Goal: Transaction & Acquisition: Obtain resource

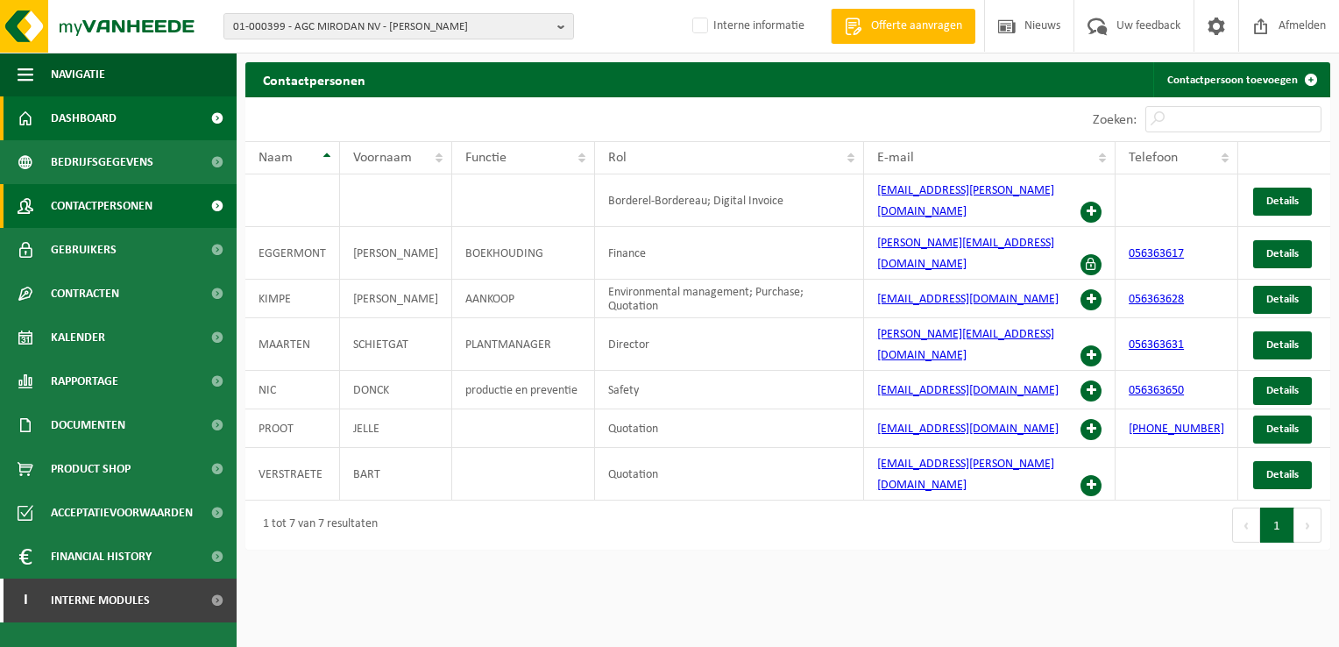
click at [98, 124] on span "Dashboard" at bounding box center [84, 118] width 66 height 44
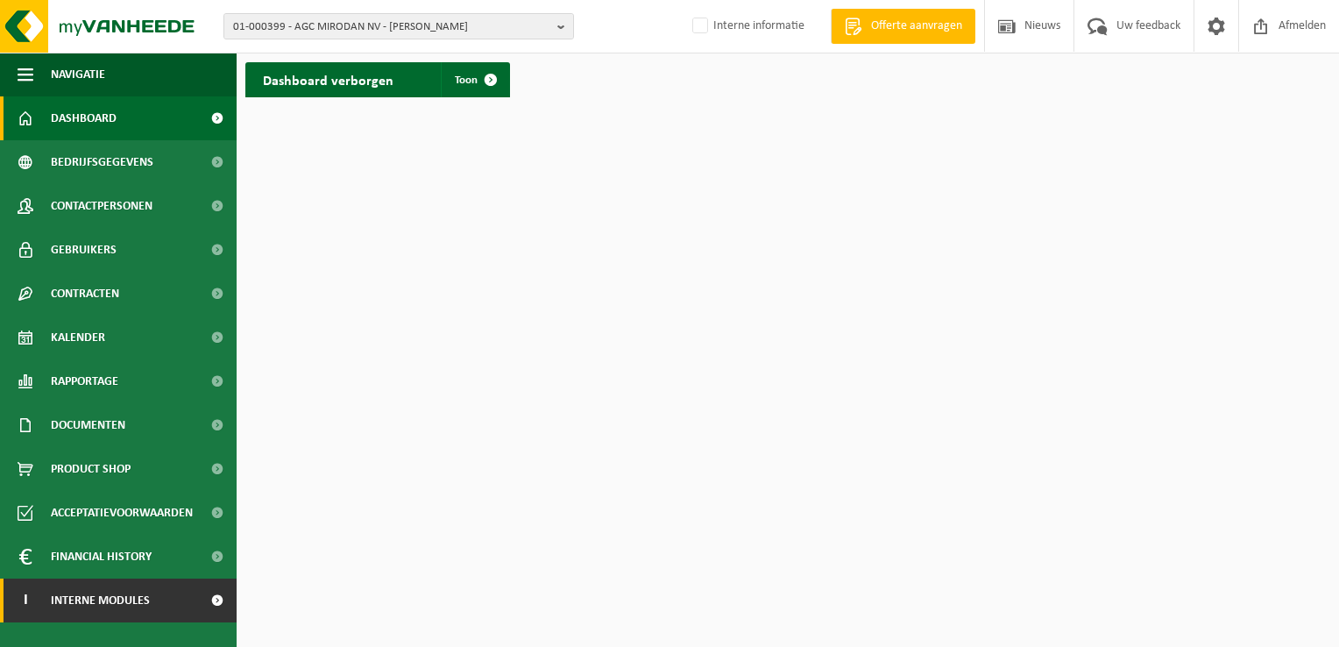
click at [100, 599] on span "Interne modules" at bounding box center [100, 601] width 99 height 44
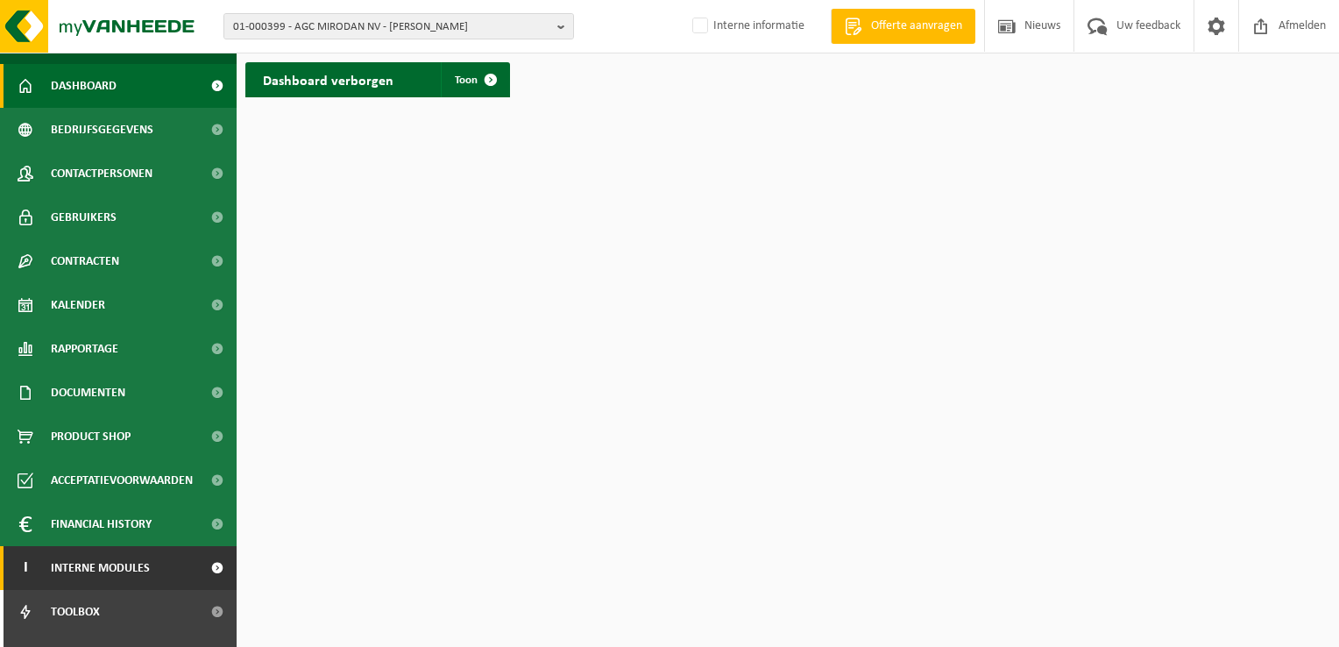
scroll to position [63, 0]
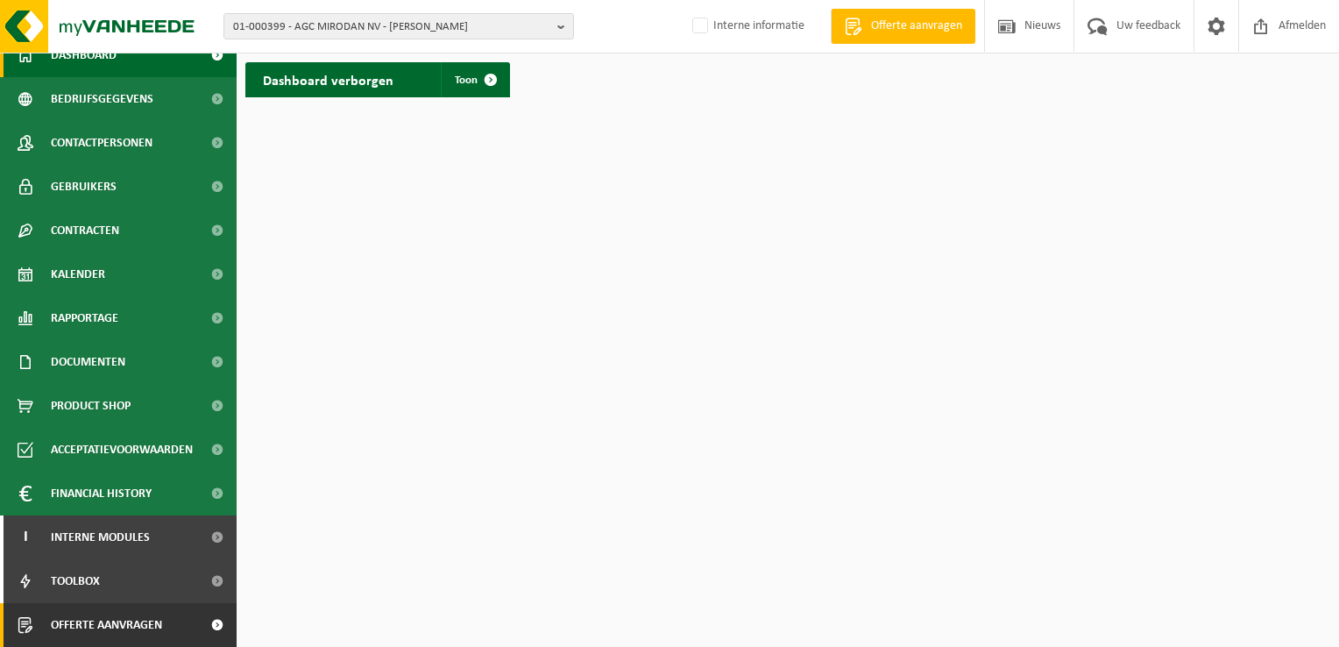
click at [112, 626] on span "Offerte aanvragen" at bounding box center [106, 625] width 111 height 44
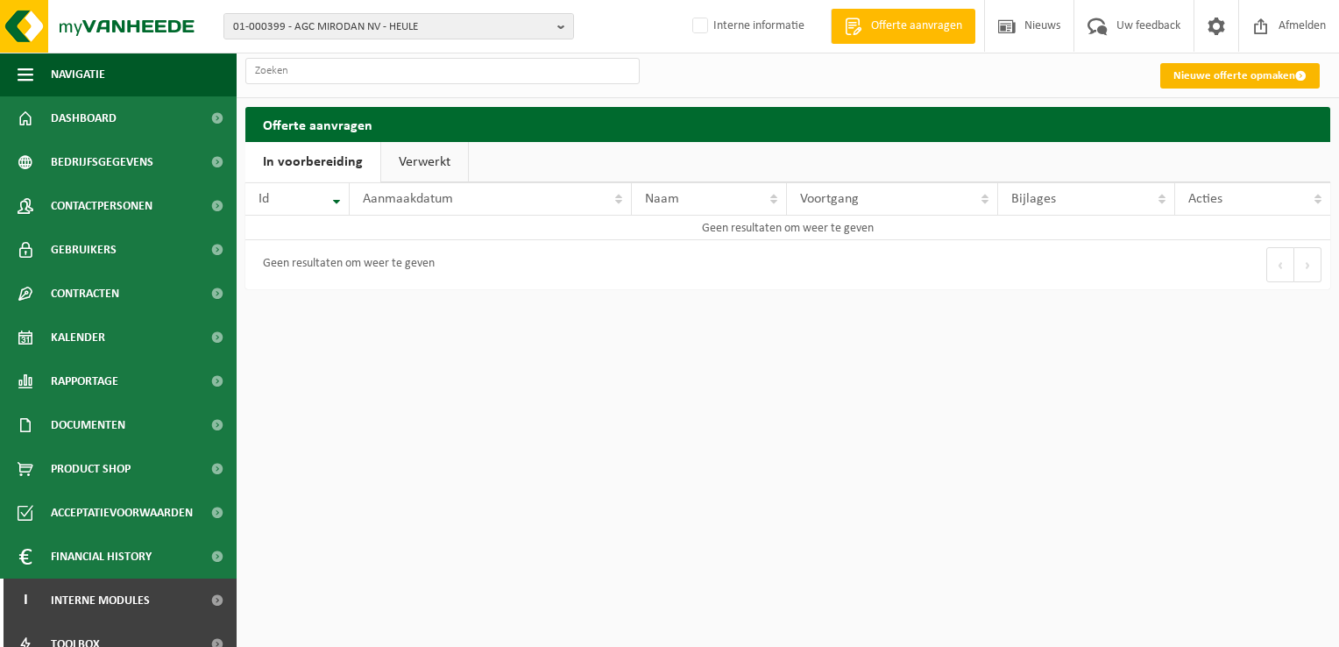
click at [1217, 75] on link "Nieuwe offerte opmaken" at bounding box center [1241, 75] width 160 height 25
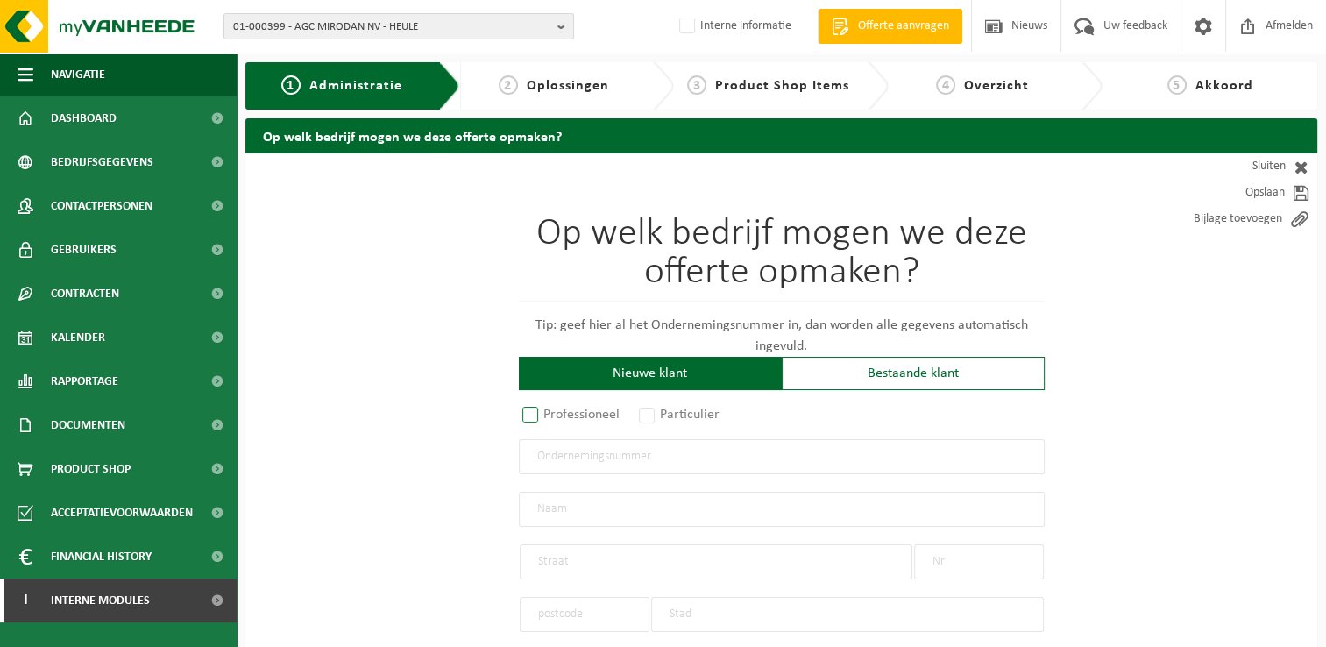
click at [532, 414] on label "Professioneel" at bounding box center [572, 414] width 106 height 25
click at [548, 414] on input "Professioneel" at bounding box center [553, 415] width 11 height 11
radio input "true"
click at [699, 442] on input "text" at bounding box center [782, 456] width 526 height 35
type input "0652.712.802"
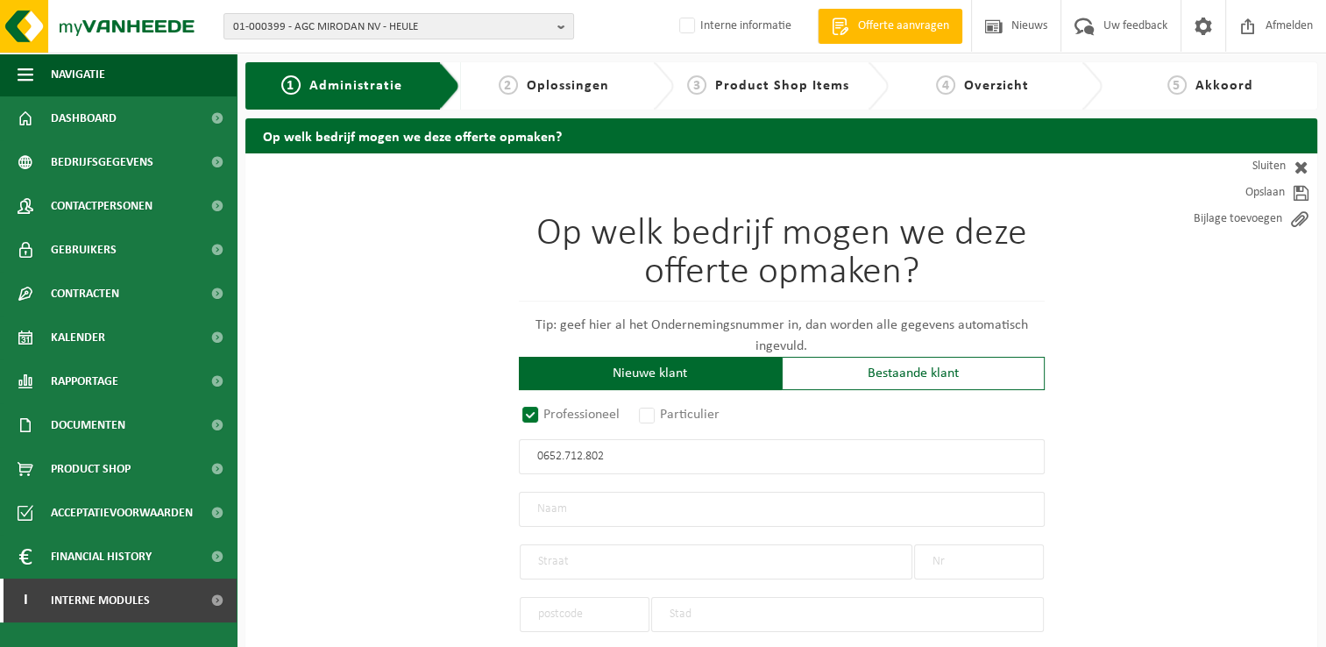
radio input "true"
type input "0652712802"
type input "[PERSON_NAME]"
type input "WEIDESTRAAT"
type input "101"
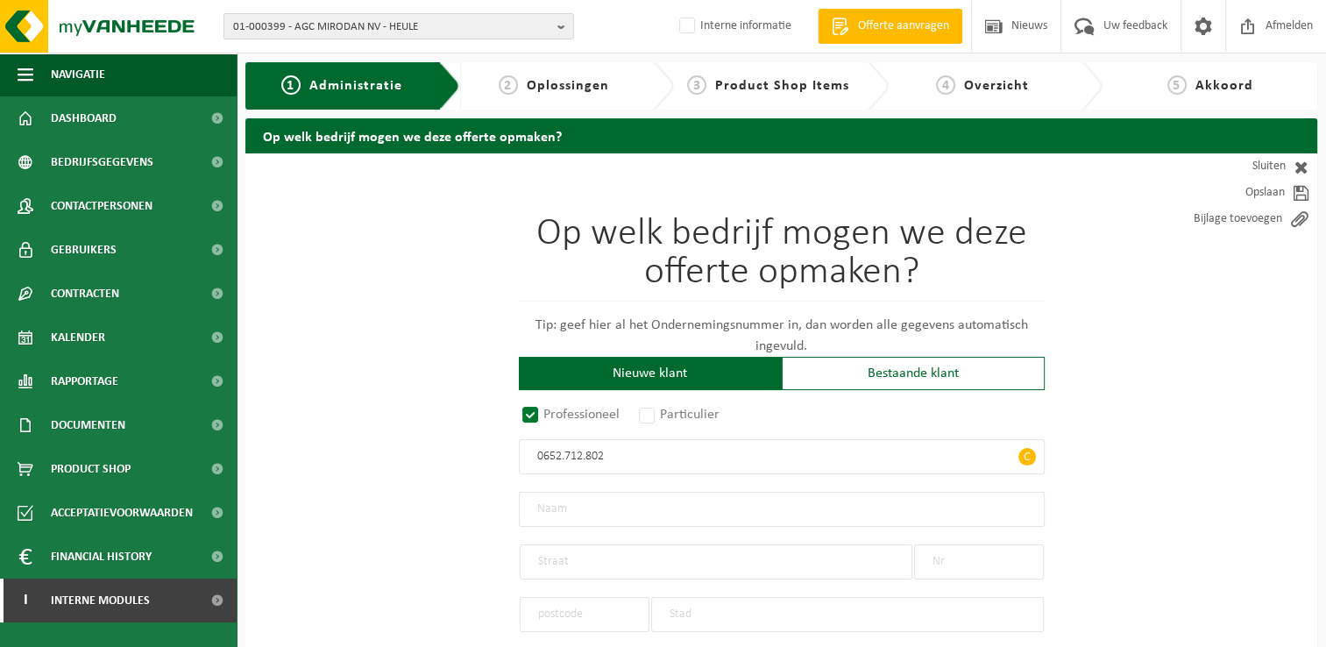
type input "8310"
type input "[GEOGRAPHIC_DATA]"
select select "D"
select select "NACE_9020"
type input "[PERSON_NAME]"
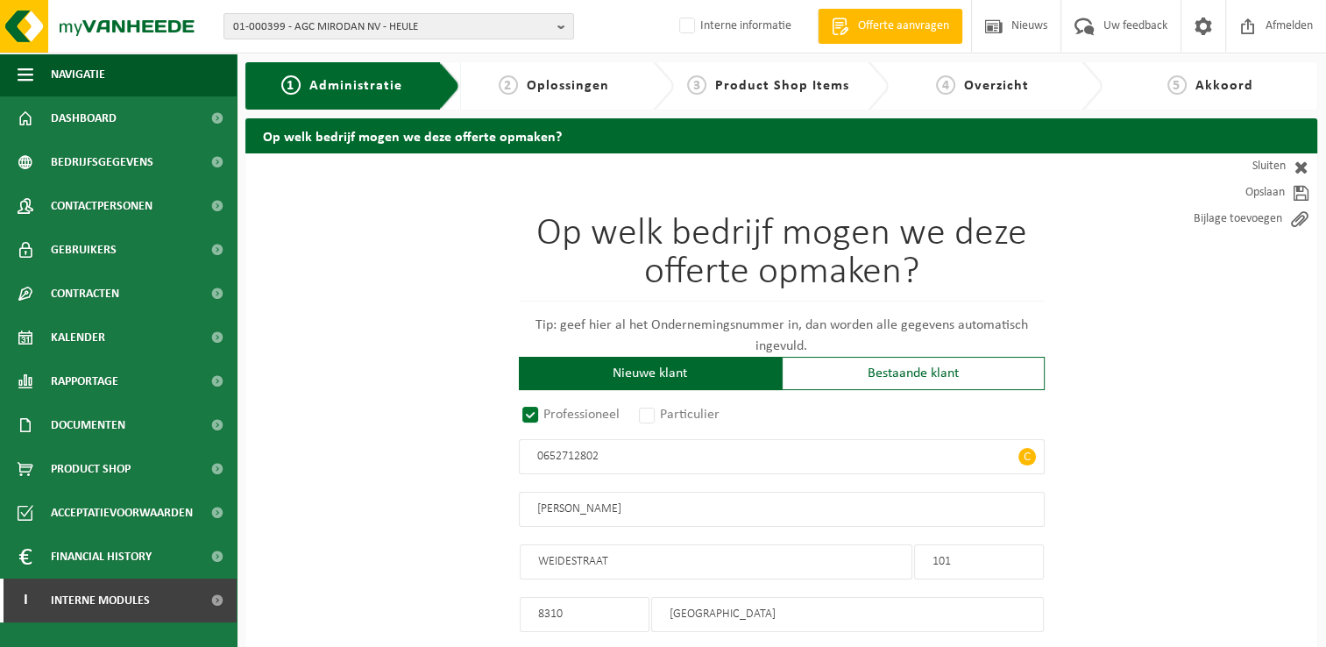
type input "WEIDESTRAAT"
type input "101"
type input "8310"
type input "[GEOGRAPHIC_DATA]"
type input "2252173516"
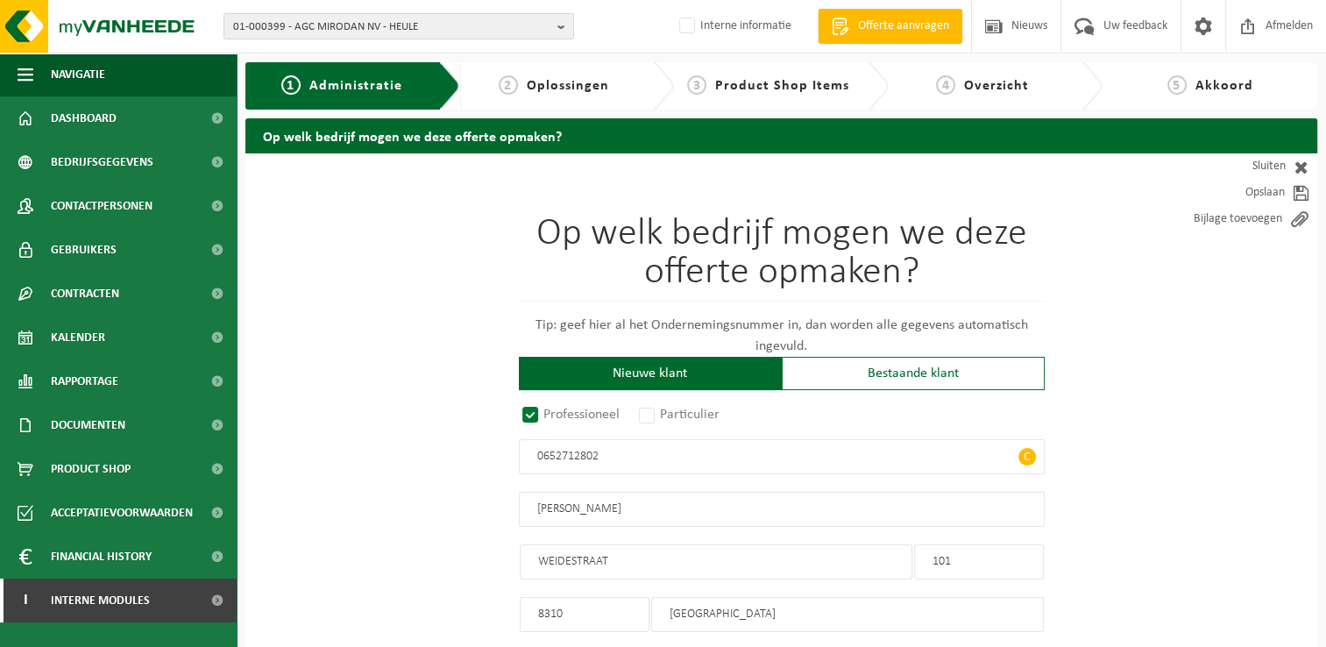
type input "0652712802"
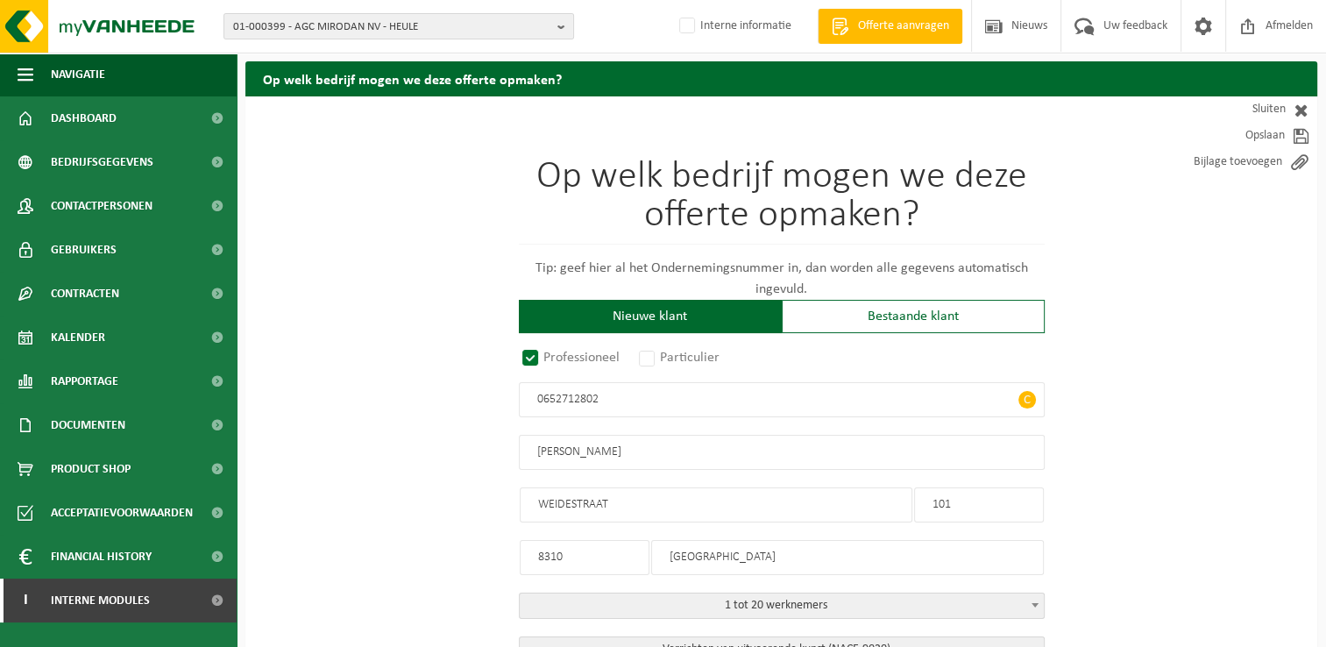
scroll to position [88, 0]
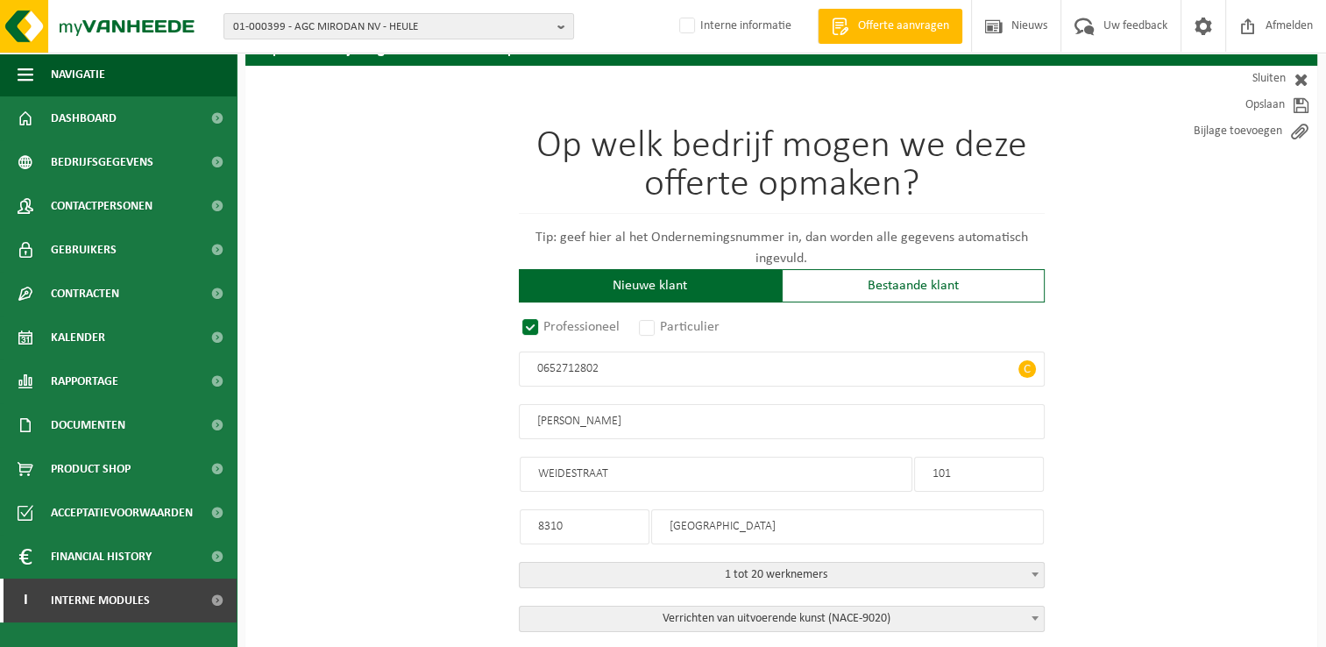
click at [1030, 366] on span "C" at bounding box center [1028, 369] width 18 height 18
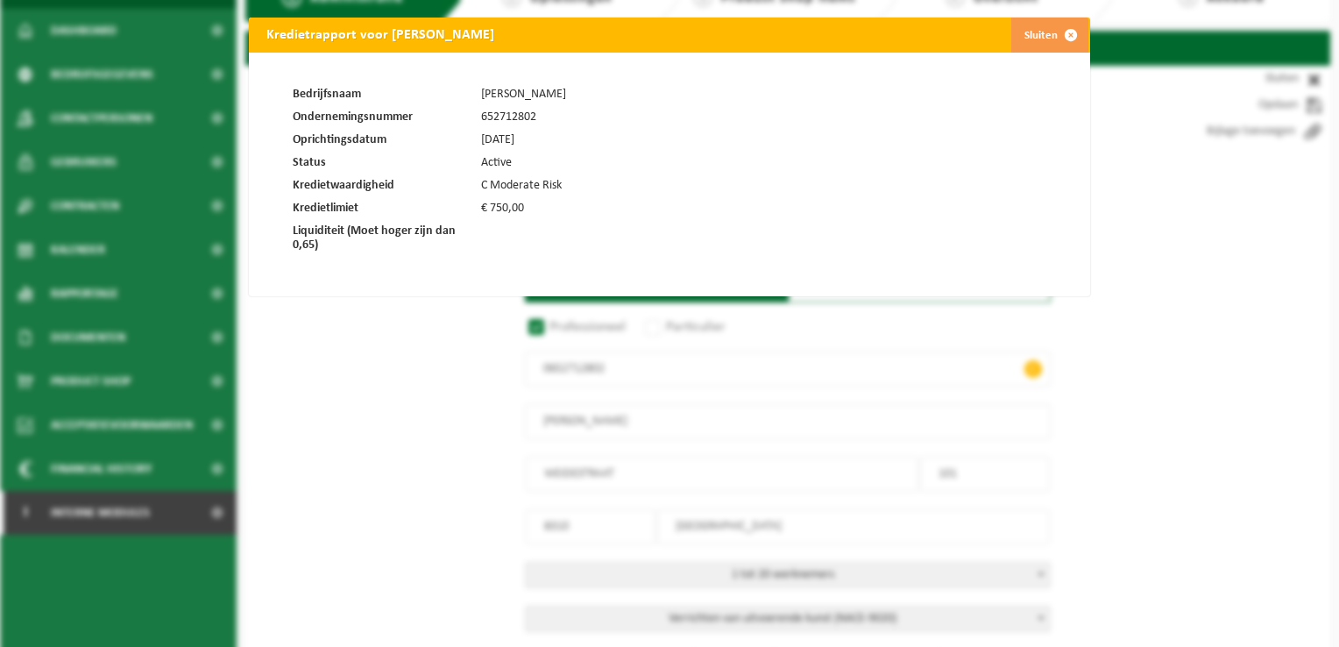
click at [1062, 31] on span at bounding box center [1071, 35] width 35 height 35
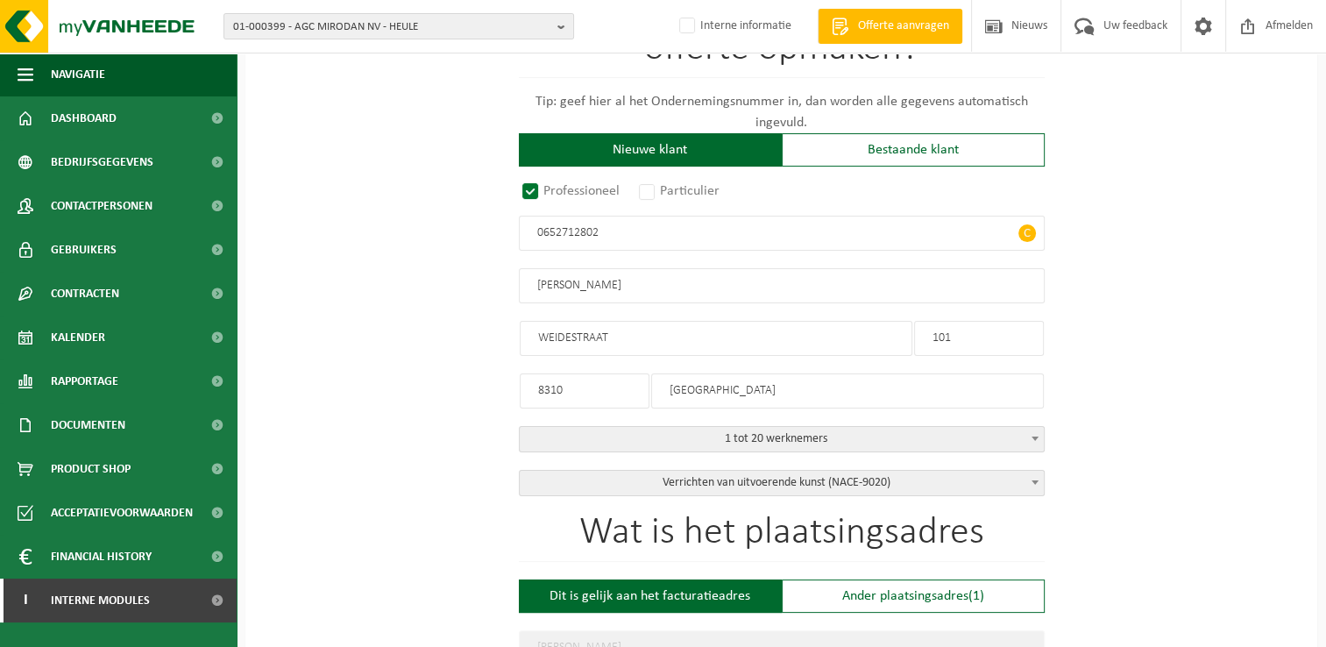
scroll to position [263, 0]
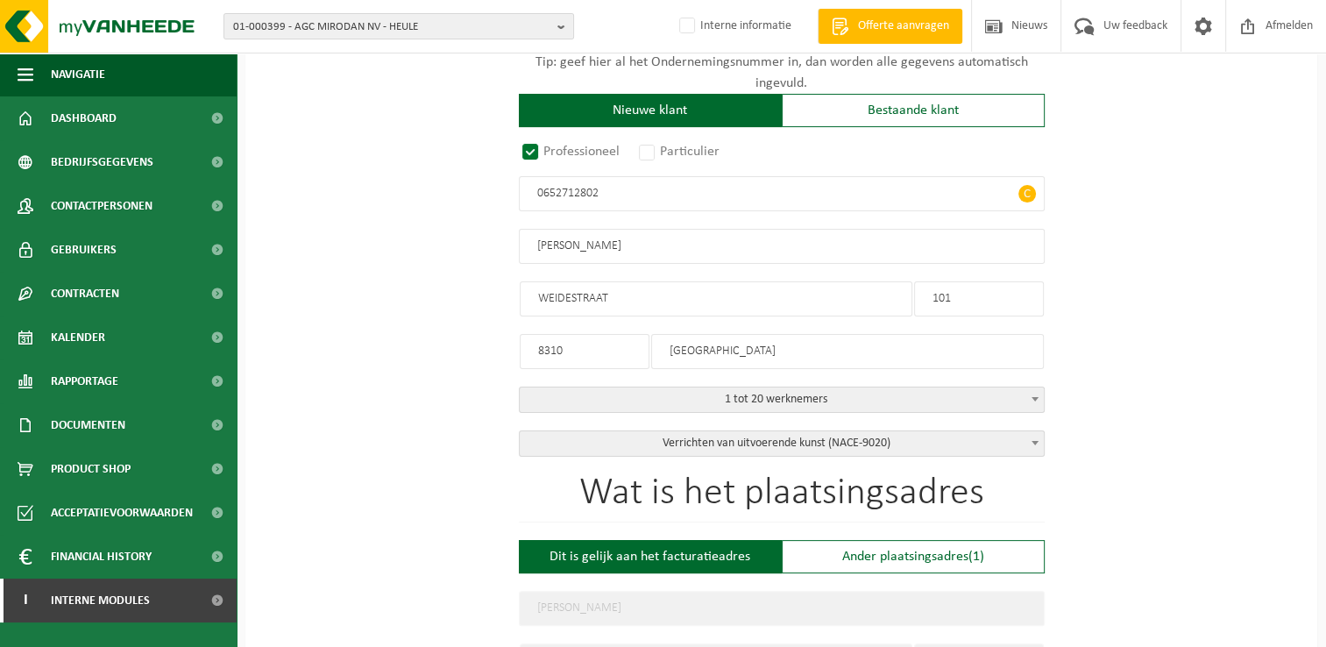
click at [1032, 441] on b at bounding box center [1035, 443] width 7 height 4
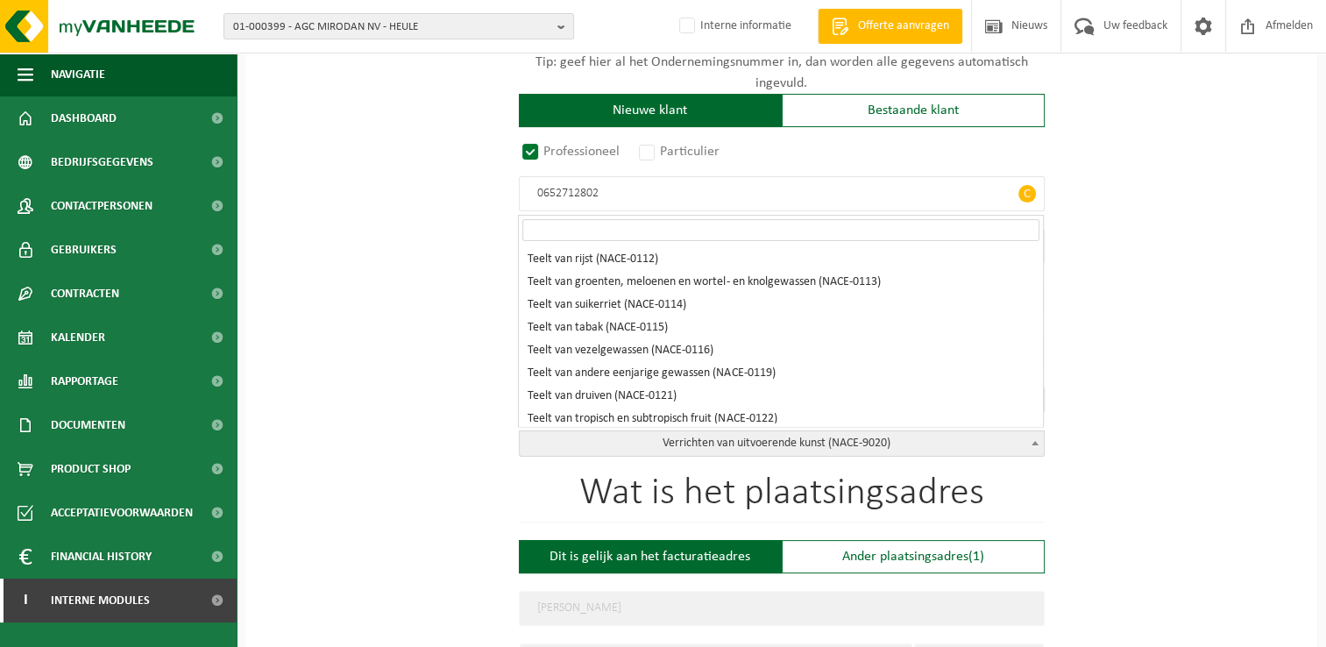
scroll to position [15659, 0]
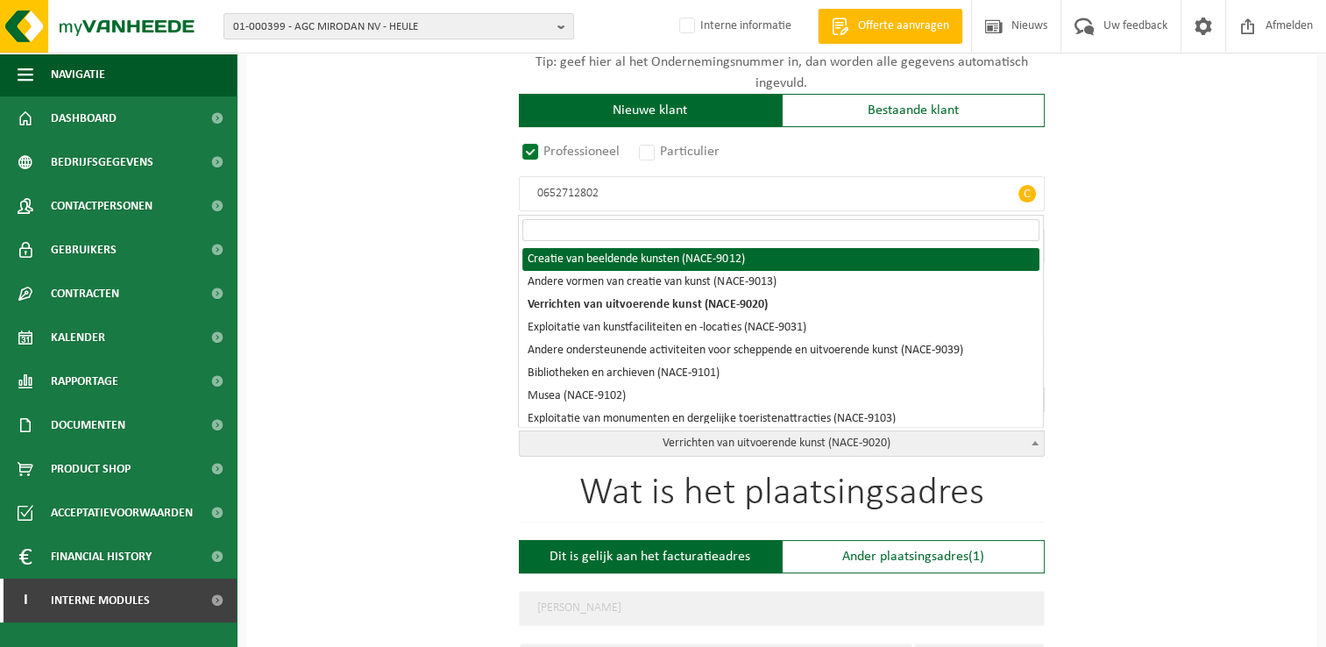
click at [875, 228] on input "search" at bounding box center [780, 230] width 517 height 22
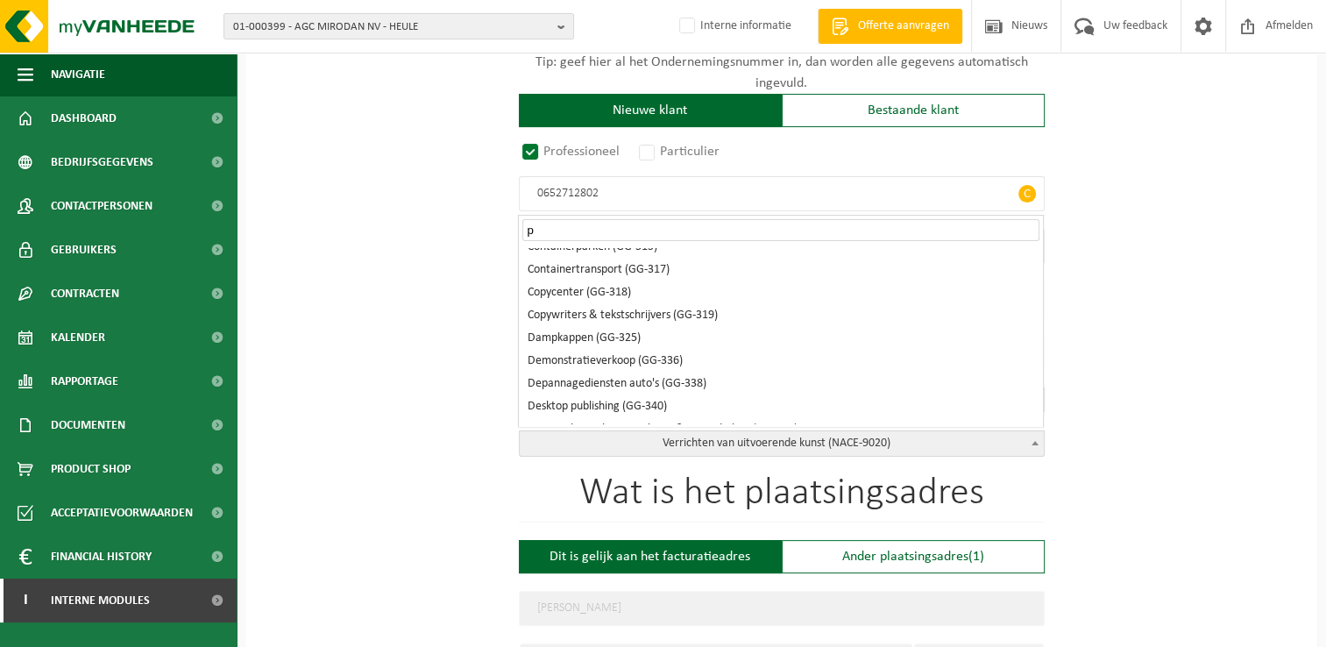
scroll to position [0, 0]
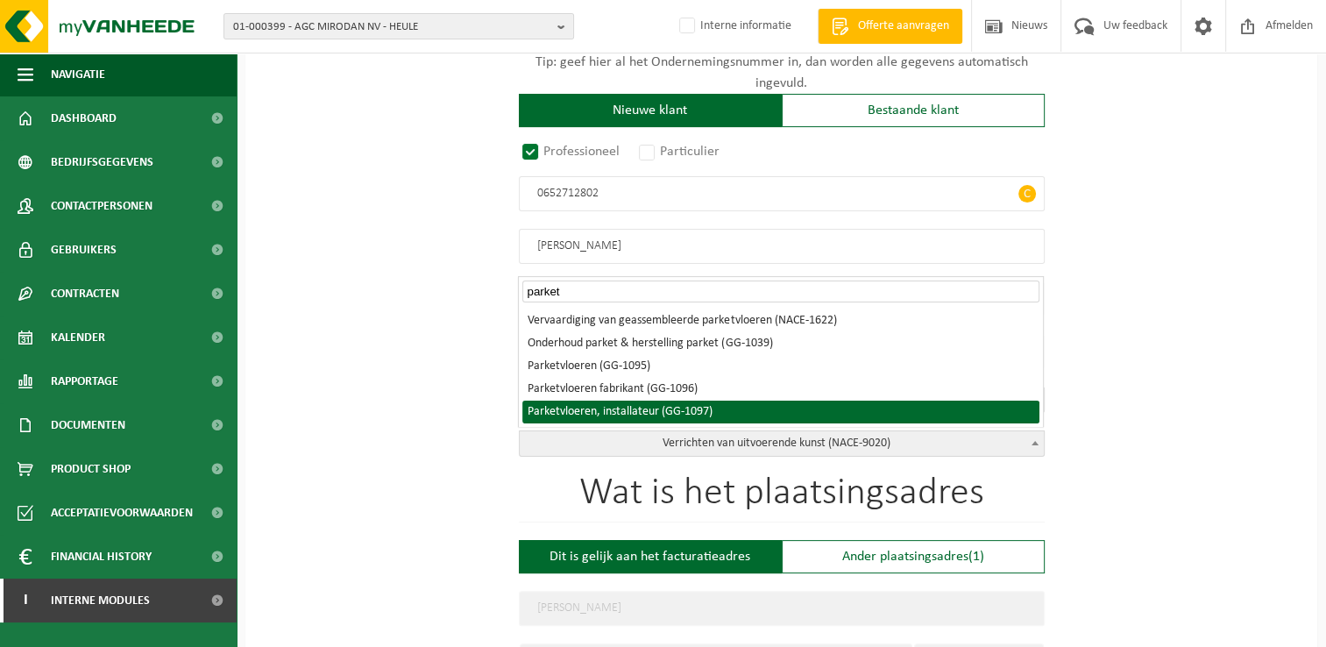
type input "parket"
select select "1097"
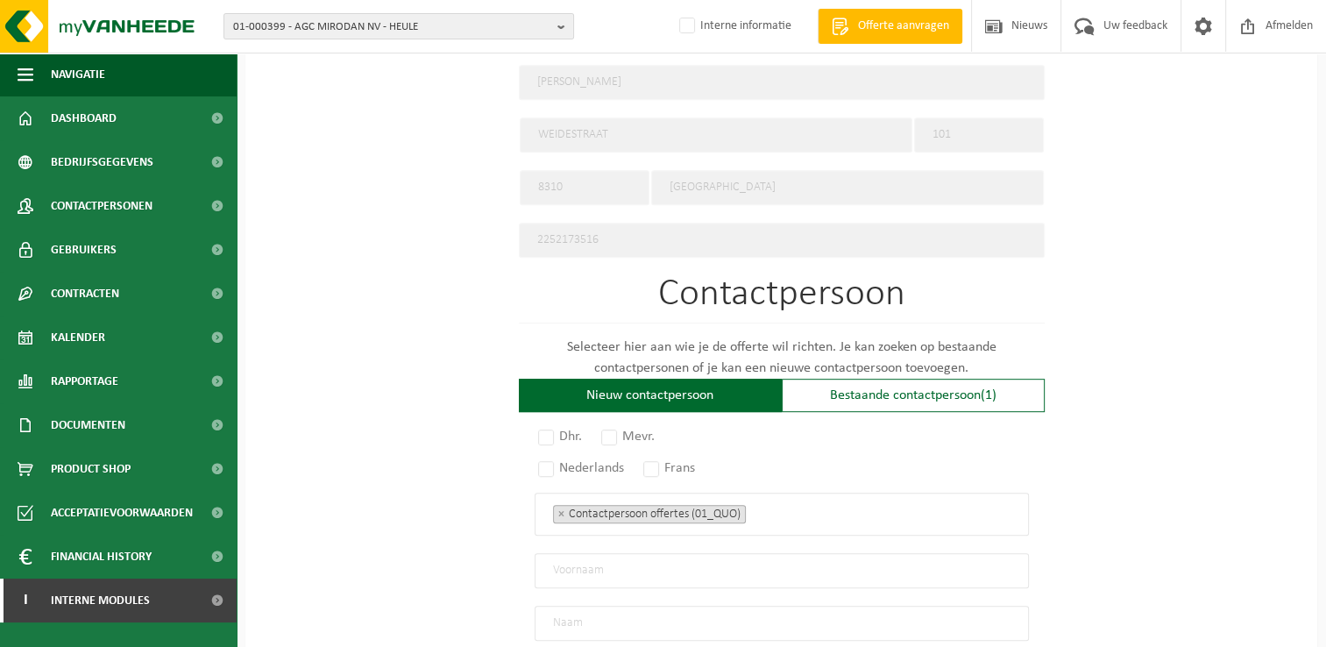
scroll to position [877, 0]
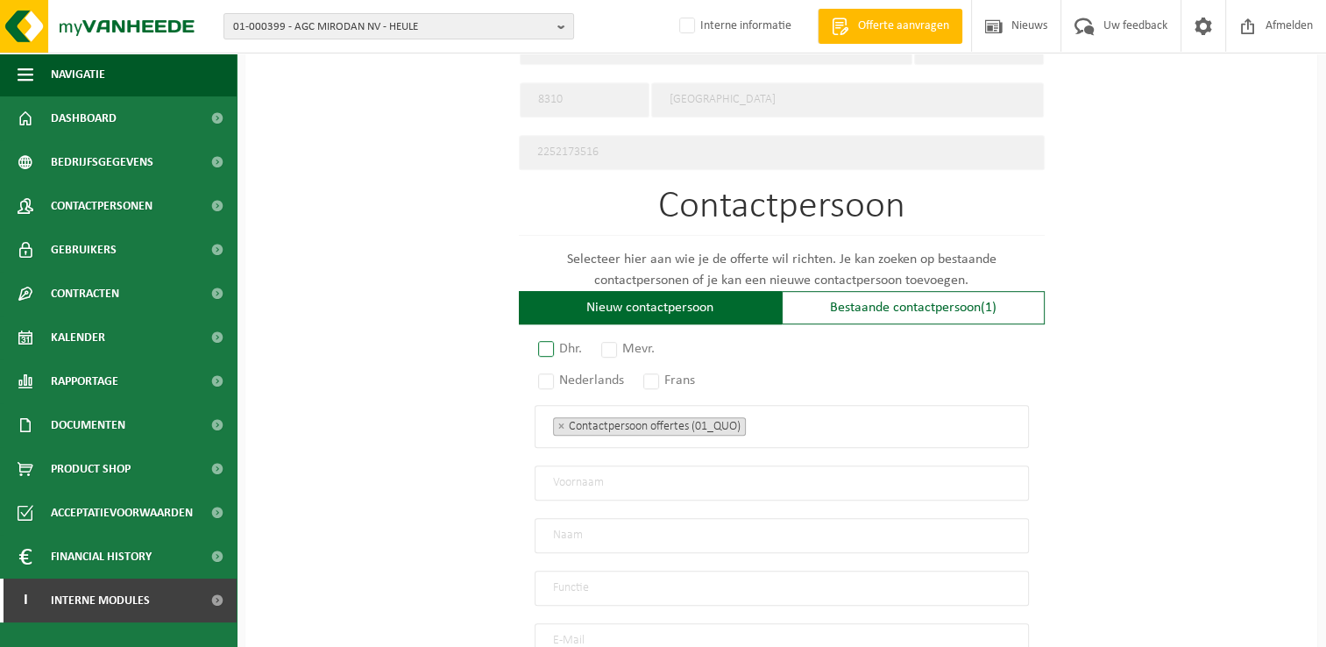
click at [542, 337] on label "Dhr." at bounding box center [561, 349] width 53 height 25
radio input "true"
click at [543, 370] on label "Nederlands" at bounding box center [582, 380] width 95 height 25
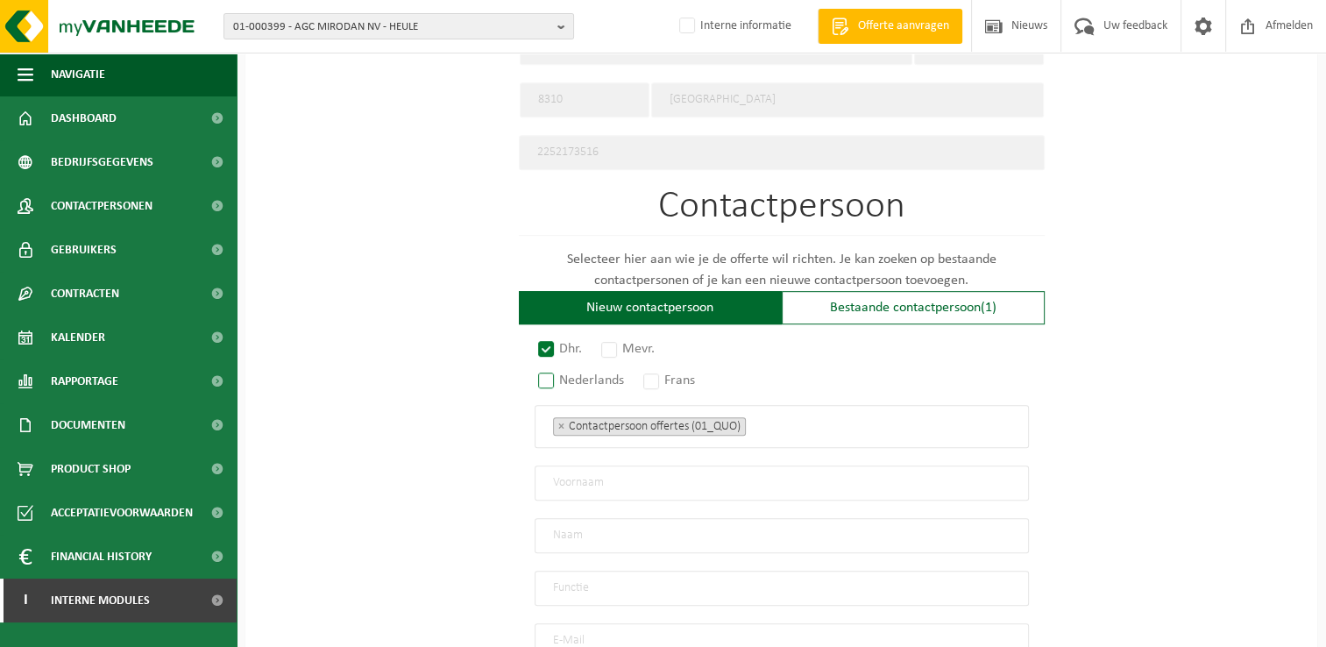
radio input "true"
click at [641, 476] on input "text" at bounding box center [782, 482] width 494 height 35
paste input "Simon De Cuyper"
type input "Simon De Cuyper"
click at [600, 527] on input "text" at bounding box center [782, 535] width 494 height 35
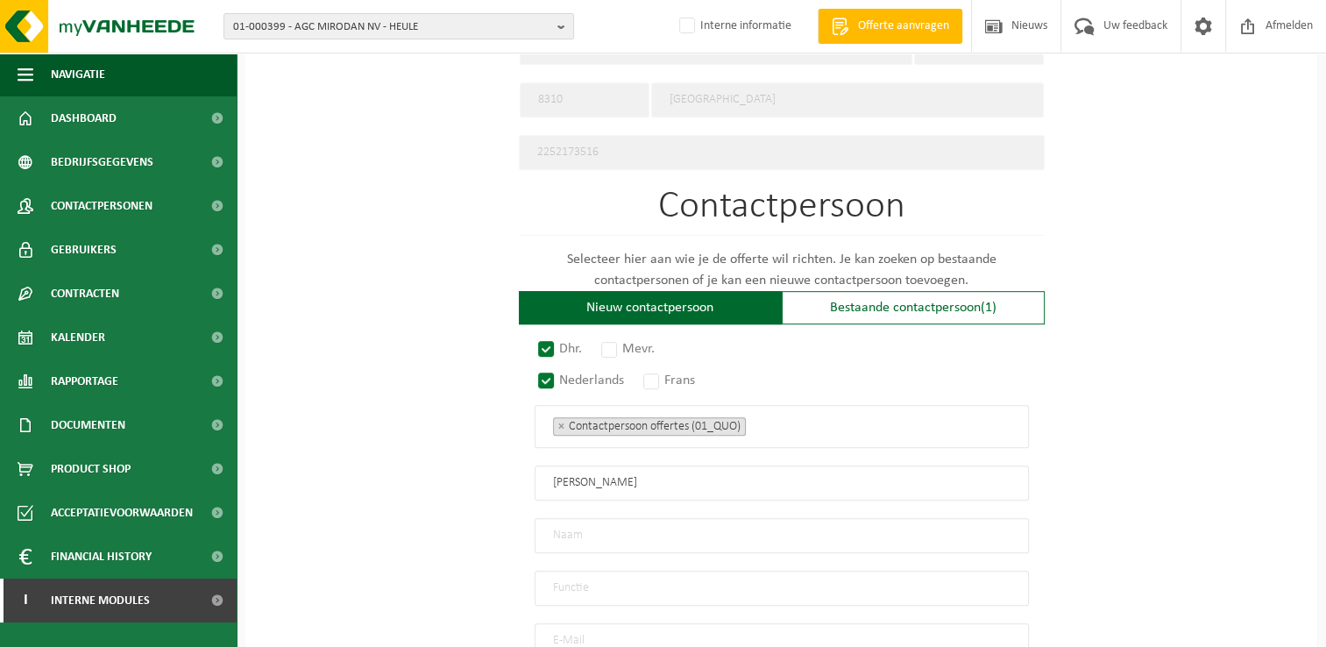
paste input "Simon De Cuyper"
type input "Simon De Cuyper"
click at [658, 481] on input "Simon De Cuyper" at bounding box center [782, 482] width 494 height 35
type input "Simon"
click at [590, 528] on input "Simon De Cuyper" at bounding box center [782, 535] width 494 height 35
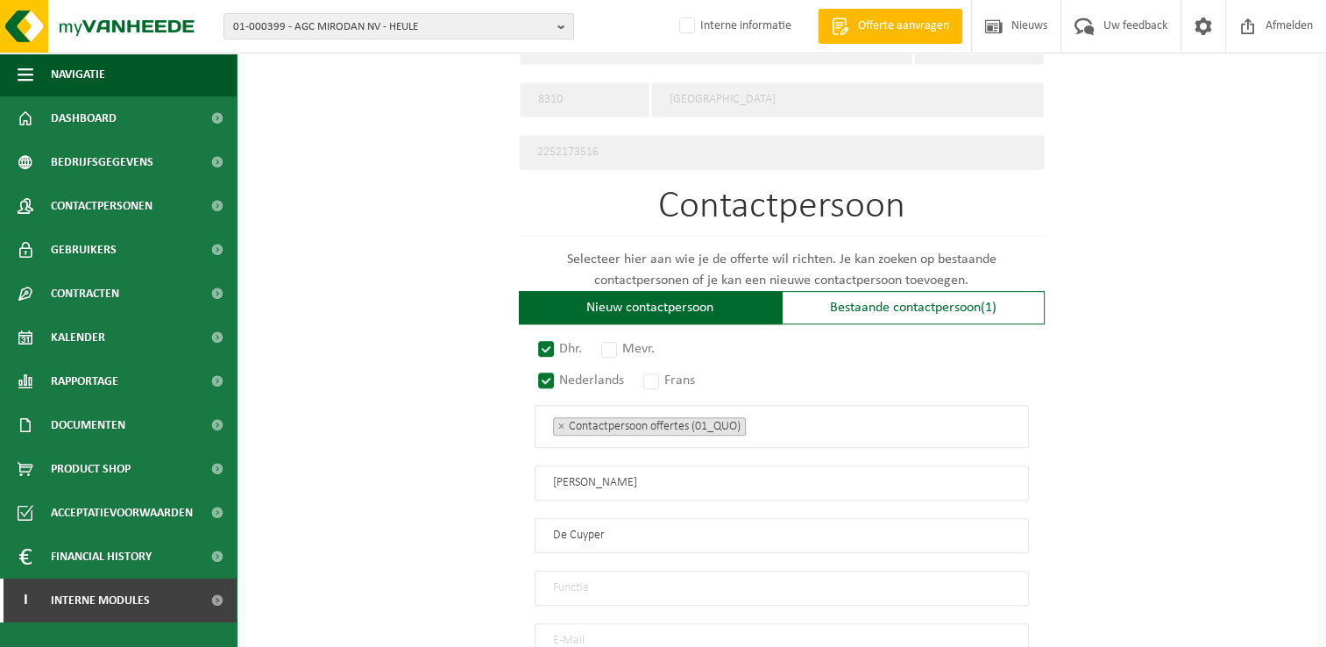
type input "De Cuyper"
click at [651, 582] on input "text" at bounding box center [782, 588] width 494 height 35
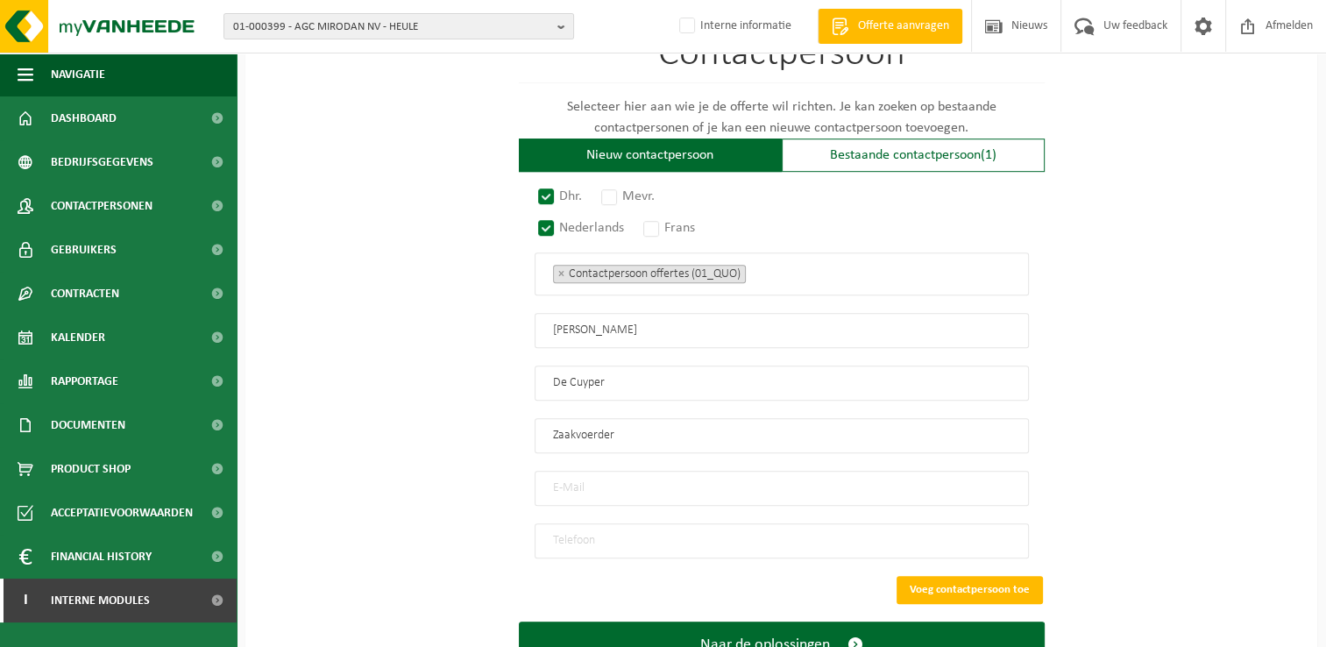
scroll to position [1052, 0]
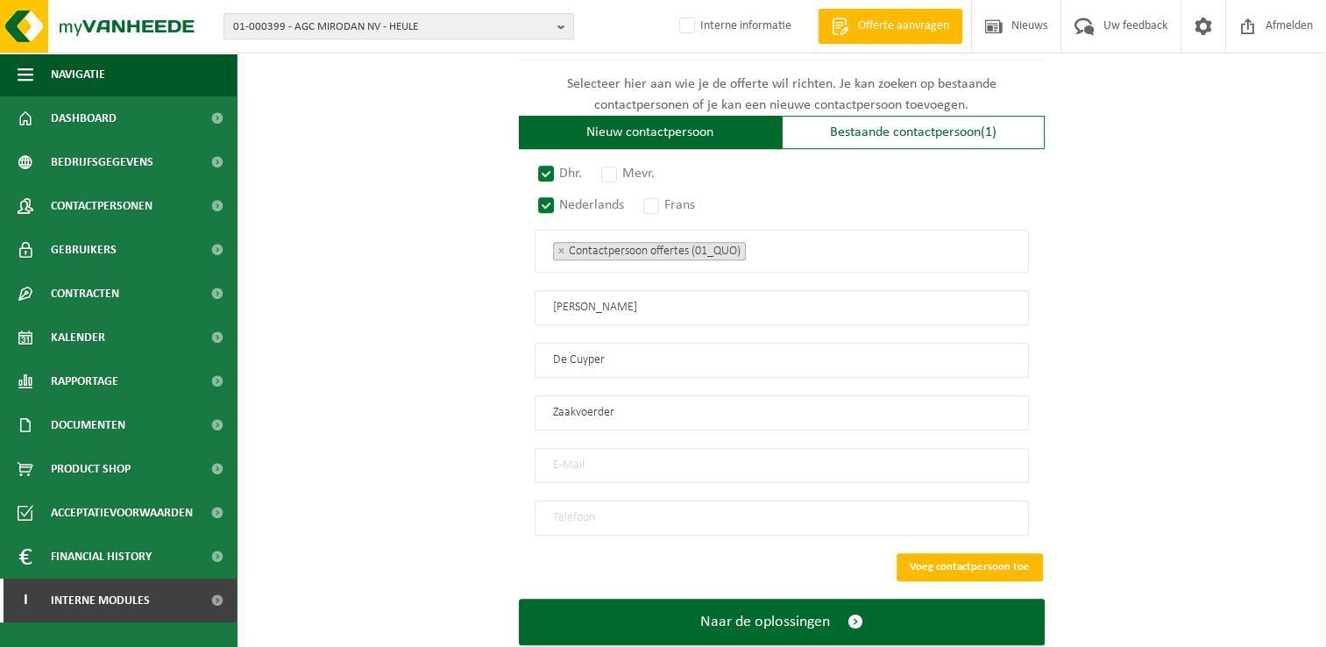
type input "Zaakvoerder"
click at [697, 450] on input "email" at bounding box center [782, 465] width 494 height 35
paste input "info@atelierdecuyper.be"
type input "info@atelierdecuyper.be"
click at [678, 501] on input "tel" at bounding box center [782, 518] width 494 height 35
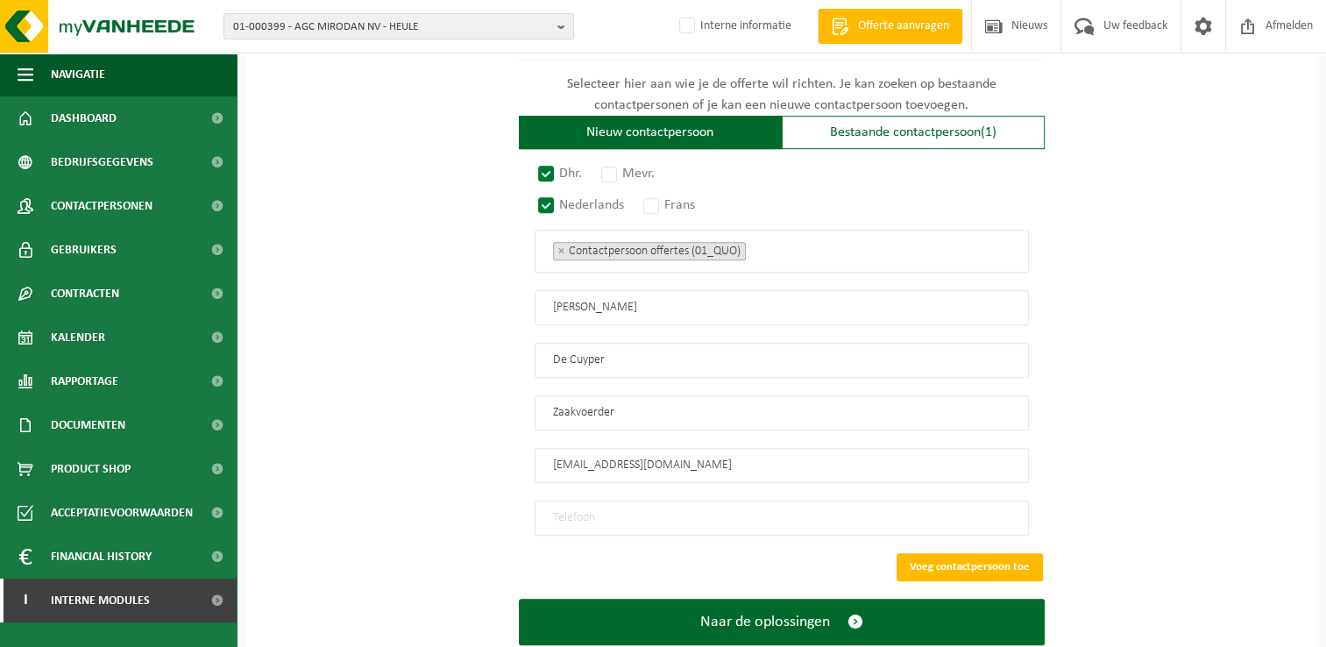
paste input "0477705092"
type input "0477705092"
click at [960, 555] on button "Voeg contactpersoon toe" at bounding box center [970, 567] width 146 height 28
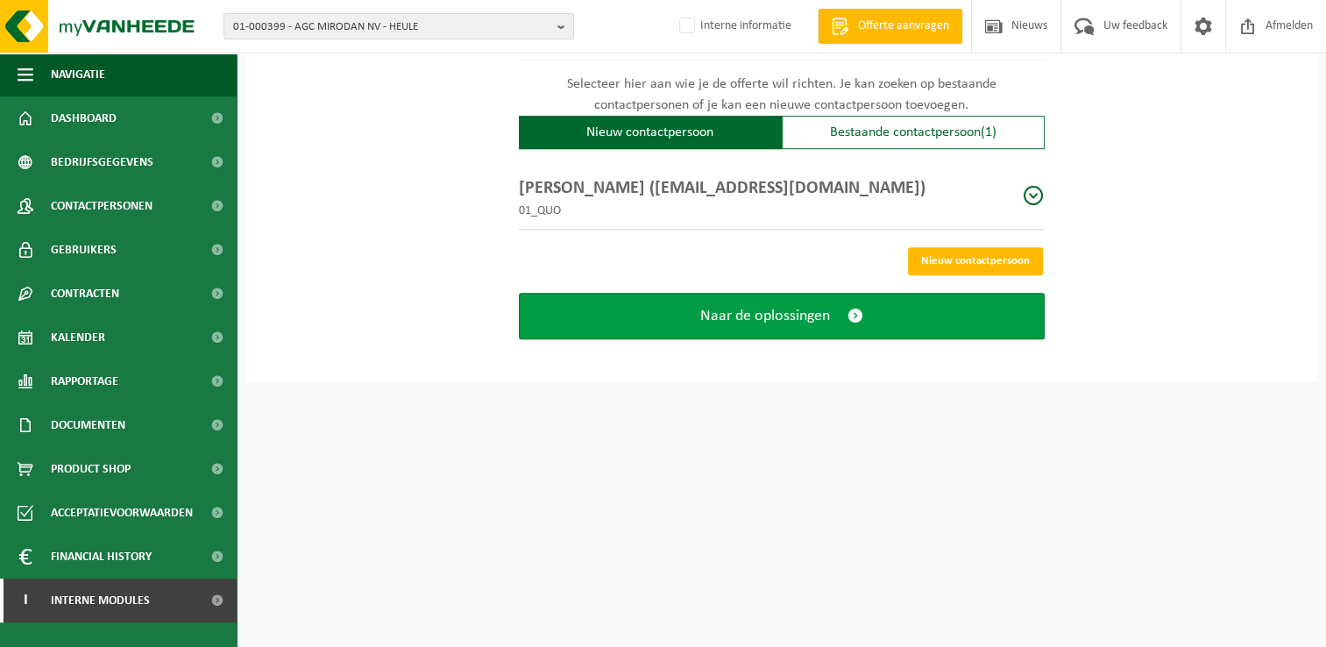
click at [864, 312] on button "Naar de oplossingen" at bounding box center [782, 316] width 526 height 46
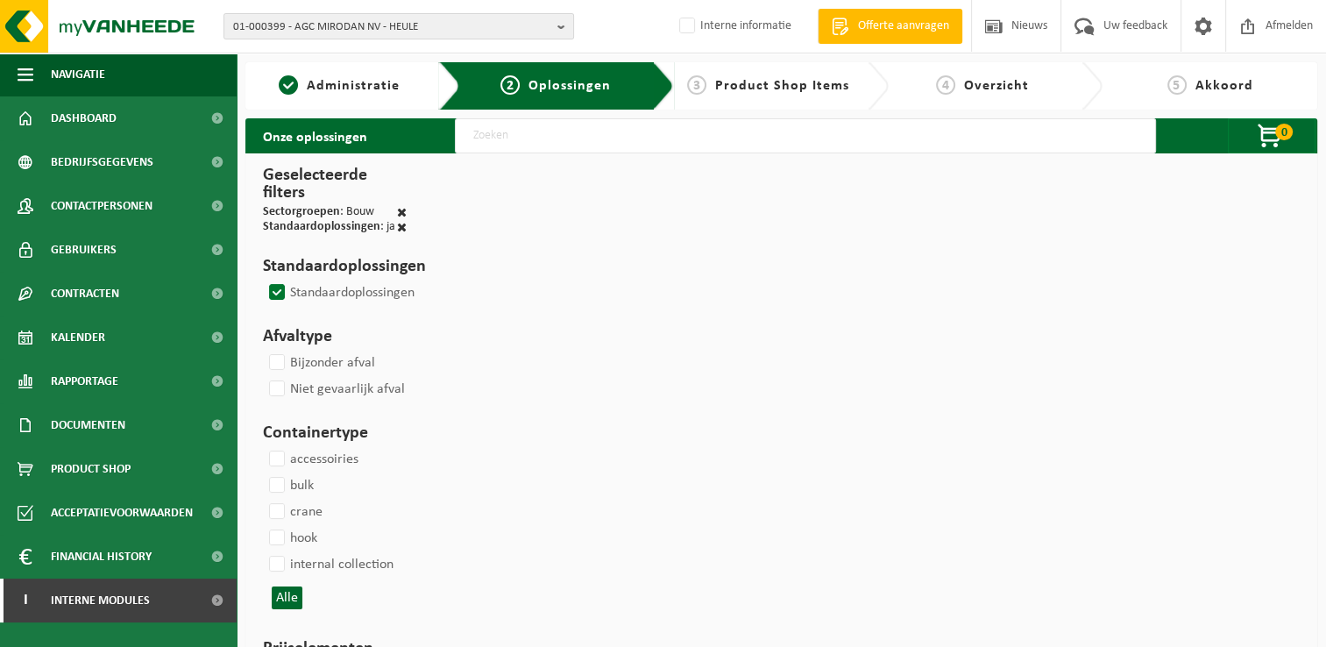
click at [275, 288] on label "Standaardoplossingen" at bounding box center [340, 293] width 149 height 26
click at [263, 280] on input "Standaardoplossingen" at bounding box center [262, 279] width 1 height 1
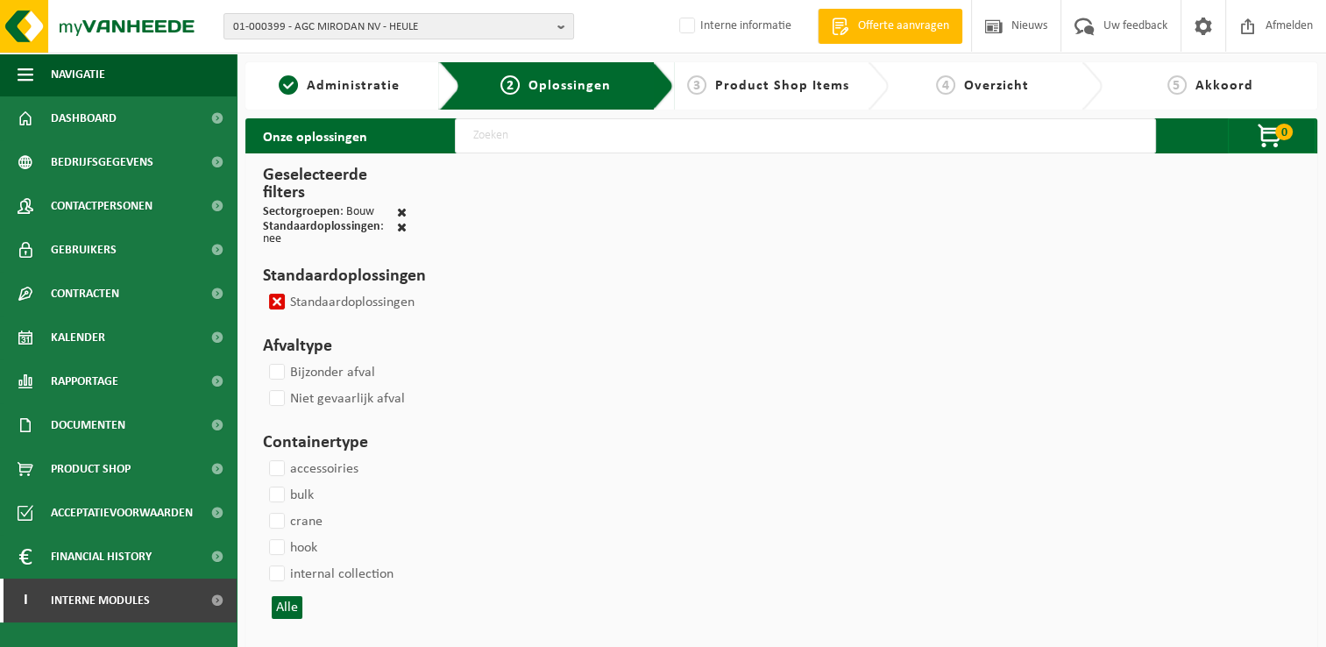
click at [278, 296] on label "Standaardoplossingen" at bounding box center [340, 302] width 149 height 26
click at [263, 289] on input "Standaardoplossingen" at bounding box center [262, 288] width 1 height 1
checkbox input "false"
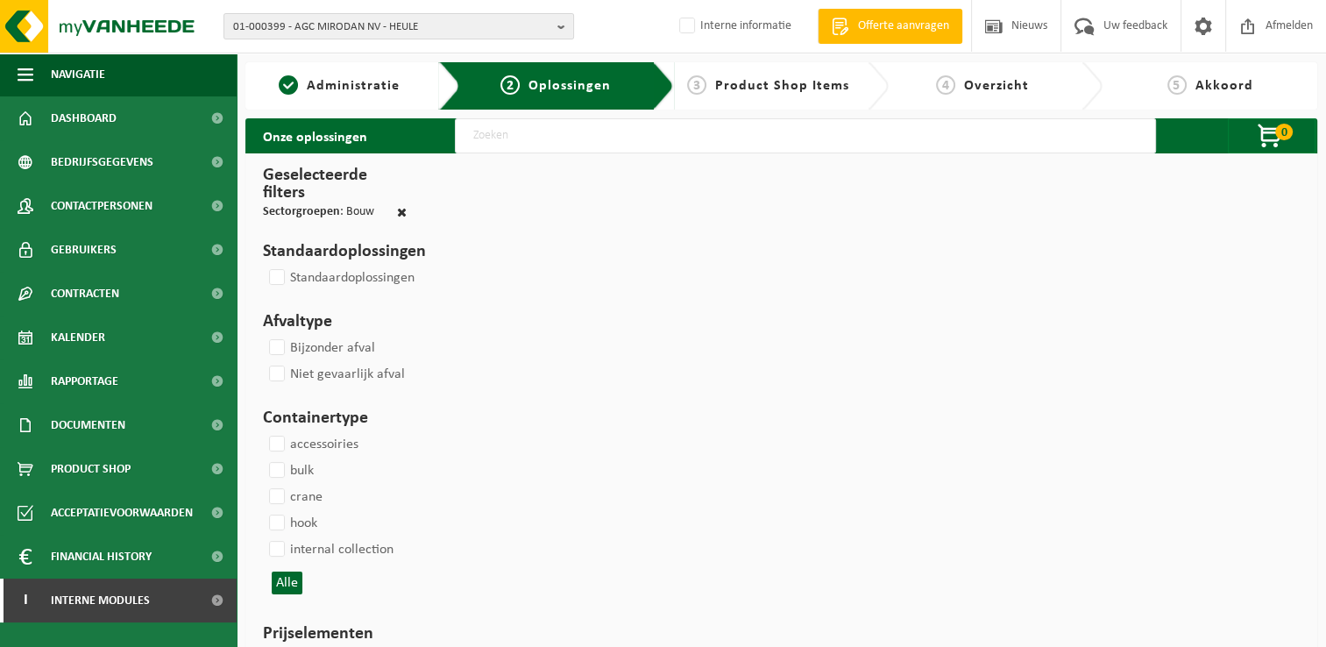
click at [573, 139] on input "text" at bounding box center [805, 135] width 701 height 35
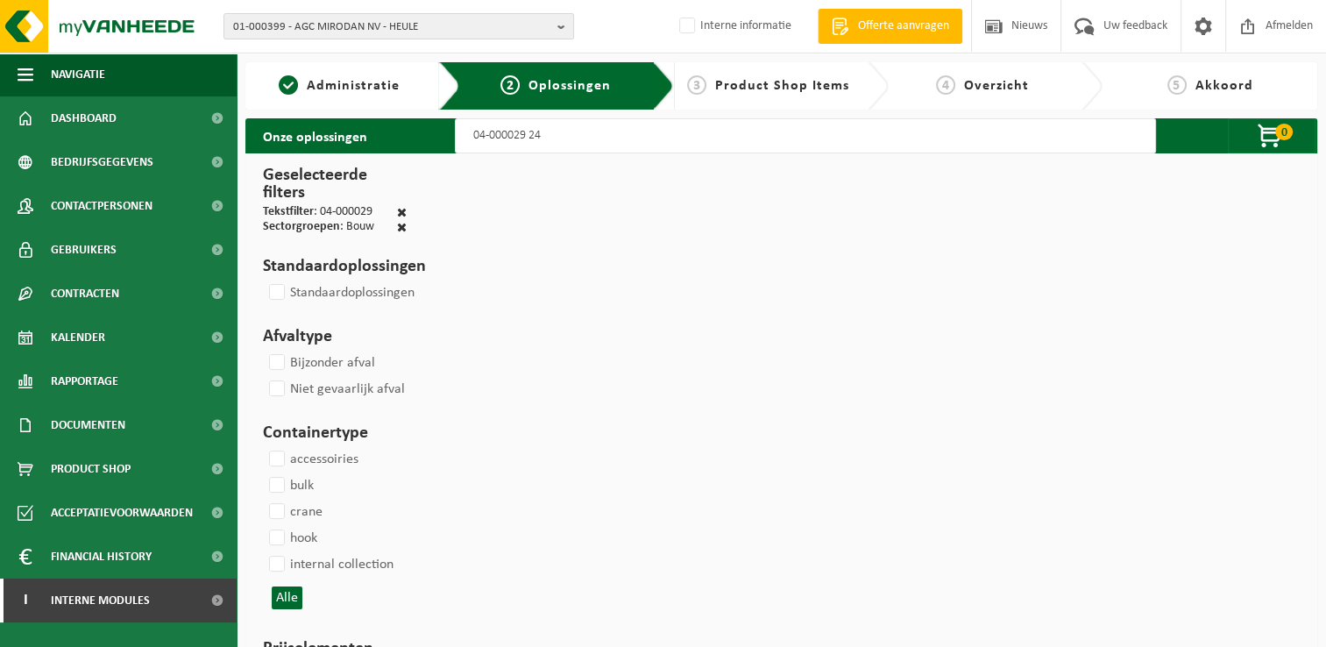
type input "04-000029 240"
select select
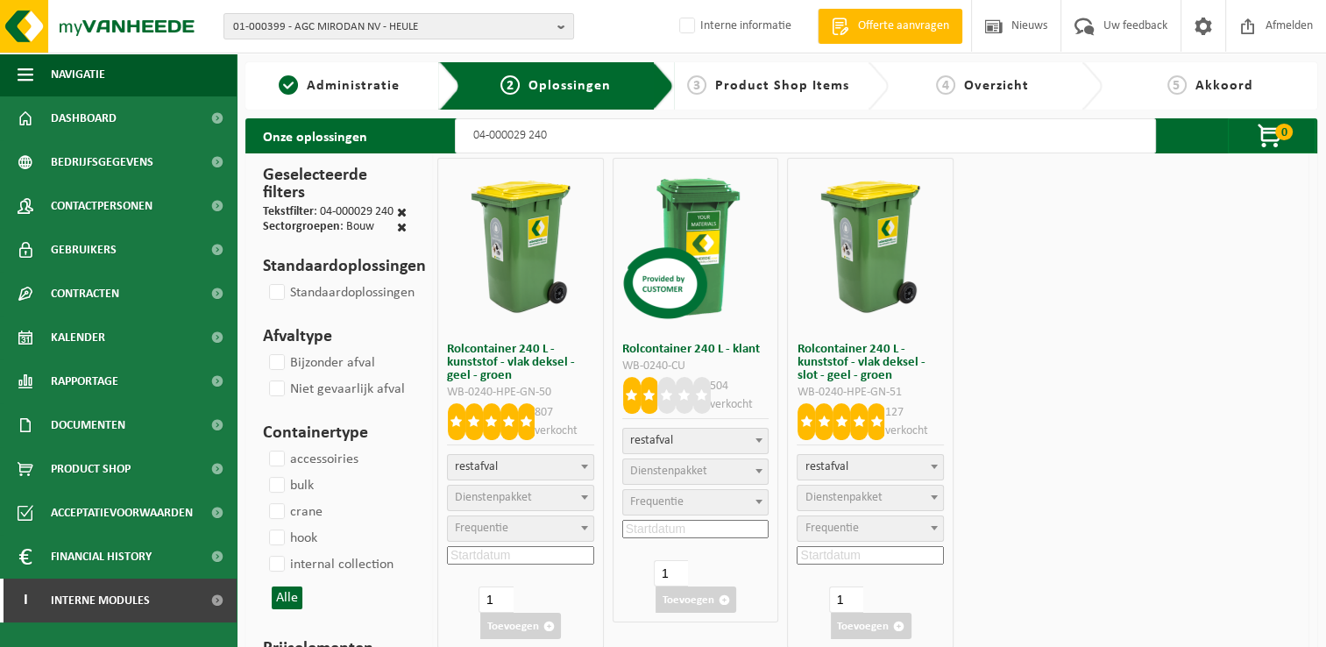
select select
select select "2"
select select
select select "2"
select select
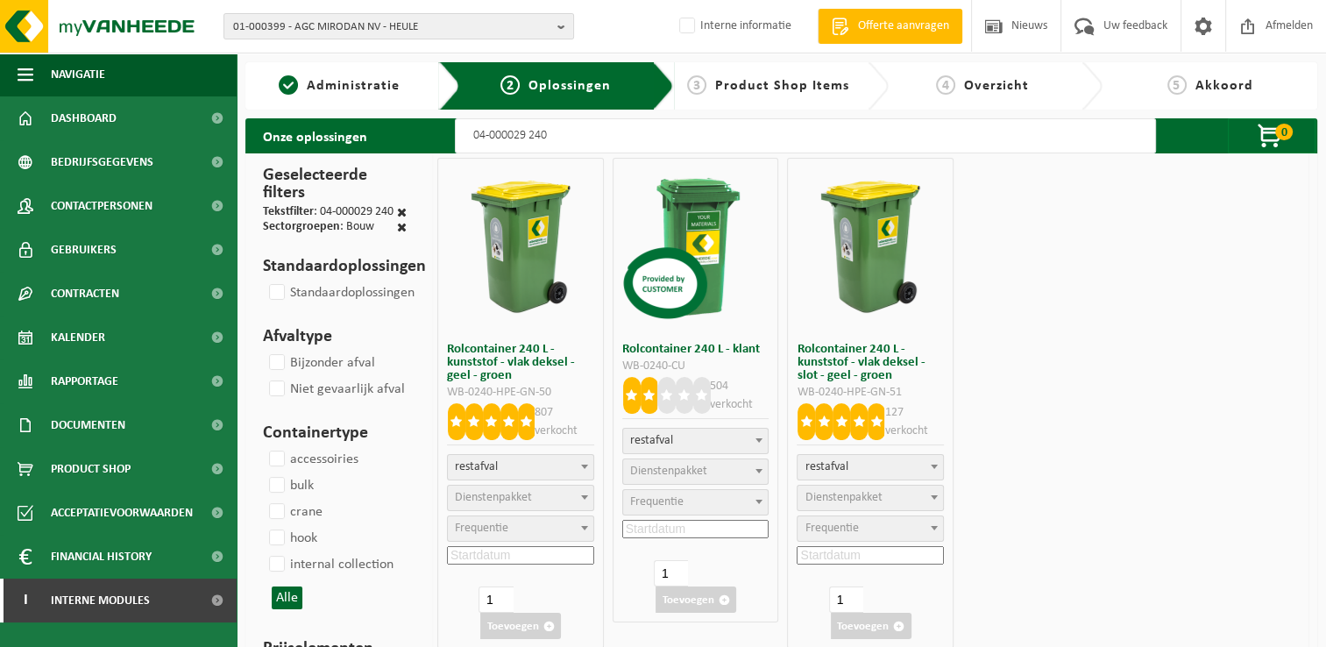
select select "2"
select select
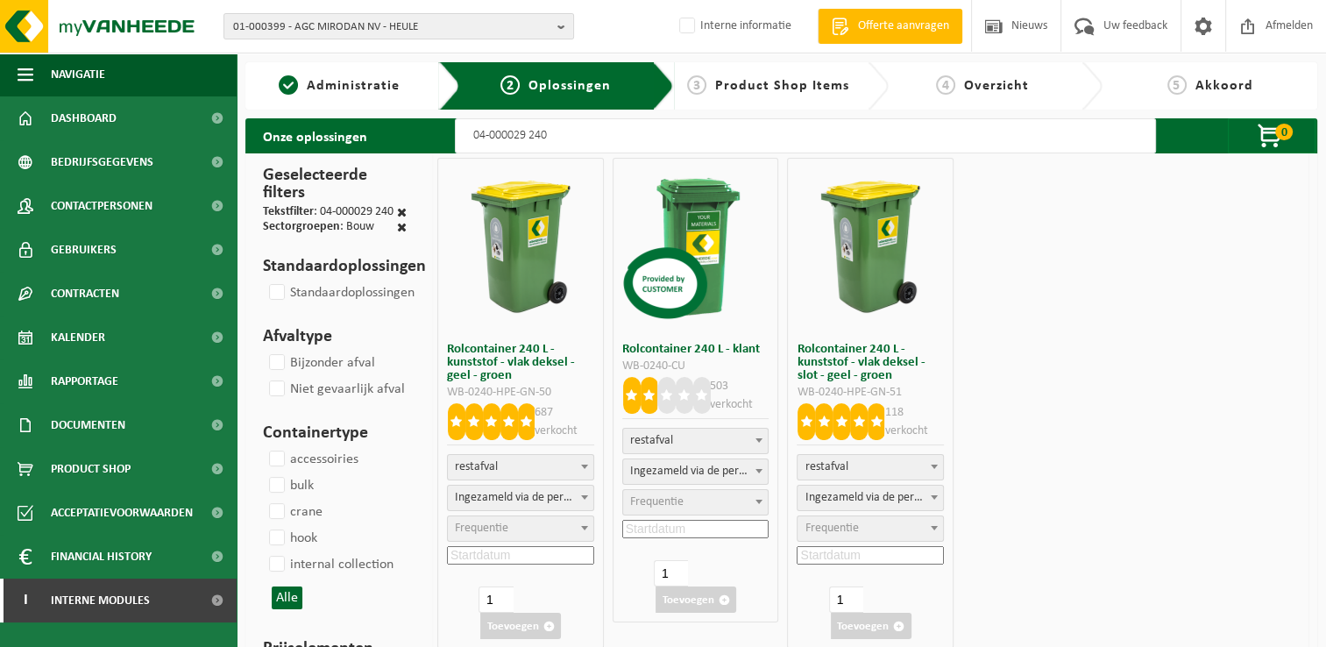
scroll to position [88, 0]
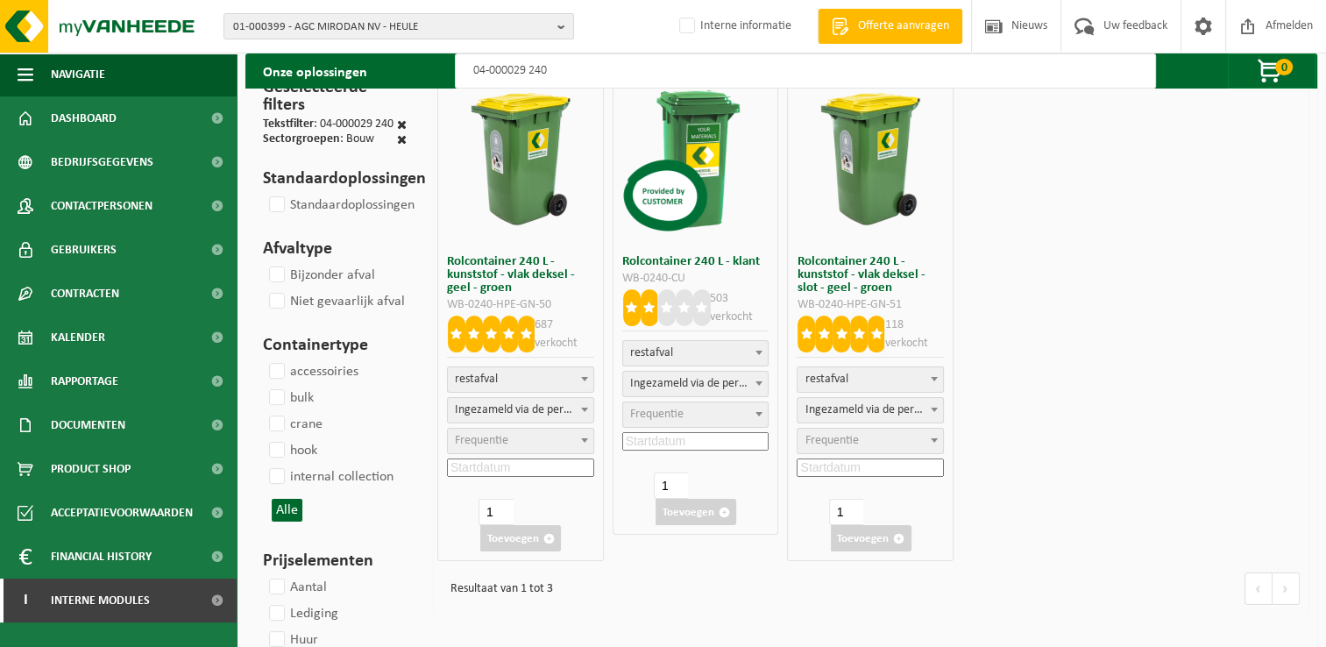
type input "04-000029 240"
click at [484, 441] on span "Frequentie" at bounding box center [481, 440] width 53 height 13
select select "15"
click at [537, 470] on input at bounding box center [520, 467] width 147 height 18
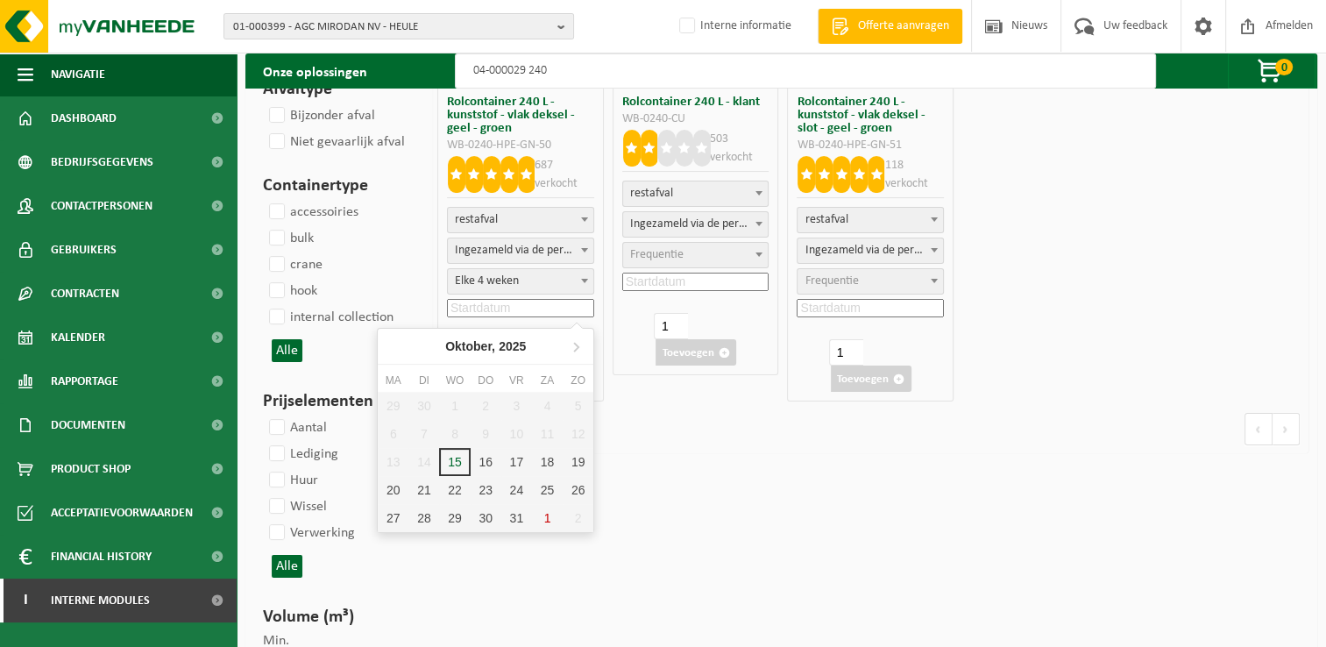
scroll to position [263, 0]
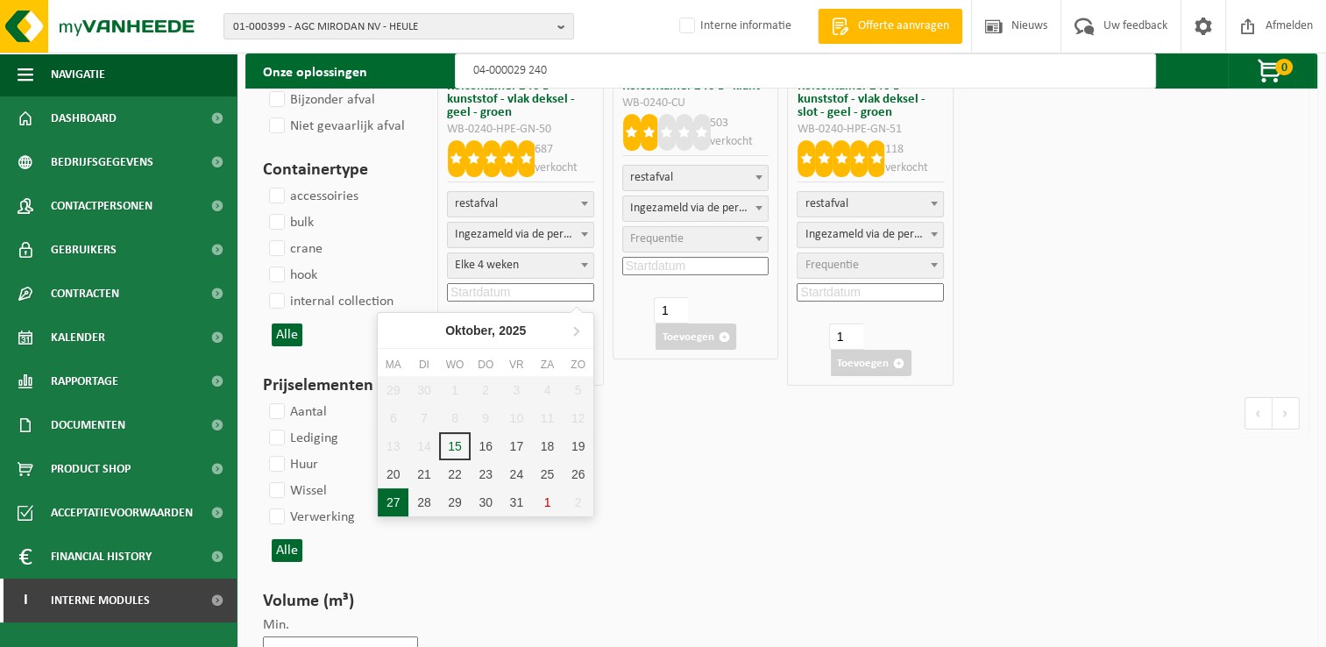
click at [393, 494] on div "27" at bounding box center [393, 502] width 31 height 28
type input "2025-10-27"
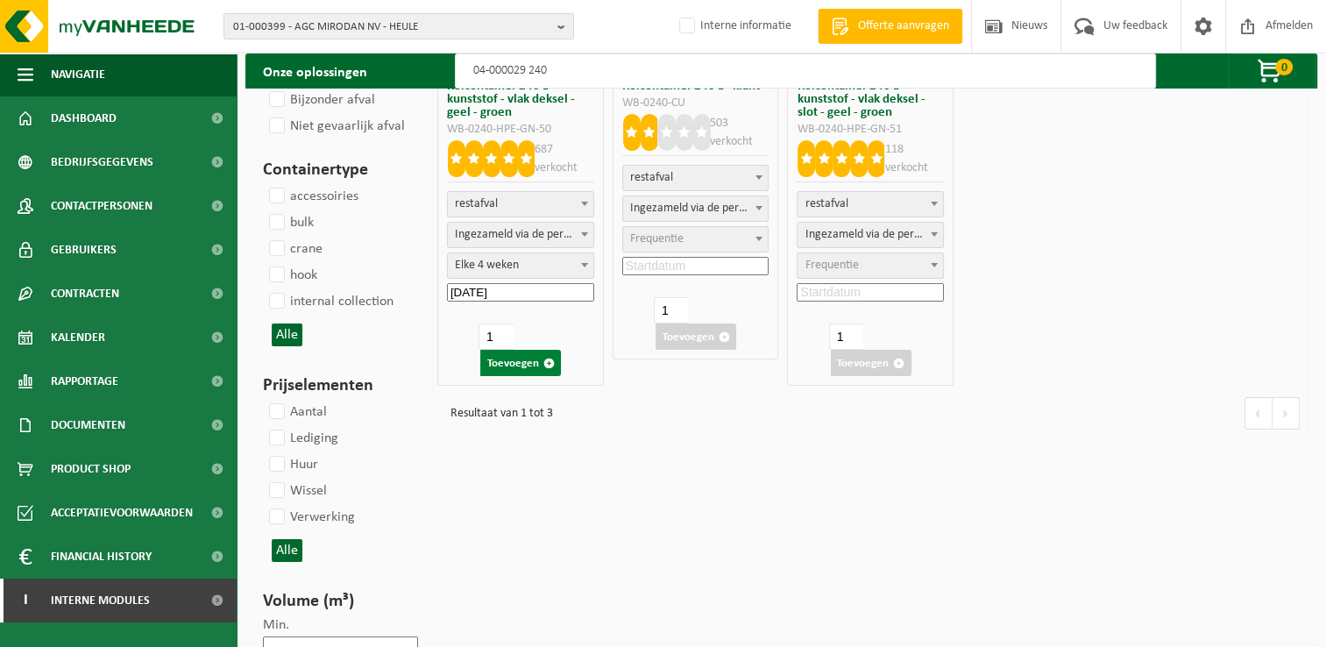
click at [510, 359] on button "Toevoegen" at bounding box center [520, 363] width 81 height 26
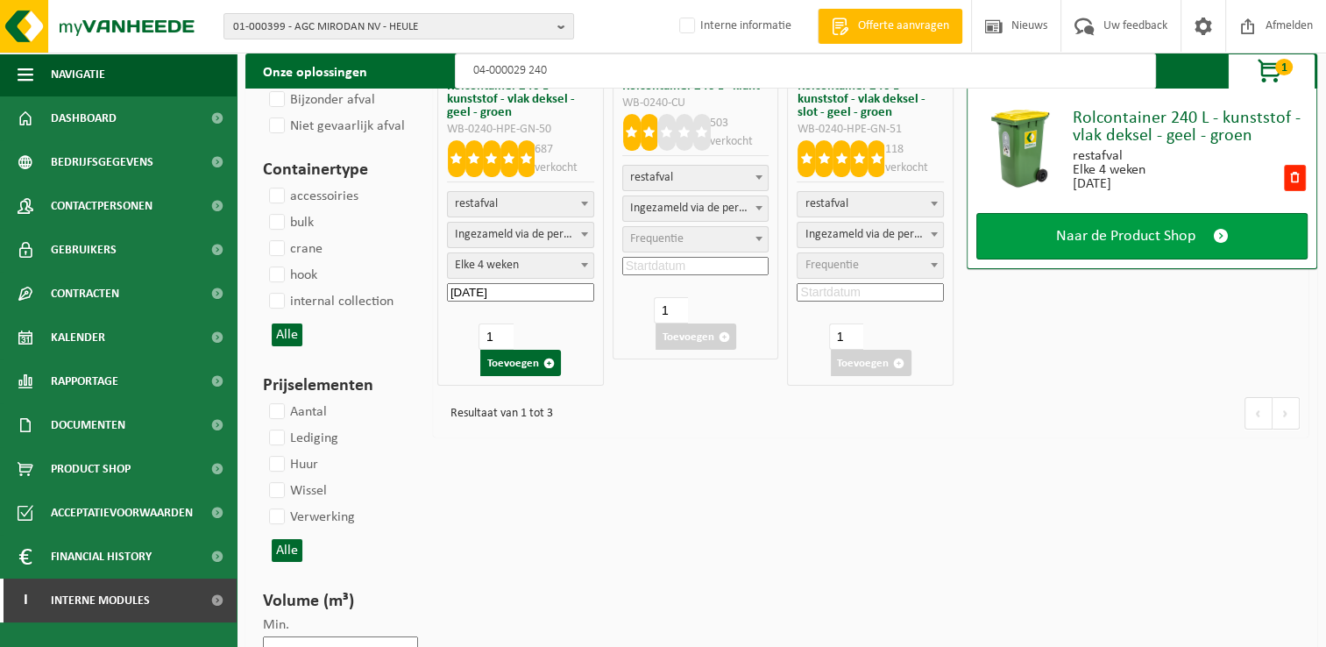
click at [1133, 244] on span "Naar de Product Shop" at bounding box center [1125, 236] width 139 height 18
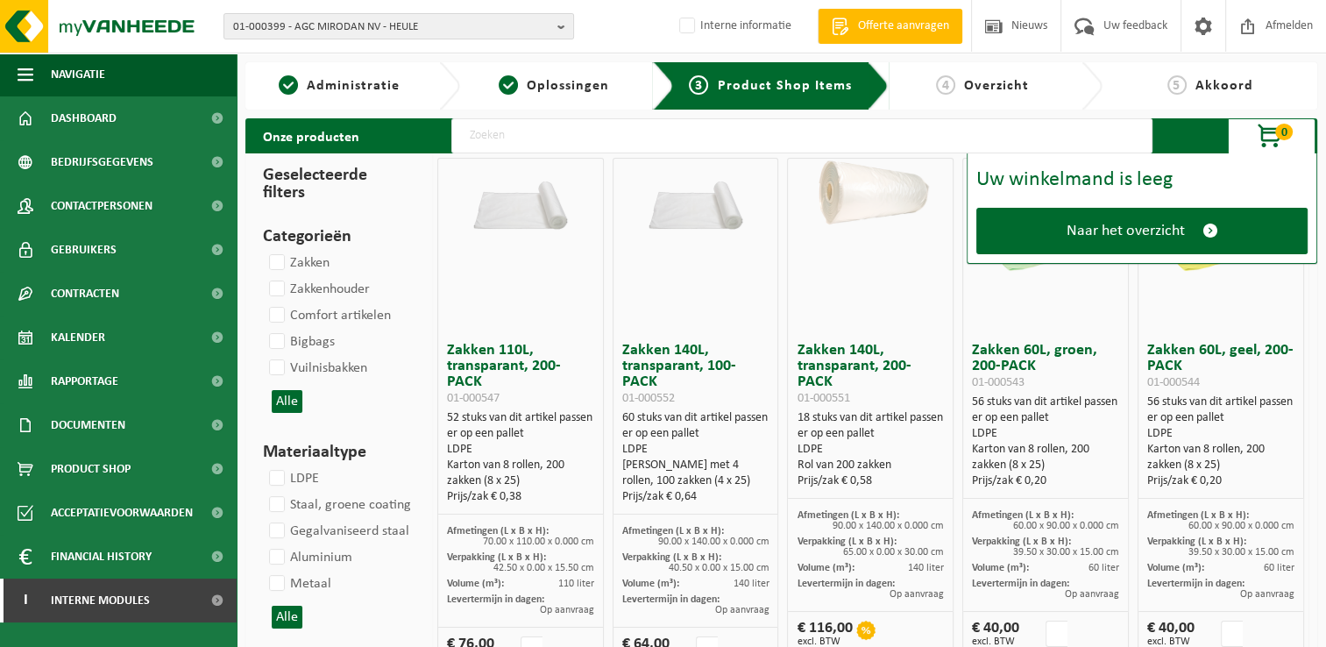
click at [703, 132] on input "text" at bounding box center [801, 135] width 701 height 35
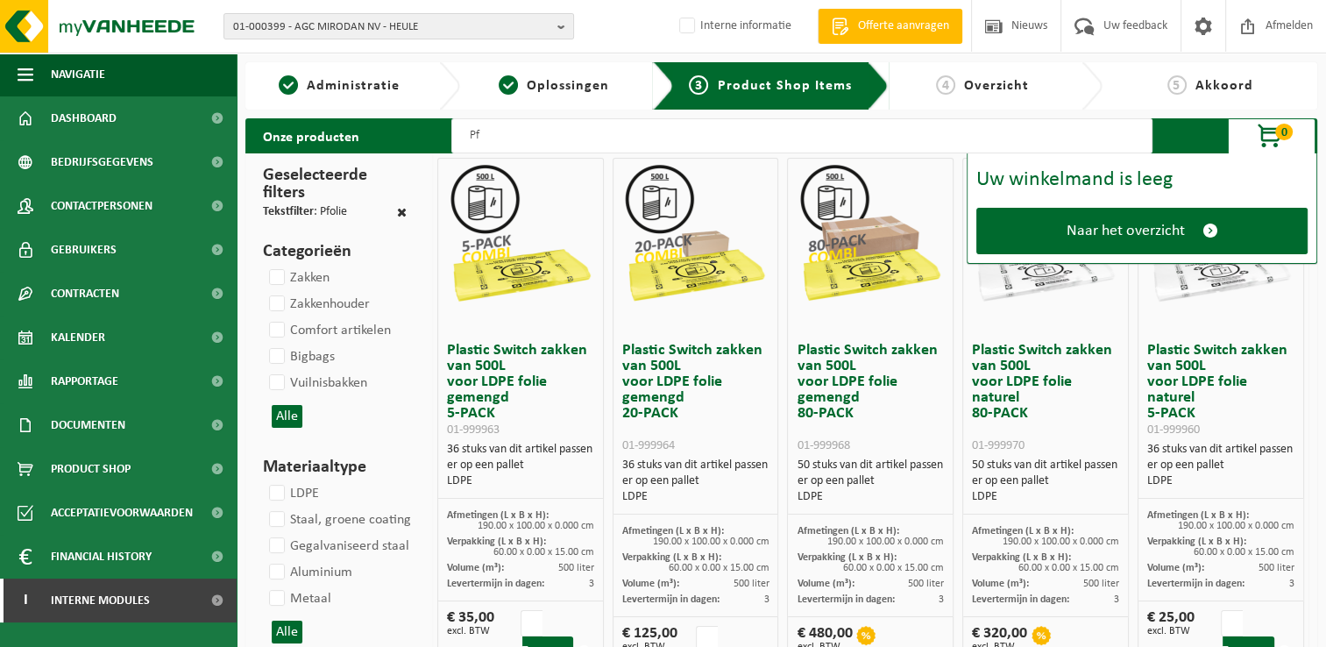
type input "P"
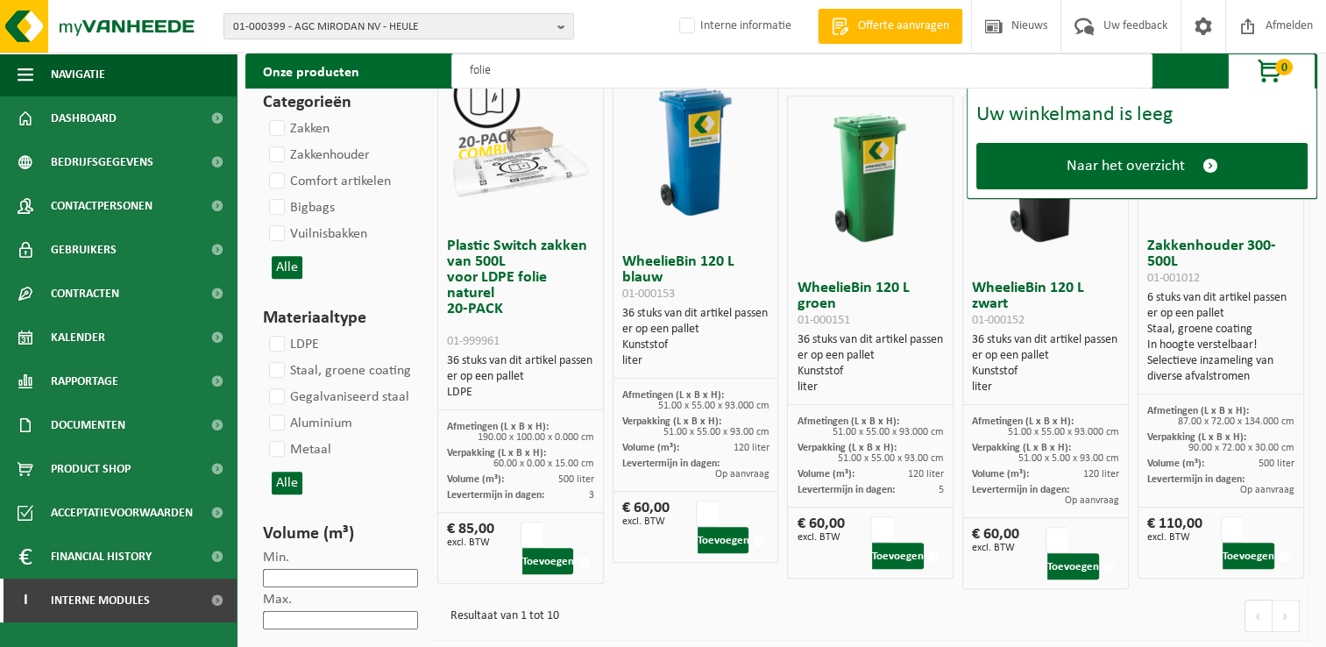
scroll to position [628, 0]
type input "folie"
click at [543, 562] on button "Toevoegen" at bounding box center [548, 560] width 52 height 26
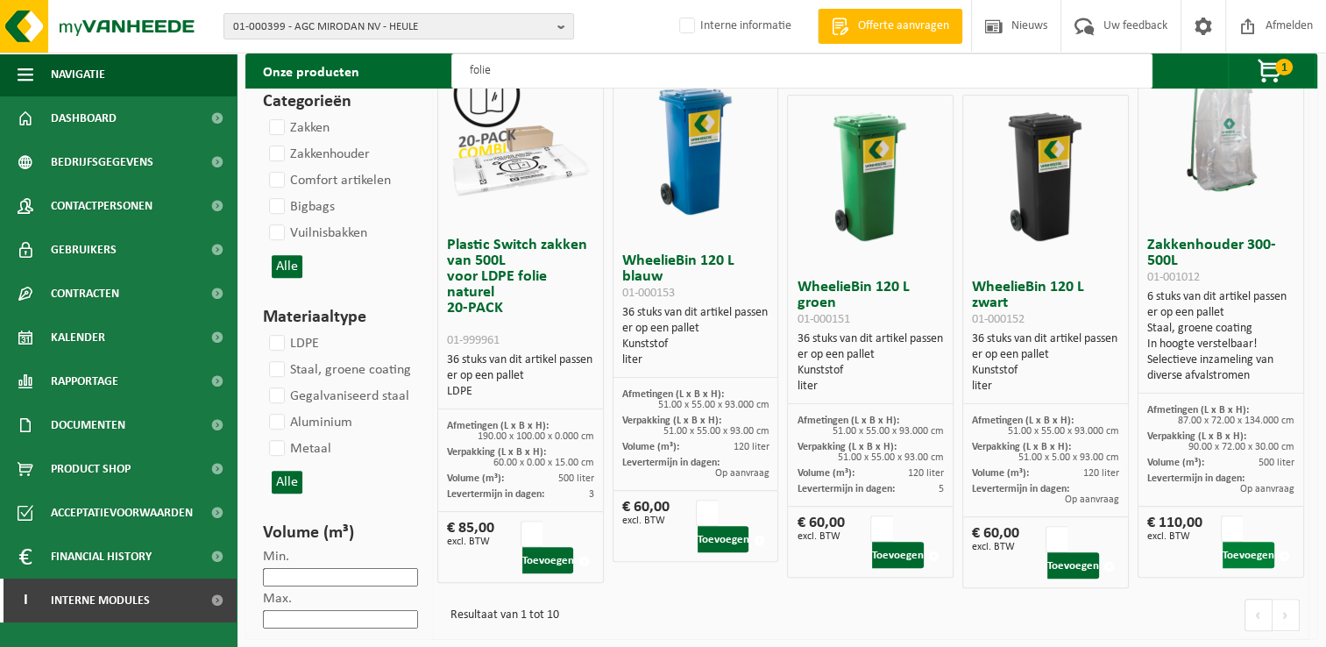
click at [1238, 553] on button "Toevoegen" at bounding box center [1249, 555] width 52 height 26
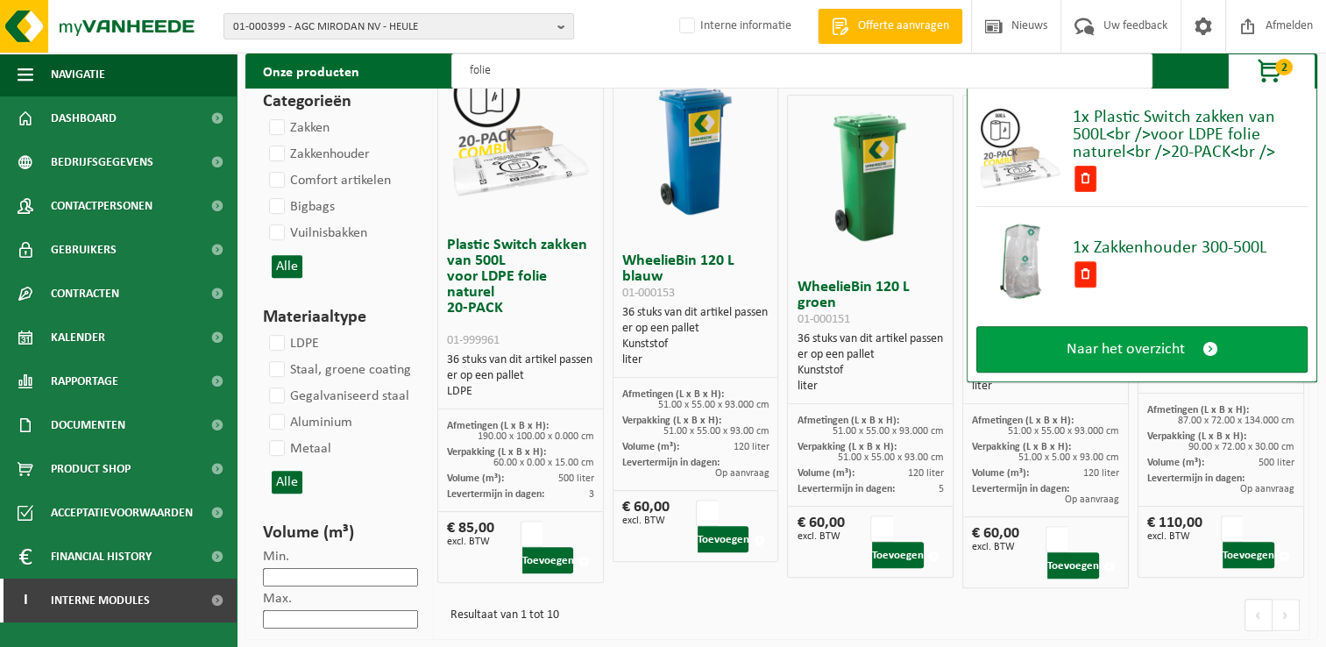
click at [1195, 343] on link "Naar het overzicht" at bounding box center [1141, 349] width 331 height 46
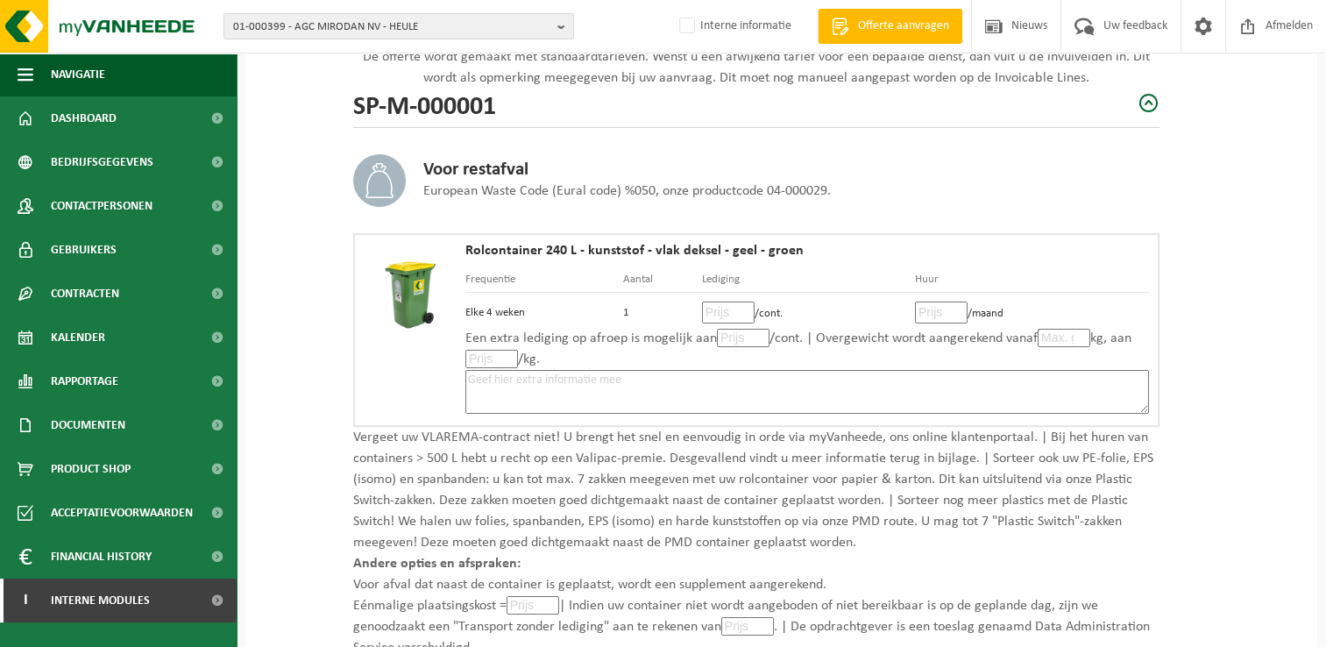
scroll to position [263, 0]
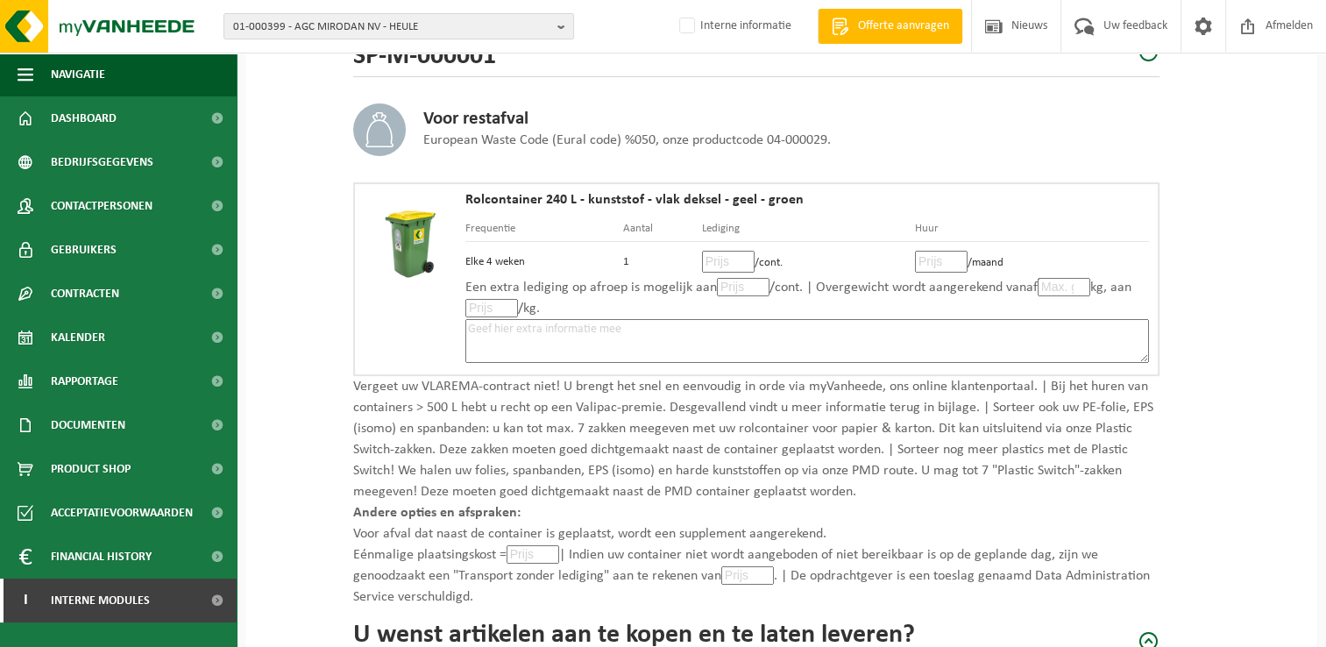
click at [727, 258] on input "number" at bounding box center [728, 262] width 53 height 22
type input "18"
type input "18.50"
click at [937, 257] on input "number" at bounding box center [941, 262] width 53 height 22
type input "3"
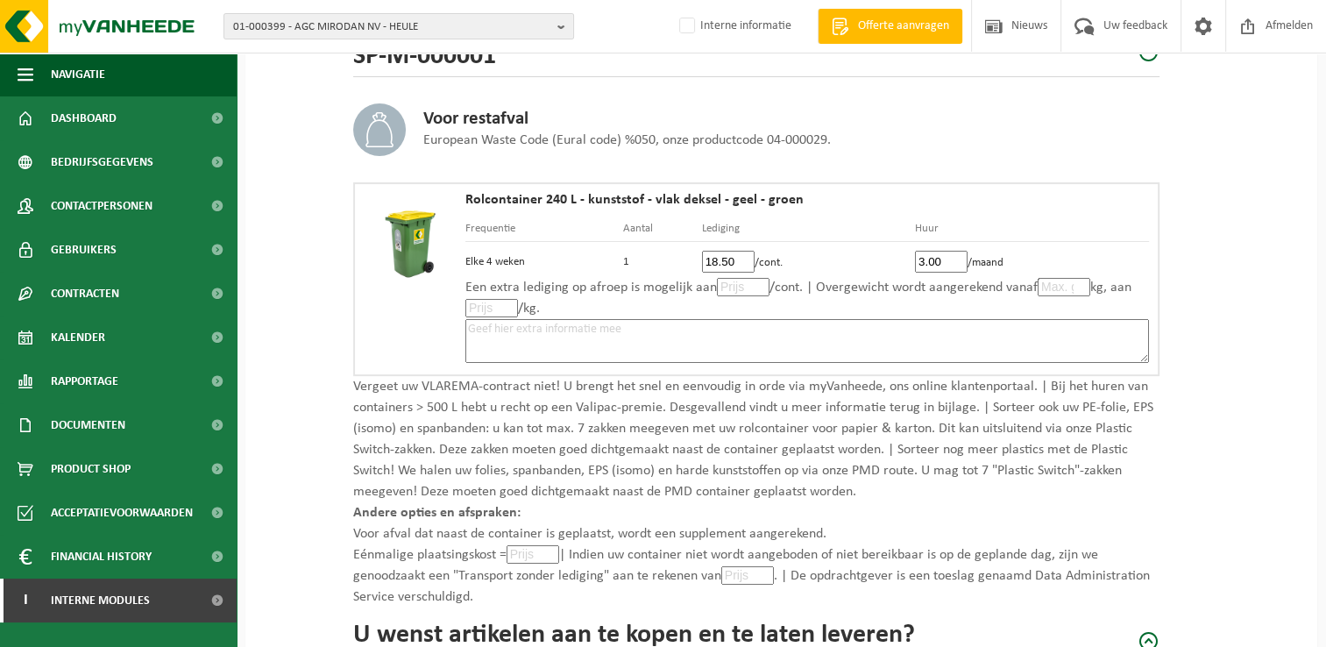
type input "3.00"
click at [1051, 289] on input "number" at bounding box center [1064, 287] width 53 height 18
type input "51"
click at [855, 332] on textarea at bounding box center [807, 341] width 684 height 44
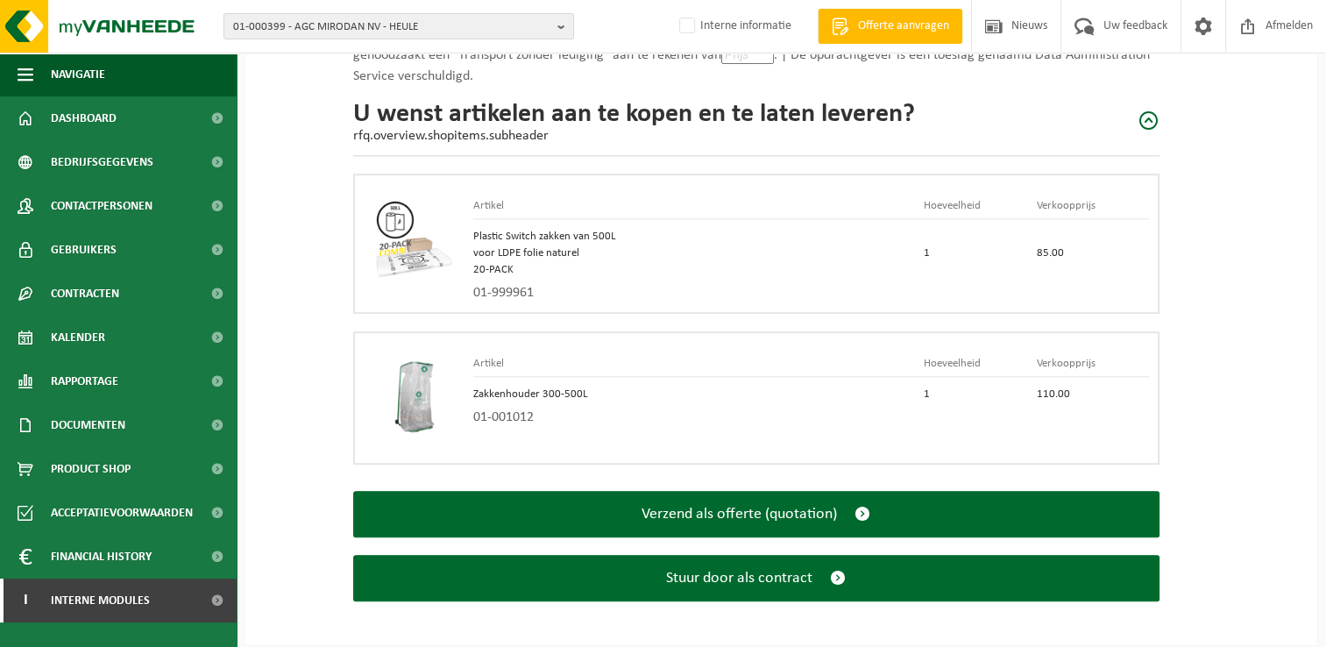
scroll to position [785, 0]
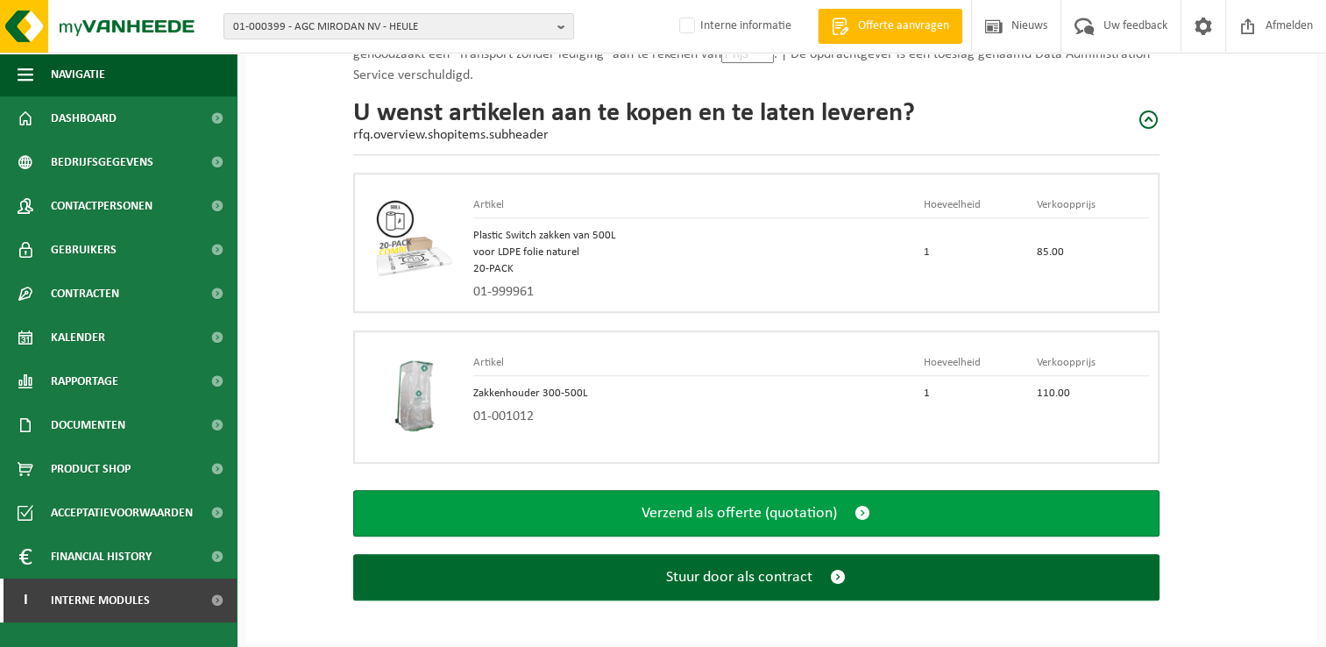
click at [863, 510] on span "submit" at bounding box center [863, 513] width 16 height 18
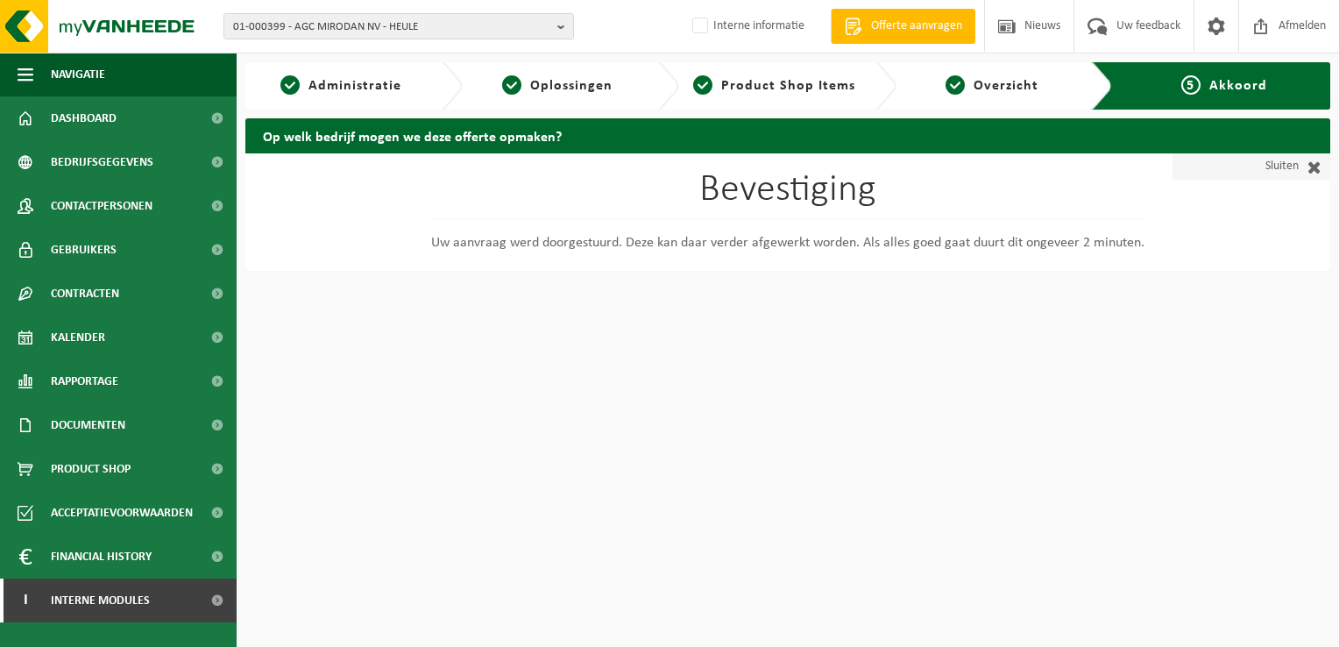
click at [1315, 165] on span at bounding box center [1310, 167] width 23 height 18
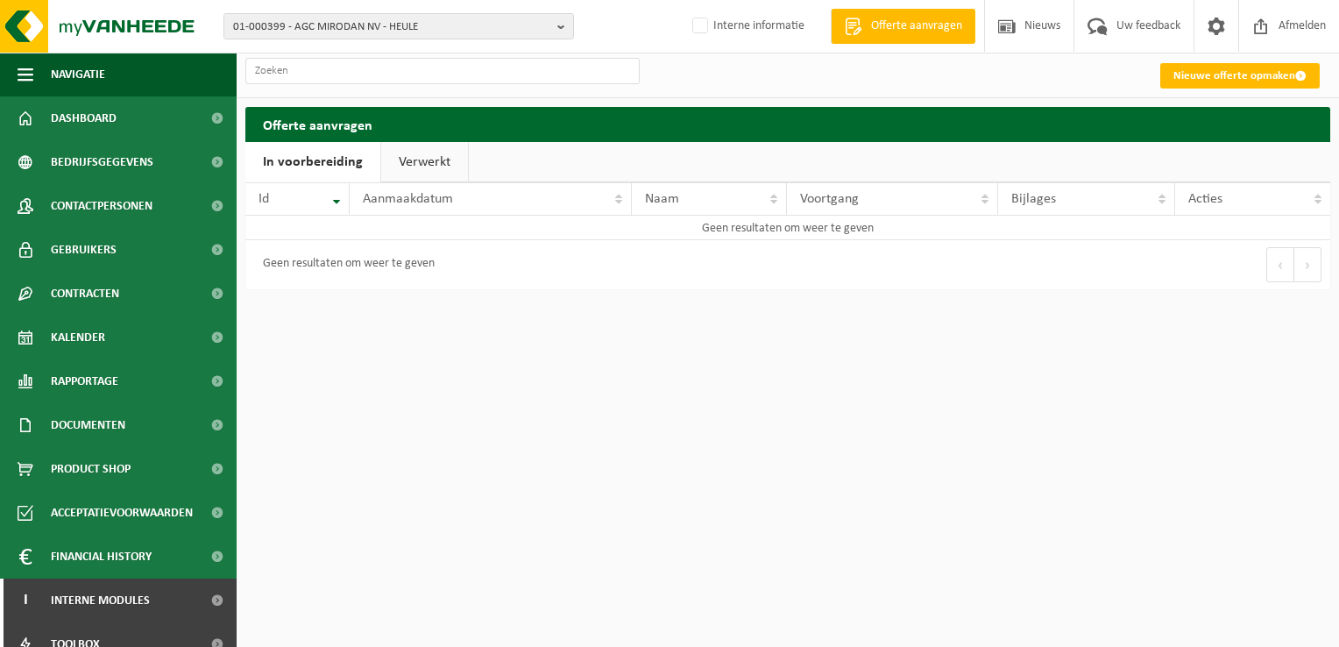
click at [437, 167] on link "Verwerkt" at bounding box center [424, 162] width 87 height 40
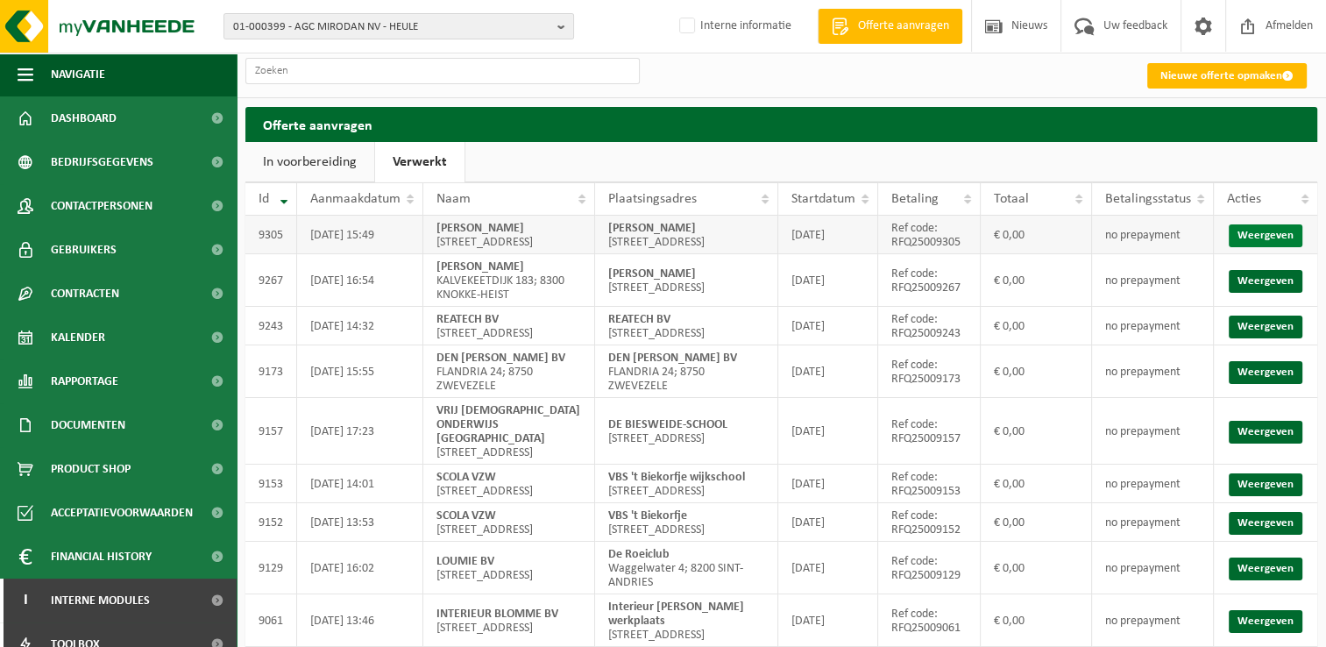
click at [1282, 239] on link "Weergeven" at bounding box center [1266, 235] width 74 height 23
click at [1196, 75] on link "Nieuwe offerte opmaken" at bounding box center [1227, 75] width 160 height 25
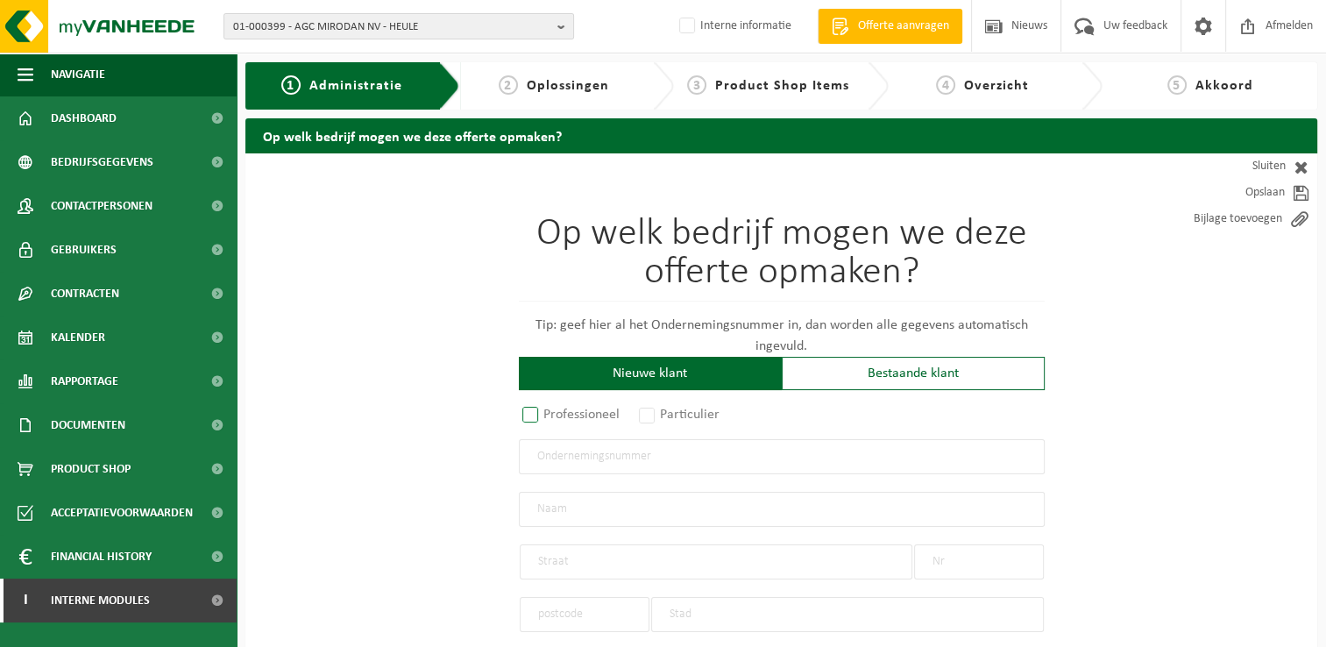
click at [536, 412] on label "Professioneel" at bounding box center [572, 414] width 106 height 25
click at [548, 412] on input "Professioneel" at bounding box center [553, 415] width 11 height 11
radio input "true"
click at [705, 461] on input "text" at bounding box center [782, 456] width 526 height 35
type input "0652712802"
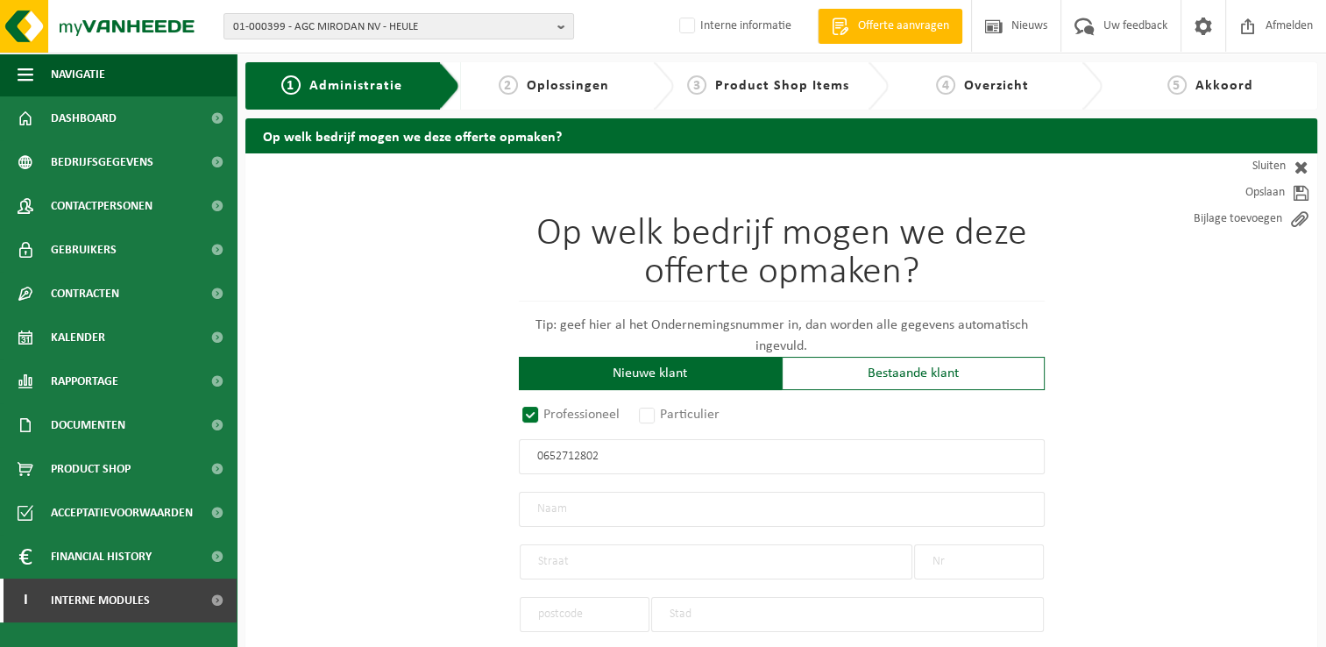
type input "DE CUYPER, SIMON"
type input "WEIDESTRAAT"
type input "101"
type input "8310"
type input "BRUGGE"
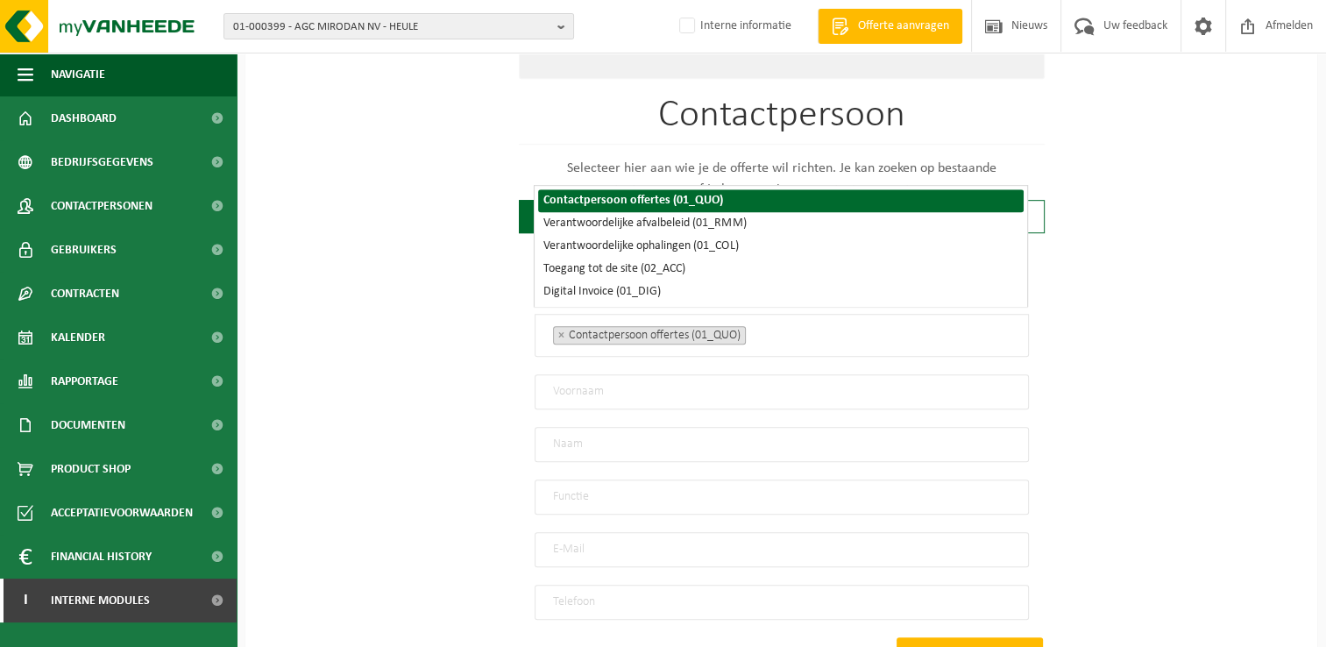
scroll to position [336, 0]
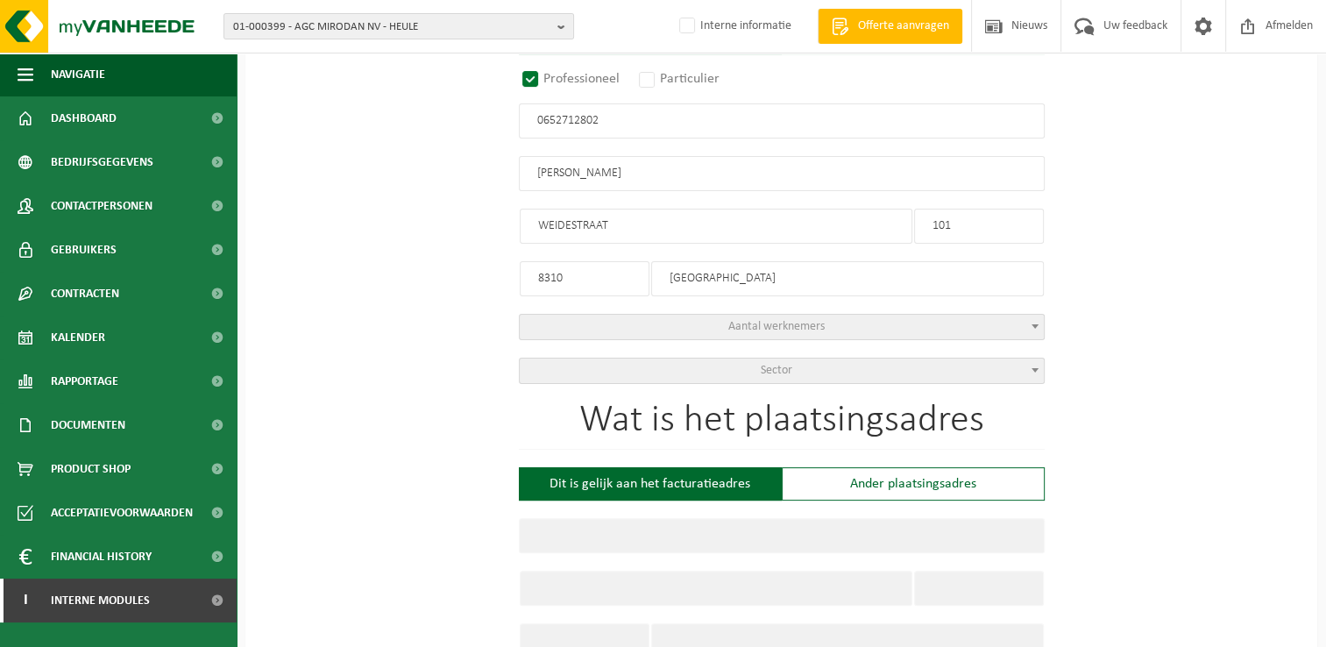
radio input "true"
type input "0652712802"
type input "DE CUYPER, SIMON"
type input "WEIDESTRAAT"
type input "101"
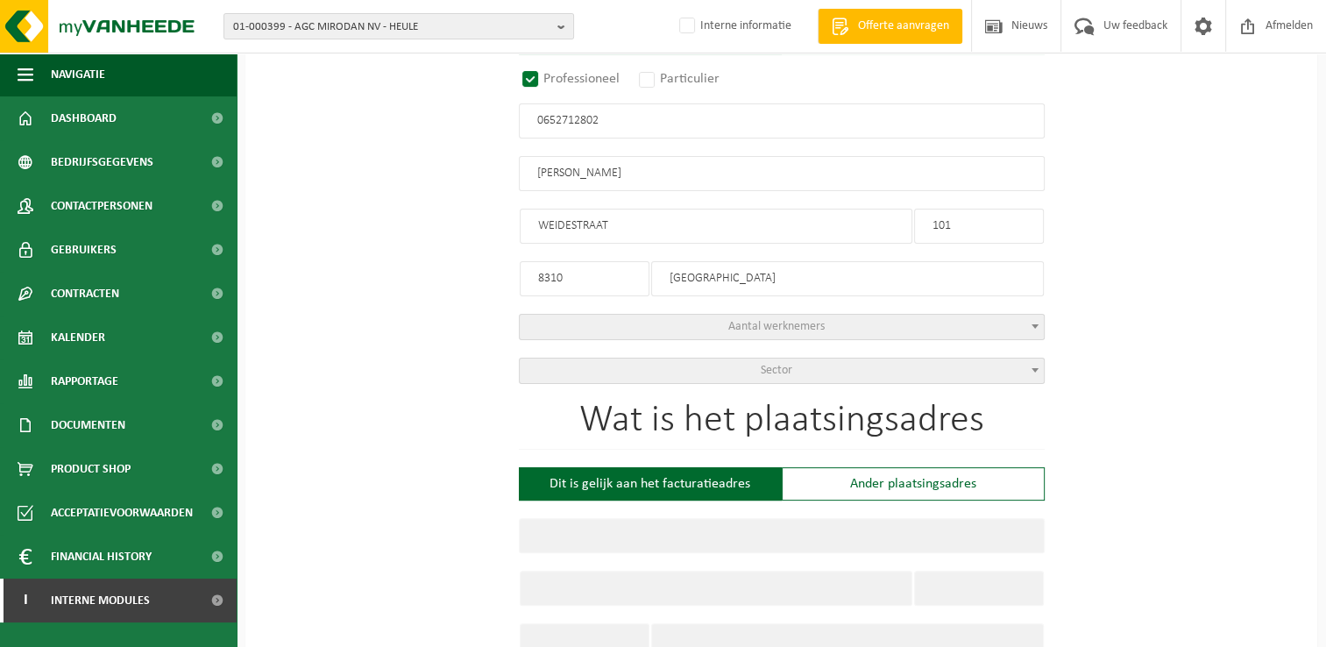
type input "8310"
type input "BRUGGE"
select select "D"
select select "NACE_9020"
type input "[PERSON_NAME]"
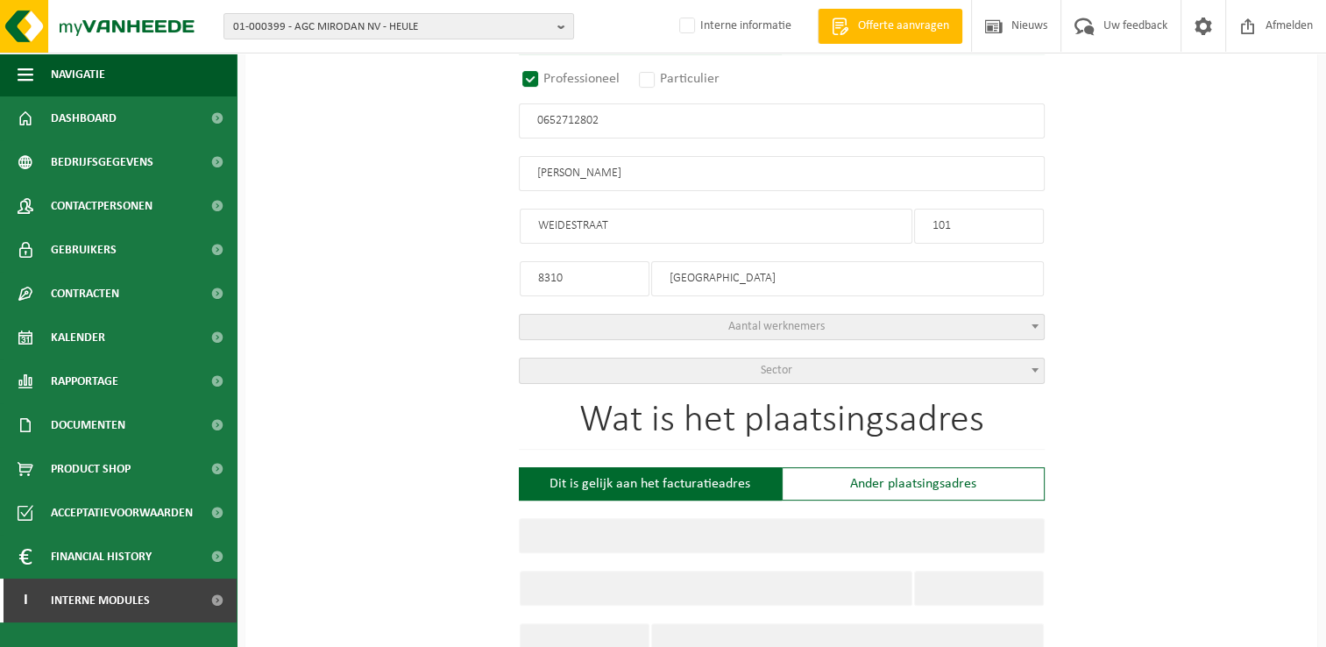
type input "WEIDESTRAAT"
type input "101"
type input "8310"
type input "BRUGGE"
type input "2252173516"
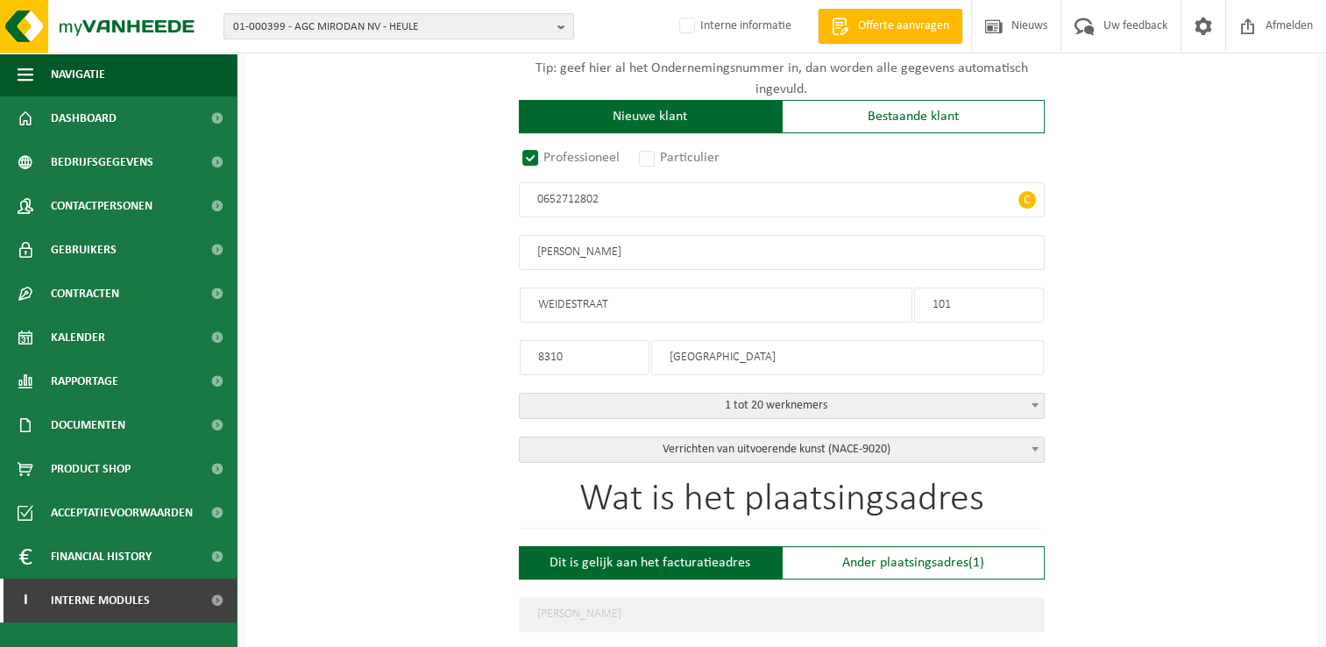
scroll to position [263, 0]
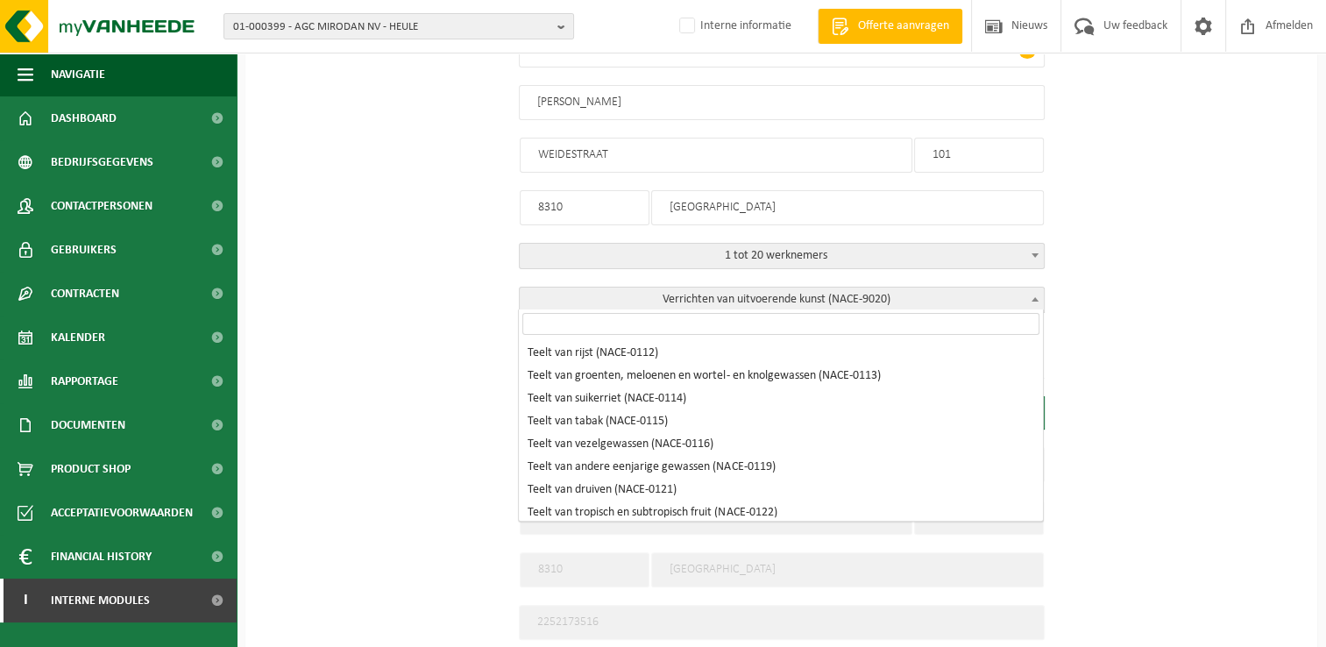
scroll to position [15659, 0]
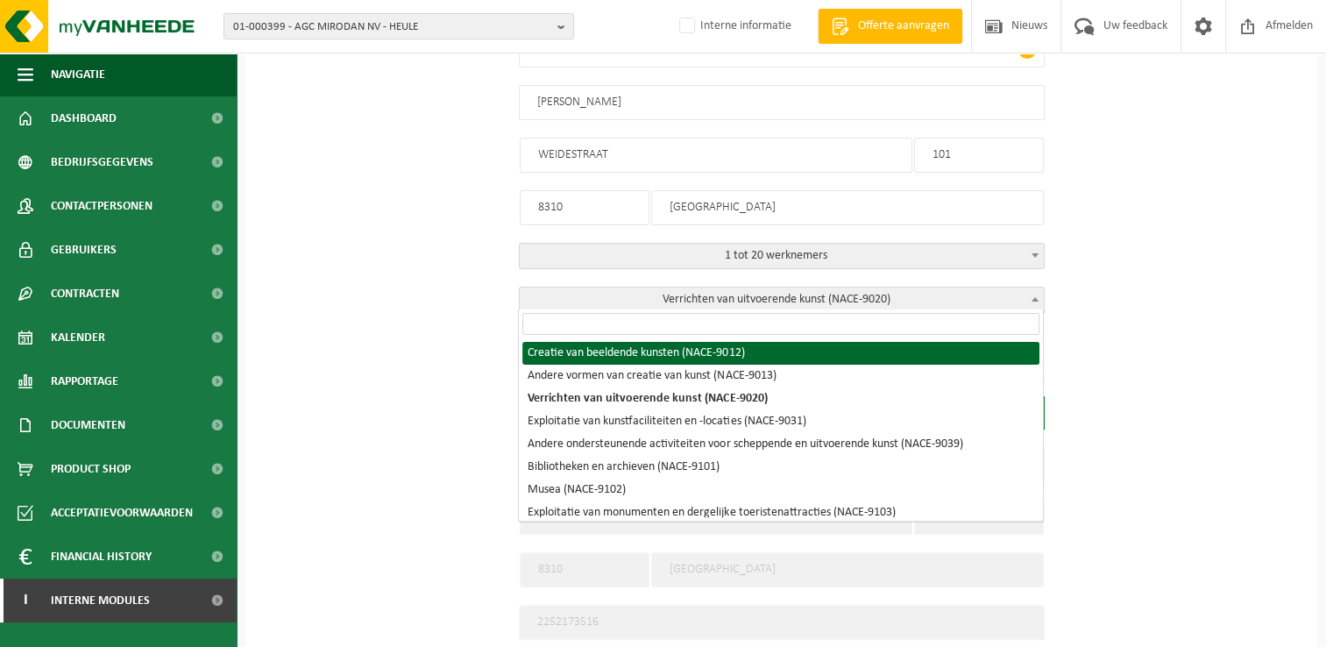
click at [666, 322] on input "search" at bounding box center [780, 324] width 517 height 22
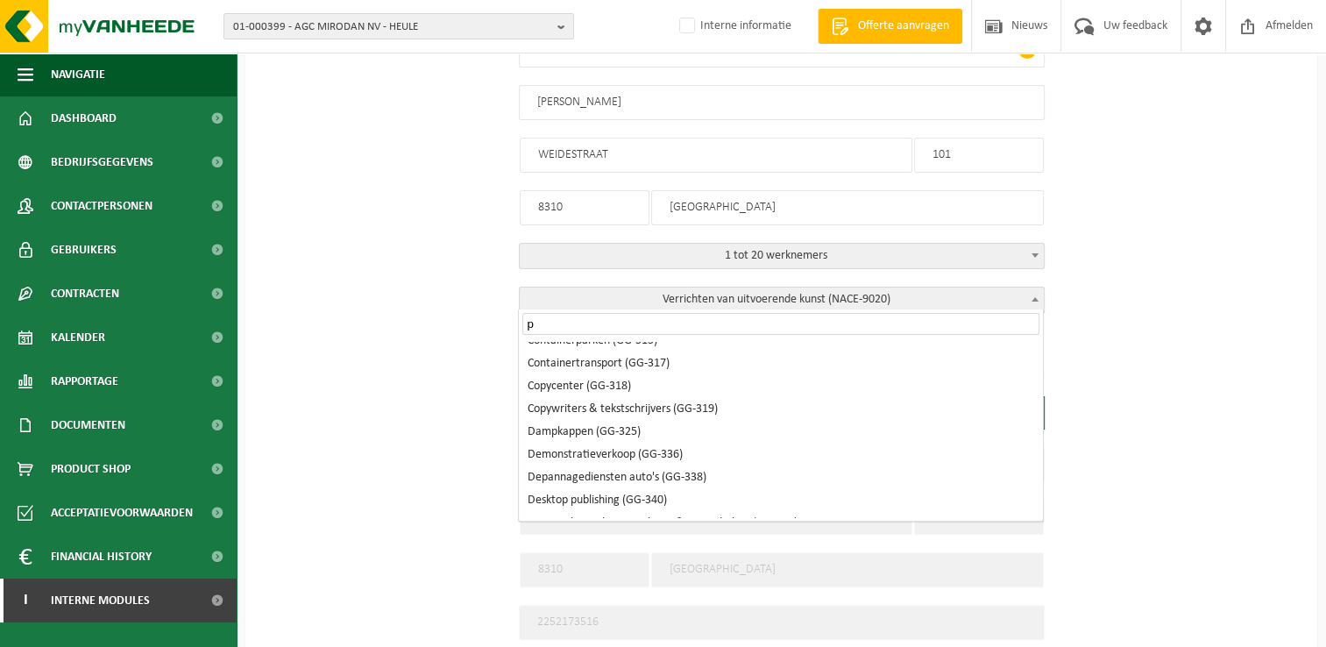
scroll to position [0, 0]
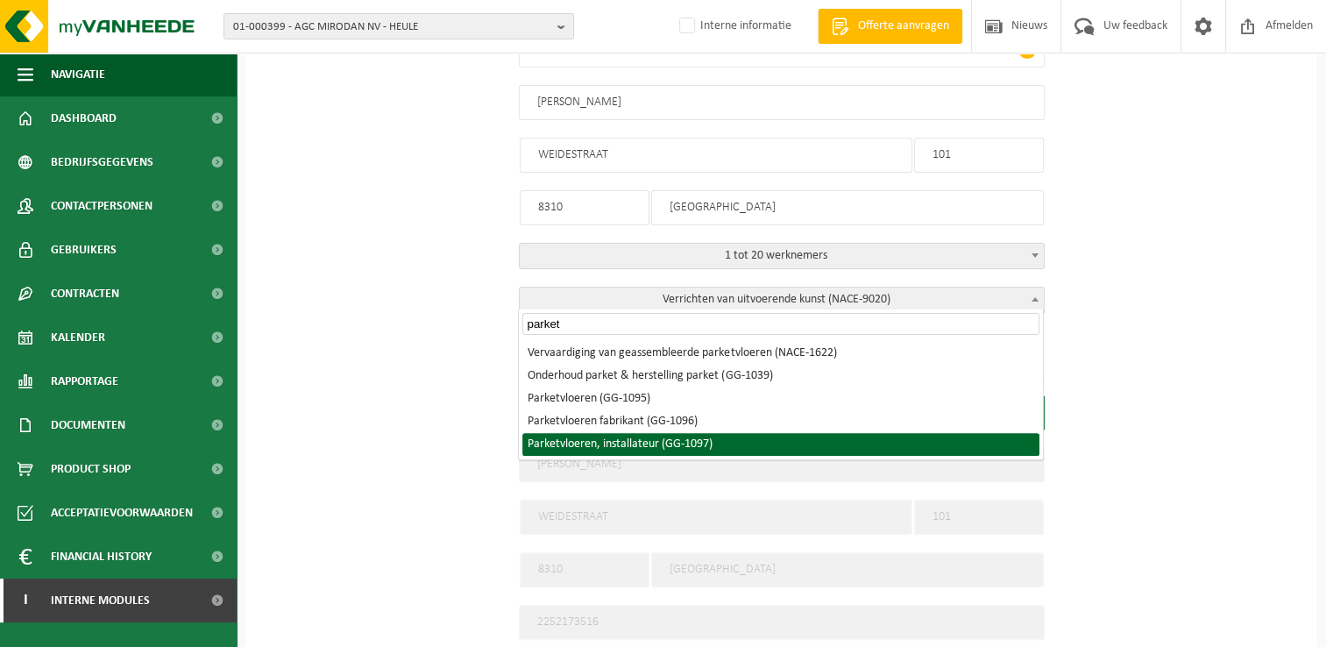
type input "parket"
select select "1097"
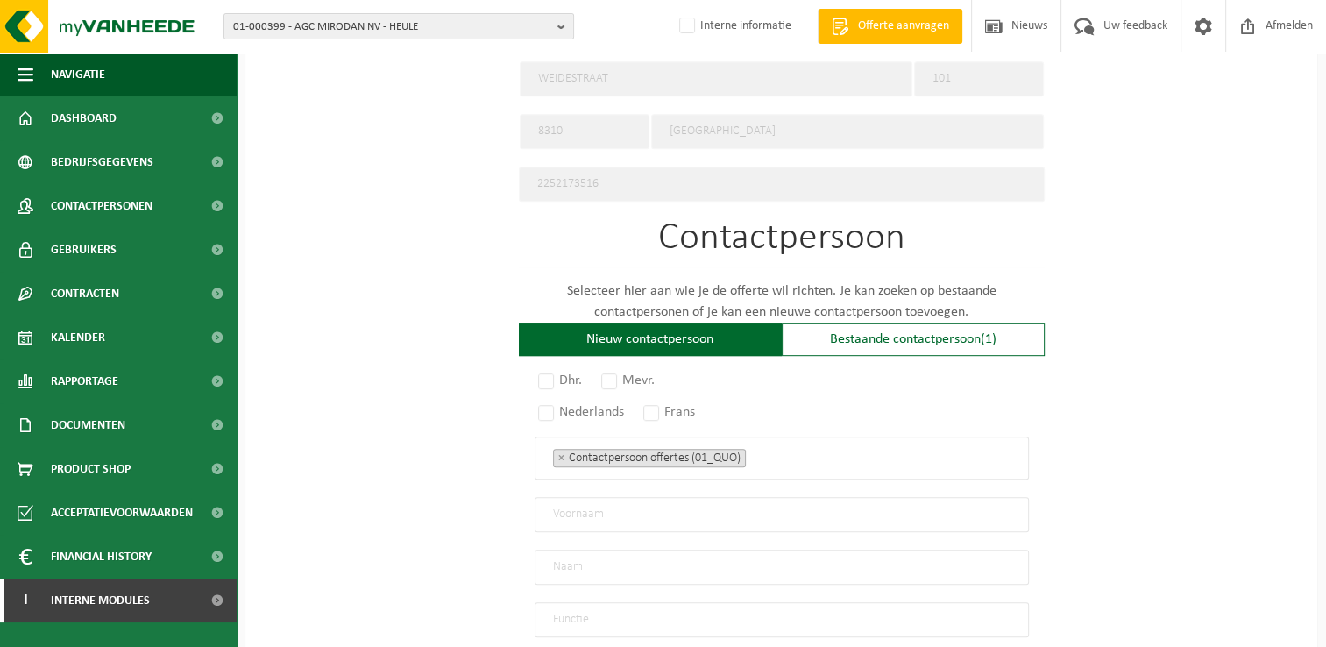
scroll to position [933, 0]
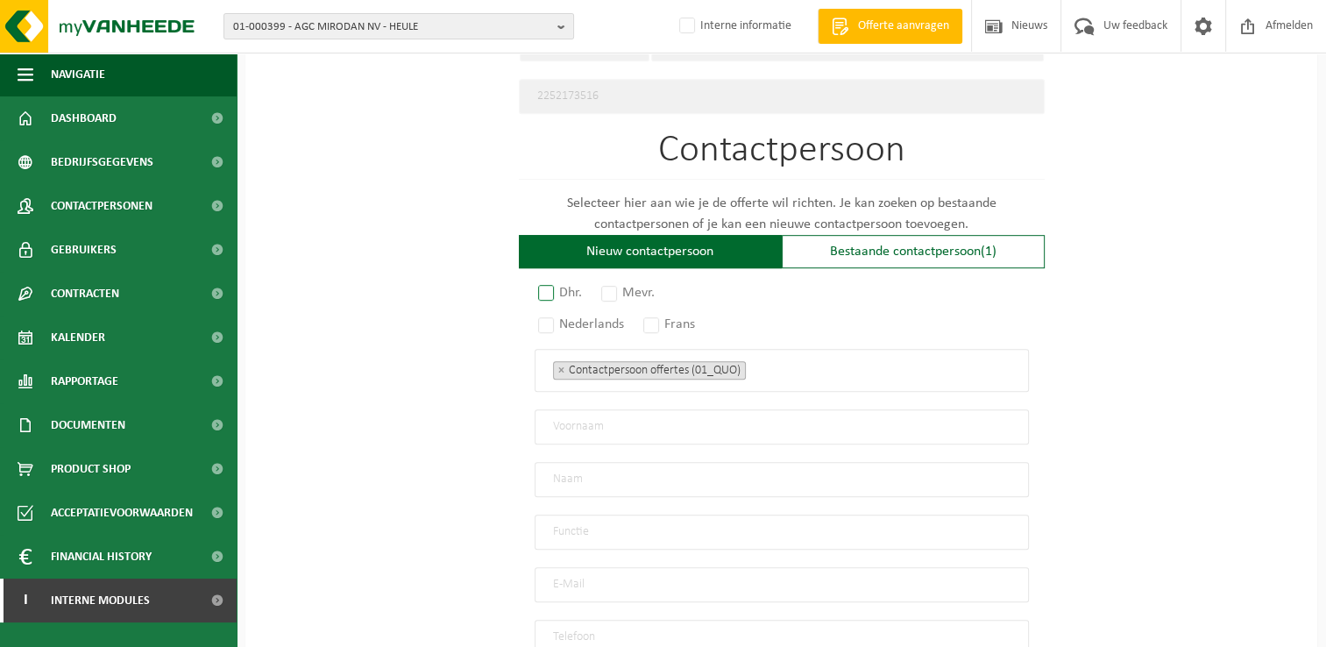
click at [540, 282] on label "Dhr." at bounding box center [561, 293] width 53 height 25
radio input "true"
click at [547, 312] on label "Nederlands" at bounding box center [582, 324] width 95 height 25
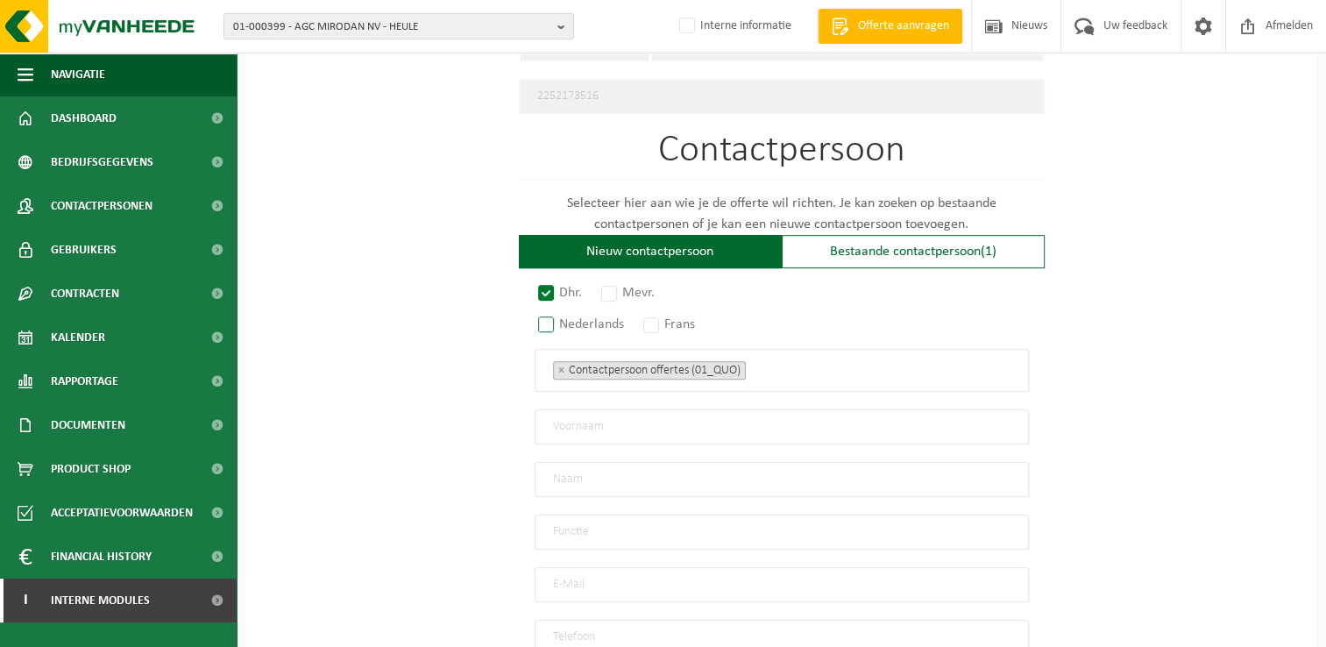
radio input "true"
click at [663, 424] on input "text" at bounding box center [782, 426] width 494 height 35
click at [470, 447] on div "Op welk bedrijf mogen we deze offerte opmaken? Tip: geef hier al het Ondernemin…" at bounding box center [781, 14] width 1072 height 1587
click at [636, 422] on input "text" at bounding box center [782, 426] width 494 height 35
paste input "Simon De Cuyper"
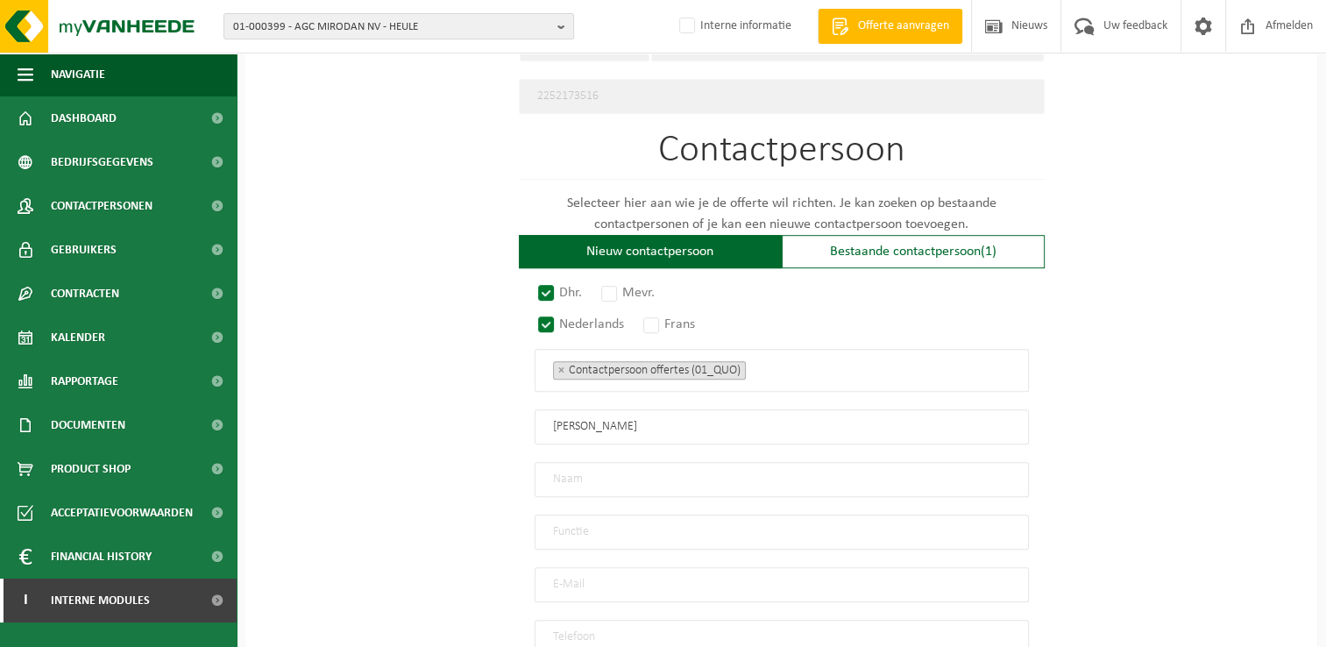
type input "Simon De Cuyper"
click at [642, 469] on input "text" at bounding box center [782, 479] width 494 height 35
paste input "Simon De Cuyper"
type input "Simon De Cuyper"
click at [668, 412] on input "Simon De Cuyper" at bounding box center [782, 426] width 494 height 35
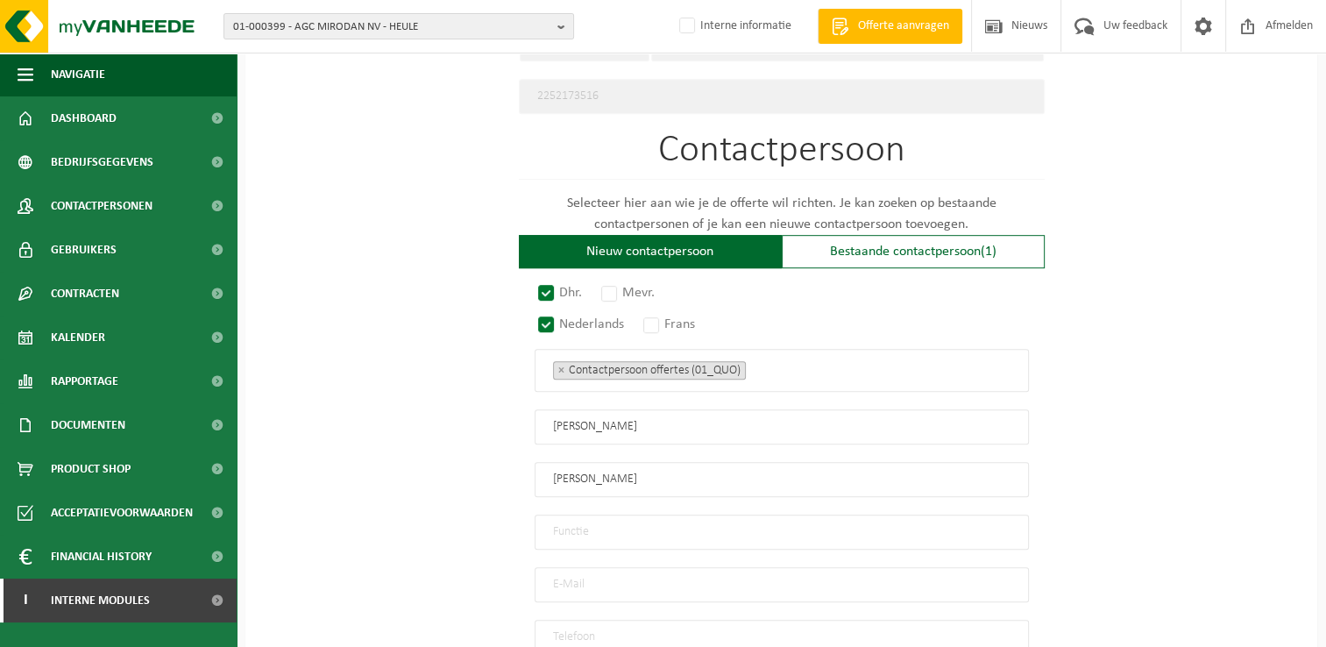
type input "Simon"
click at [685, 471] on input "Simon De Cuyper" at bounding box center [782, 479] width 494 height 35
type input "De Cuyper"
click at [751, 515] on input "text" at bounding box center [782, 532] width 494 height 35
type input "Zaakvoerder"
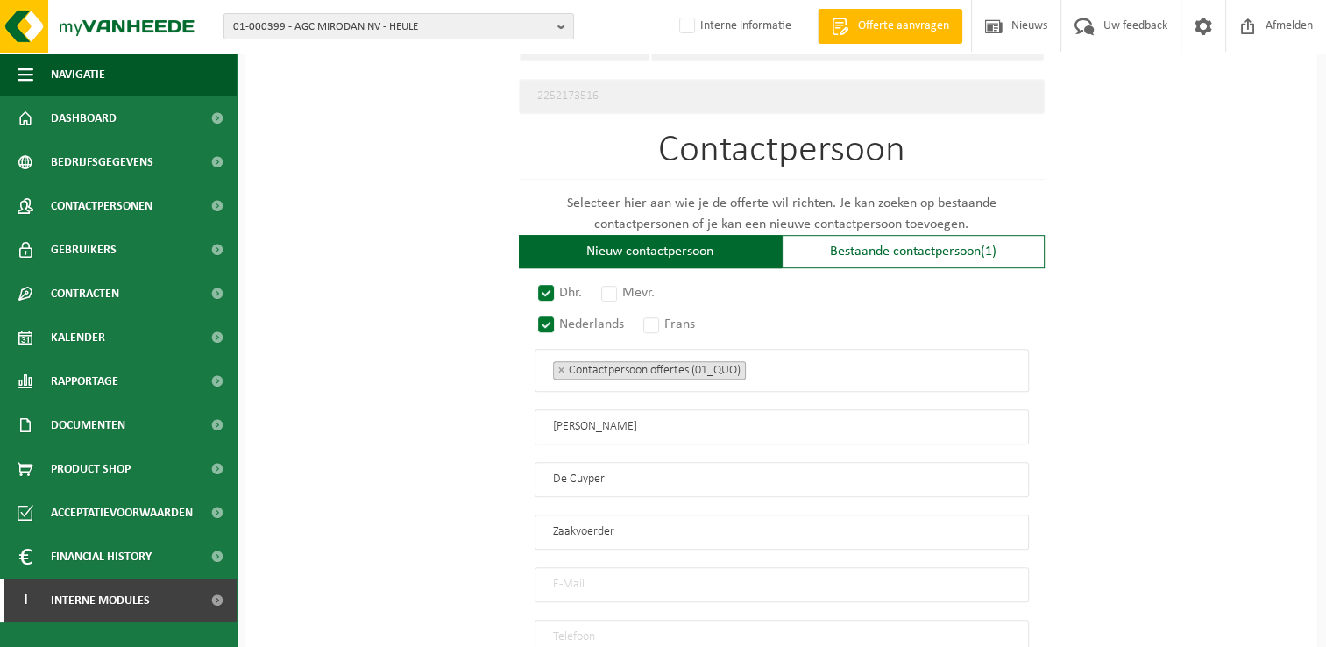
click at [758, 567] on input "email" at bounding box center [782, 584] width 494 height 35
paste input "info@atelierdecuyper.be"
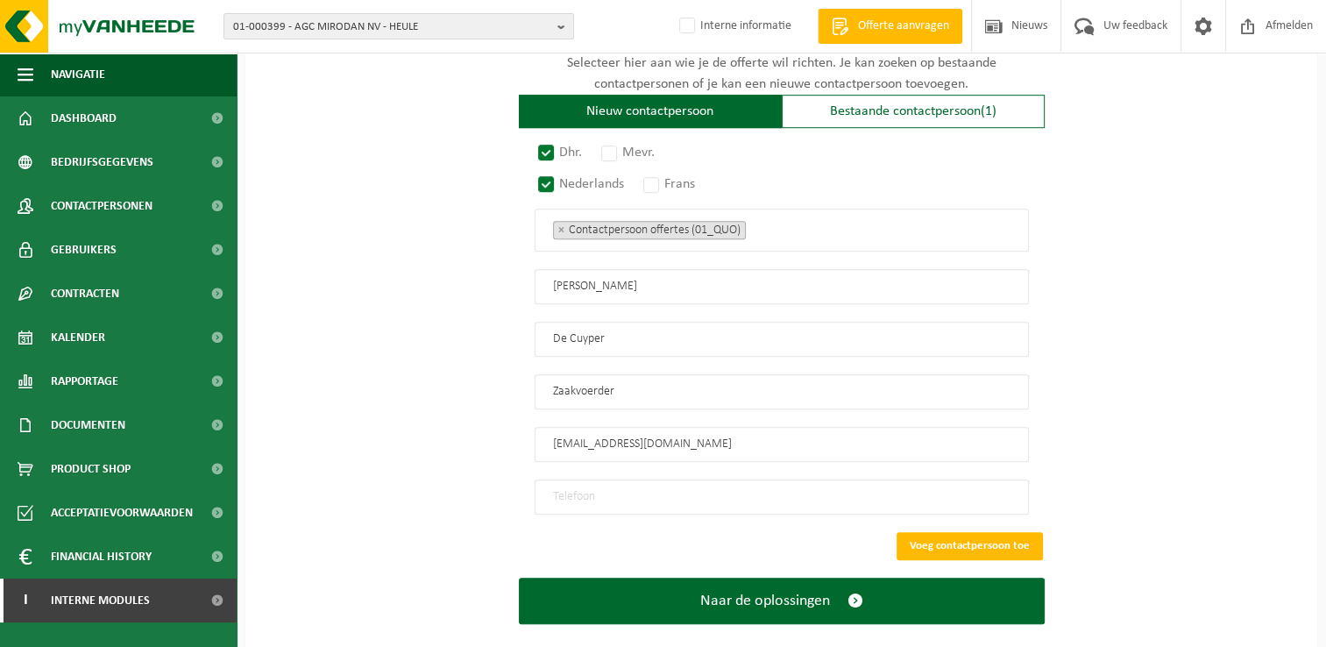
scroll to position [1089, 0]
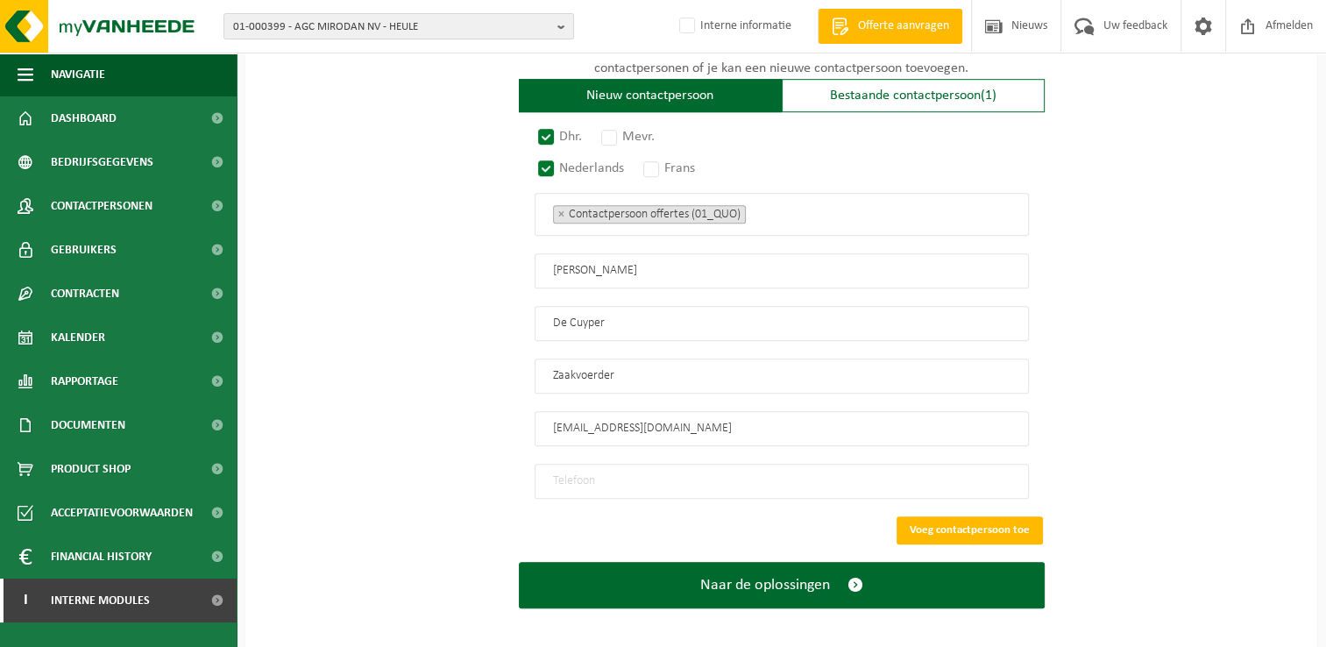
type input "info@atelierdecuyper.be"
click at [684, 467] on input "tel" at bounding box center [782, 481] width 494 height 35
click at [672, 466] on input "tel" at bounding box center [782, 481] width 494 height 35
paste input "0477705092"
type input "0477705092"
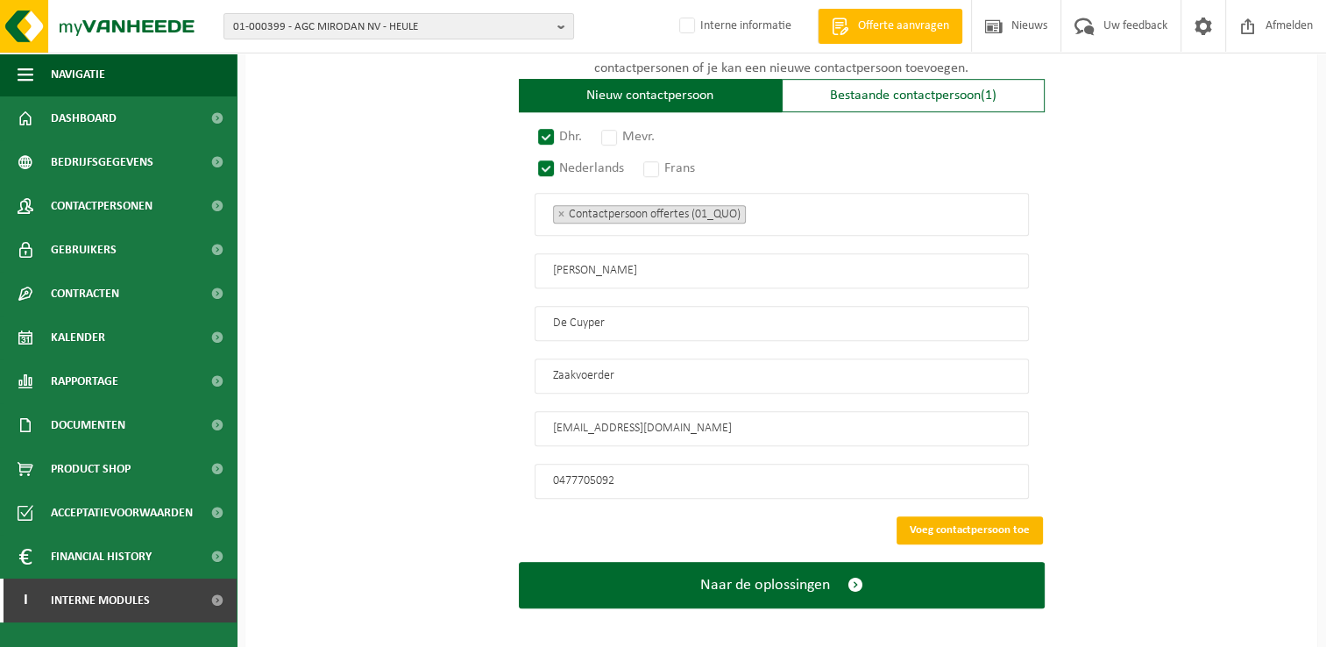
click at [942, 516] on button "Voeg contactpersoon toe" at bounding box center [970, 530] width 146 height 28
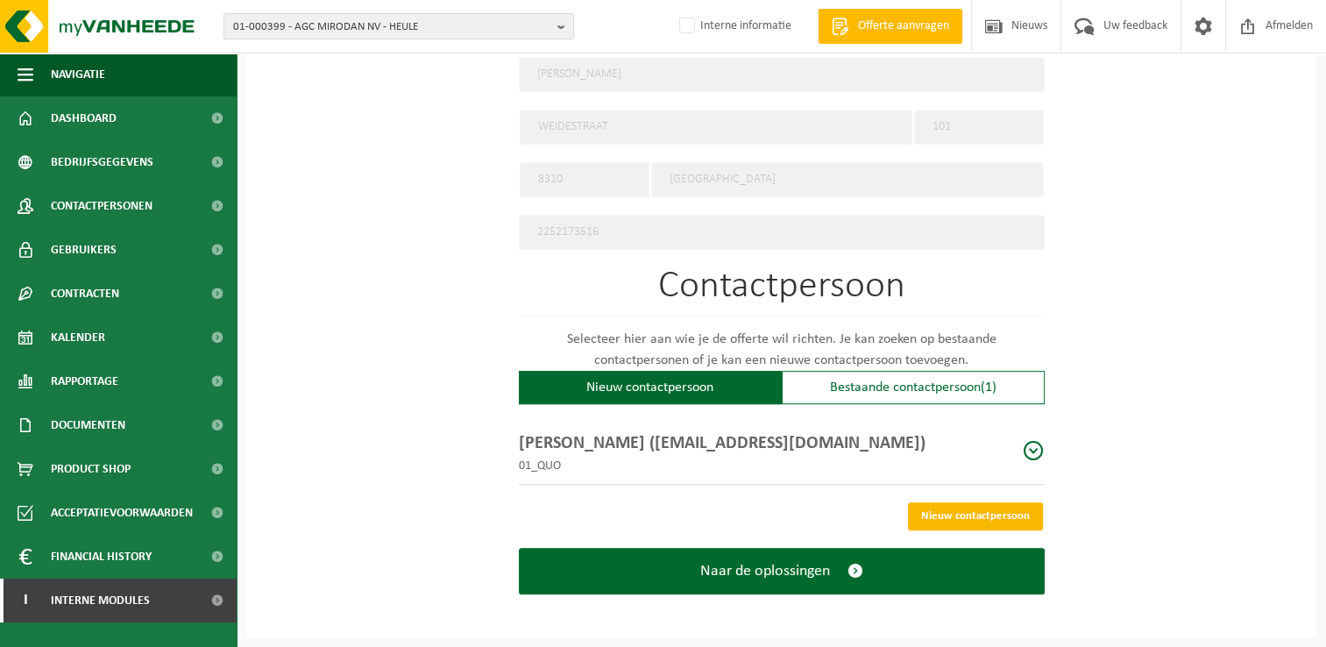
scroll to position [788, 0]
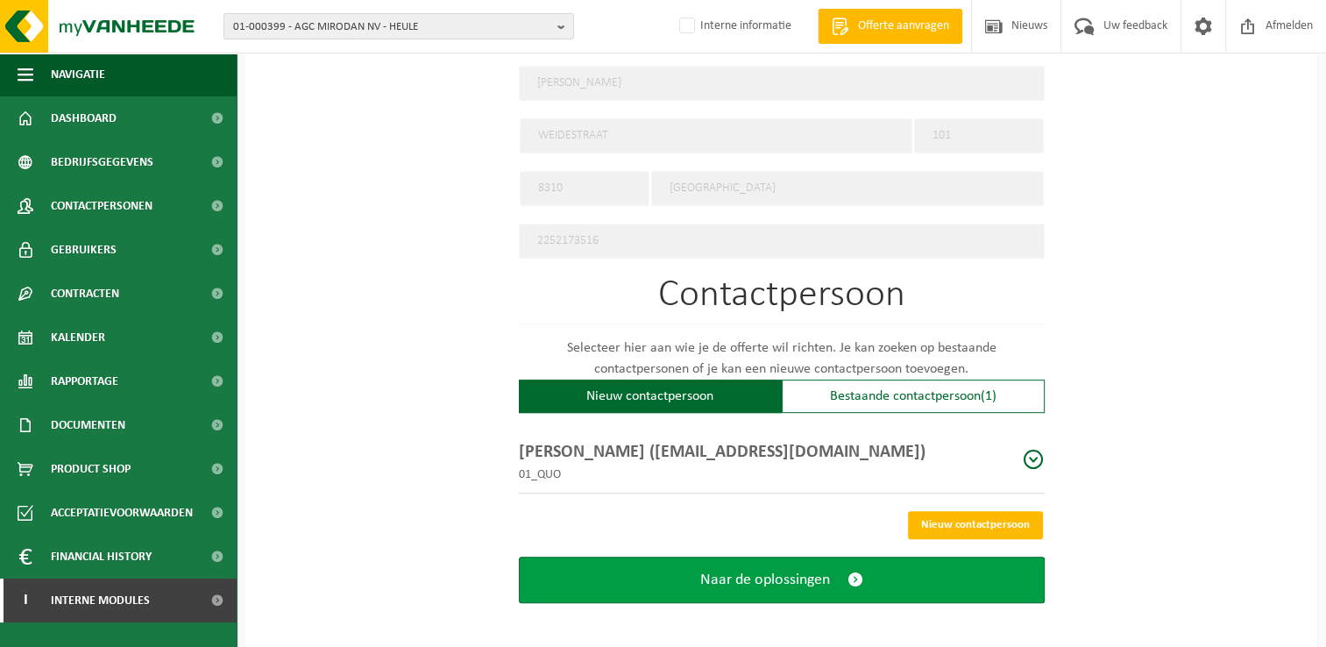
click at [841, 571] on button "Naar de oplossingen" at bounding box center [782, 580] width 526 height 46
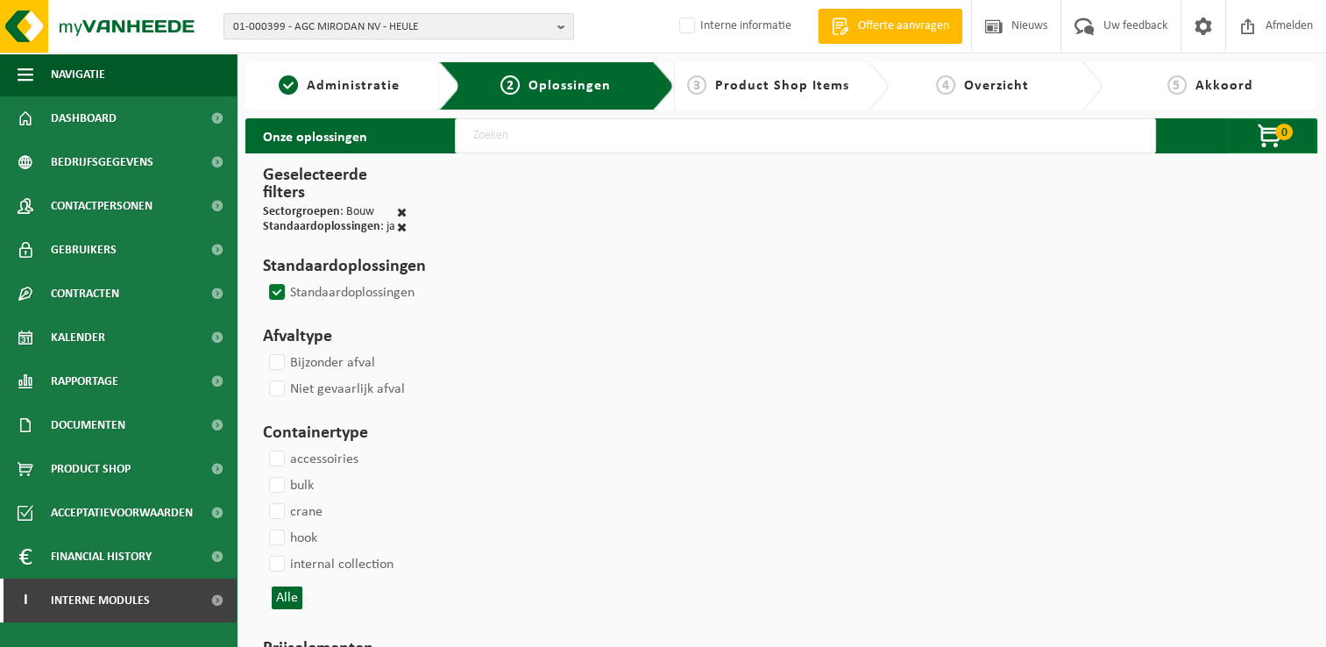
click at [270, 288] on label "Standaardoplossingen" at bounding box center [340, 293] width 149 height 26
click at [263, 280] on input "Standaardoplossingen" at bounding box center [262, 279] width 1 height 1
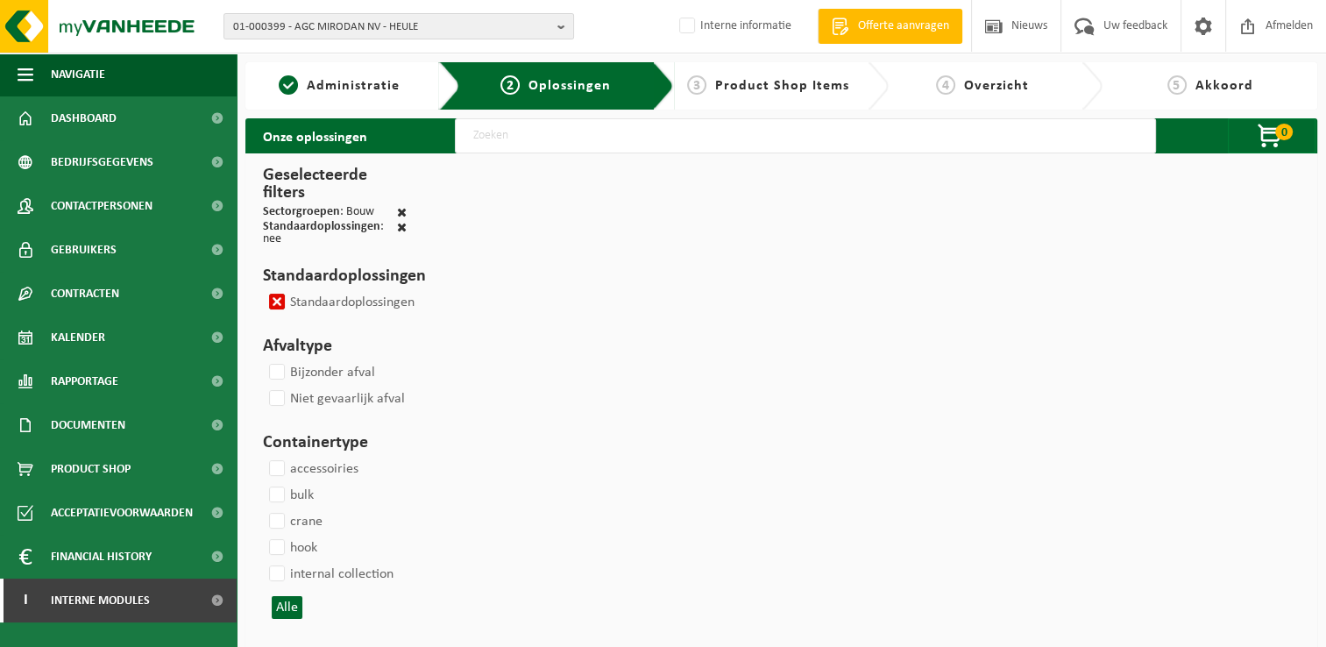
click at [277, 304] on label "Standaardoplossingen" at bounding box center [340, 302] width 149 height 26
click at [263, 289] on input "Standaardoplossingen" at bounding box center [262, 288] width 1 height 1
checkbox input "false"
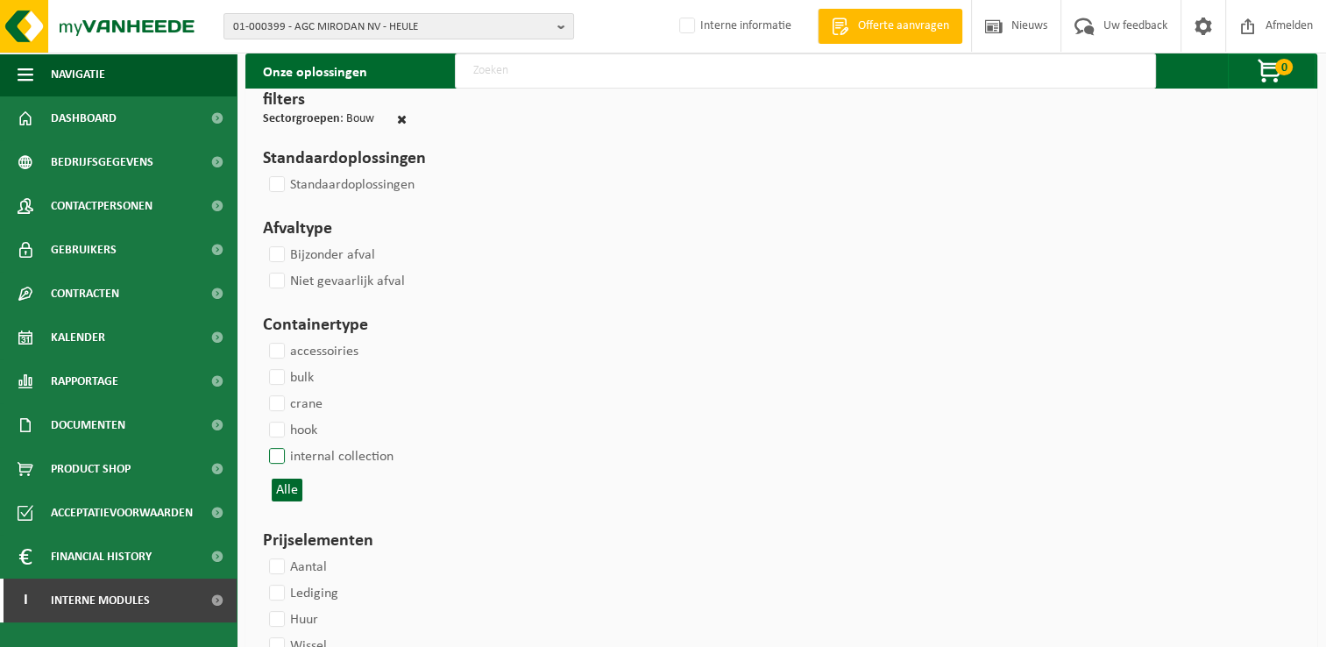
scroll to position [88, 0]
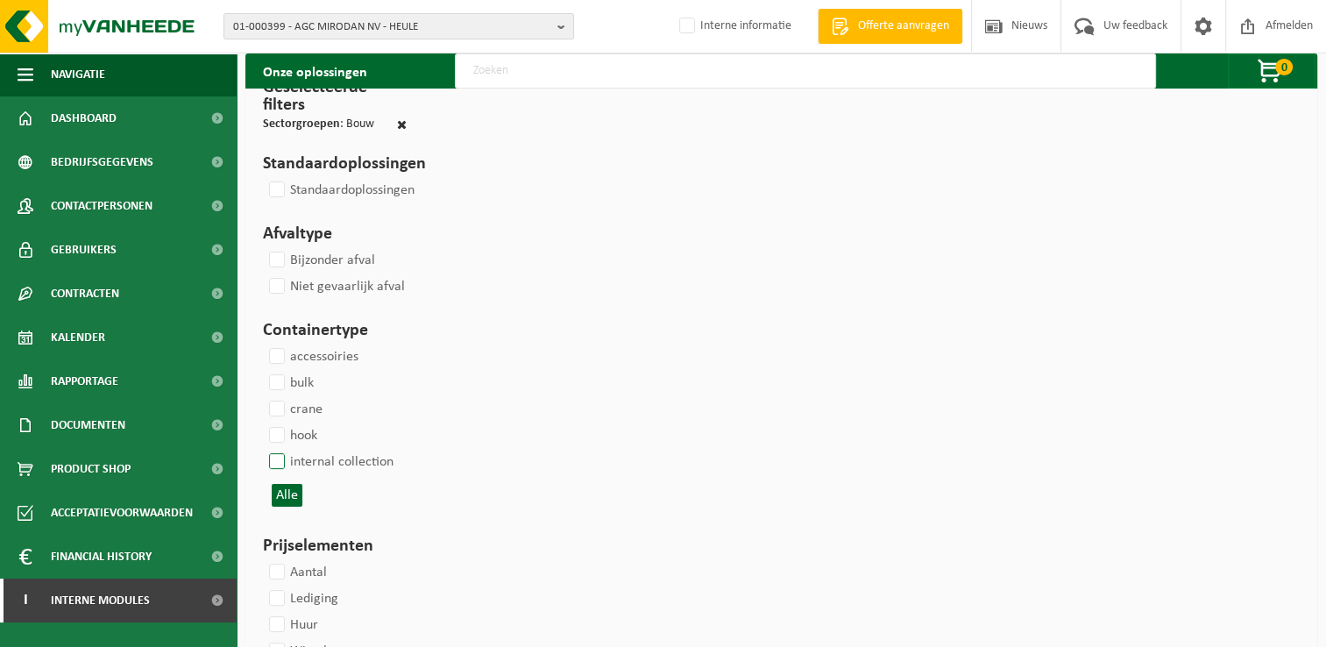
select select
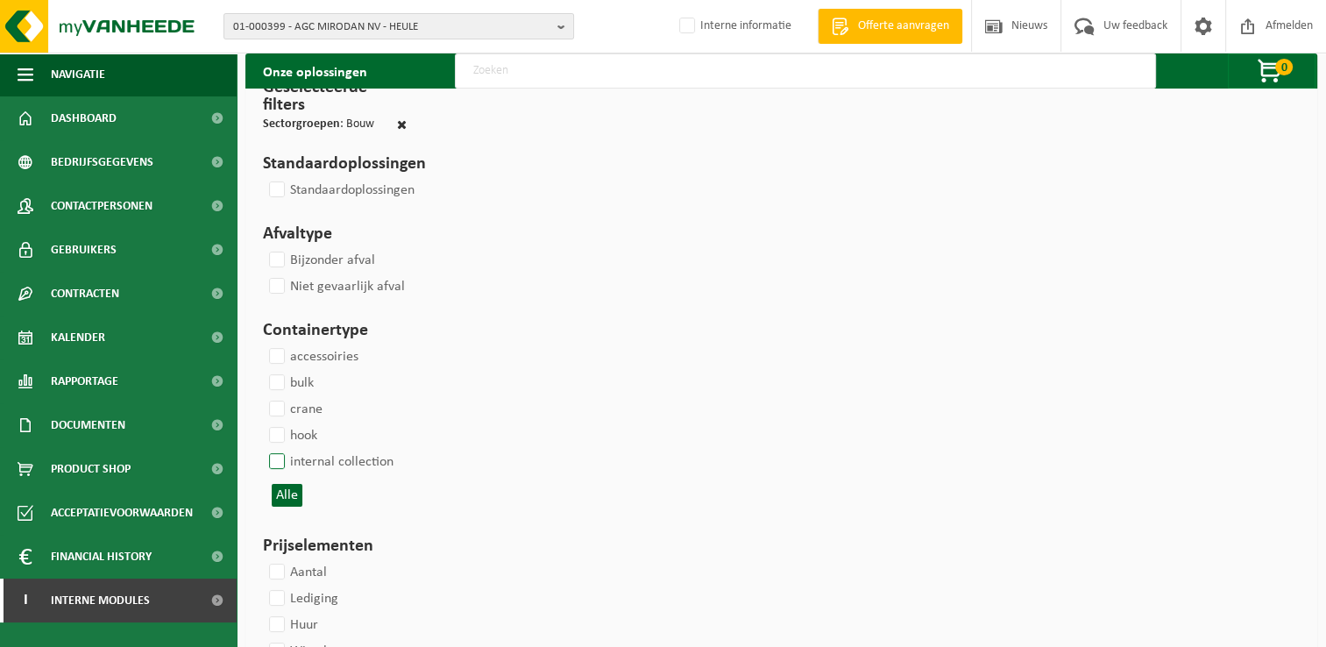
select select
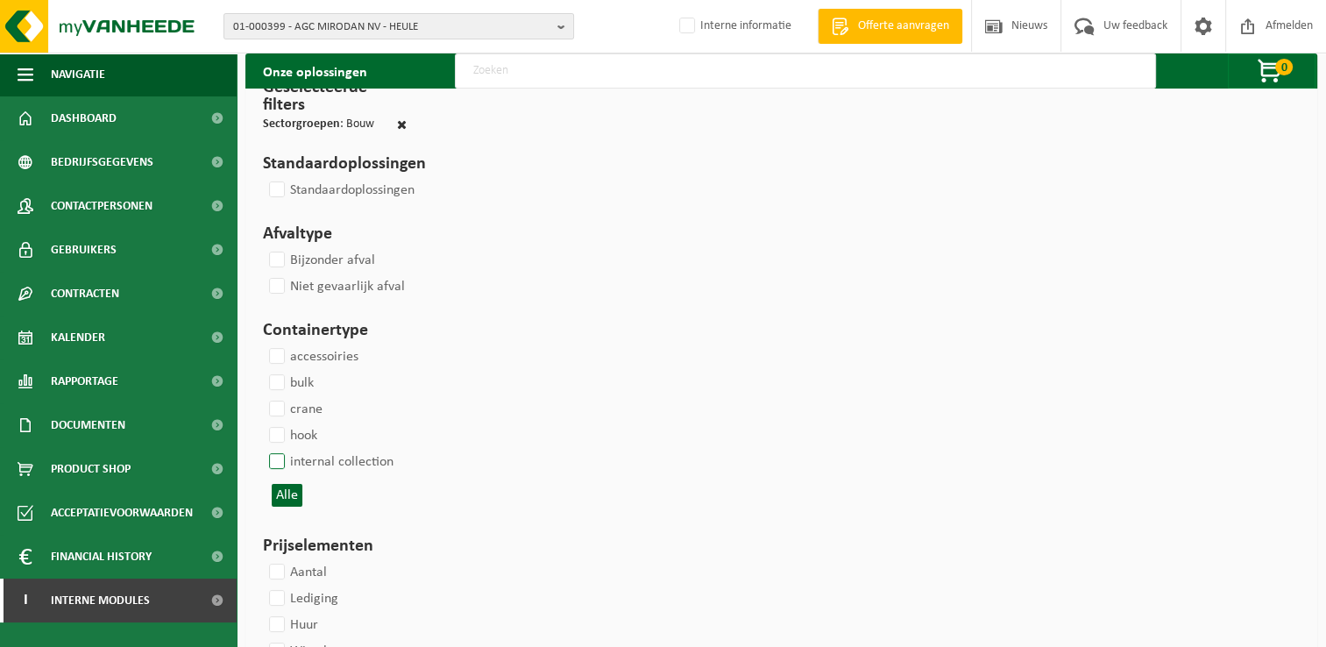
select select
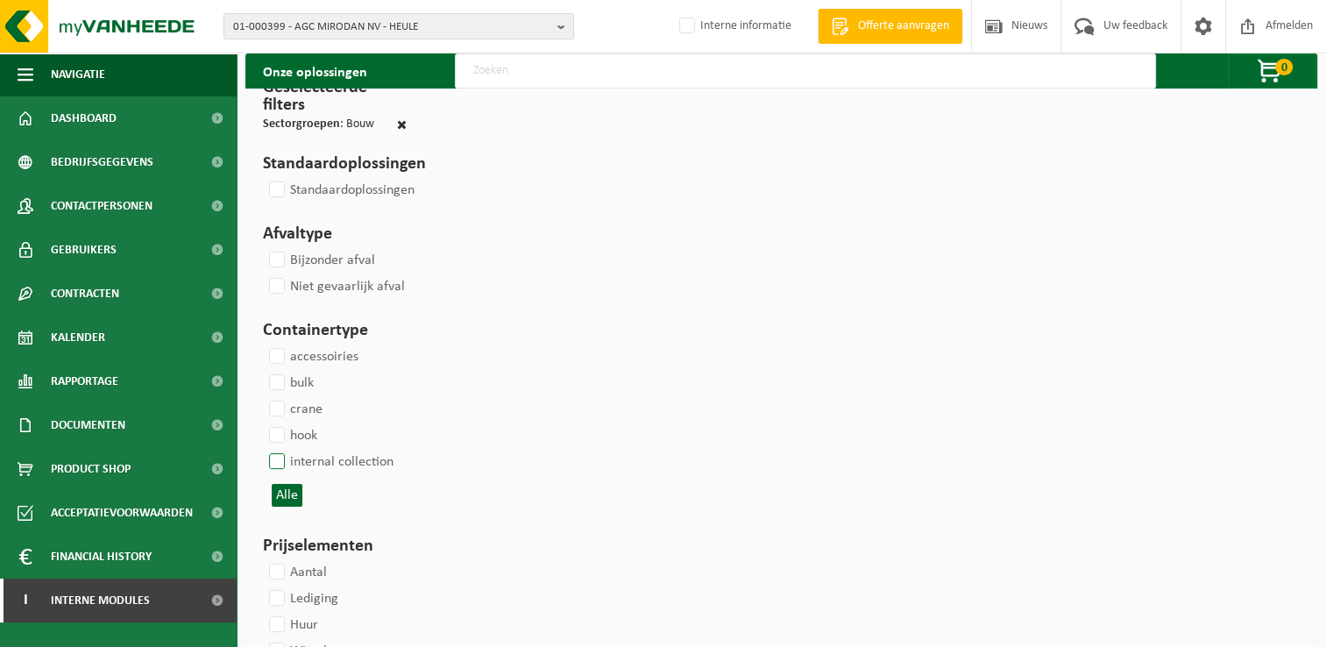
select select
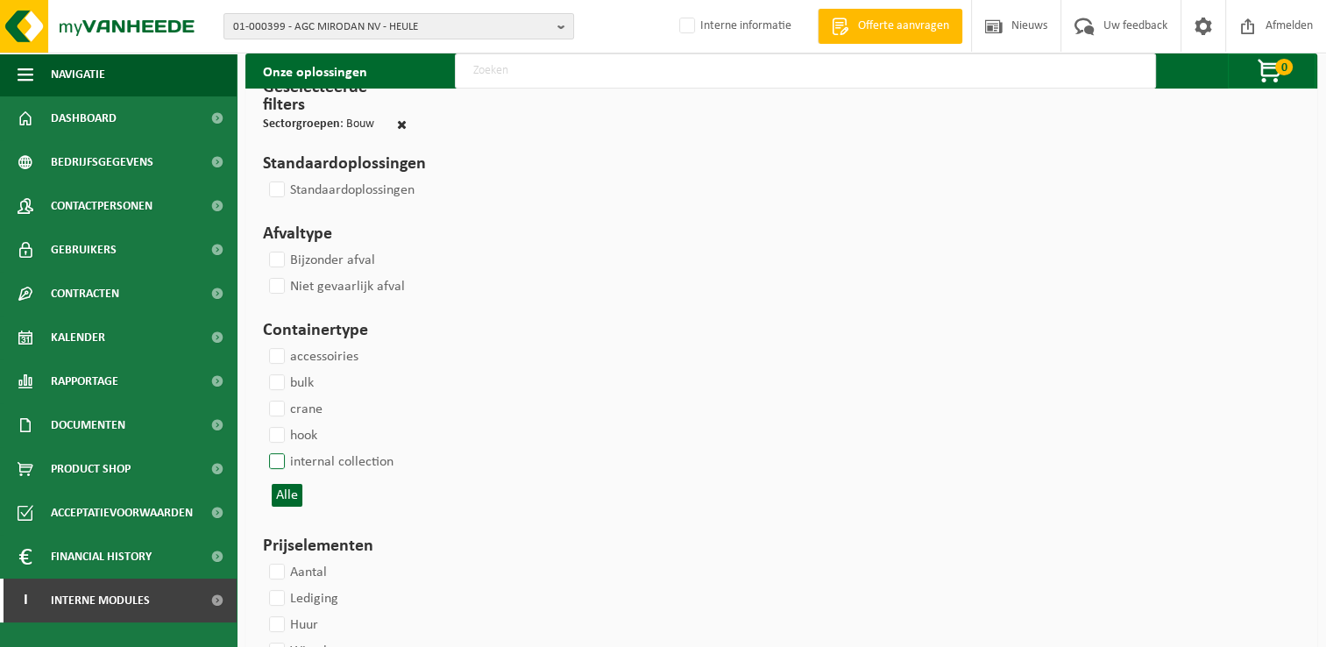
select select
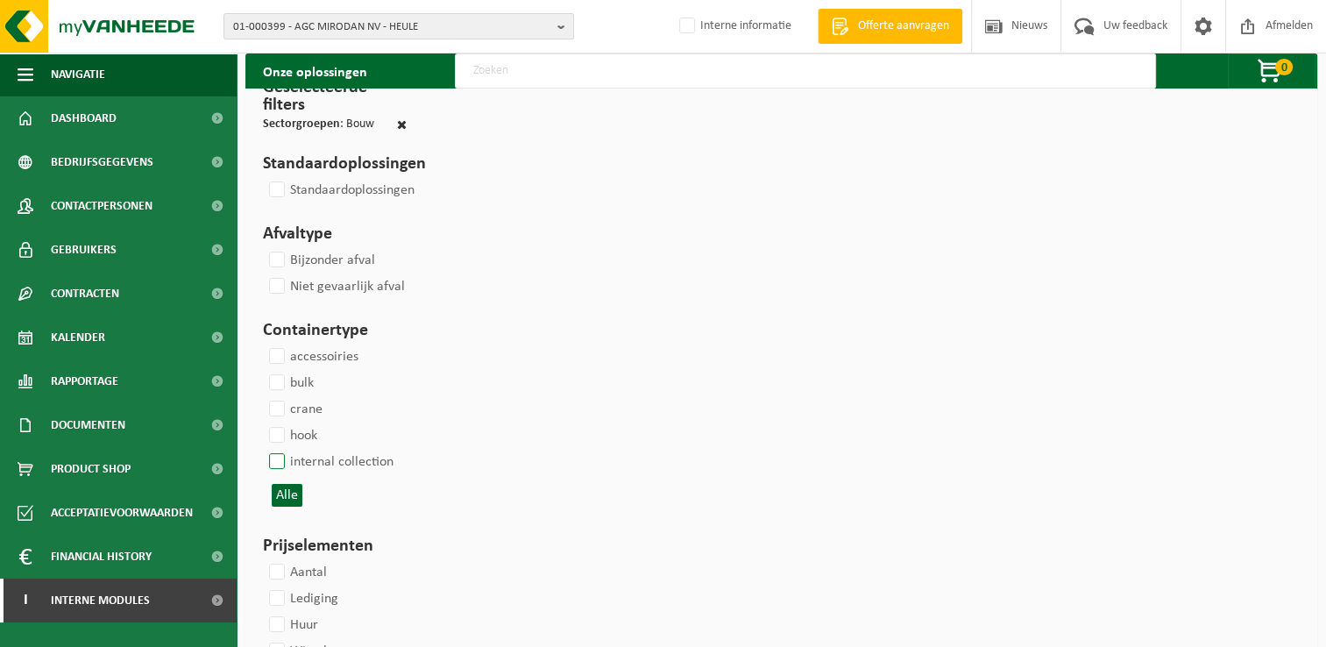
select select
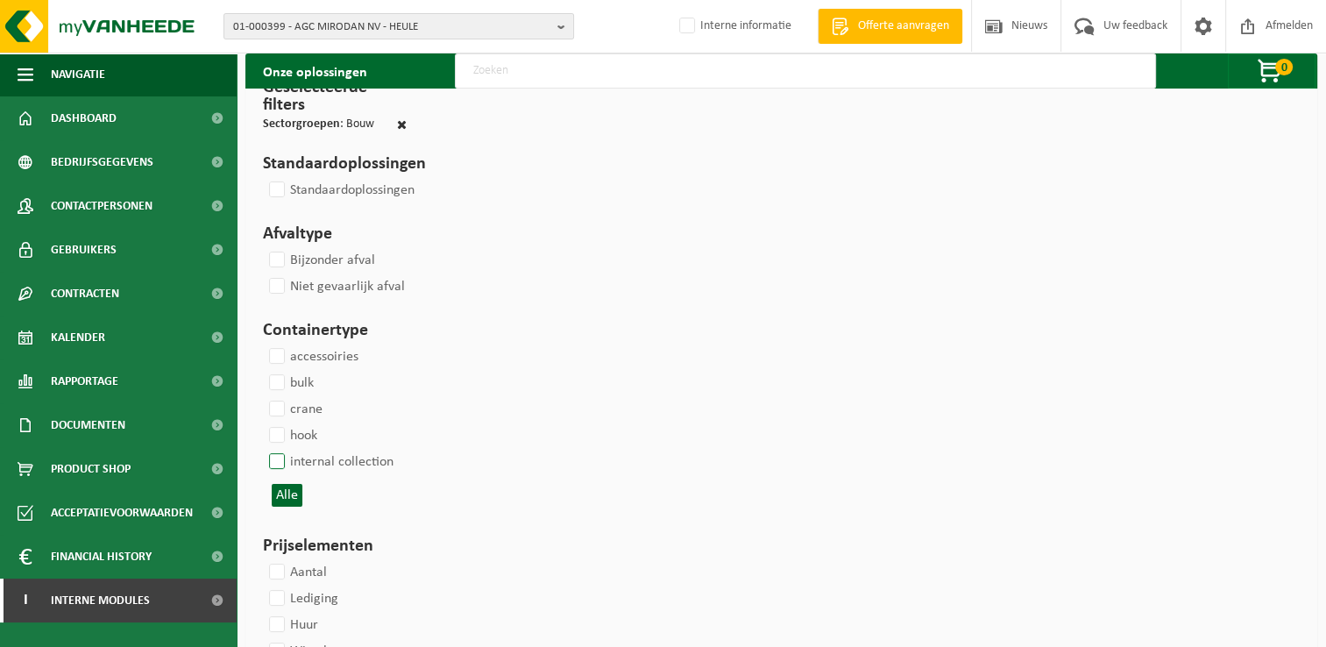
select select
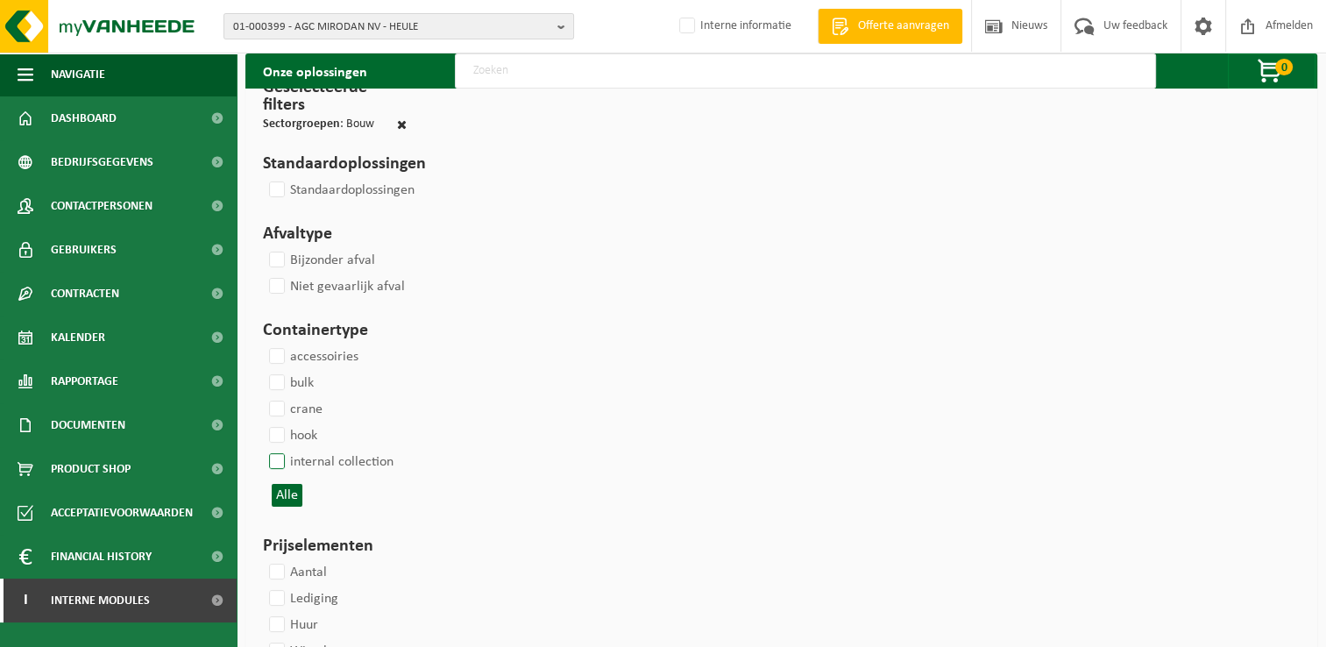
select select
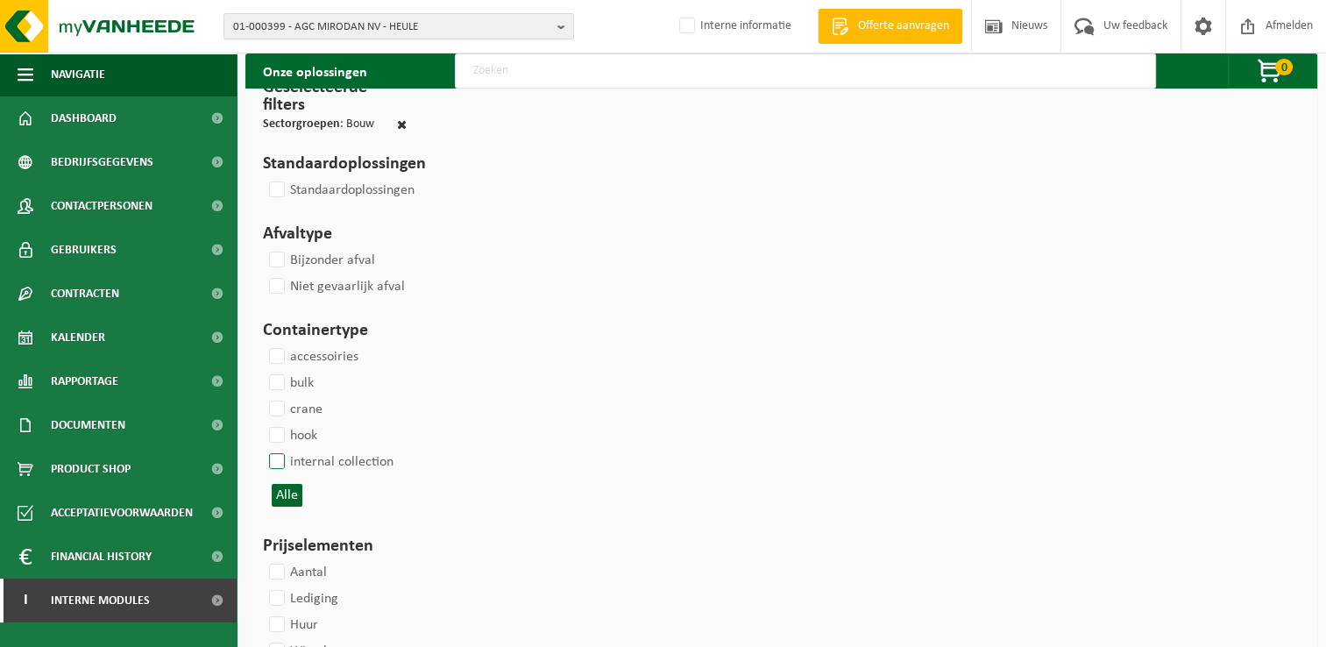
select select
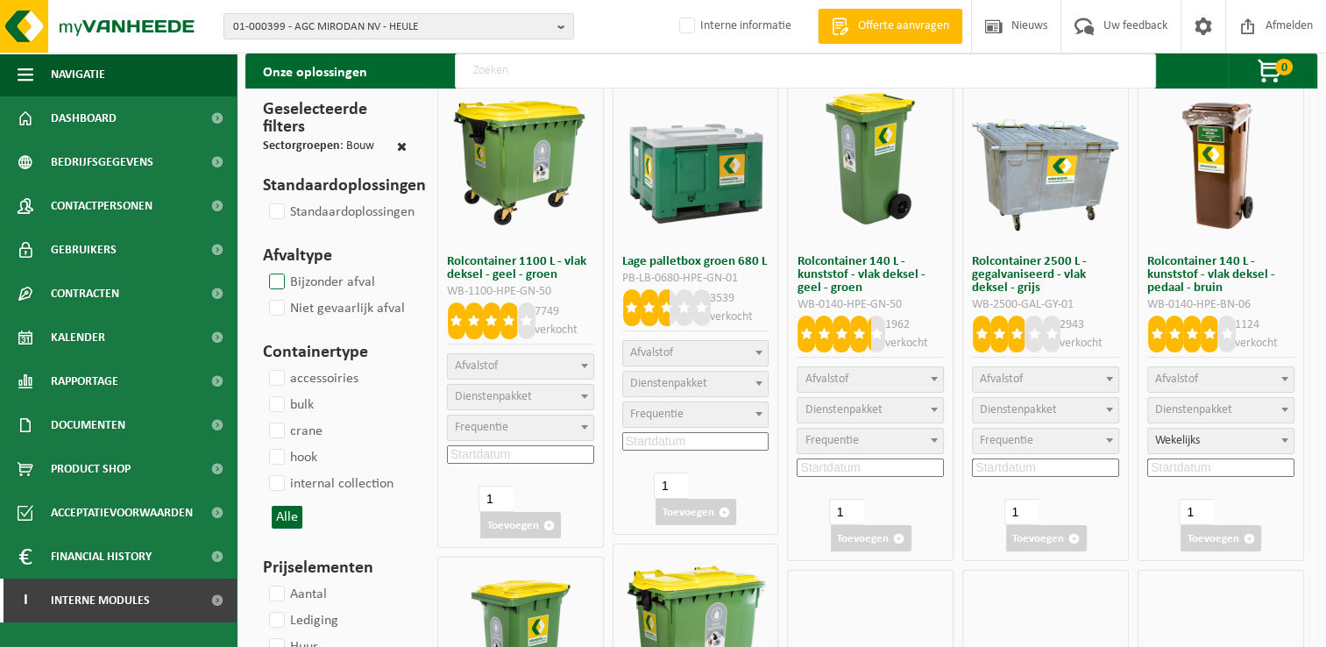
click at [276, 281] on label "Bijzonder afval" at bounding box center [321, 282] width 110 height 26
click at [263, 269] on input "Bijzonder afval" at bounding box center [262, 268] width 1 height 1
checkbox input "true"
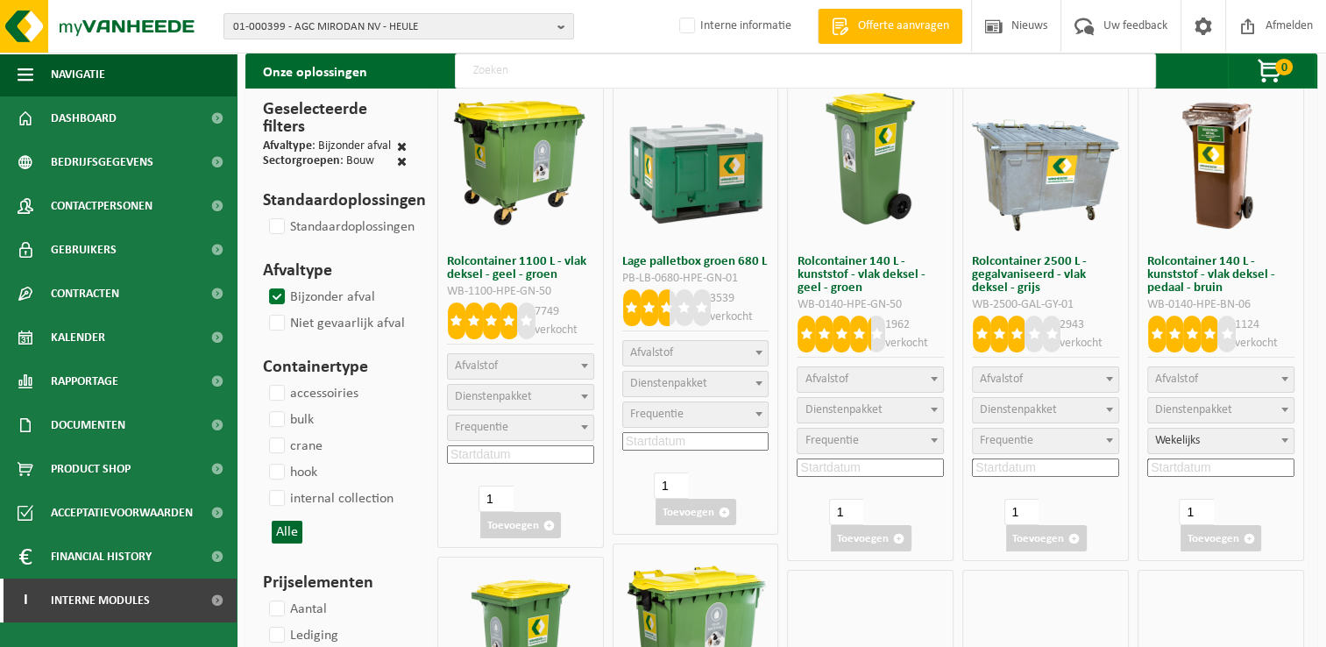
scroll to position [175, 0]
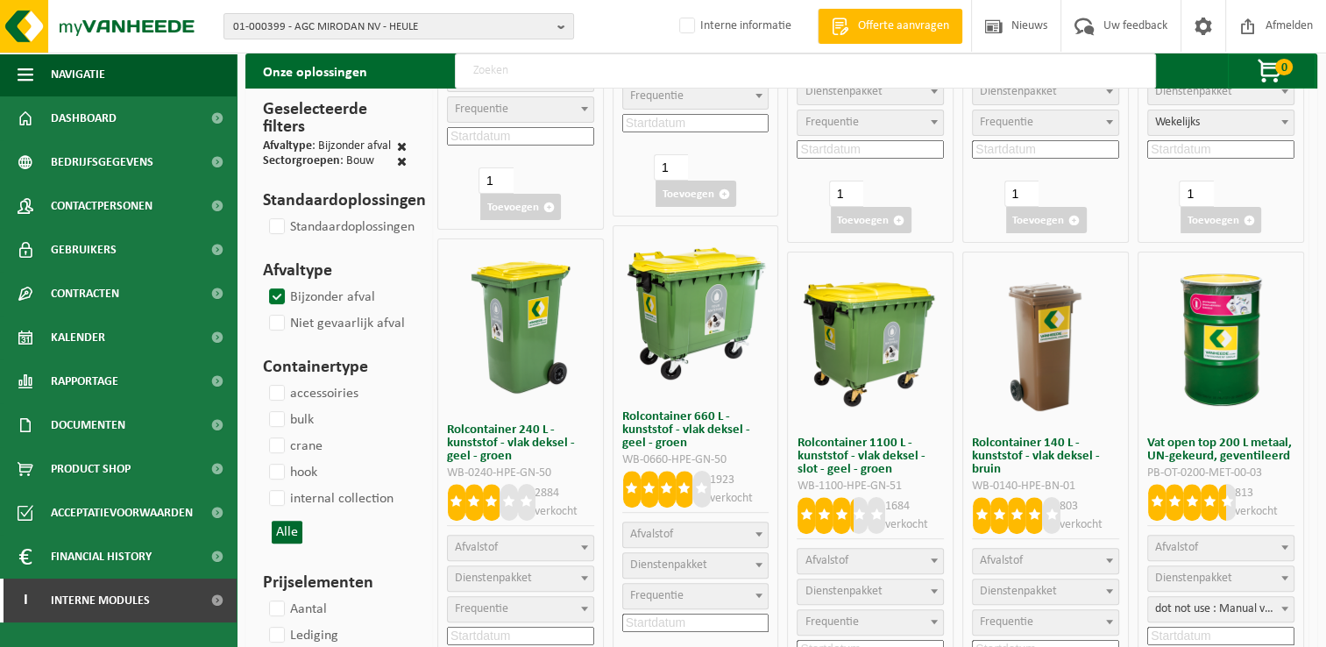
select select
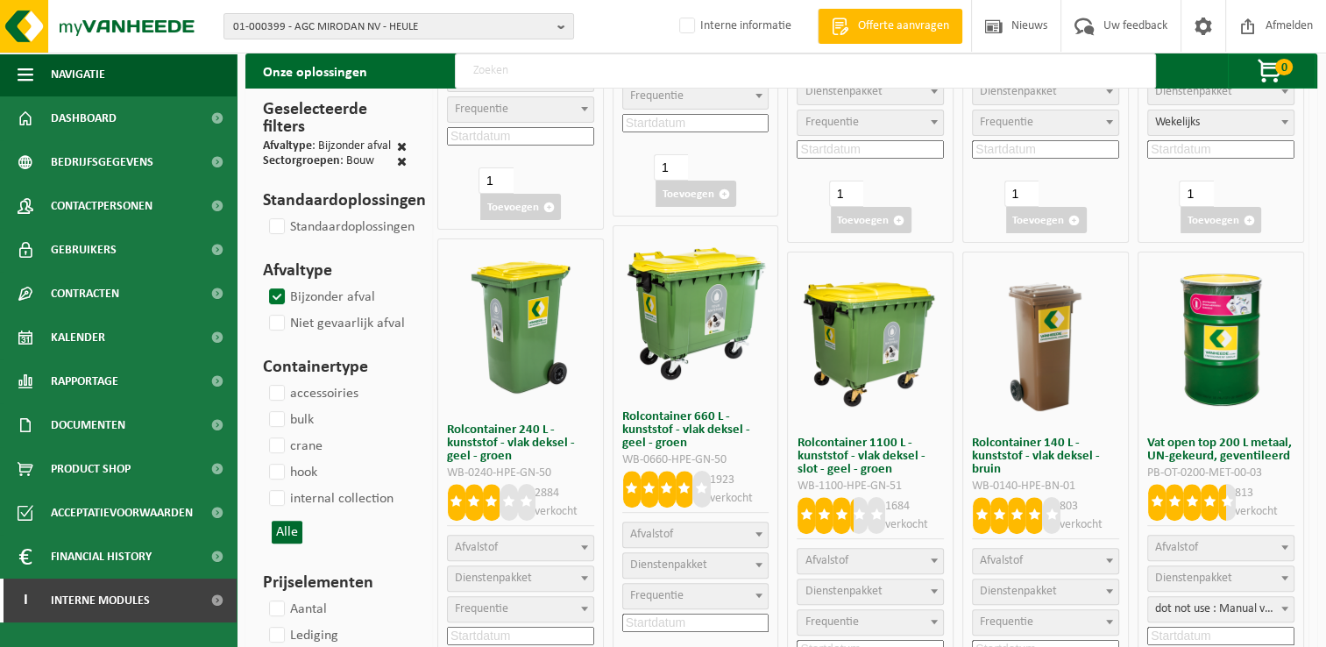
select select
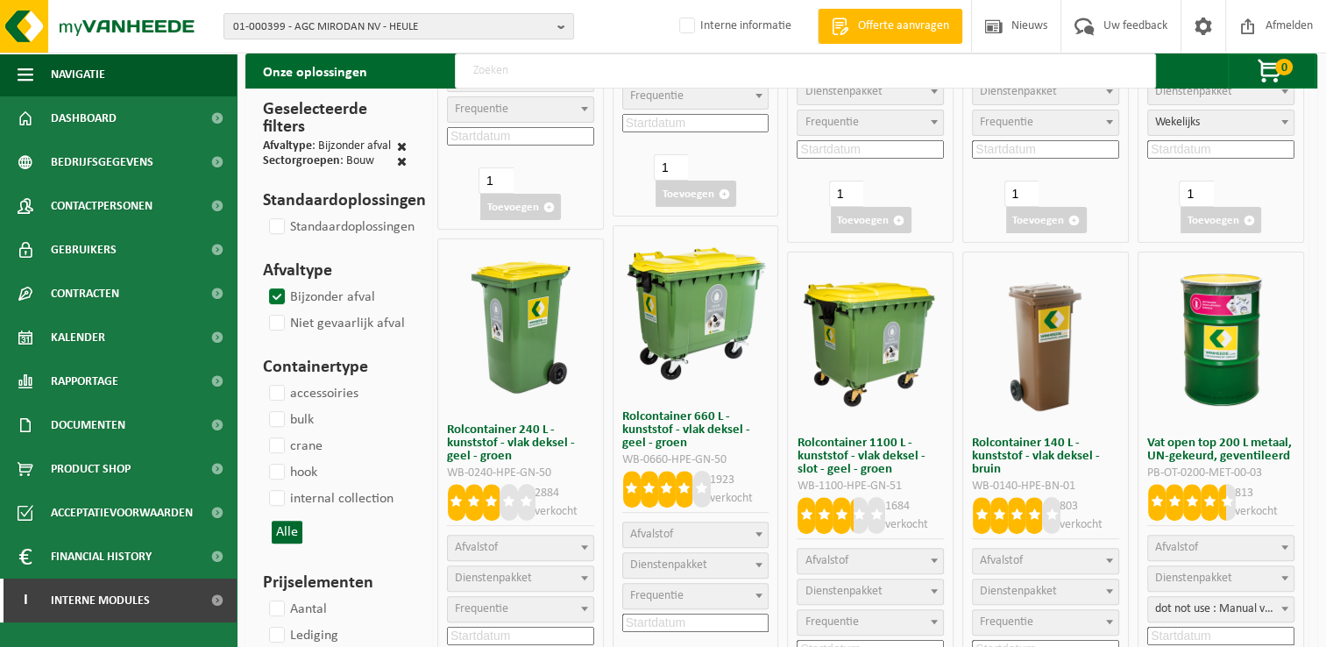
select select
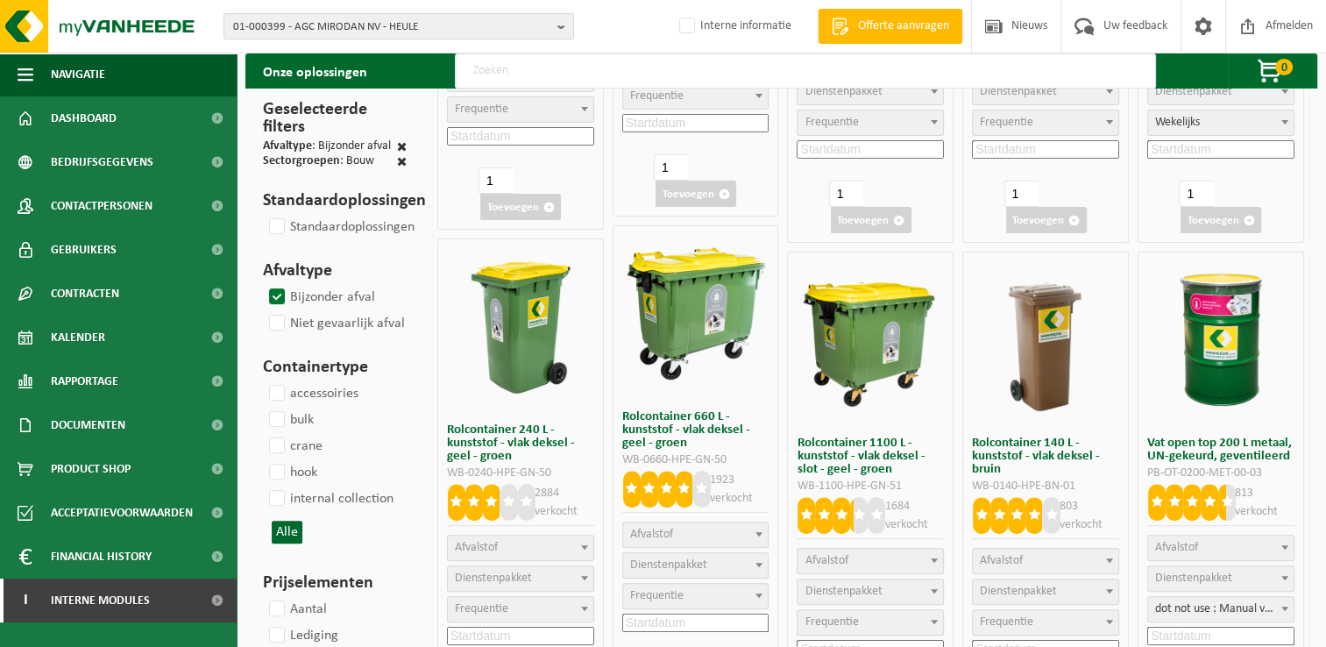
select select
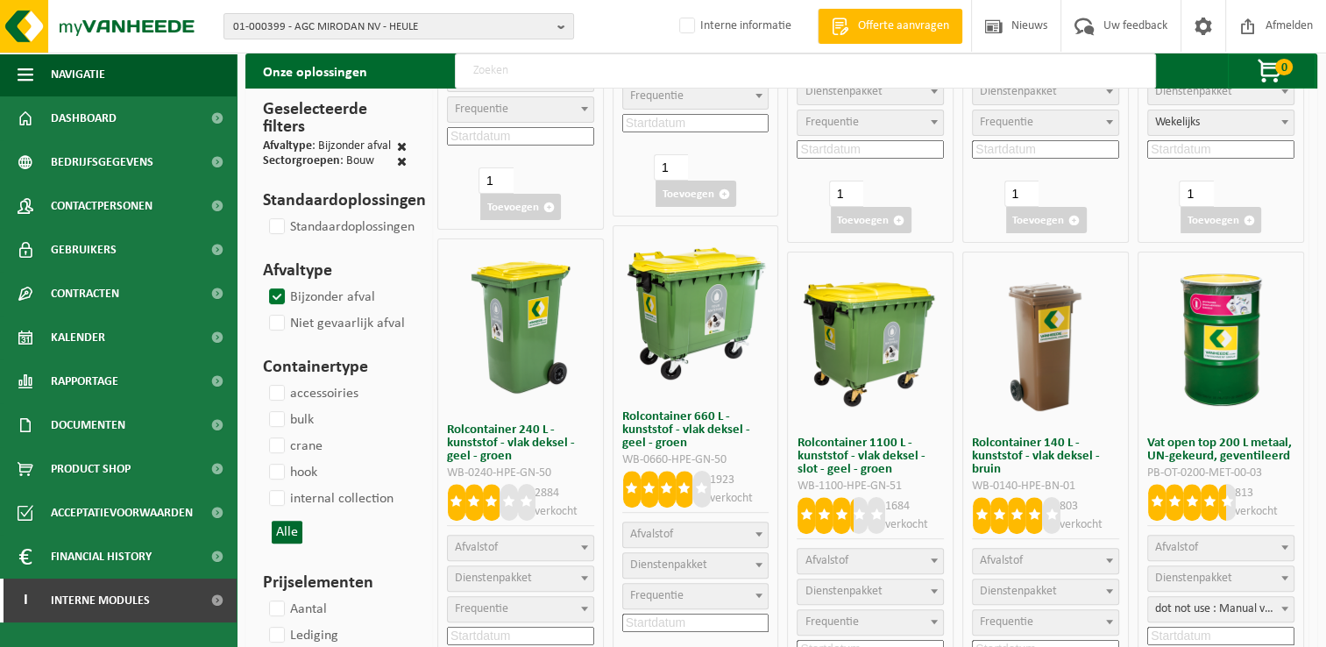
select select
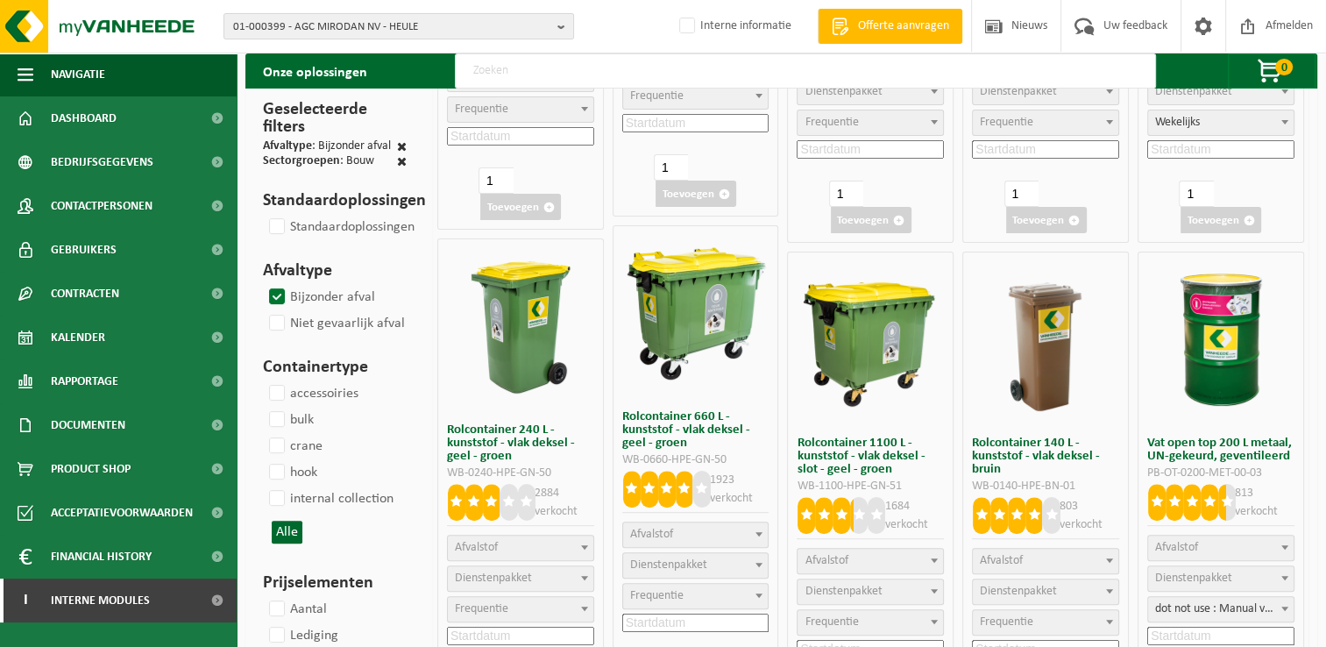
select select
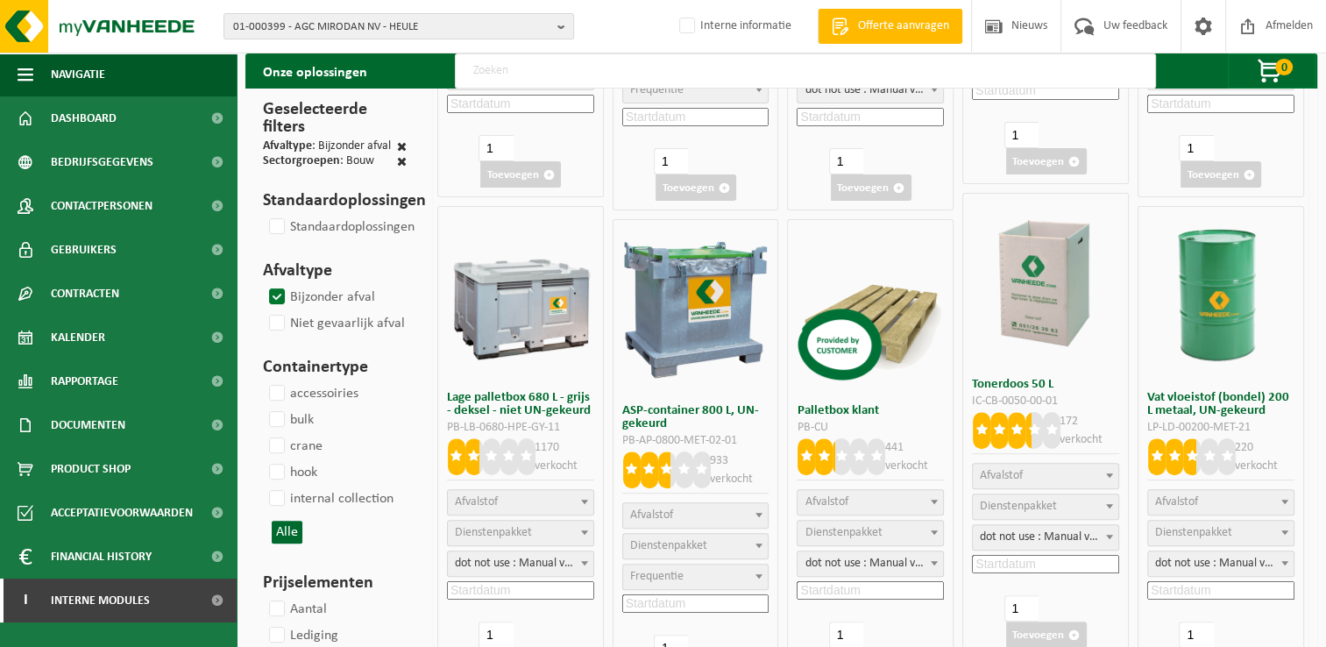
select select "25"
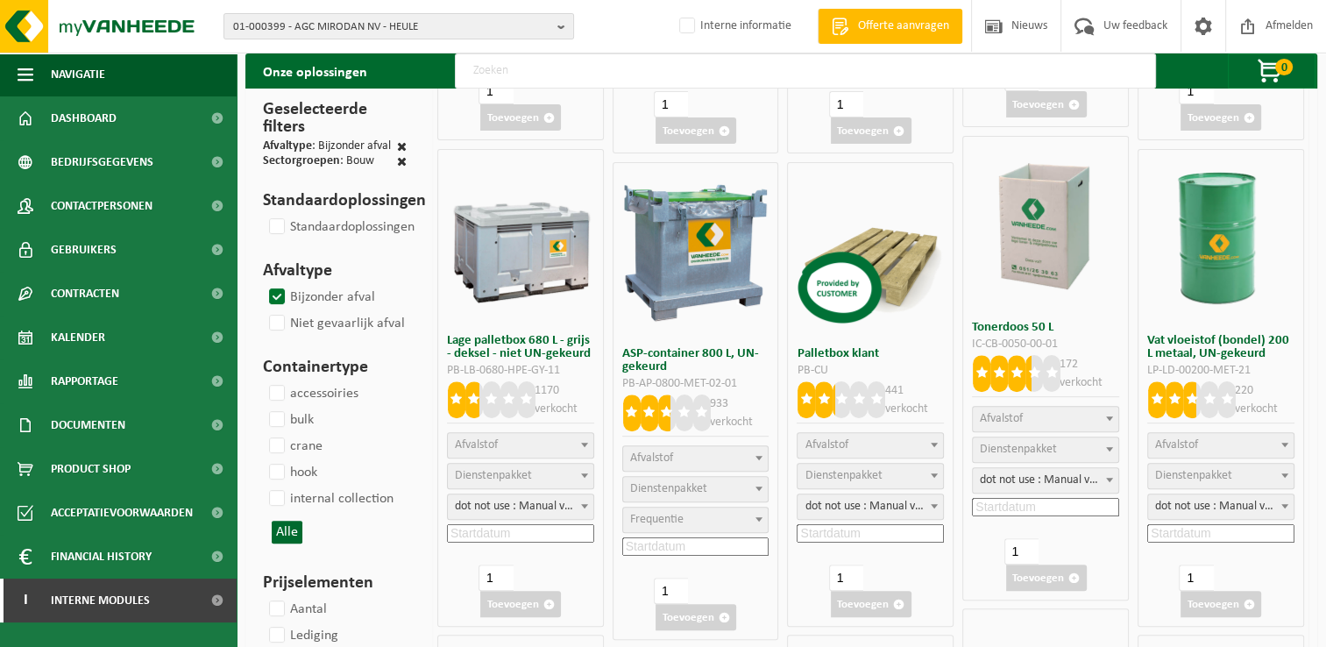
select select "25"
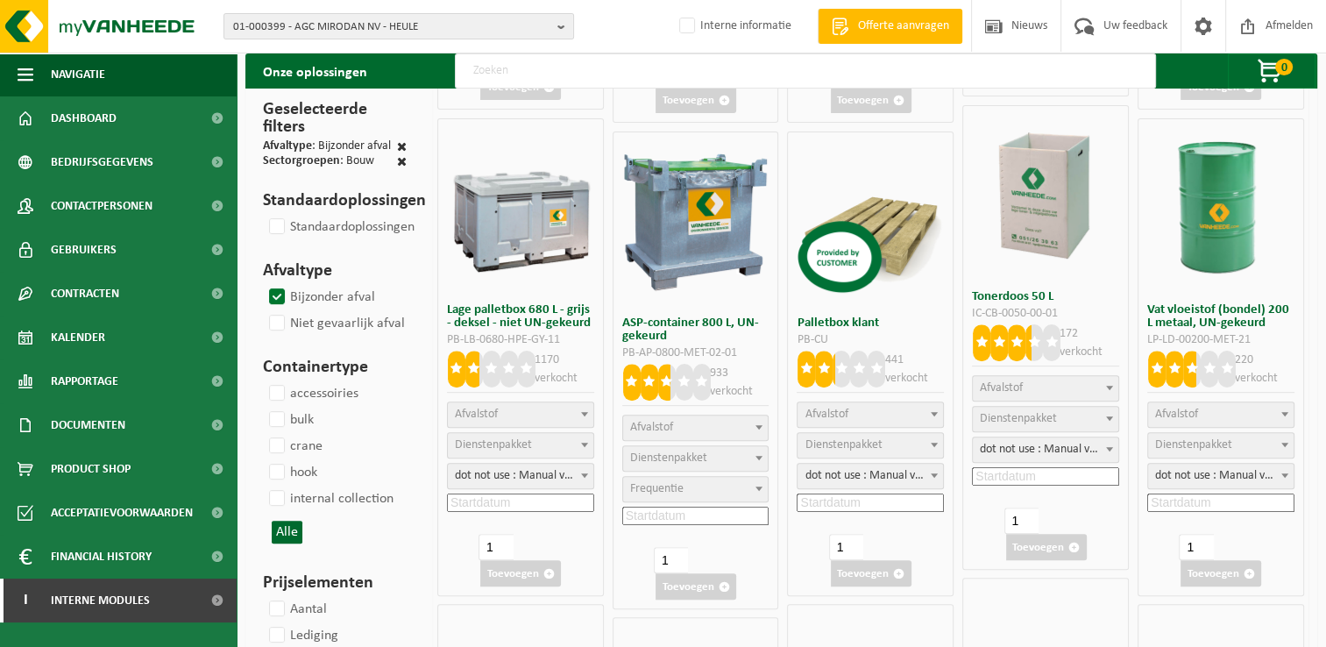
scroll to position [0, 0]
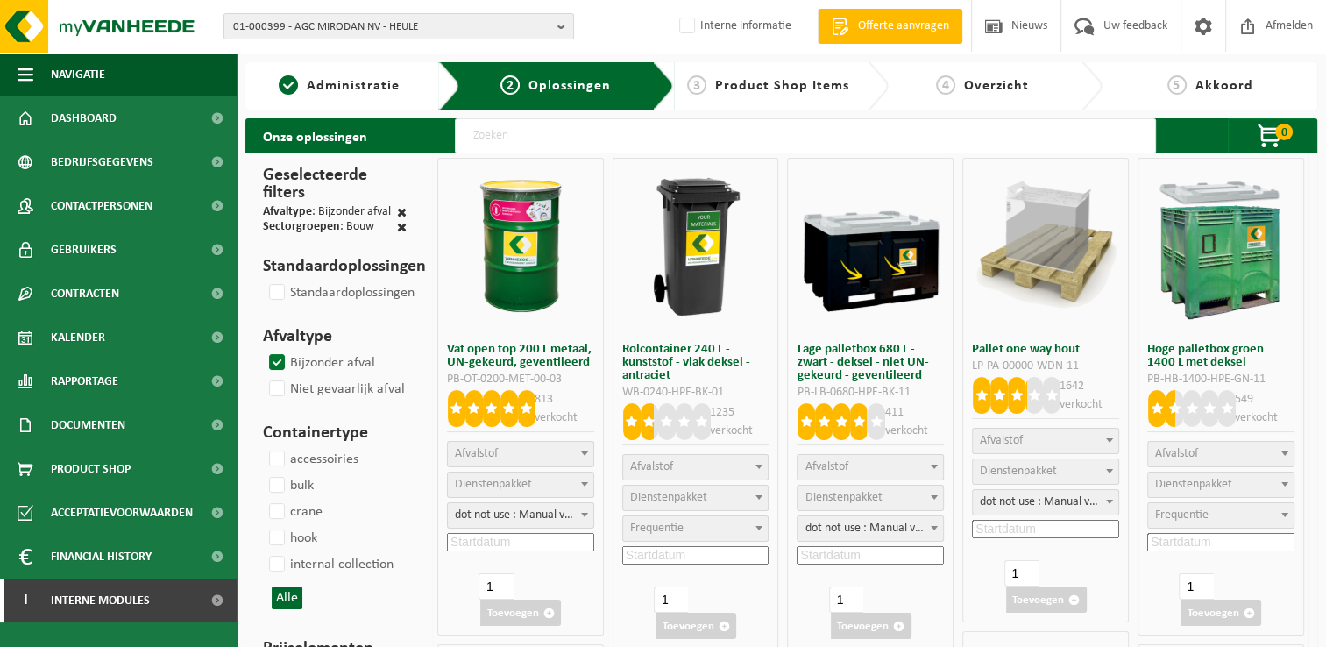
click at [618, 135] on input "text" at bounding box center [805, 135] width 701 height 35
type input "silicone"
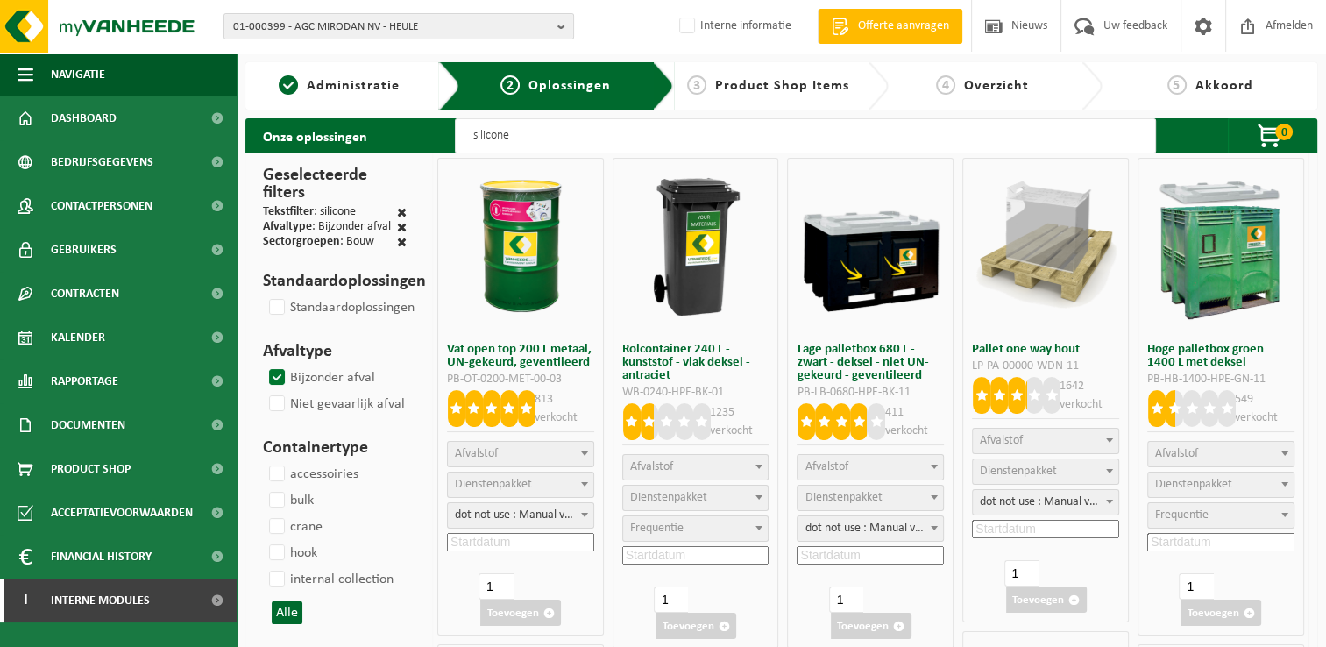
select select
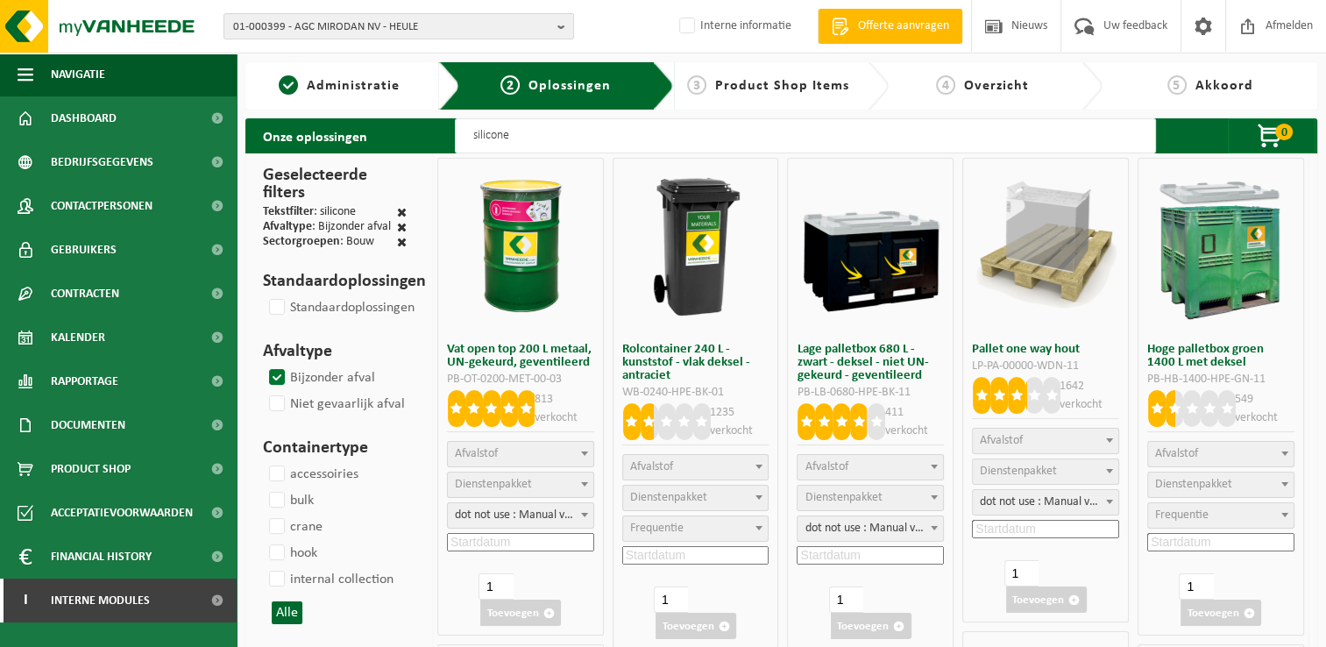
select select
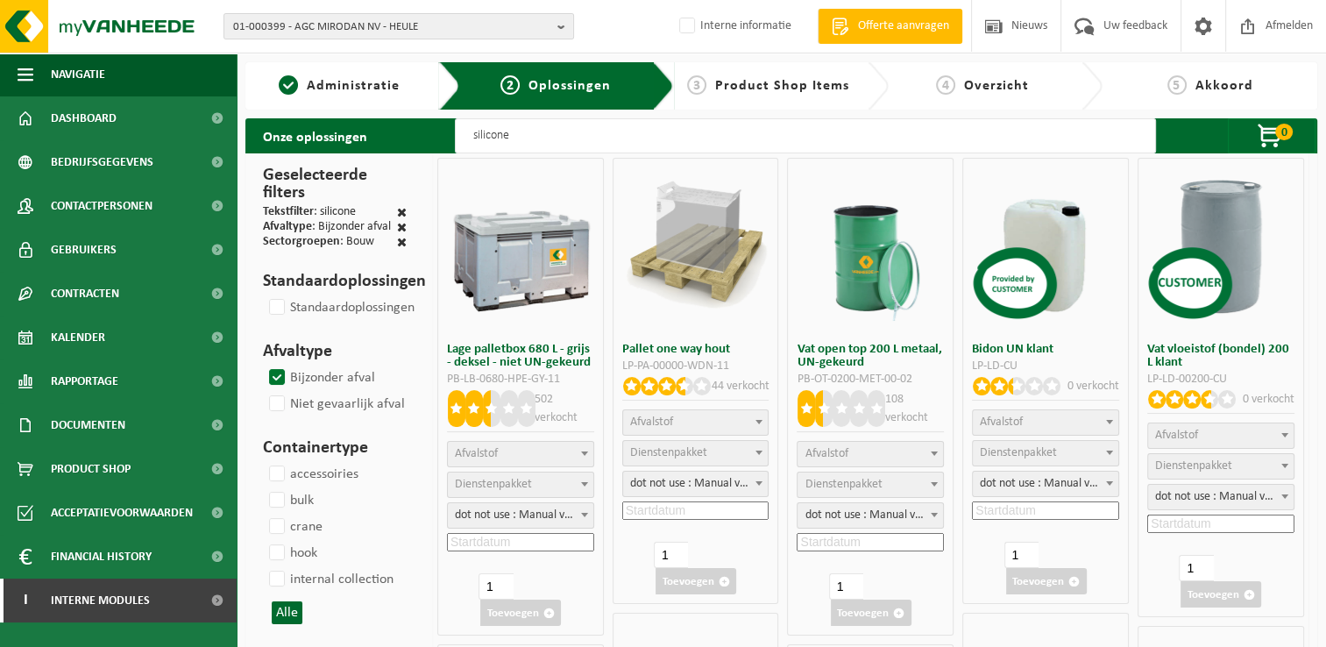
select select
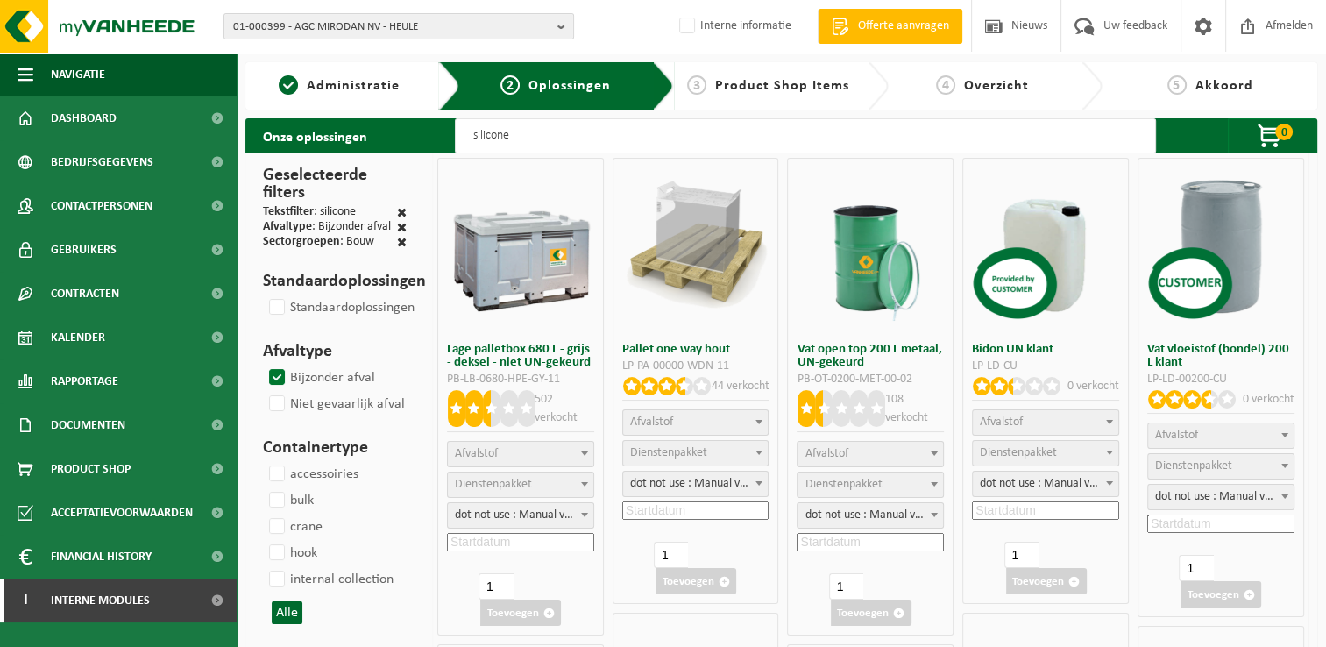
select select "24"
select select
select select "24"
select select
select select "24"
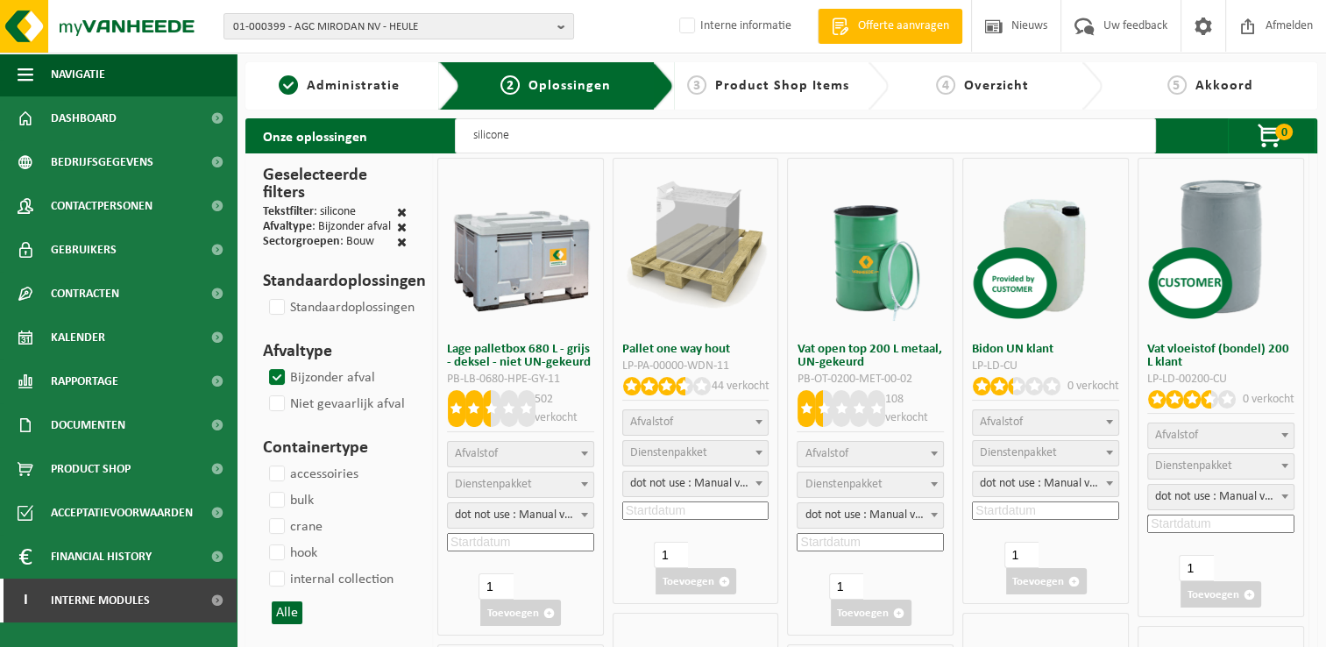
select select
select select "24"
select select
select select "24"
select select
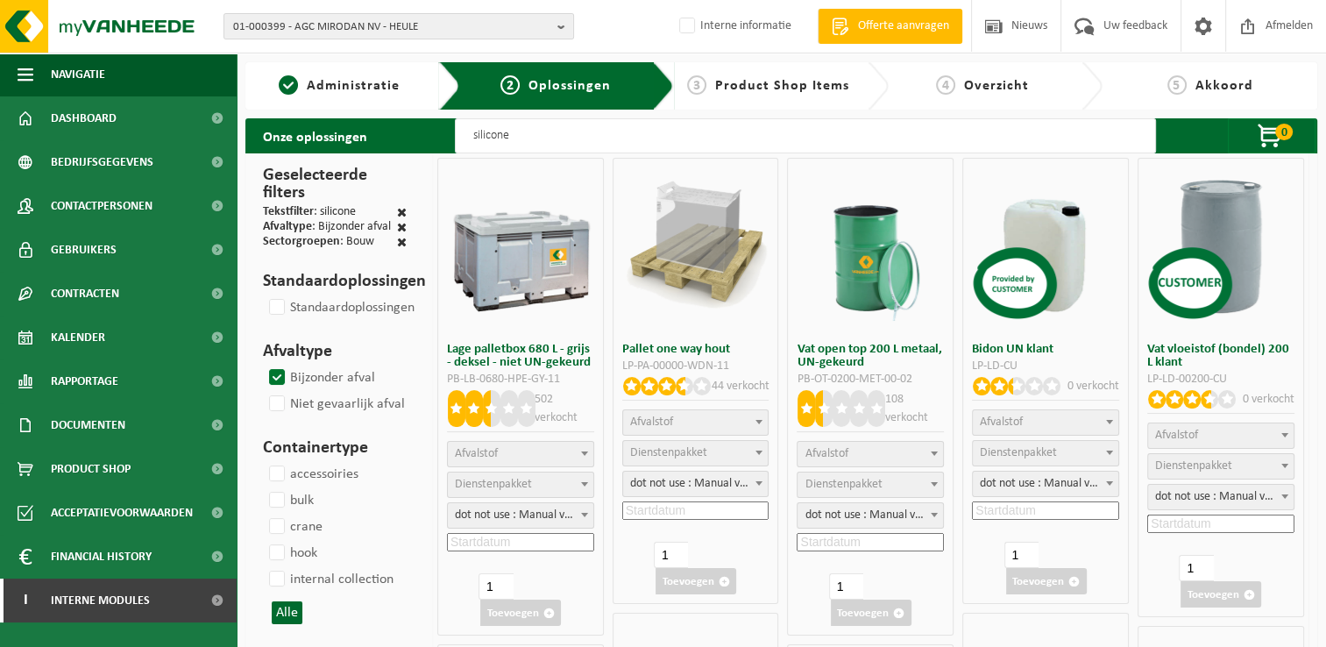
select select "24"
select select
select select "25"
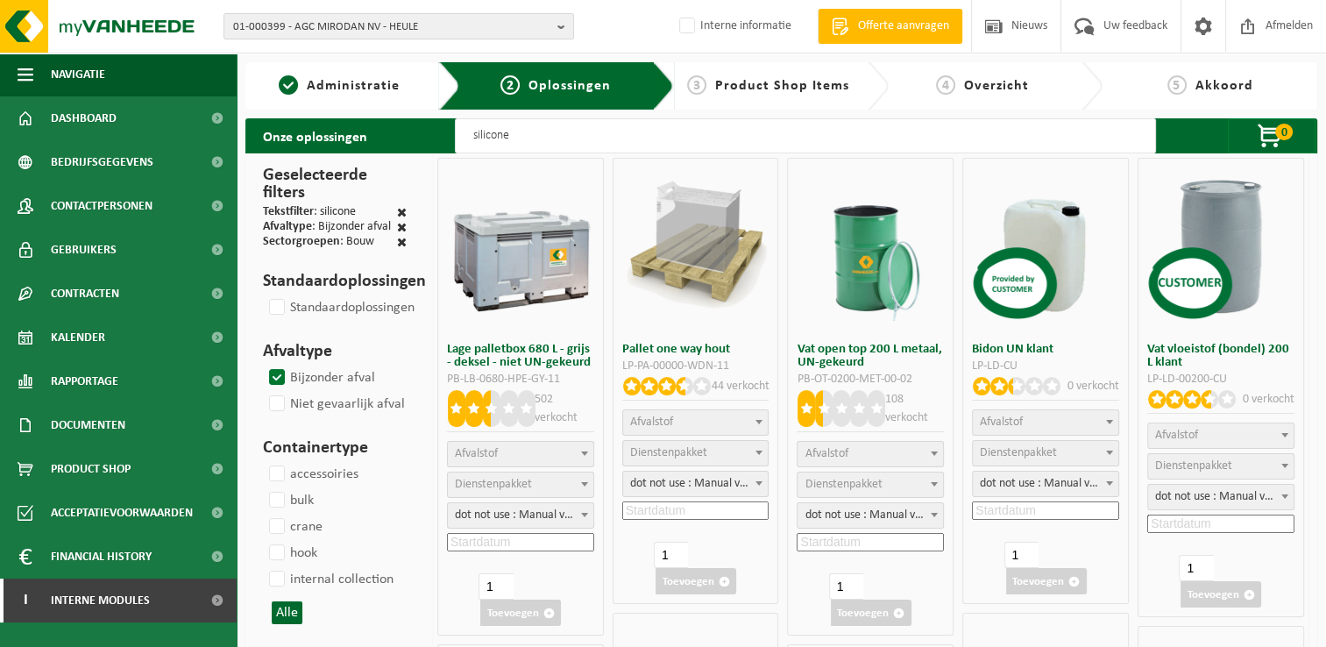
select select "25"
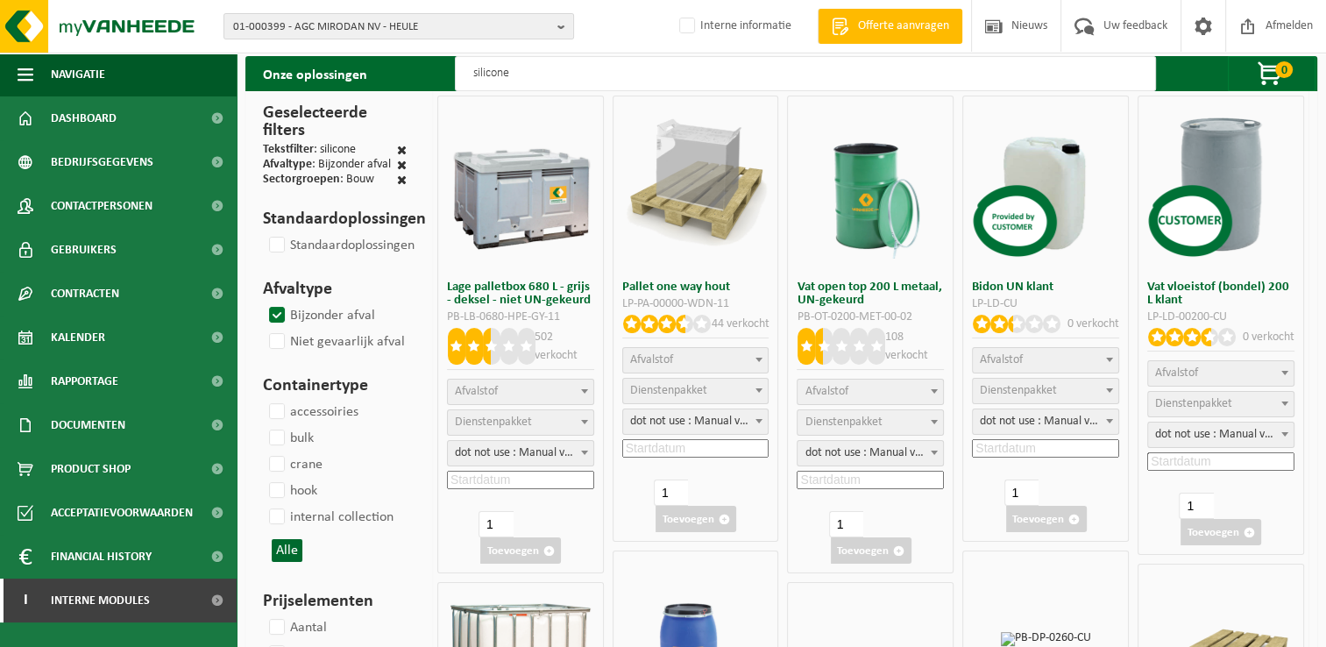
scroll to position [88, 0]
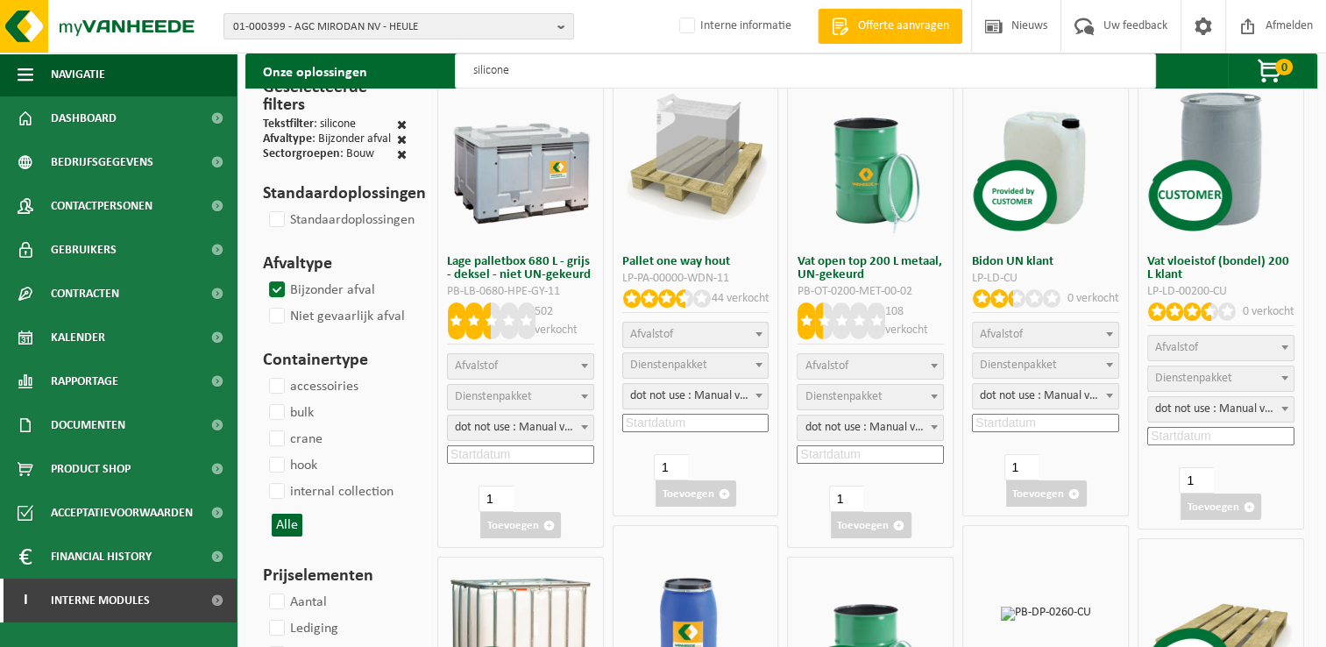
type input "silicone"
click at [874, 366] on span "Afvalstof" at bounding box center [871, 366] width 146 height 25
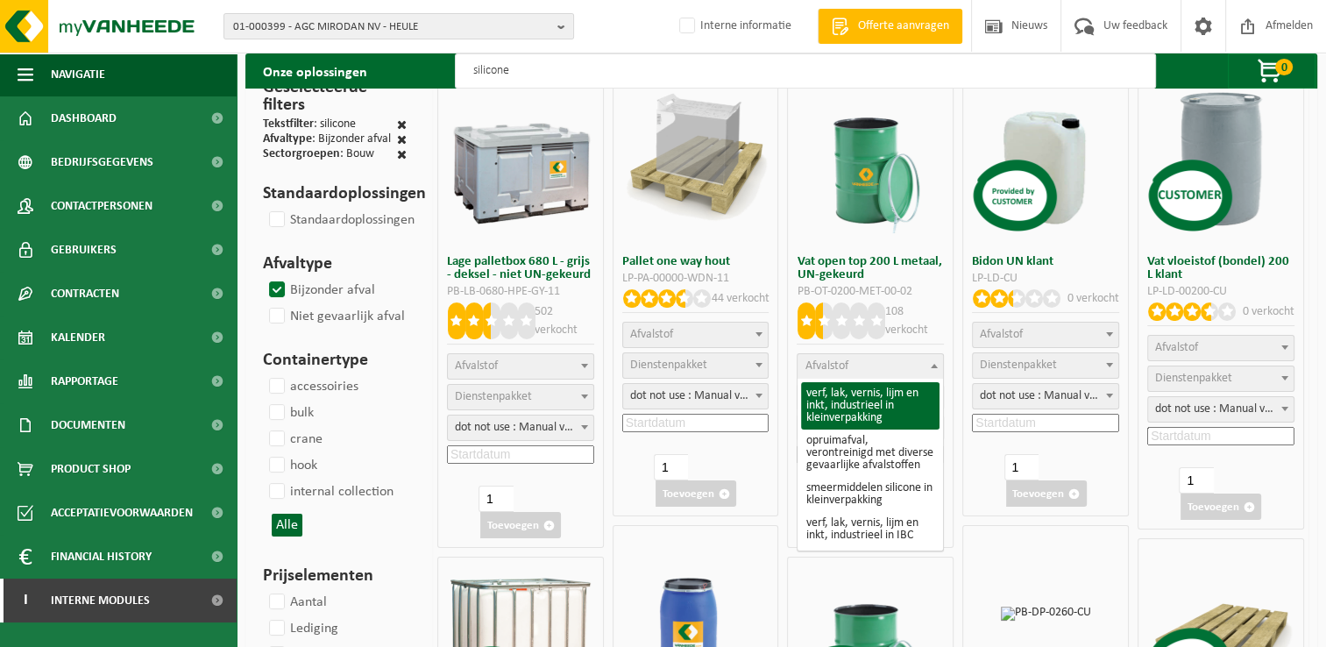
select select "1155"
select select
select select "24"
select select "25"
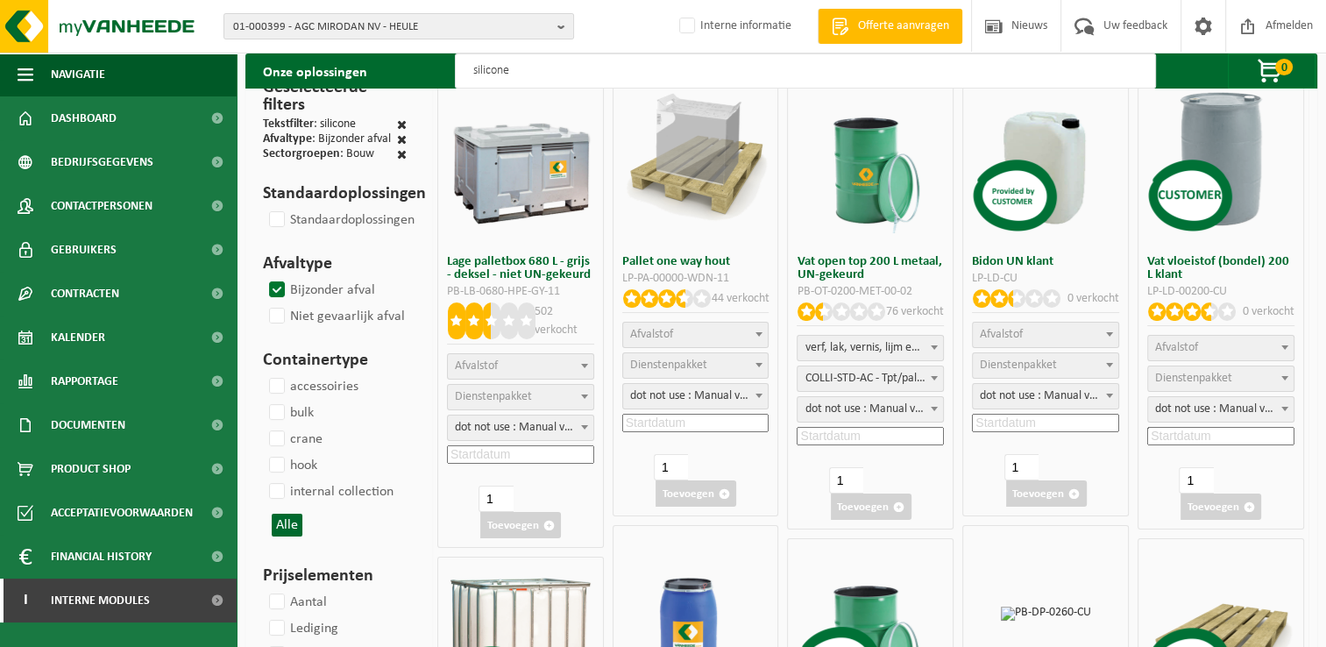
click at [833, 412] on span "dot not use : Manual voor MyVanheede" at bounding box center [871, 409] width 146 height 25
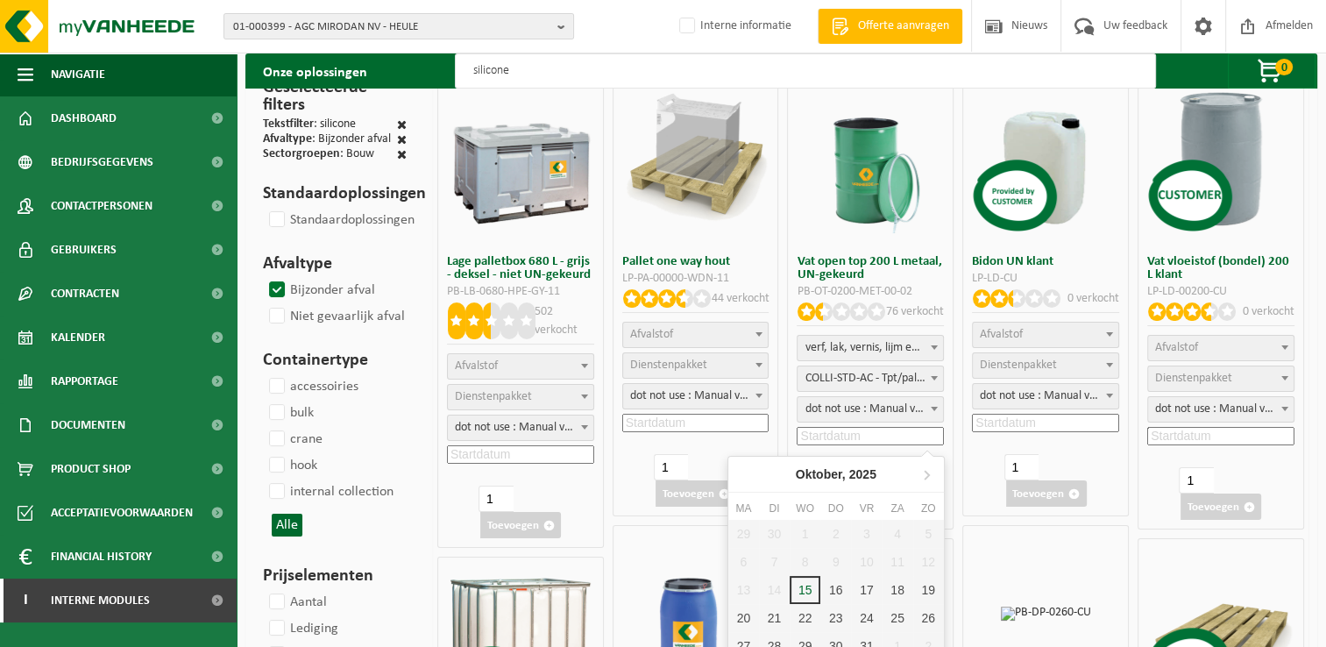
click at [827, 437] on input at bounding box center [870, 436] width 147 height 18
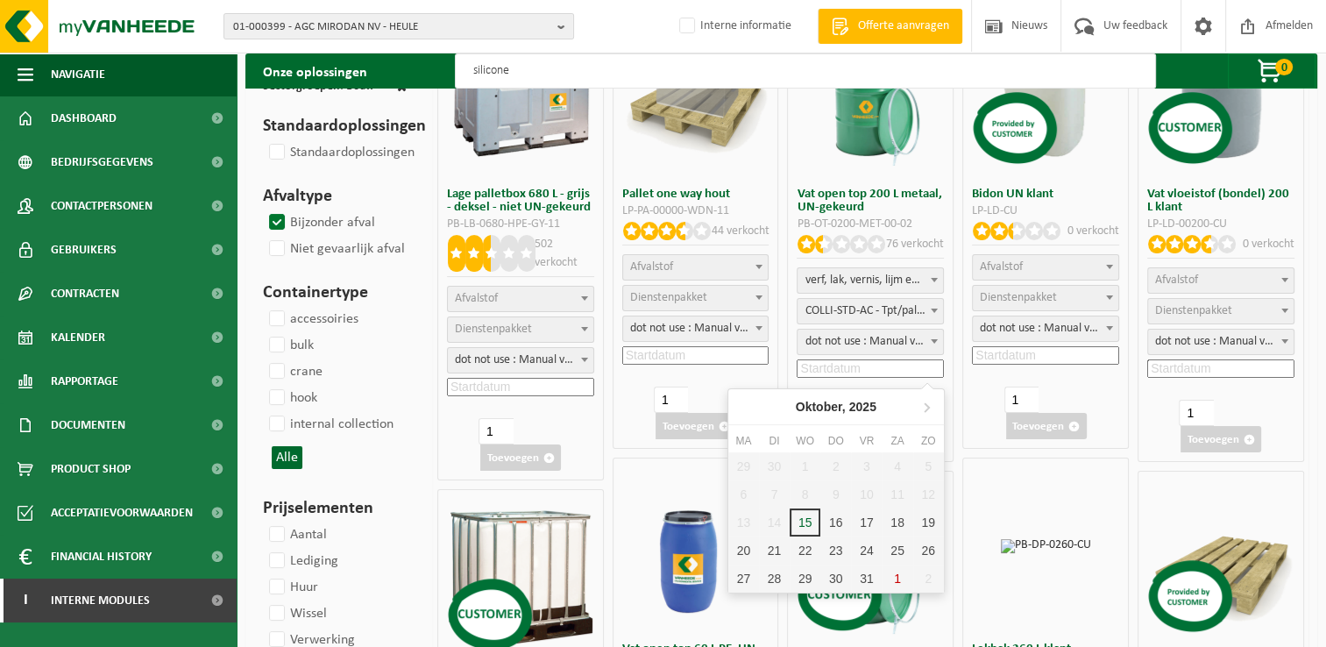
scroll to position [263, 0]
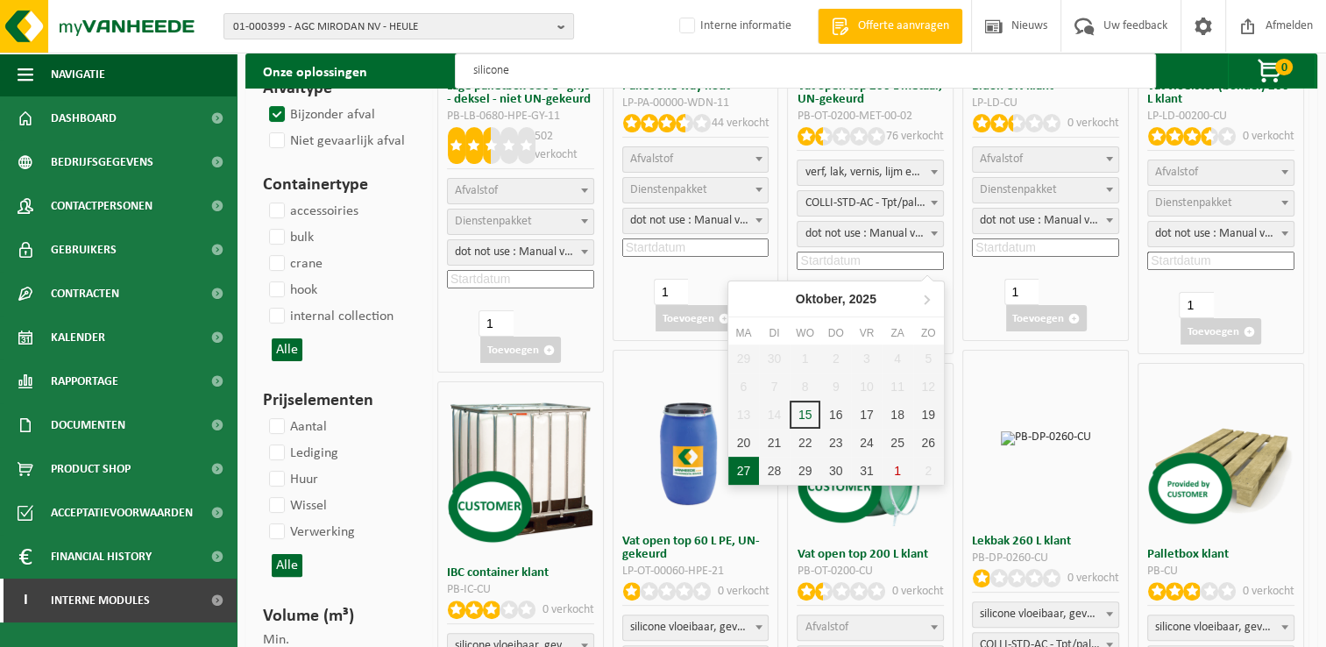
click at [750, 470] on div "27" at bounding box center [743, 471] width 31 height 28
type input "2025-10-27"
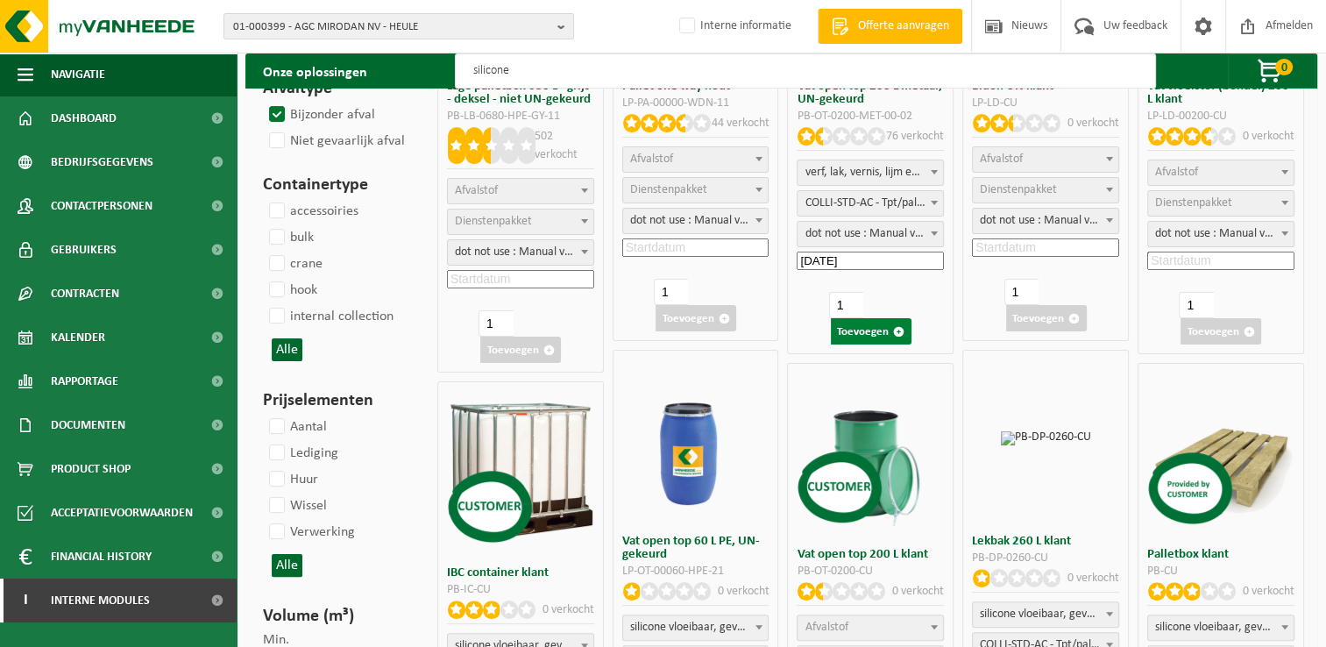
click at [863, 329] on button "Toevoegen" at bounding box center [871, 331] width 81 height 26
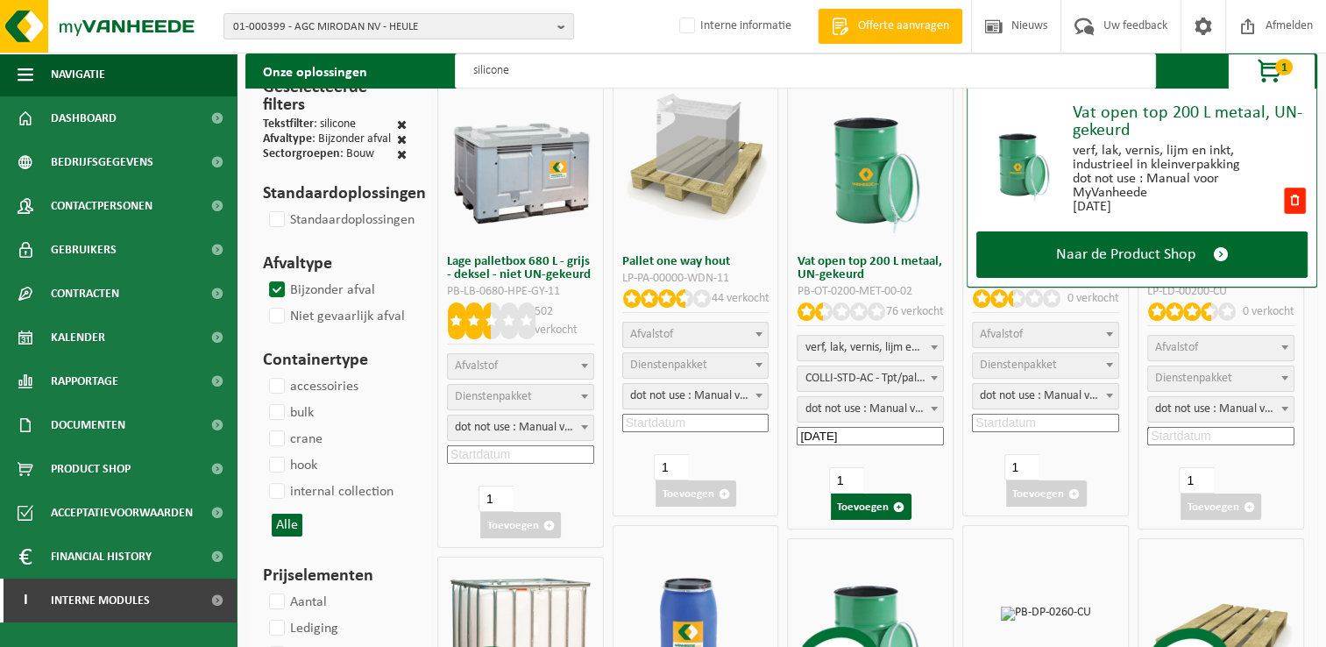
scroll to position [0, 0]
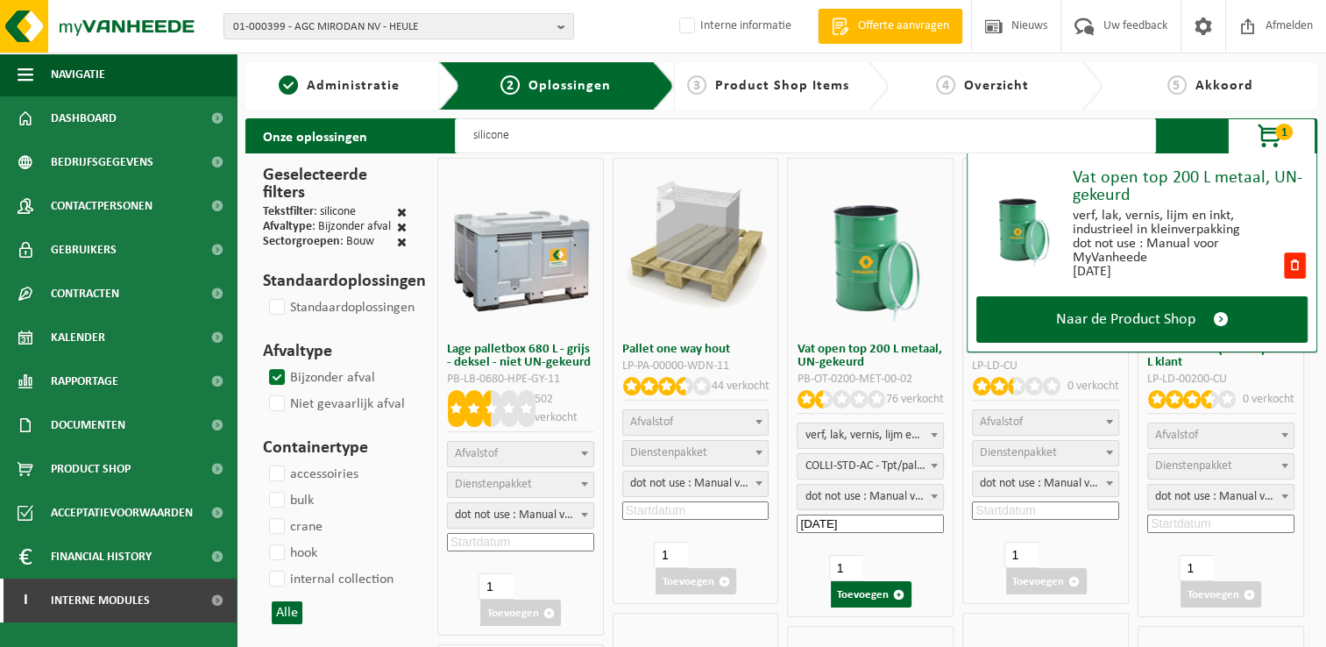
drag, startPoint x: 673, startPoint y: 138, endPoint x: 426, endPoint y: 123, distance: 247.7
click at [426, 123] on div "Onze oplossingen silicone 1 Vat open top 200 L metaal, UN-gekeurd verf, lak, ve…" at bounding box center [781, 135] width 1072 height 35
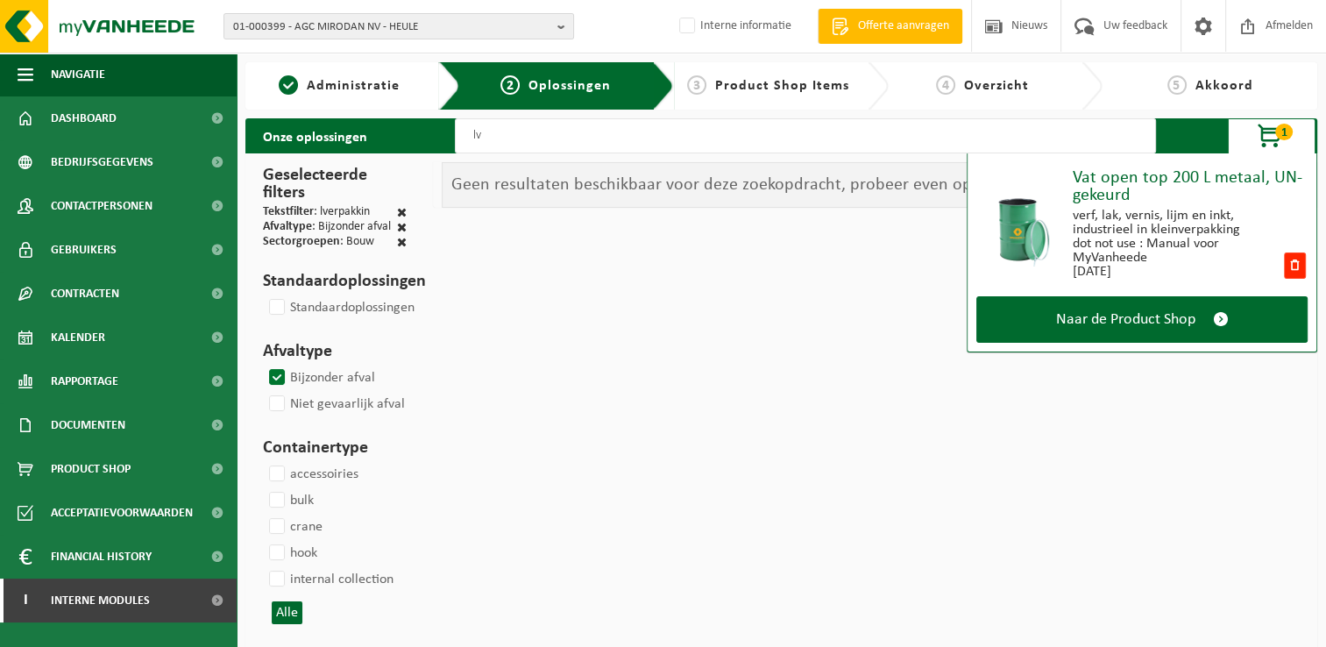
type input "l"
type input "v"
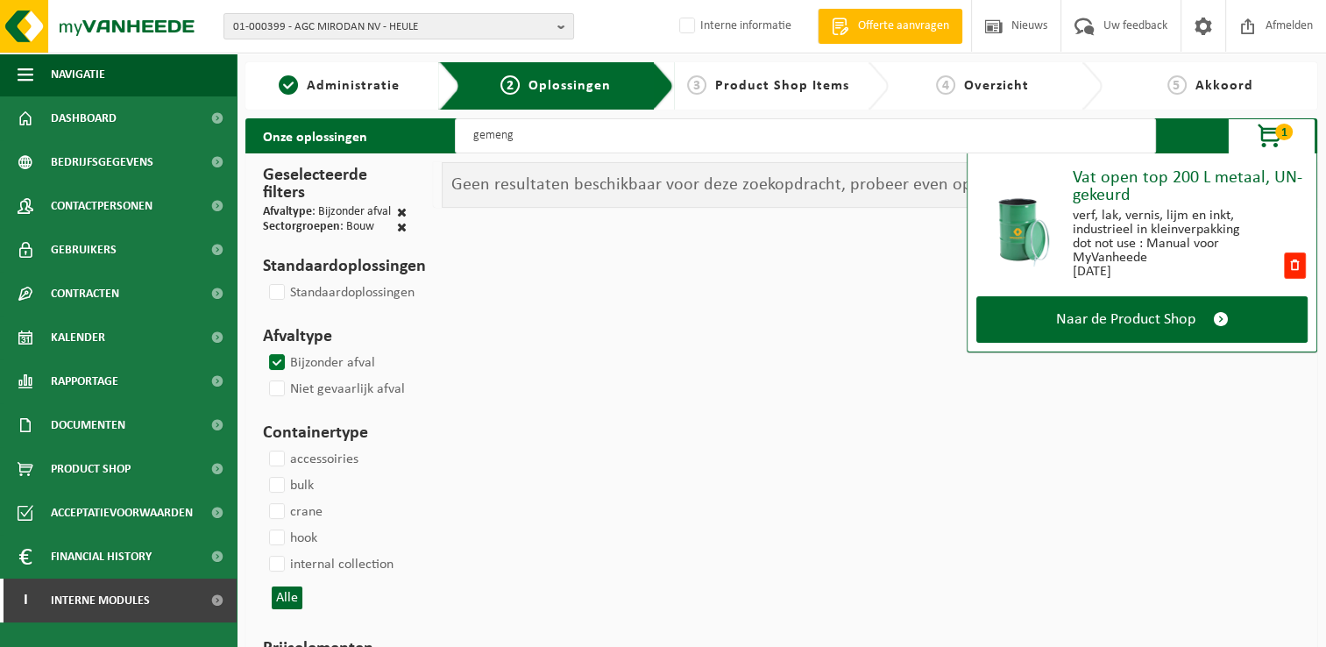
type input "gemengd"
select select
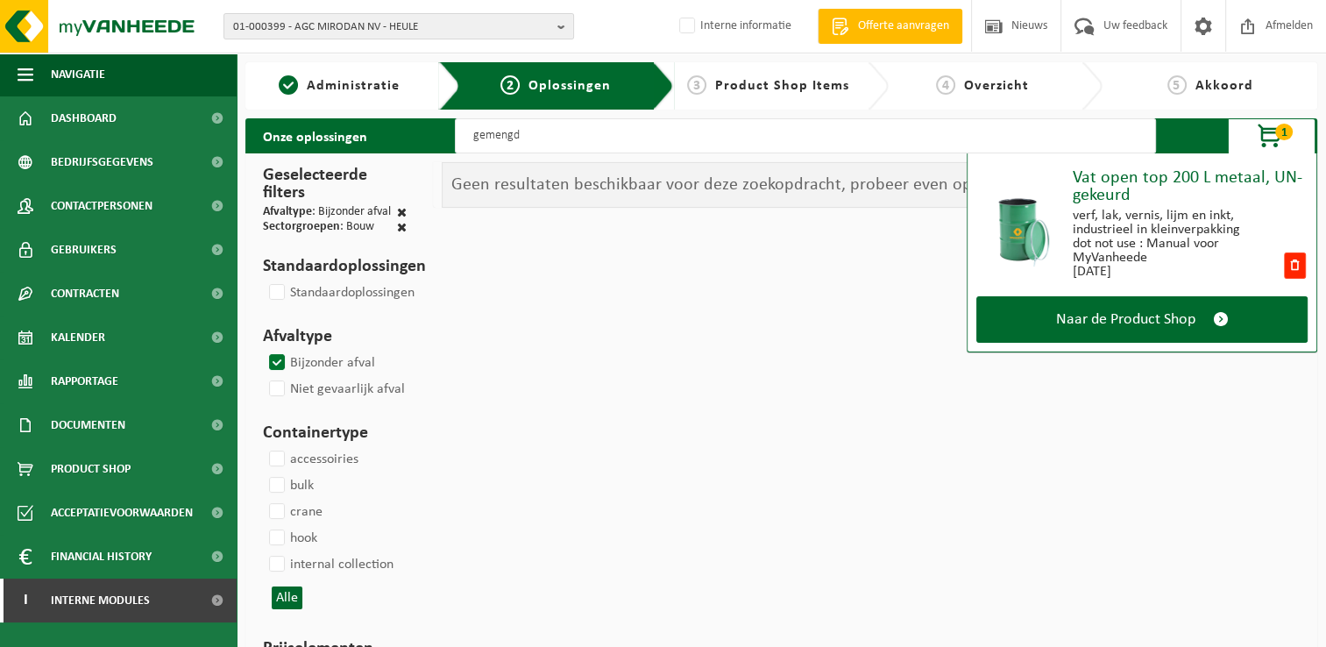
select select
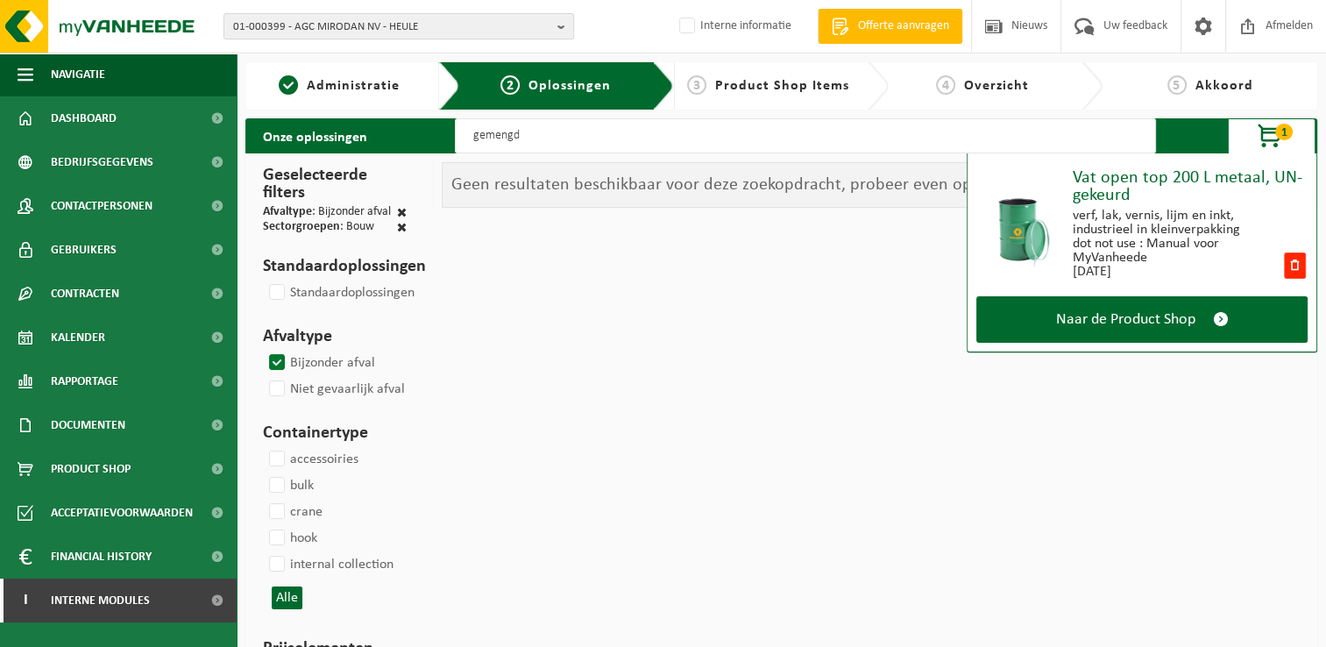
select select
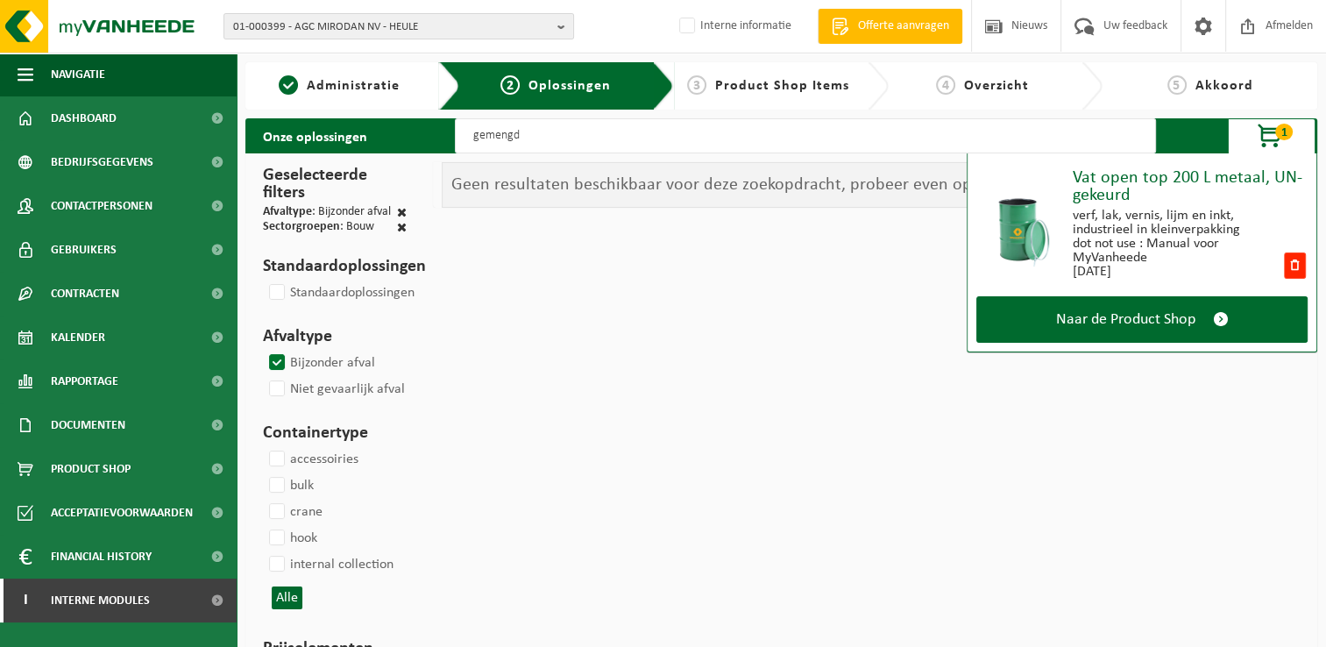
select select
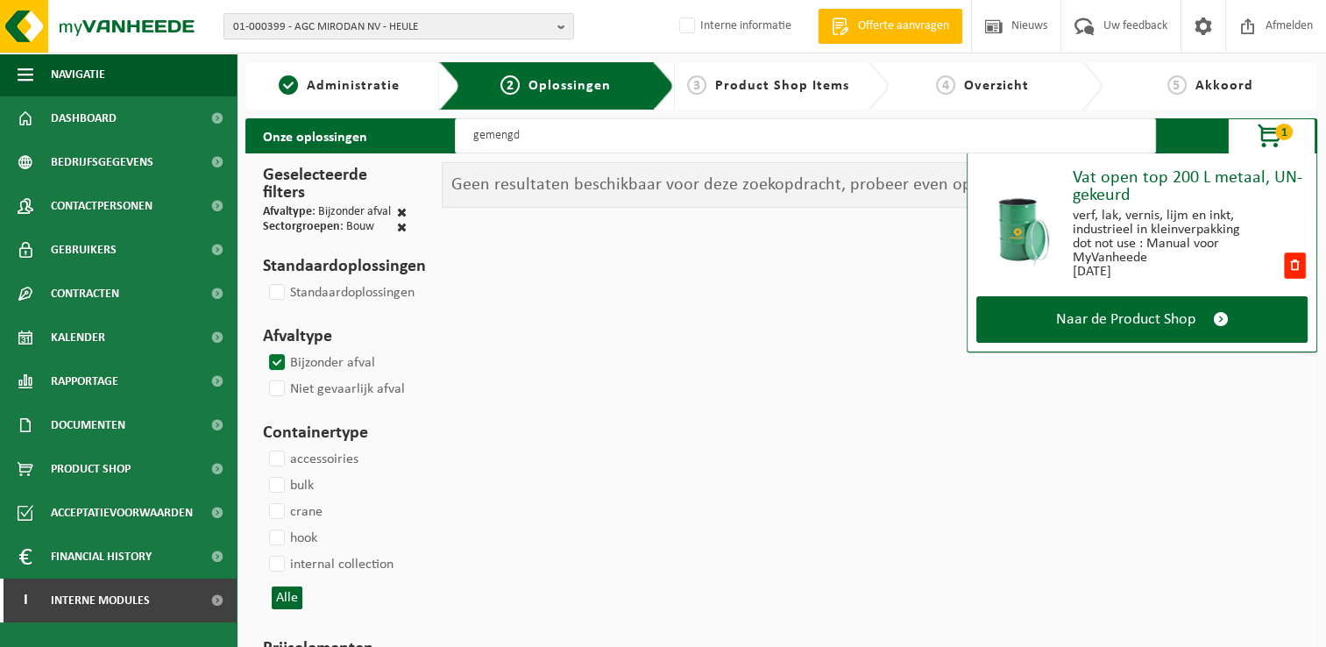
select select
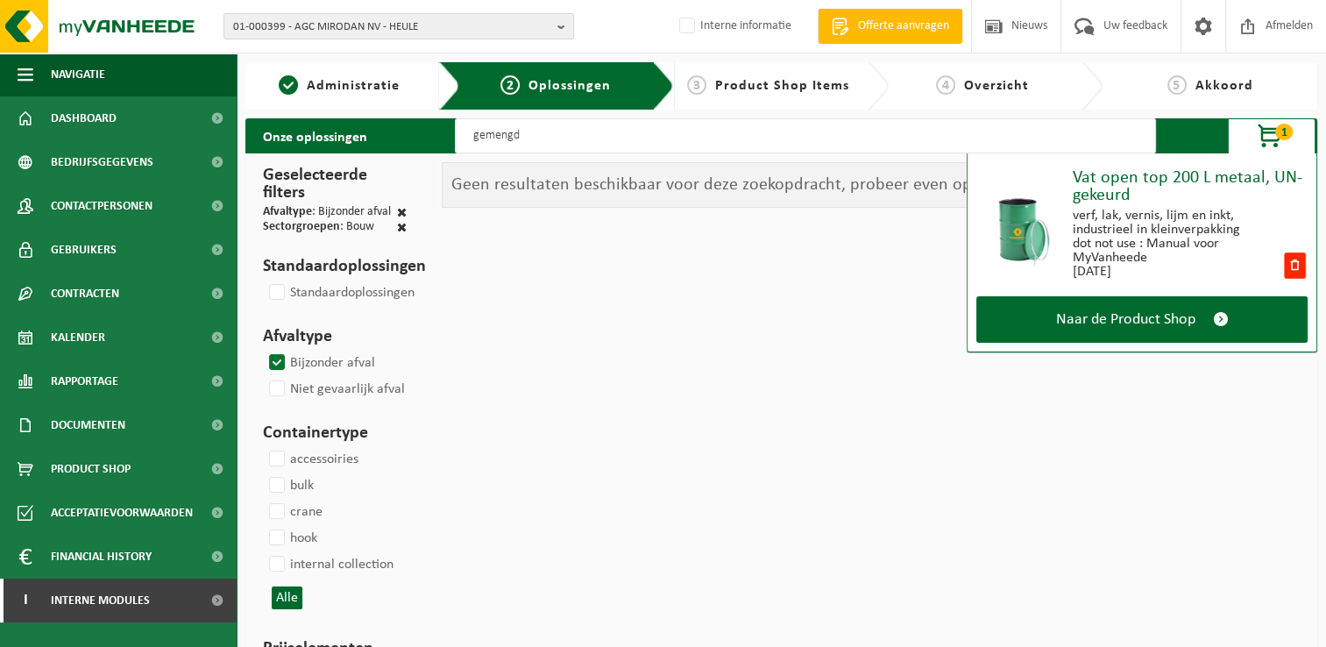
select select
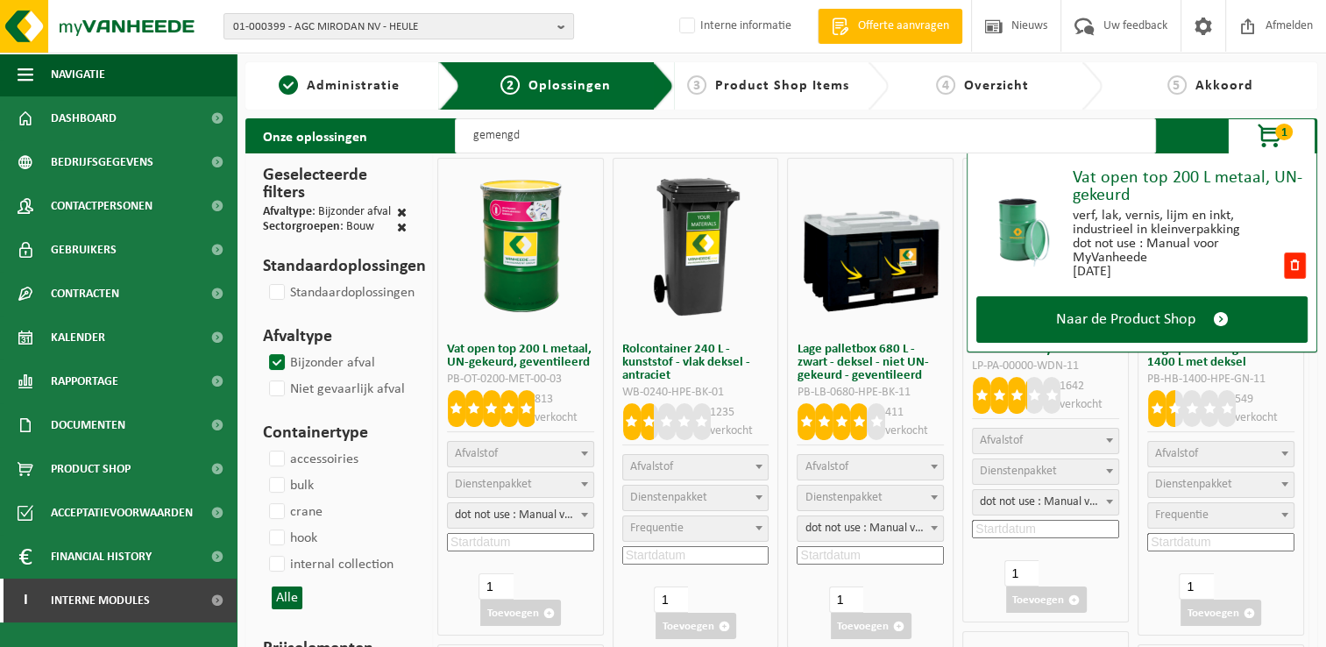
select select "25"
select select
select select "24"
select select
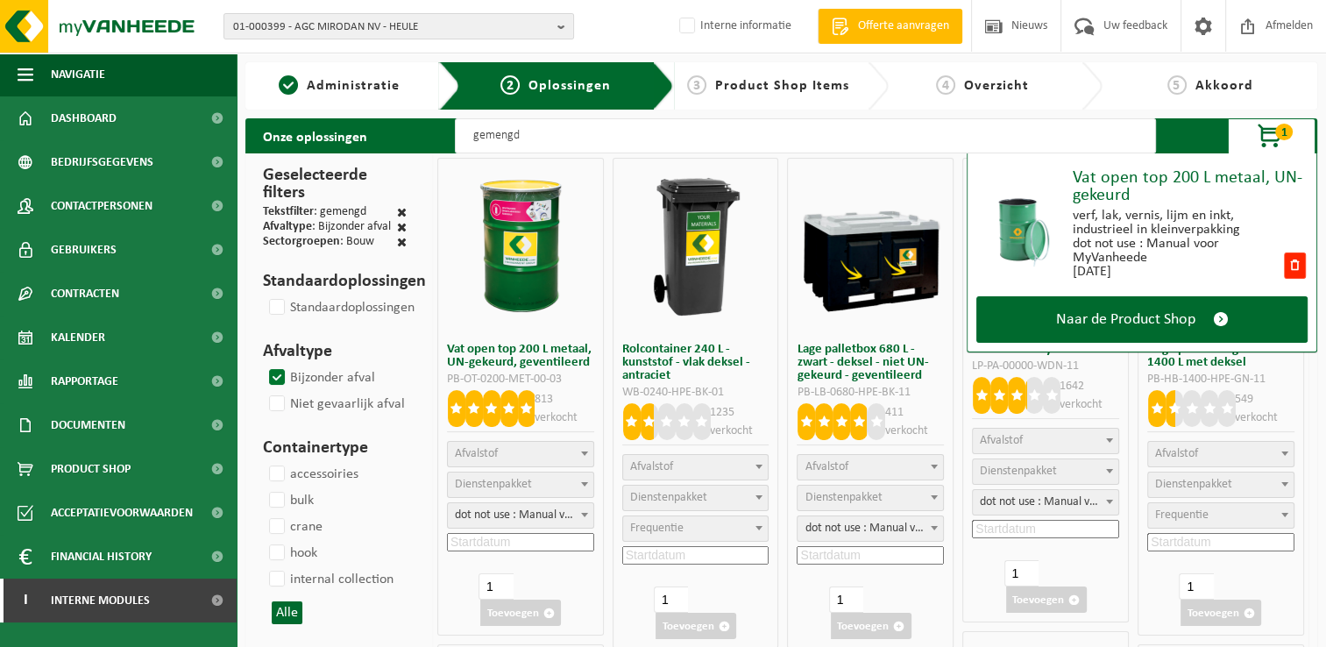
select select
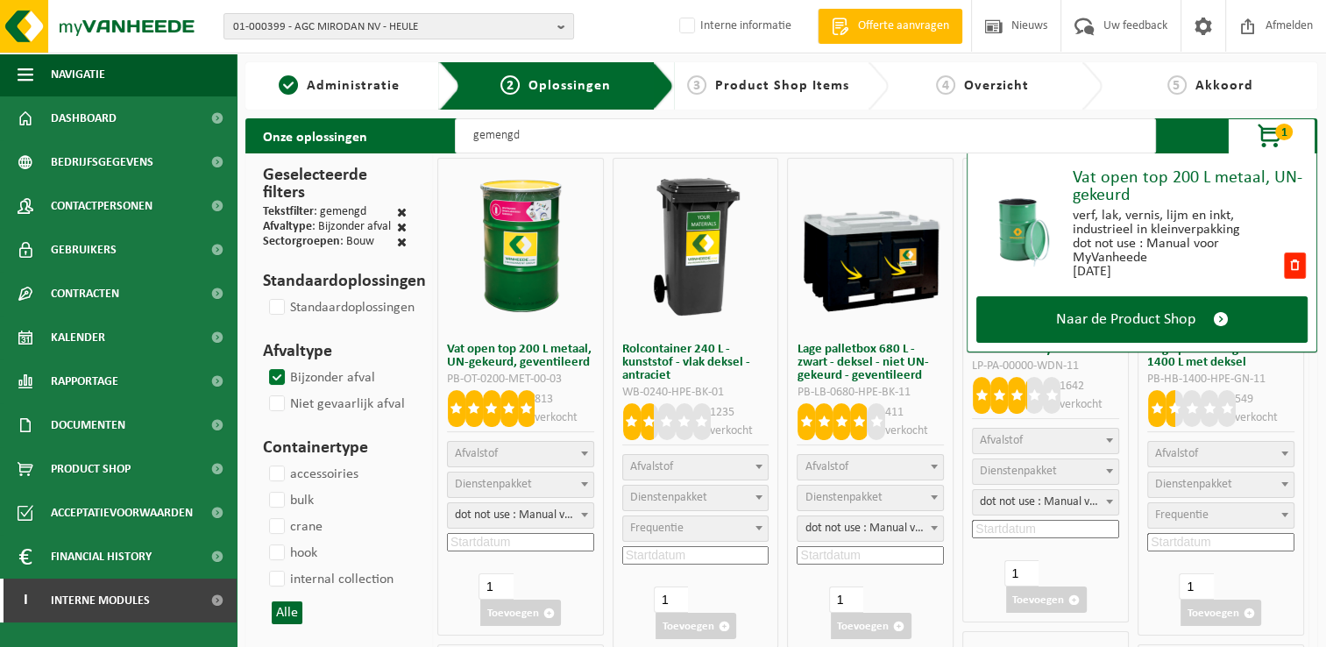
select select
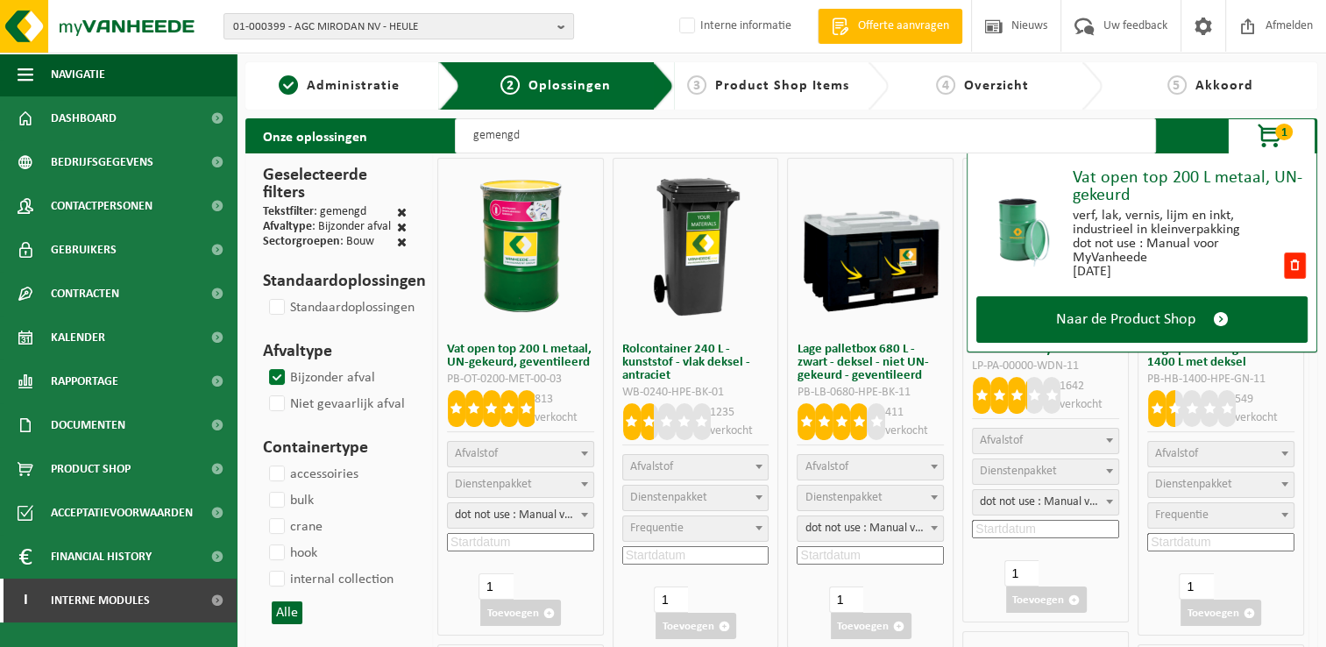
select select
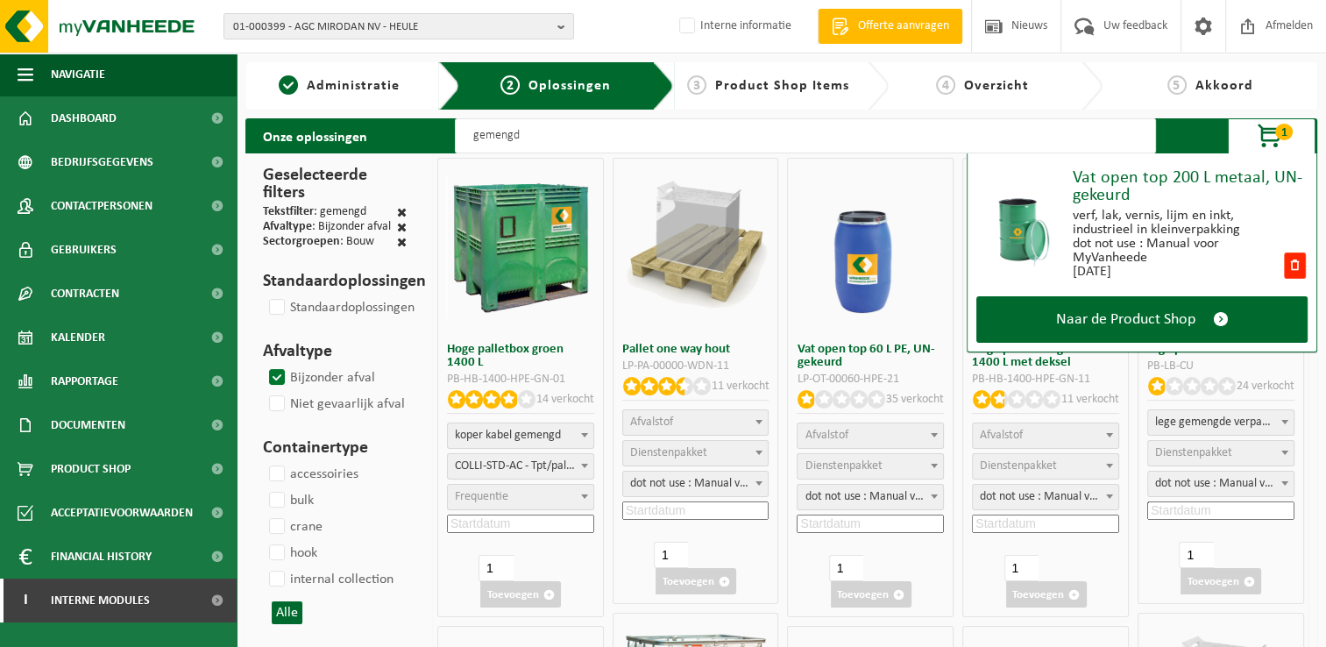
select select
select select "24"
select select
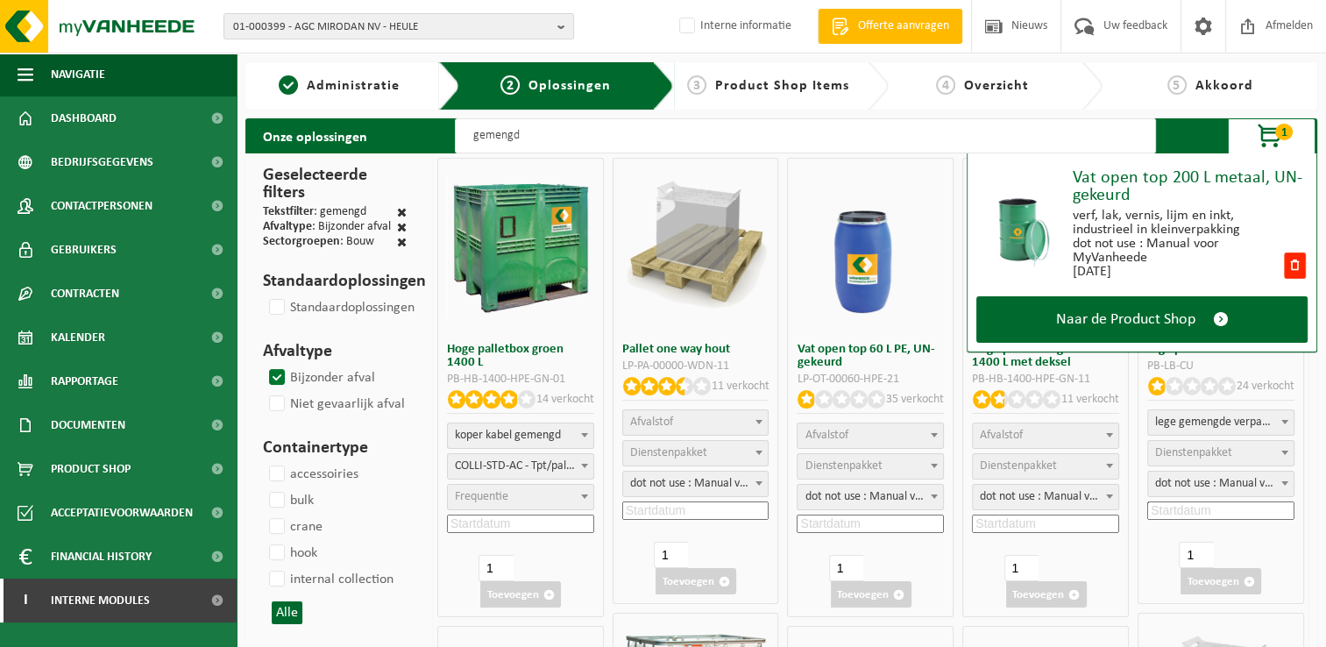
select select "24"
select select
select select "24"
select select
select select "24"
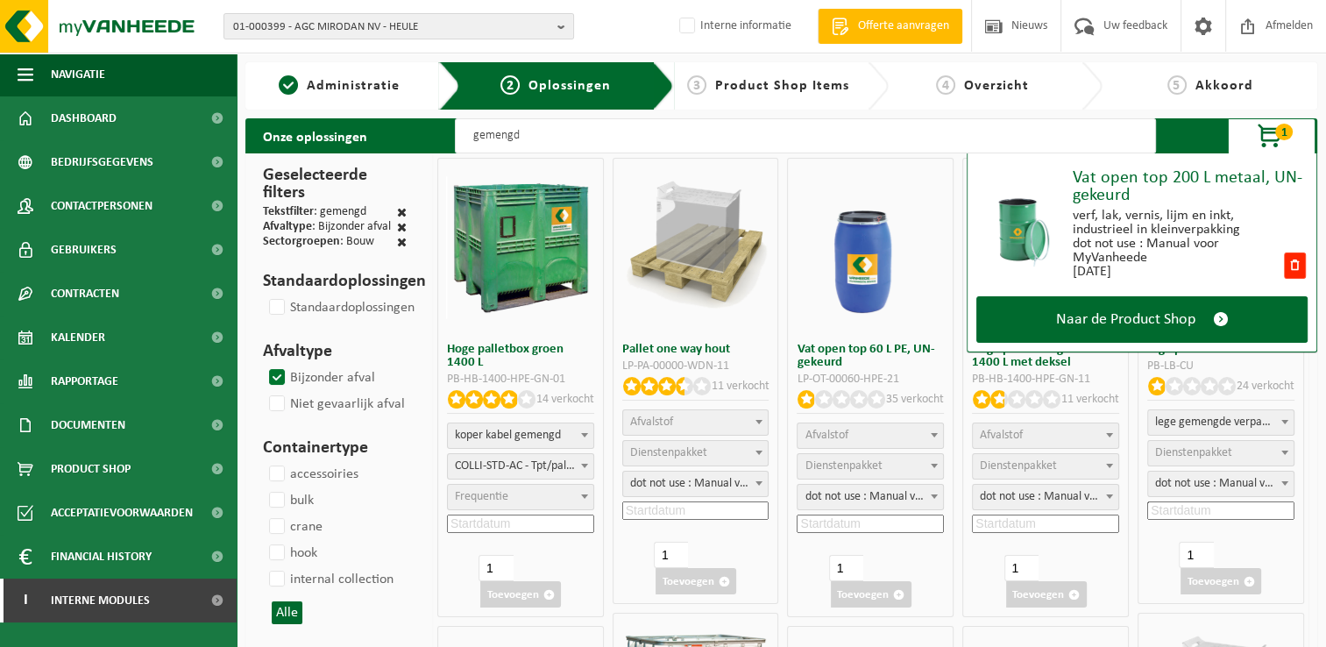
select select
select select "24"
select select
select select "24"
select select
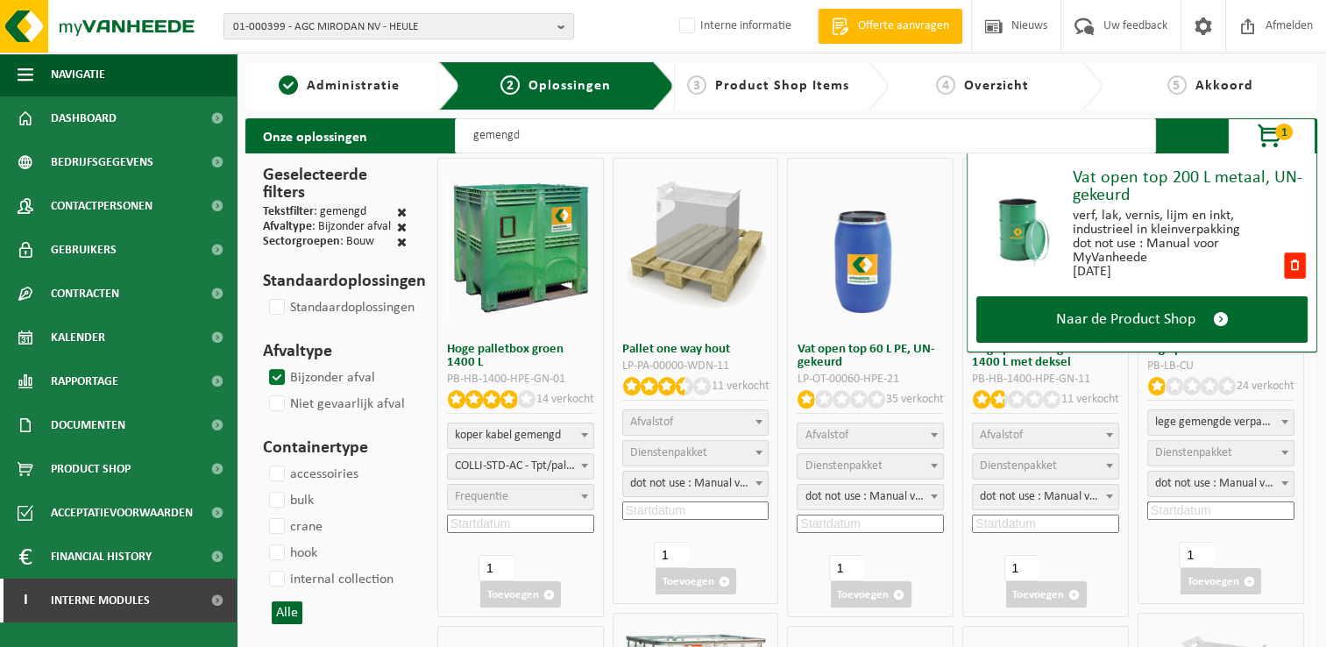
select select "24"
select select
select select "24"
select select
select select "24"
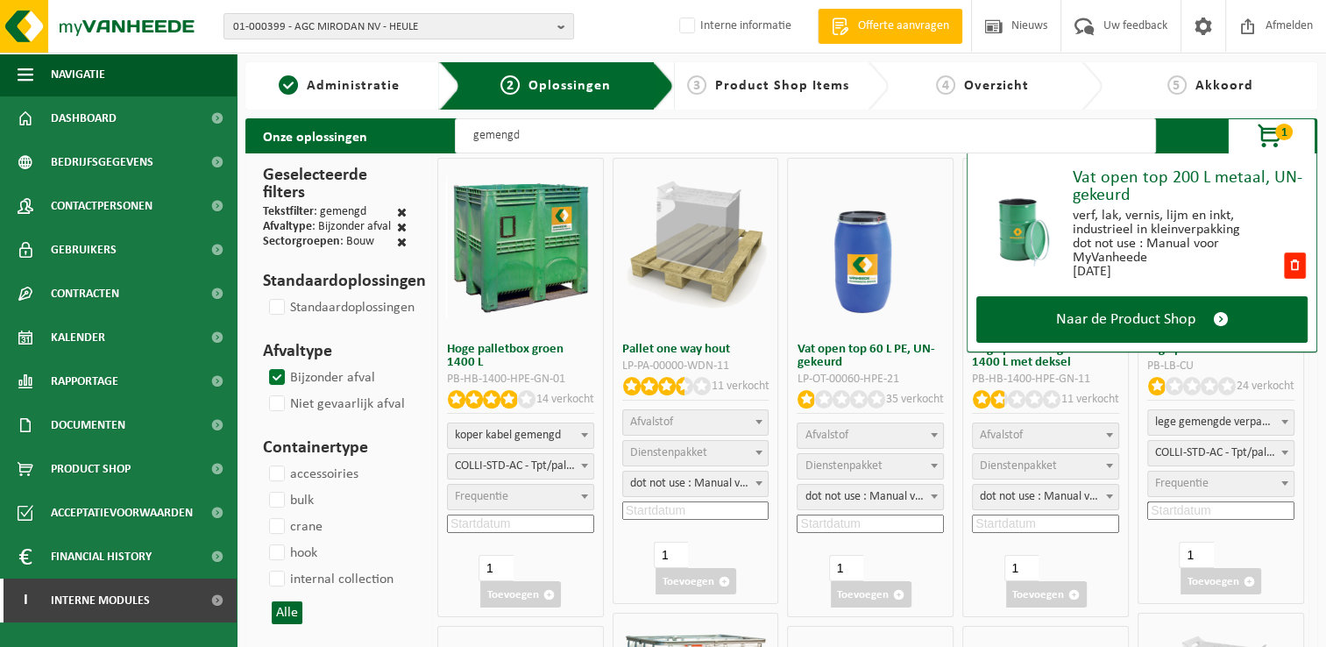
select select
select select "25"
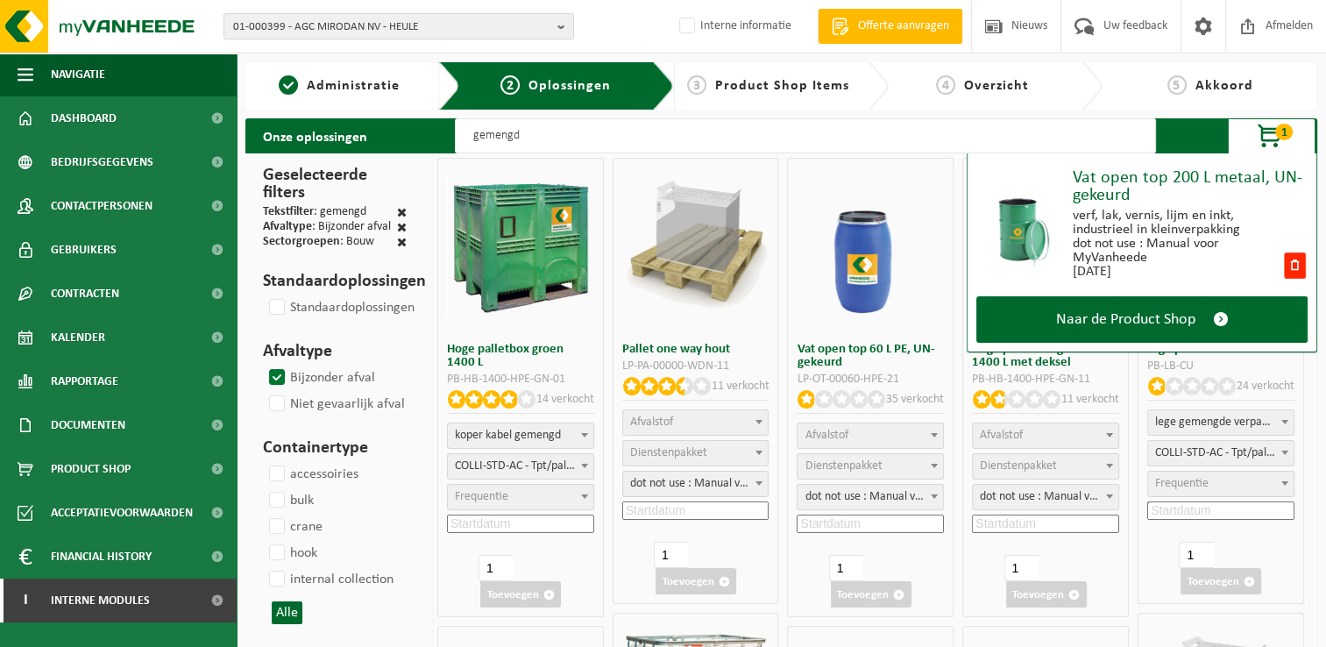
select select
select select "24"
select select
select select "24"
select select
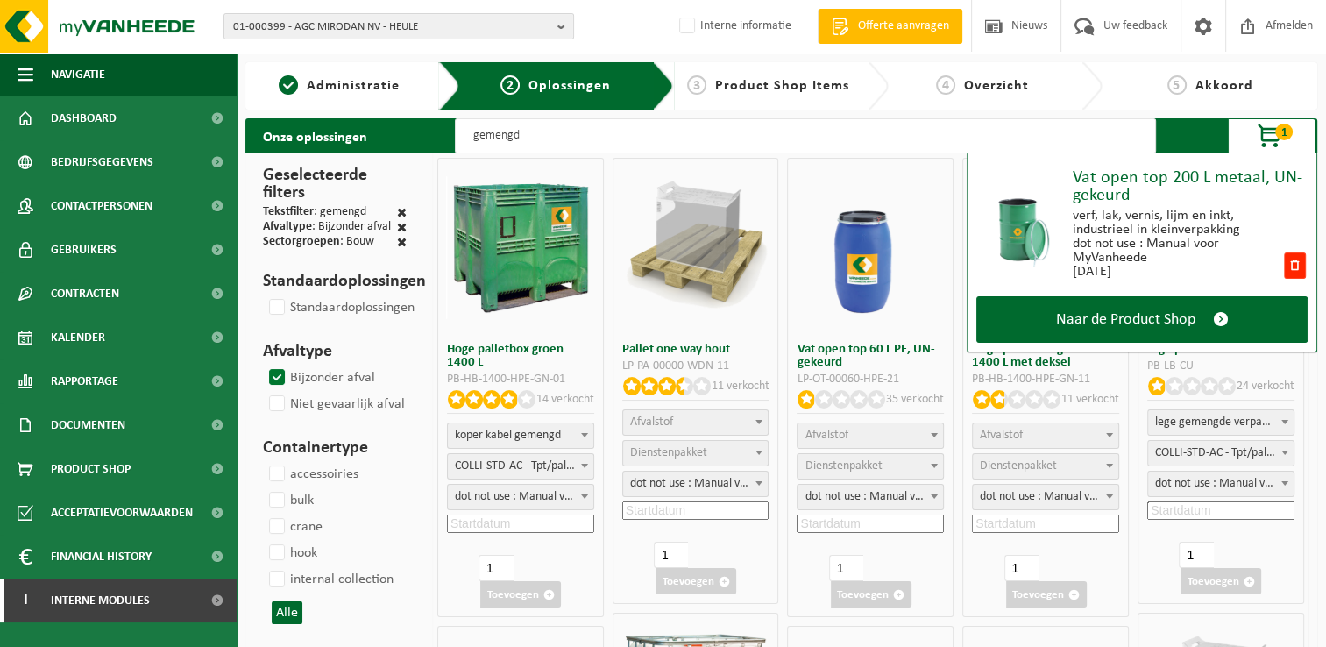
select select "25"
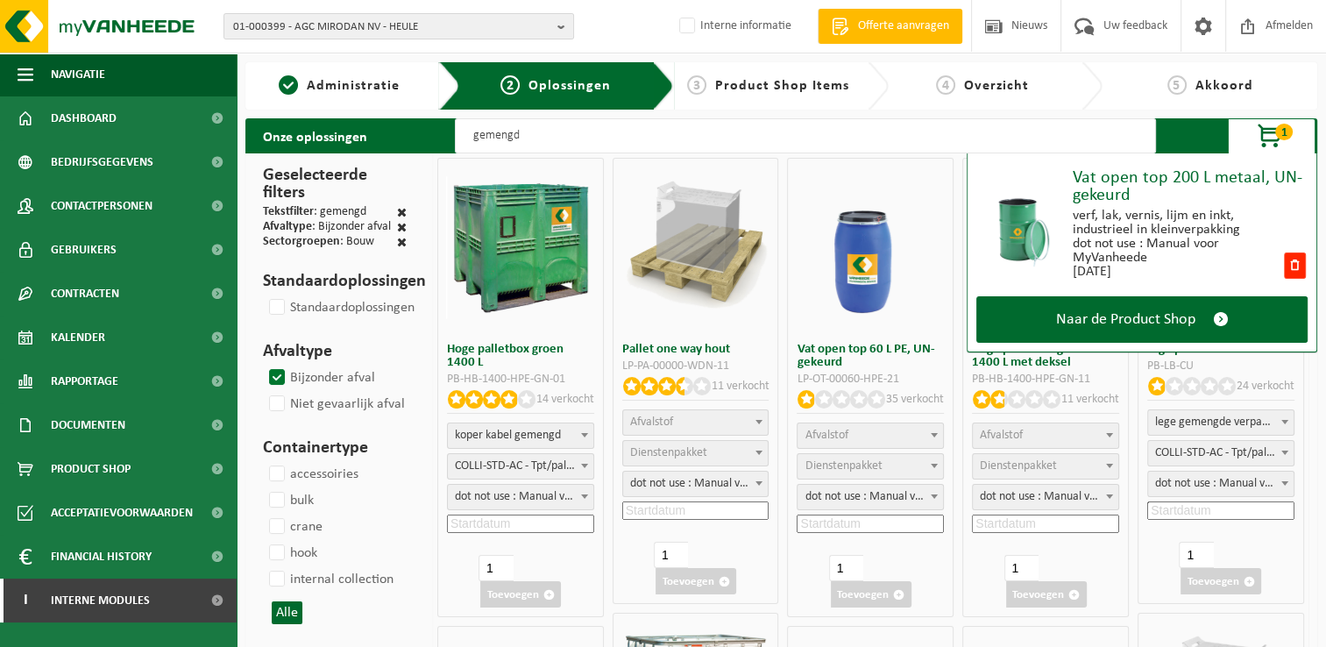
select select "25"
click at [1284, 132] on span "1" at bounding box center [1284, 132] width 18 height 17
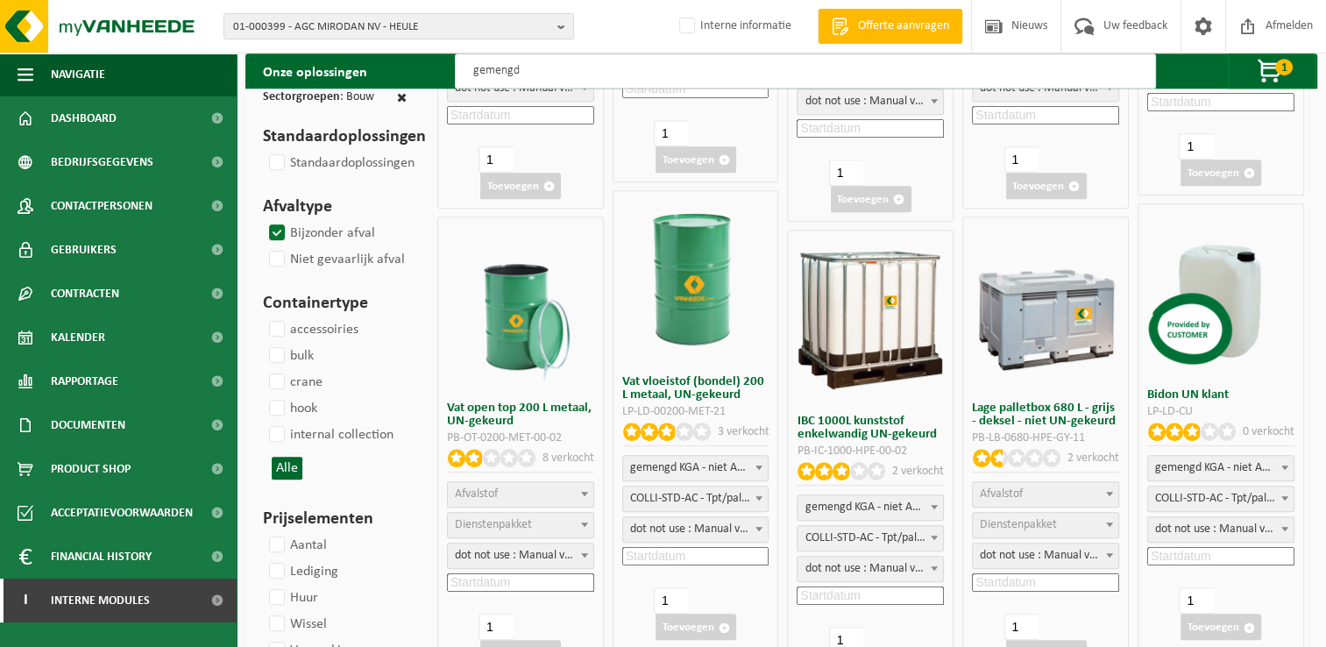
scroll to position [964, 0]
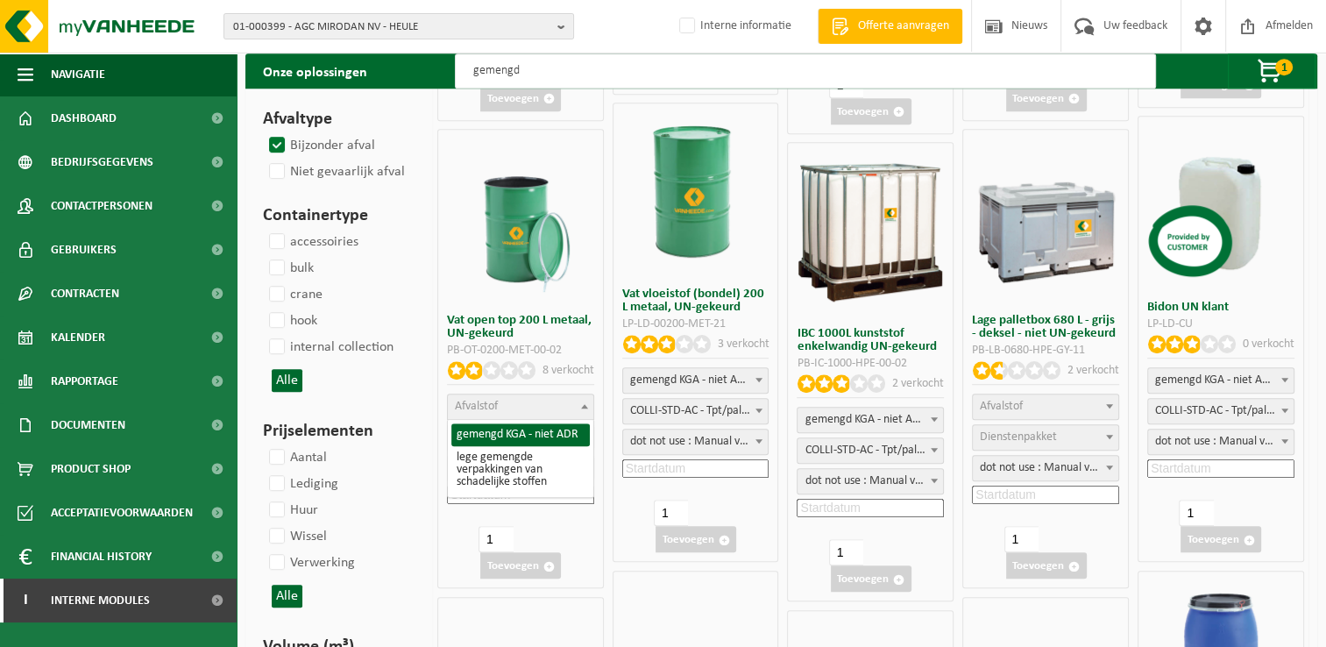
click at [473, 406] on span "Afvalstof" at bounding box center [476, 406] width 43 height 13
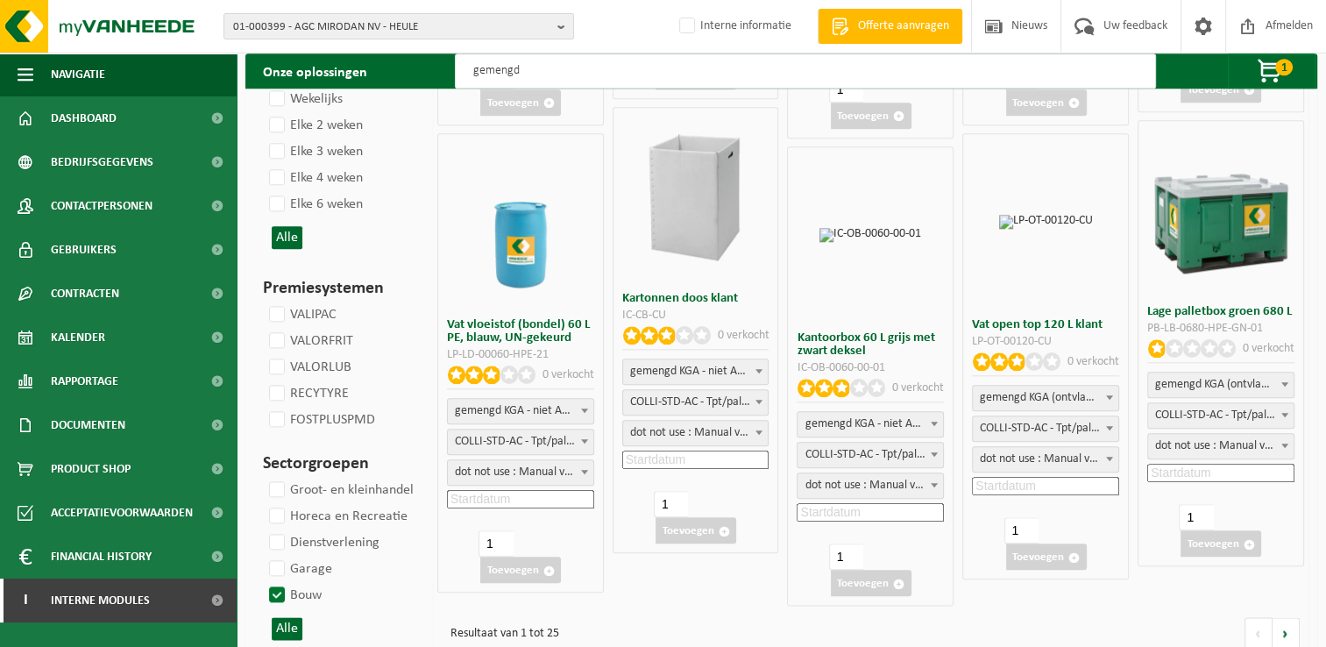
scroll to position [1900, 0]
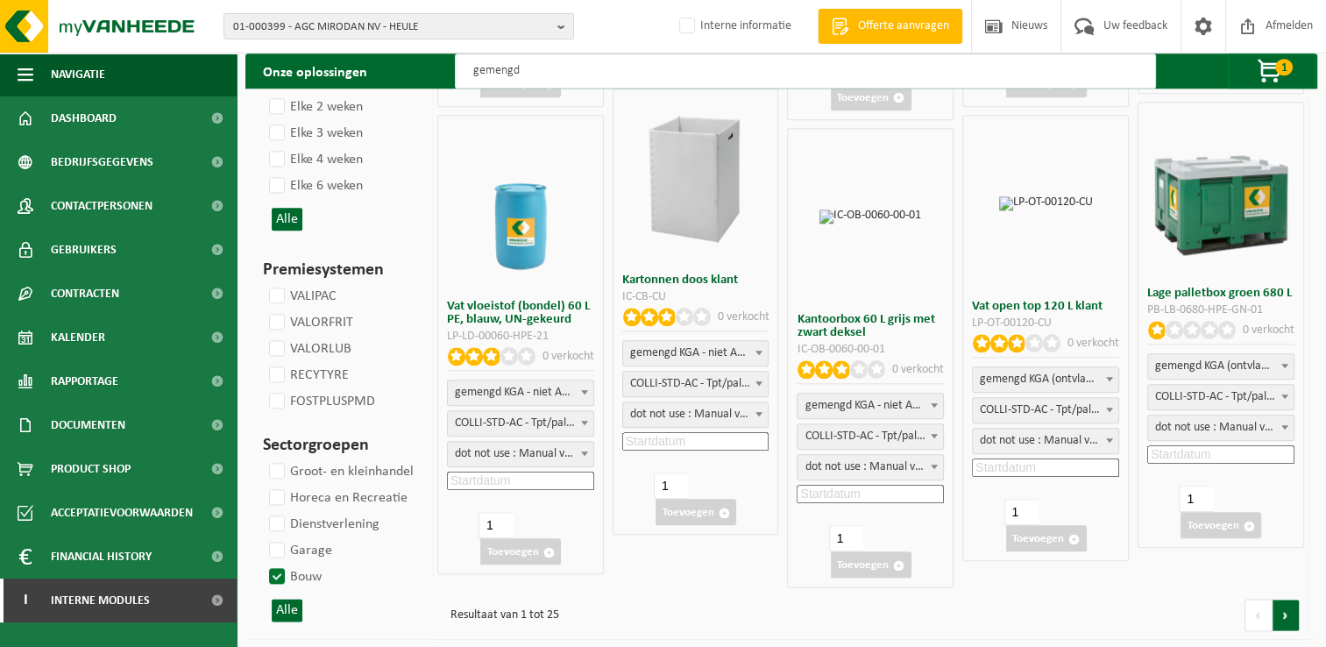
click at [1290, 613] on link at bounding box center [1286, 615] width 27 height 32
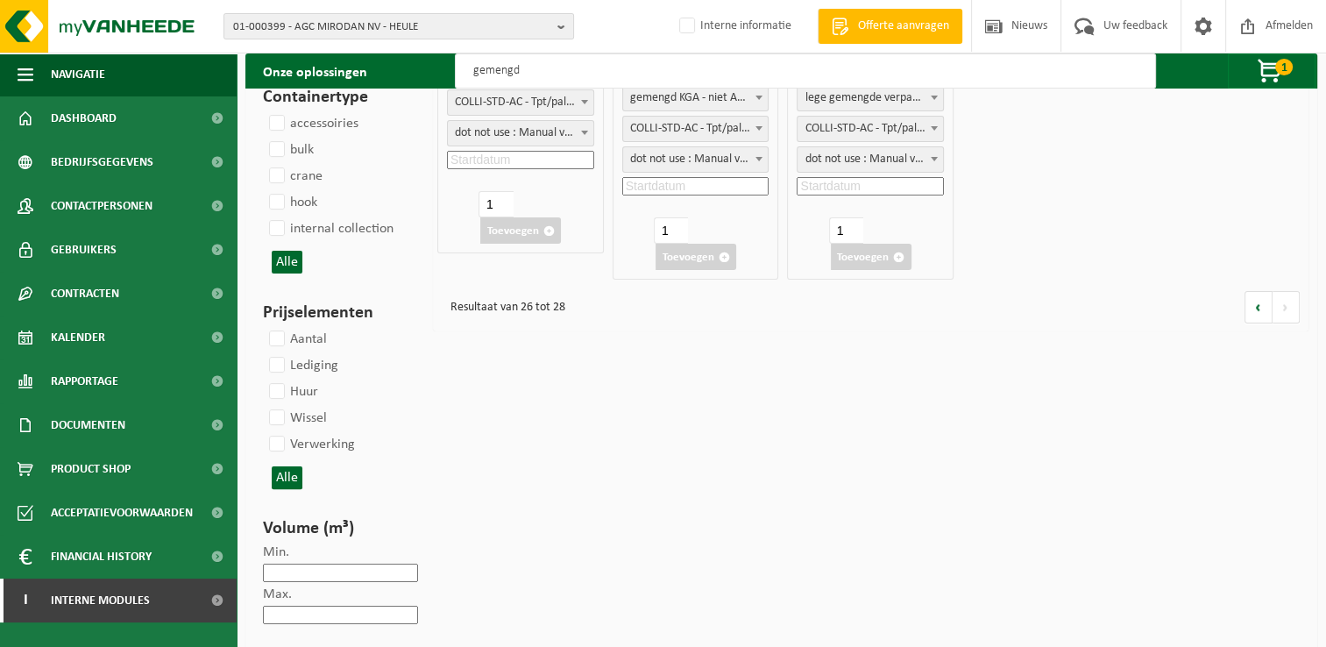
scroll to position [351, 0]
click at [1259, 307] on link at bounding box center [1259, 307] width 28 height 32
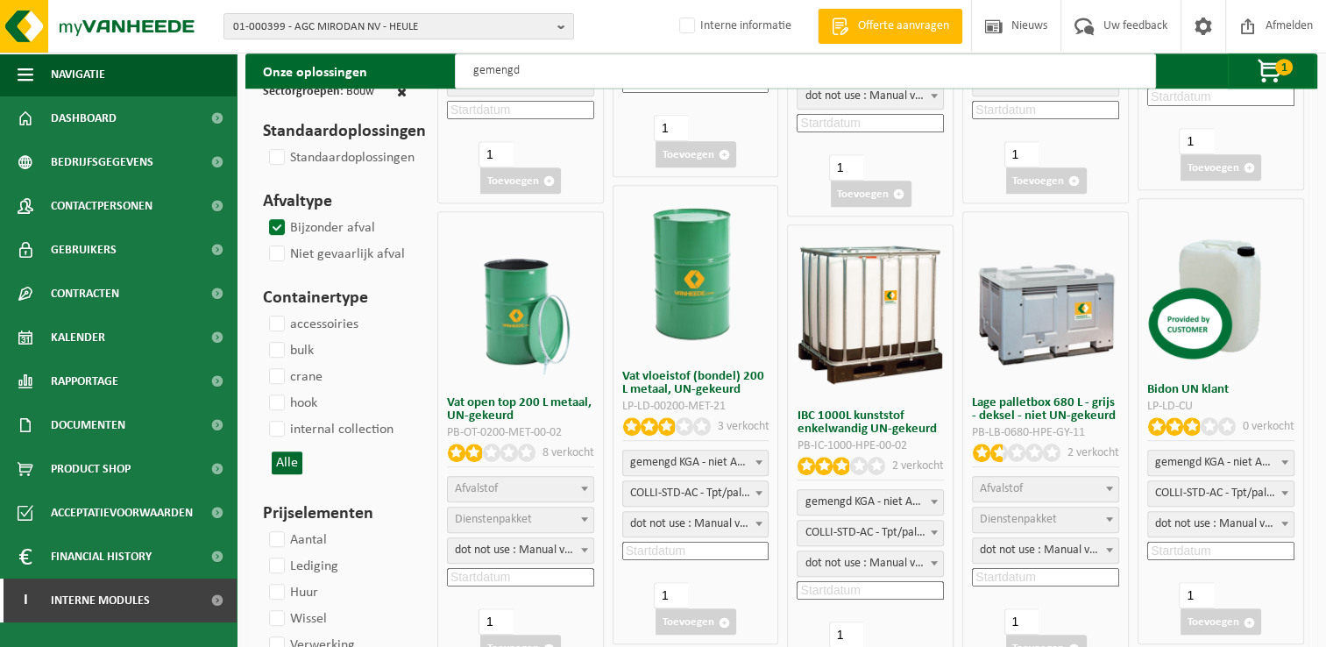
scroll to position [877, 0]
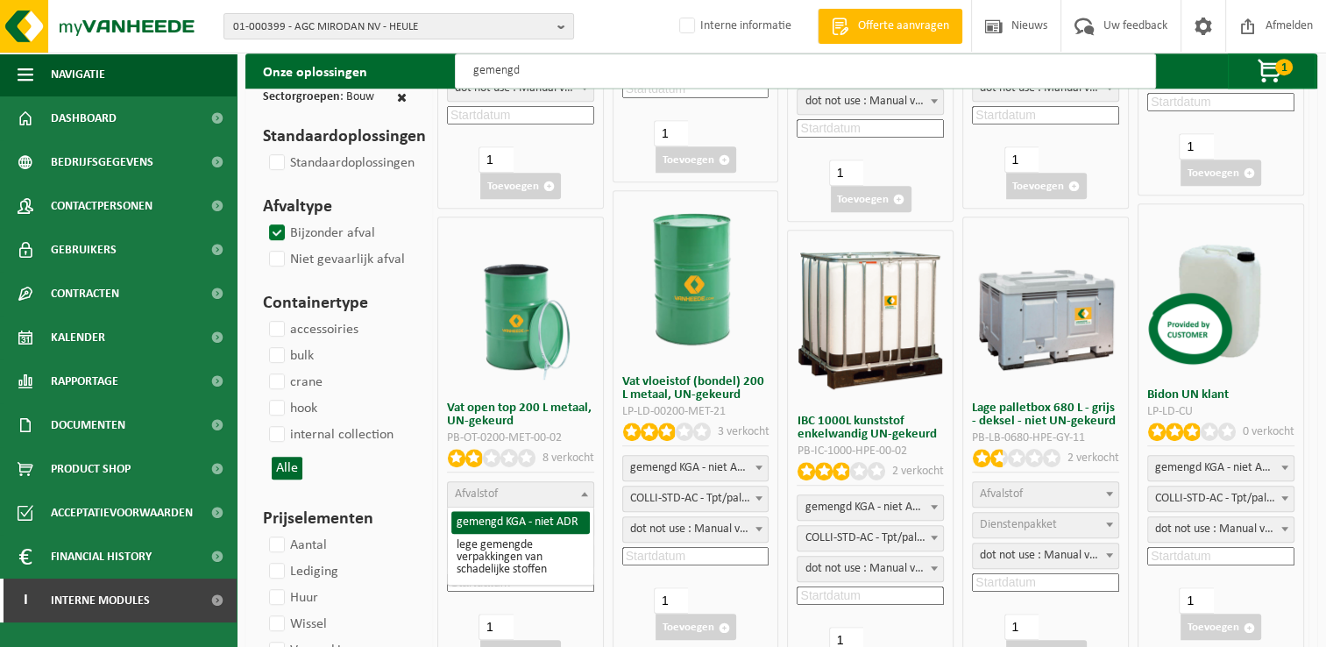
click at [520, 493] on span "Afvalstof" at bounding box center [521, 494] width 146 height 25
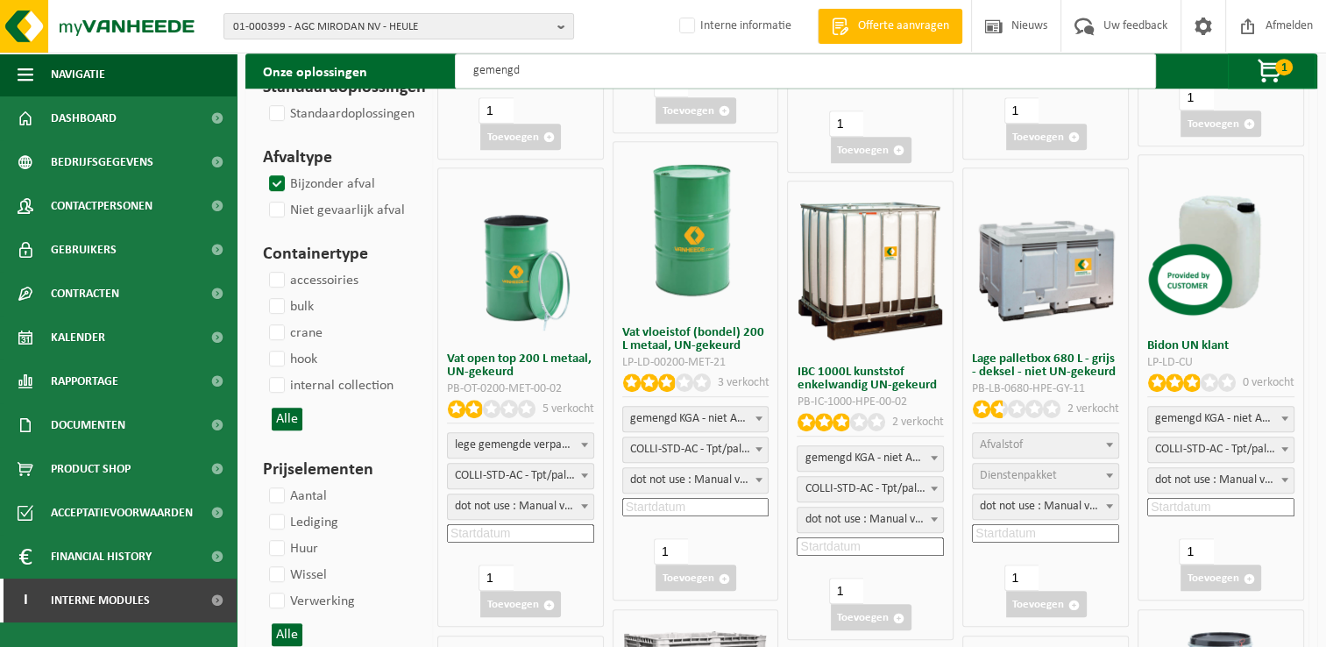
scroll to position [964, 0]
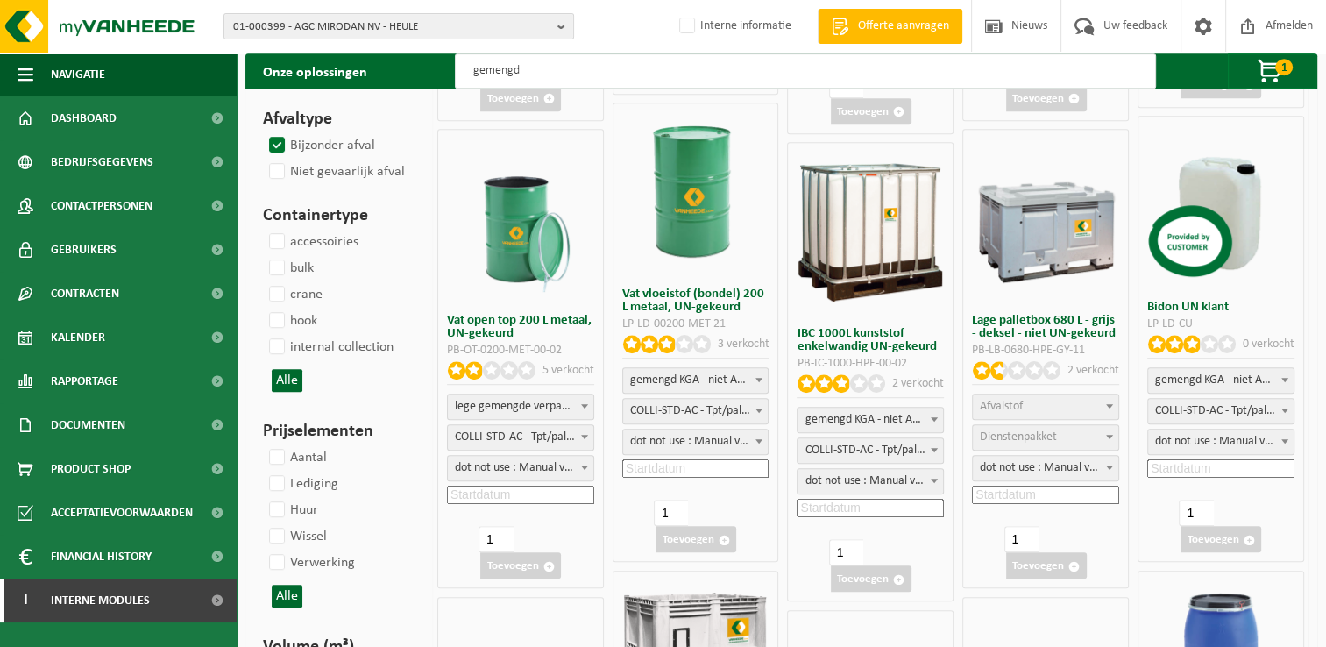
click at [508, 444] on span "COLLI-STD-AC - Tpt/pall; Trtmt/wu (SP-M-000026)" at bounding box center [521, 437] width 146 height 25
click at [493, 495] on input at bounding box center [520, 495] width 147 height 18
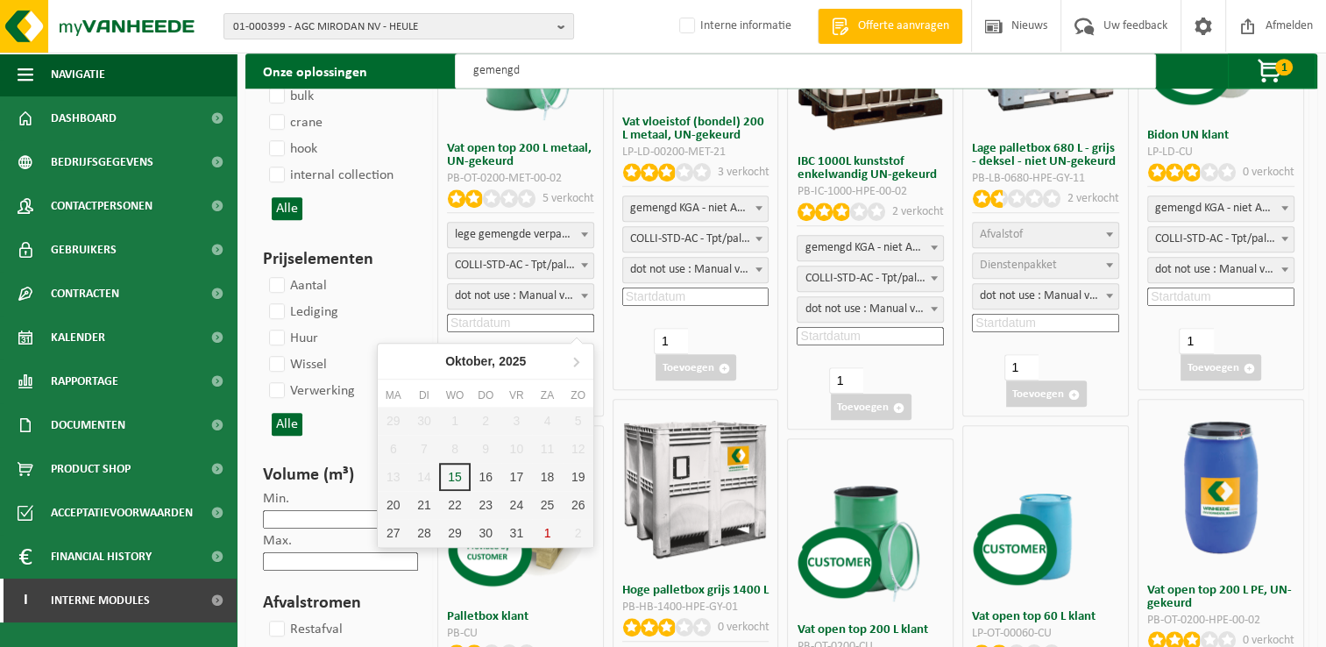
scroll to position [1140, 0]
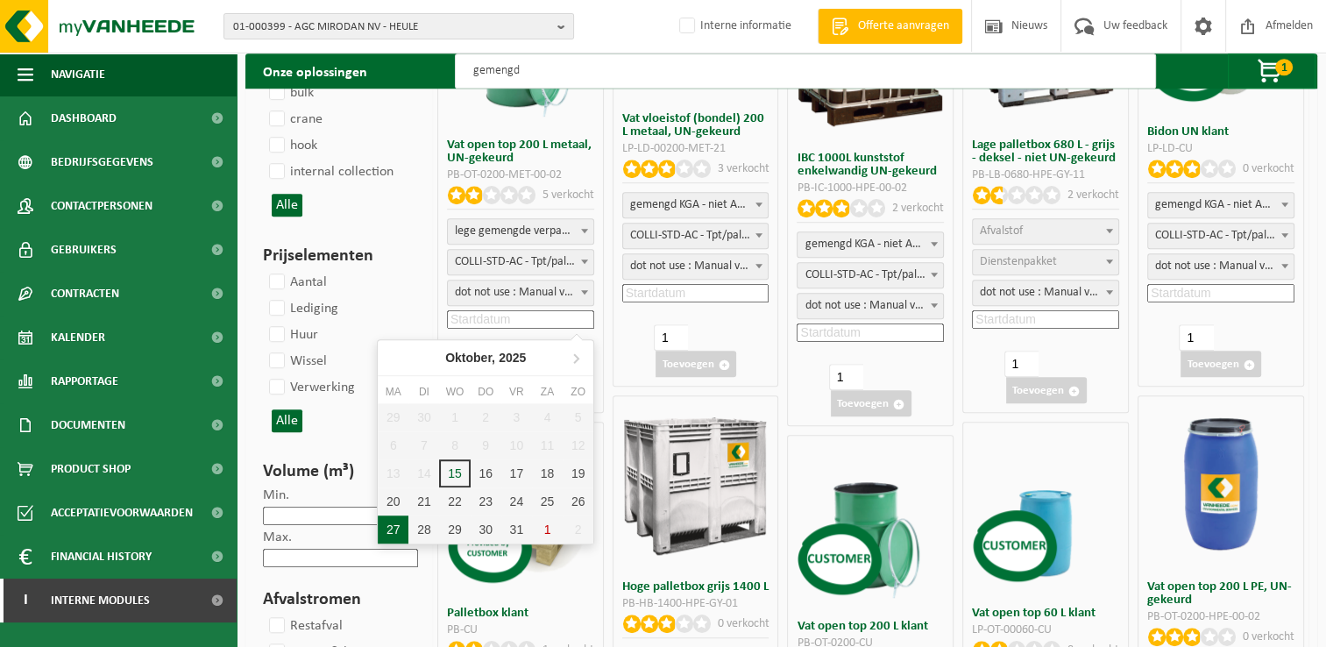
click at [395, 530] on div "27" at bounding box center [393, 529] width 31 height 28
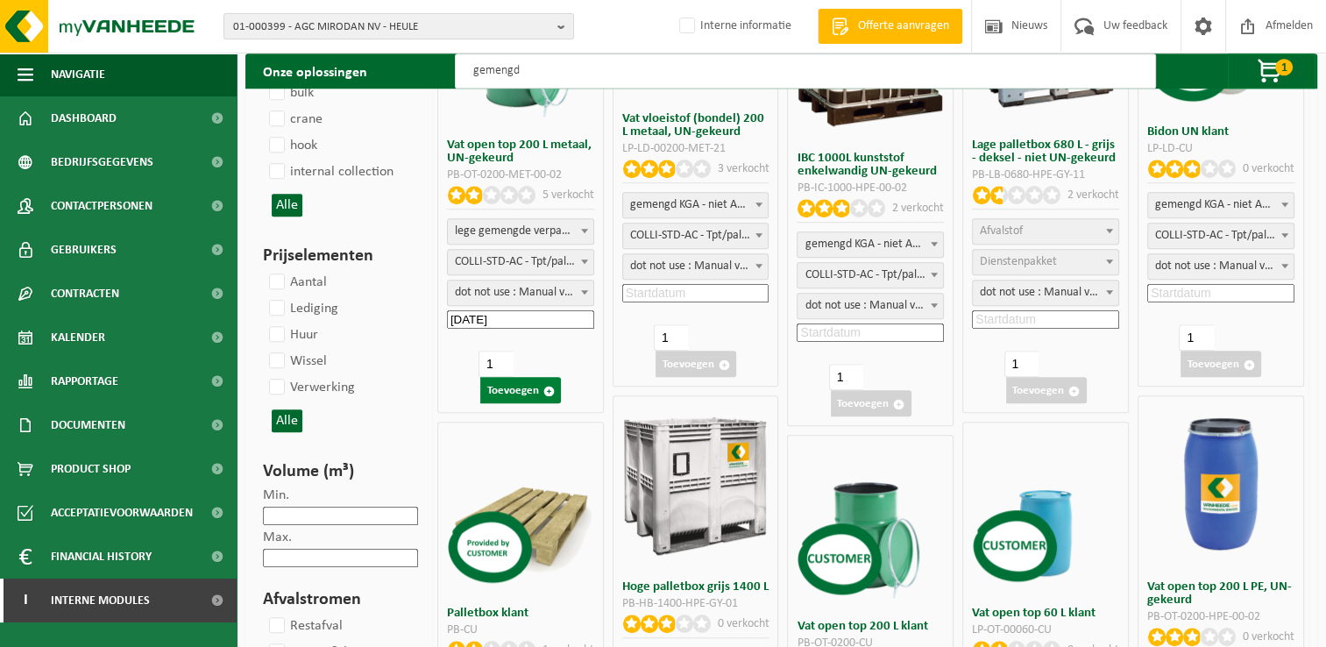
click at [501, 394] on button "Toevoegen" at bounding box center [520, 390] width 81 height 26
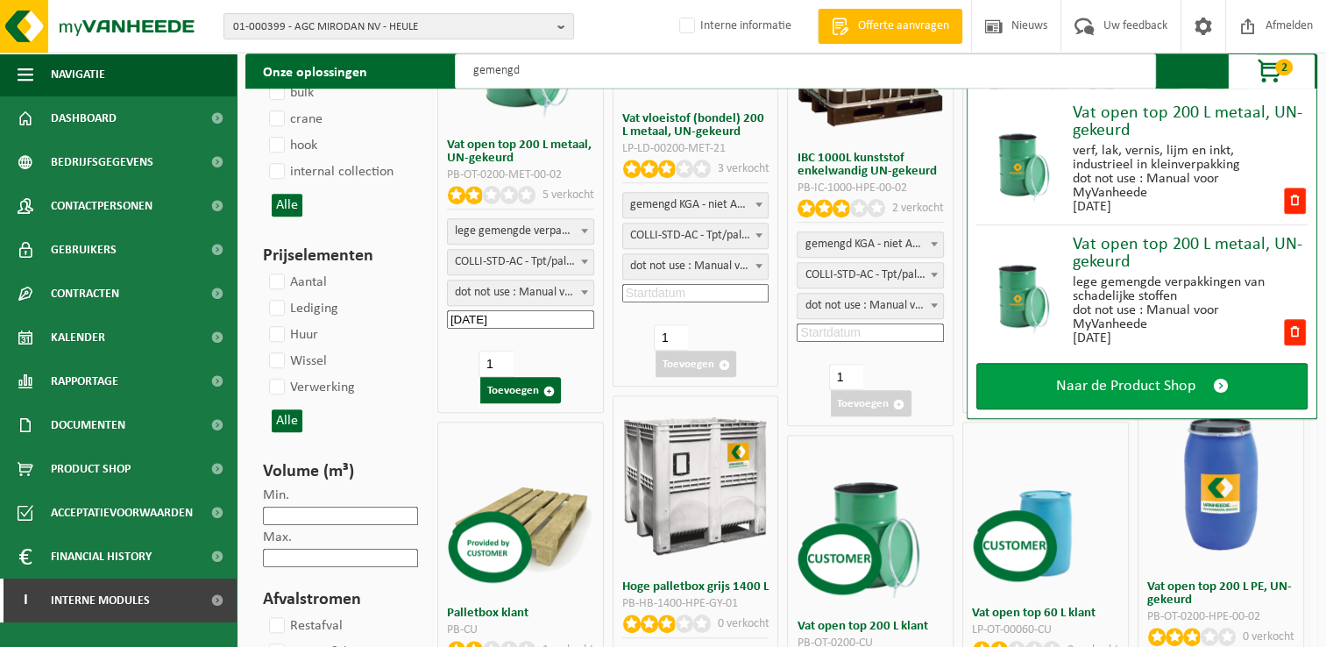
click at [1221, 383] on span at bounding box center [1221, 386] width 16 height 18
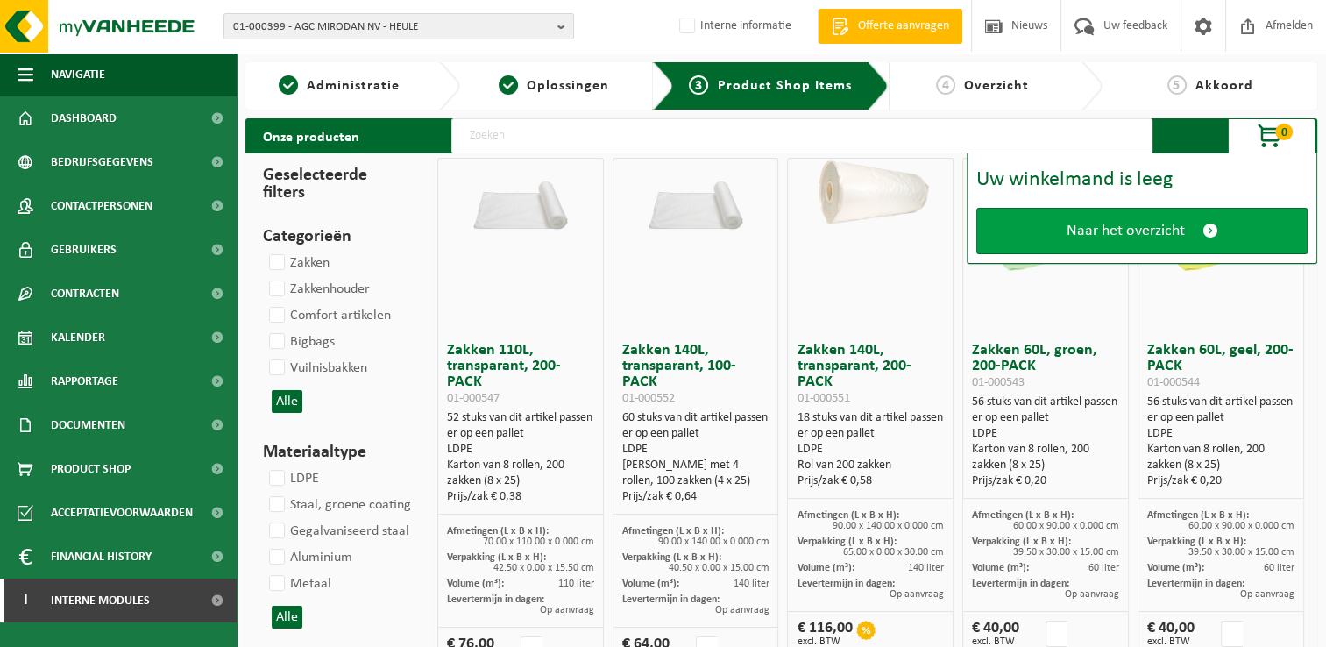
click at [1204, 230] on span at bounding box center [1211, 231] width 16 height 18
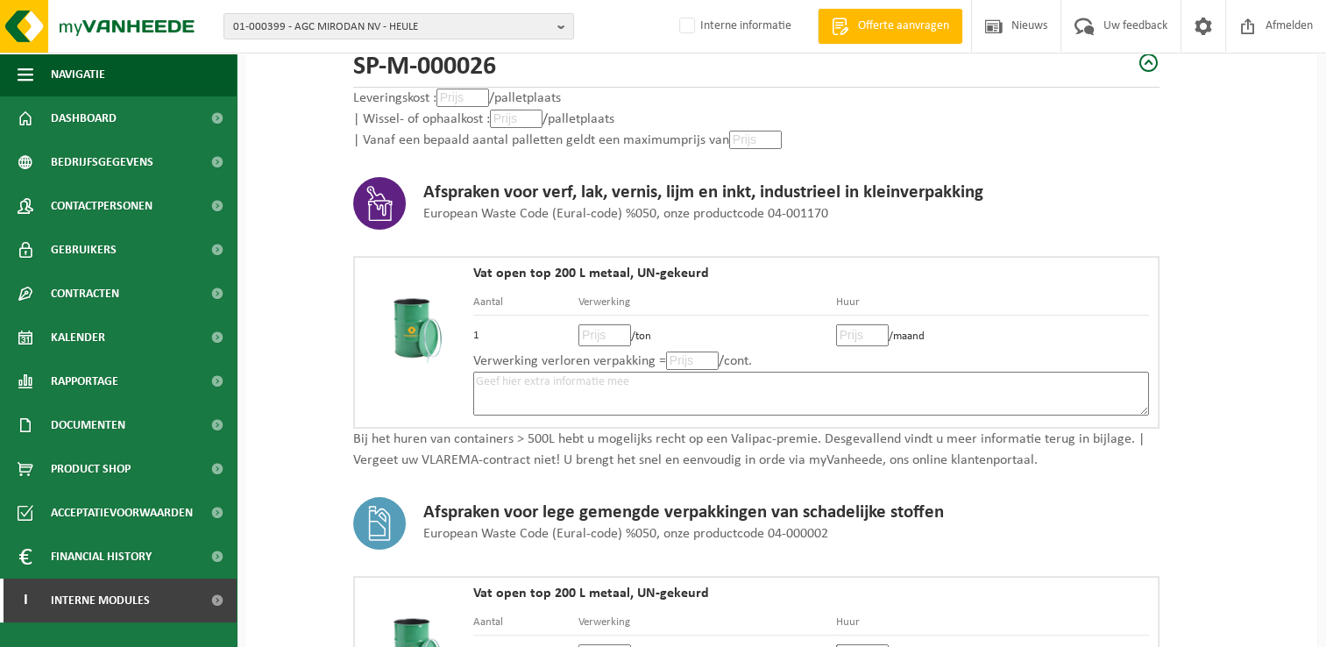
scroll to position [351, 0]
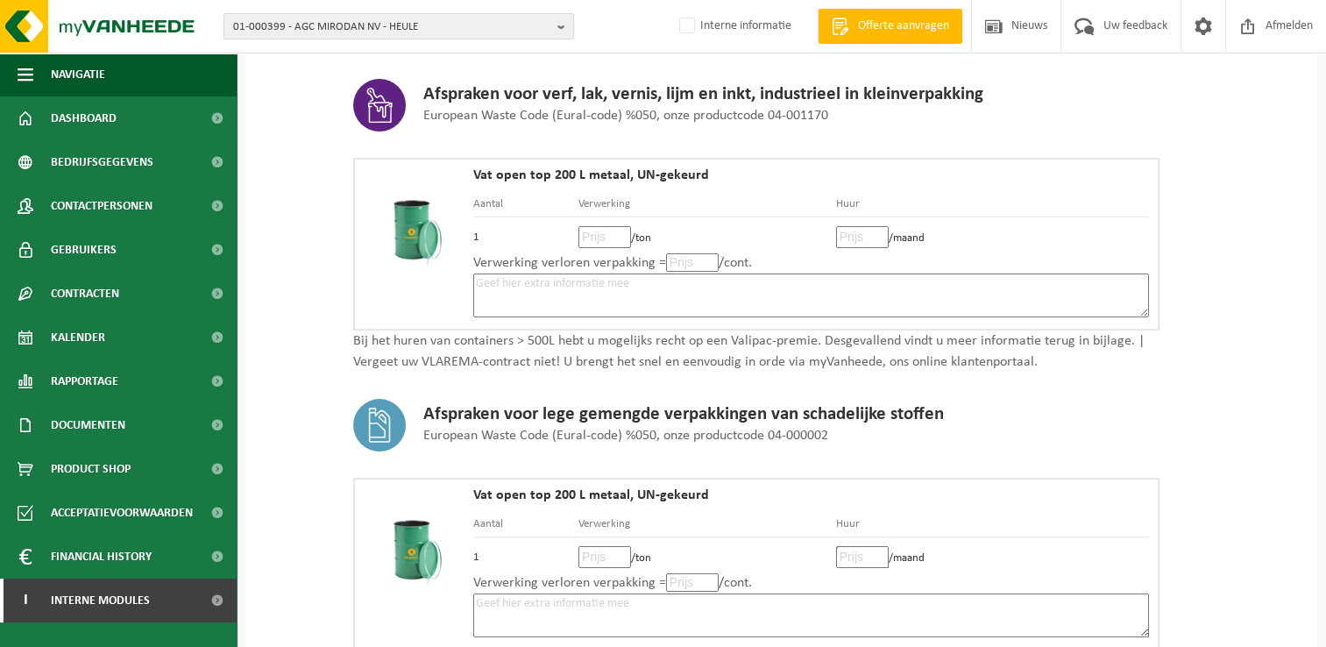
click at [765, 285] on textarea at bounding box center [811, 295] width 676 height 44
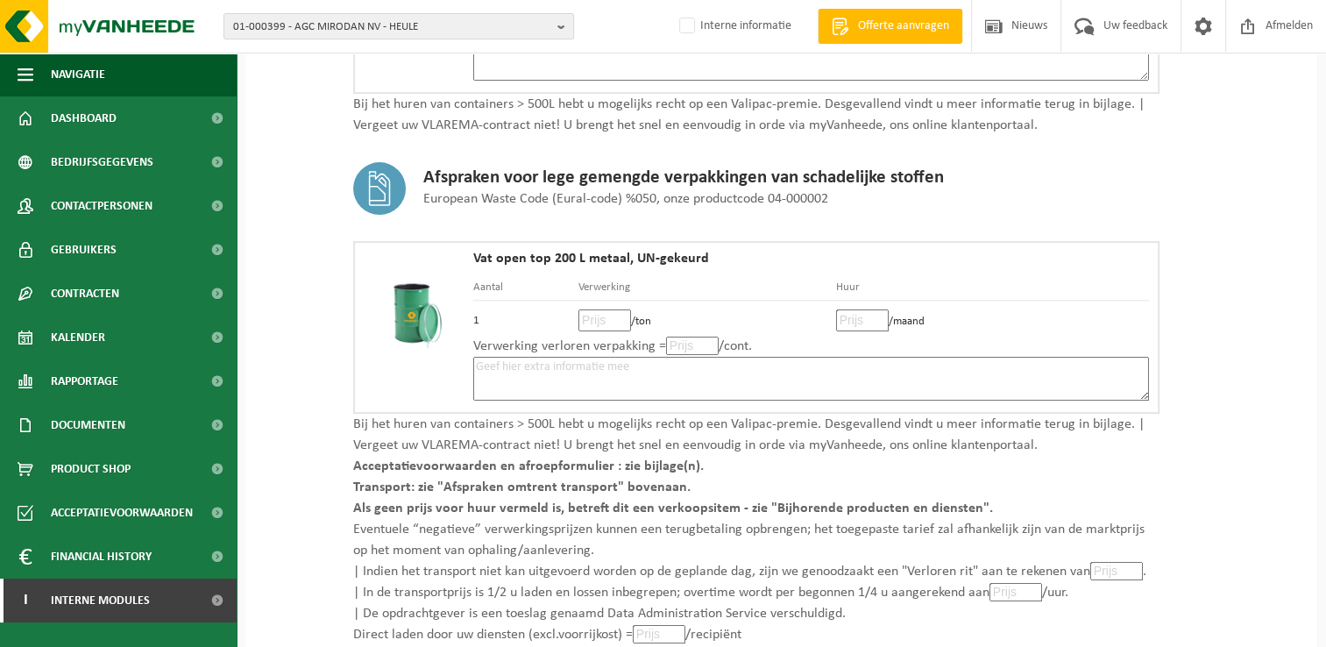
scroll to position [614, 0]
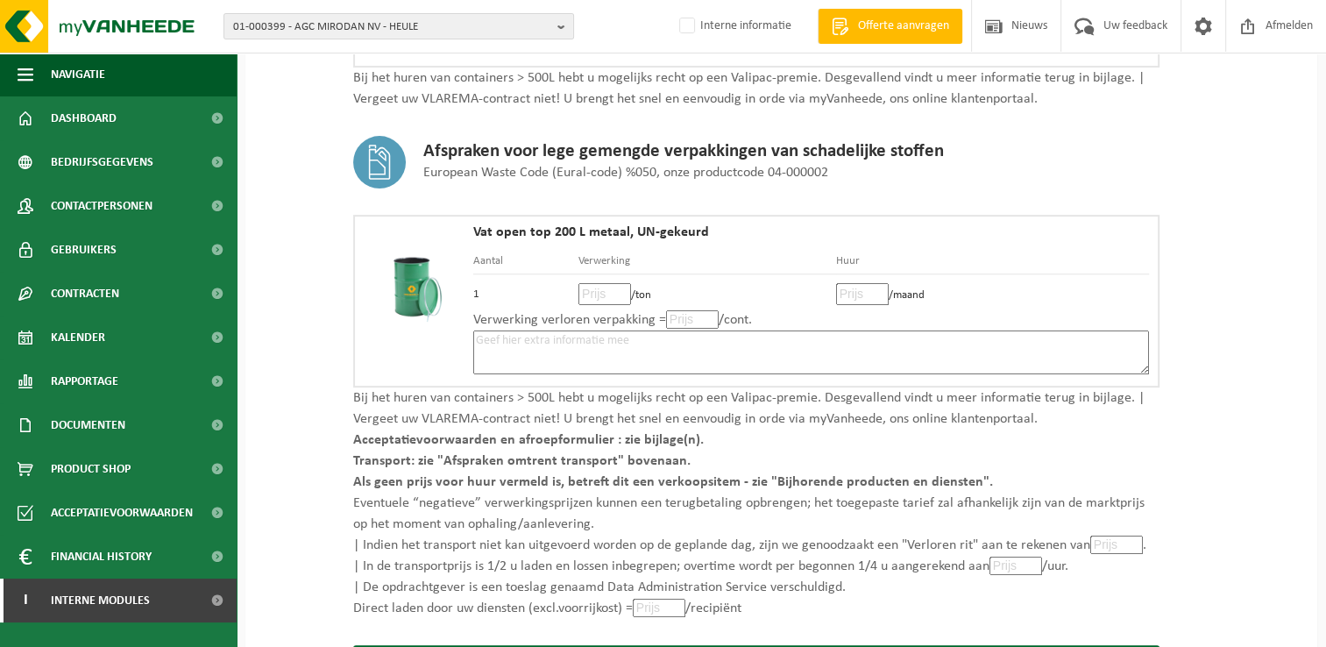
type textarea "Gaat over lege kokers en worsten van silicone en lijm."
click at [747, 342] on textarea at bounding box center [811, 352] width 676 height 44
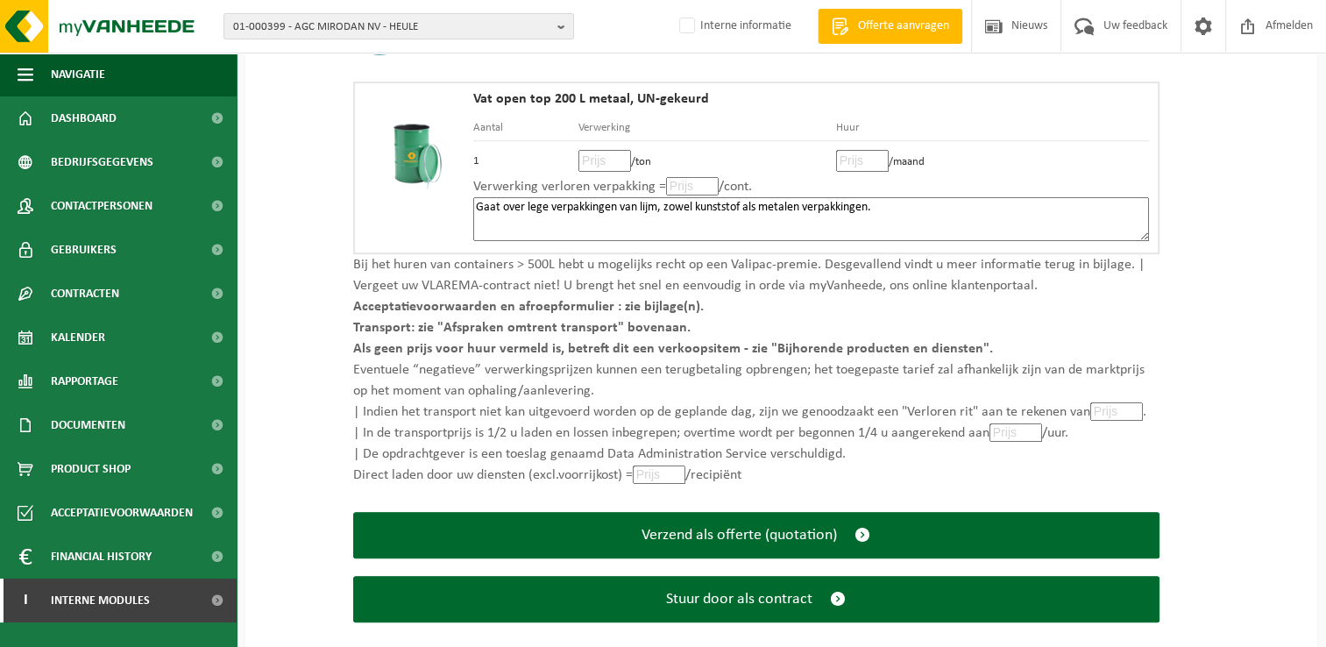
scroll to position [770, 0]
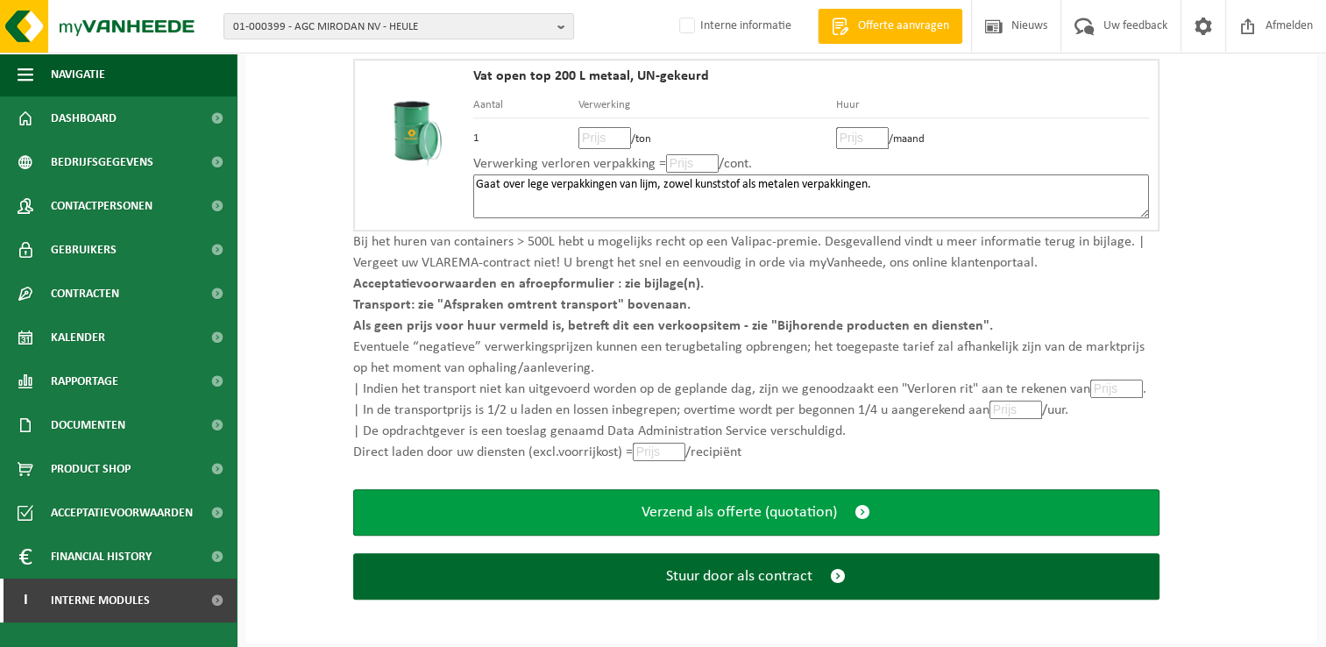
type textarea "Gaat over lege verpakkingen van lijm, zowel kunststof als metalen verpakkingen."
click at [857, 508] on span "submit" at bounding box center [863, 512] width 16 height 18
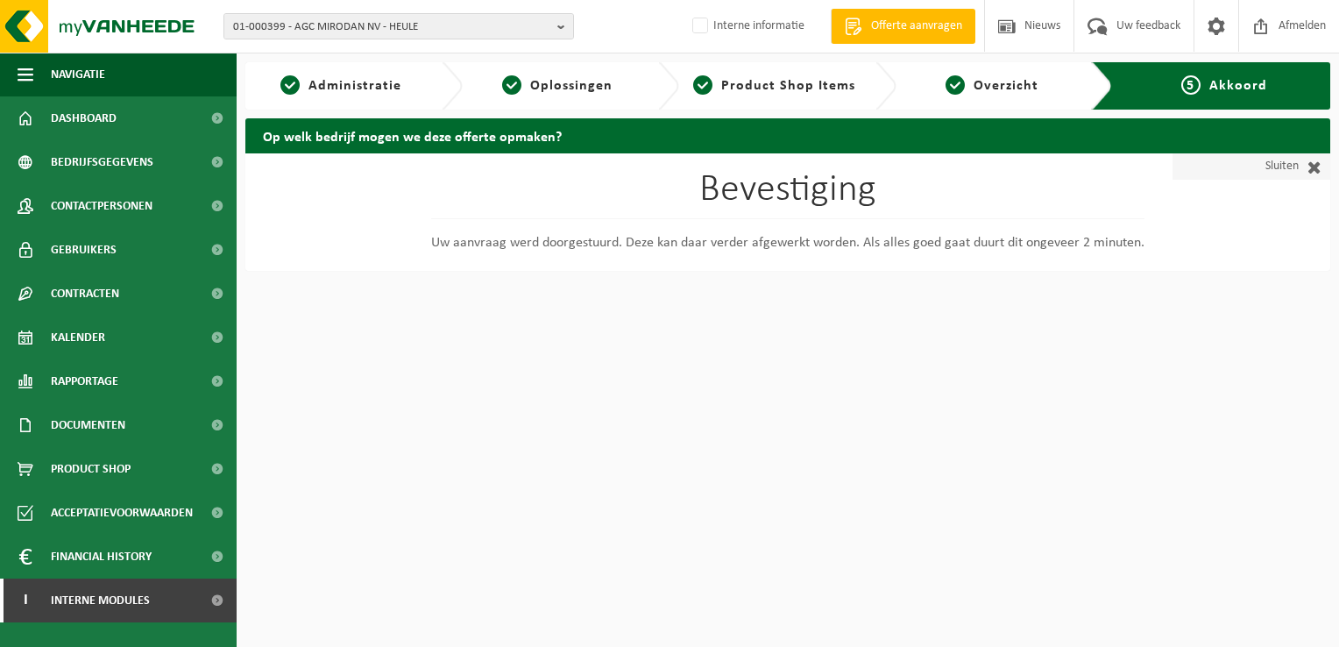
click at [1311, 163] on span at bounding box center [1310, 167] width 23 height 18
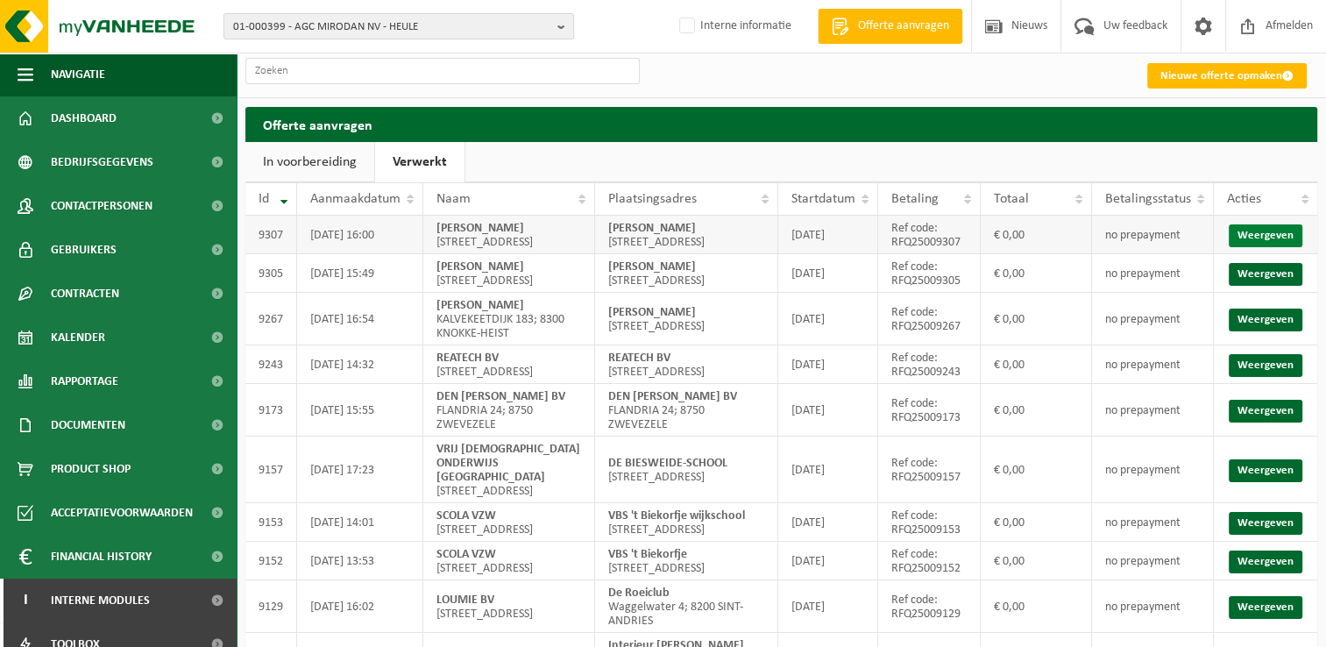
click at [1275, 243] on link "Weergeven" at bounding box center [1266, 235] width 74 height 23
